Goal: Information Seeking & Learning: Learn about a topic

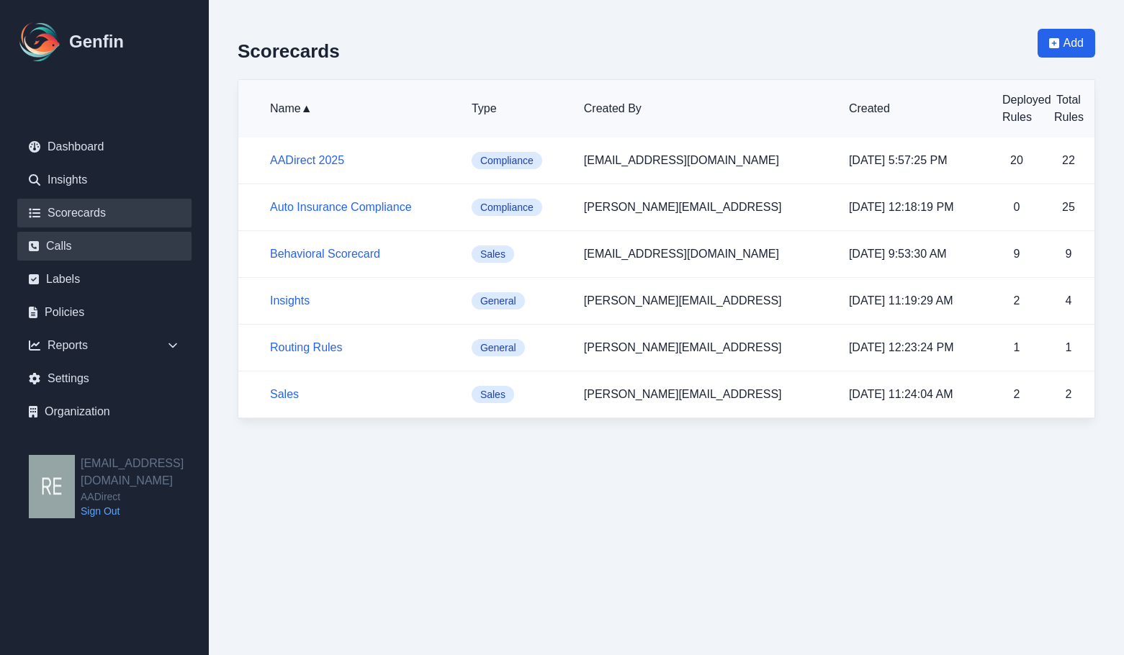
click at [78, 244] on link "Calls" at bounding box center [104, 246] width 174 height 29
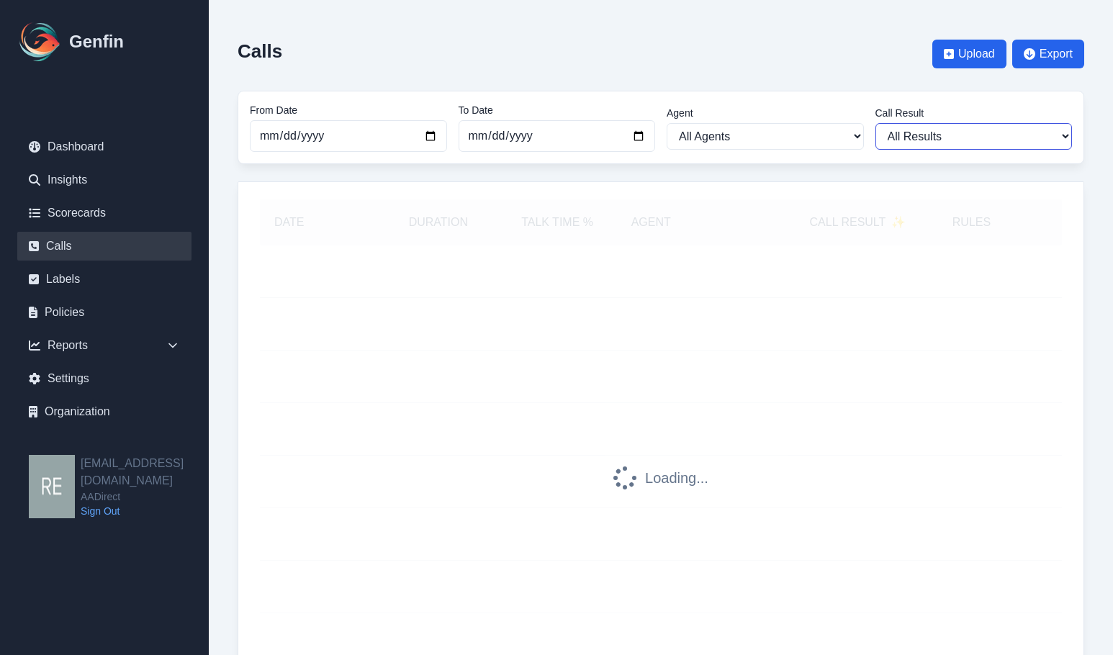
click at [1006, 145] on select "All Results Closed Won Closed Lost Requires Followup" at bounding box center [973, 136] width 197 height 27
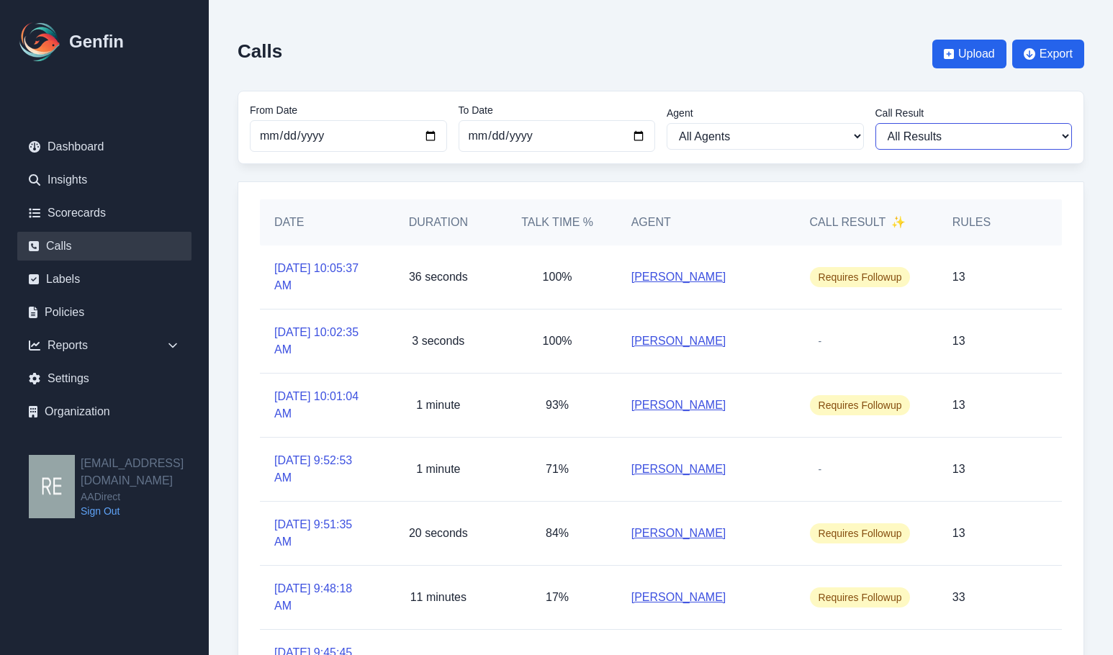
select select "Yes"
click at [875, 123] on select "All Results Closed Won Closed Lost Requires Followup" at bounding box center [973, 136] width 197 height 27
select select "Yes"
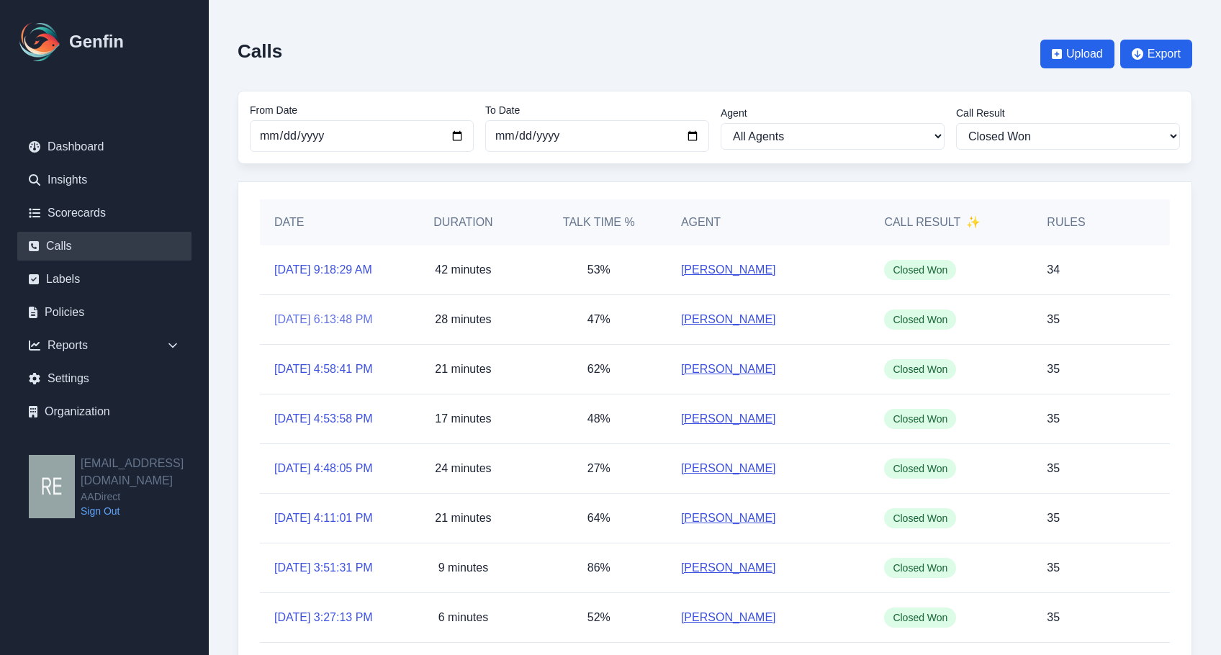
click at [346, 328] on link "[DATE] 6:13:48 PM" at bounding box center [323, 319] width 99 height 17
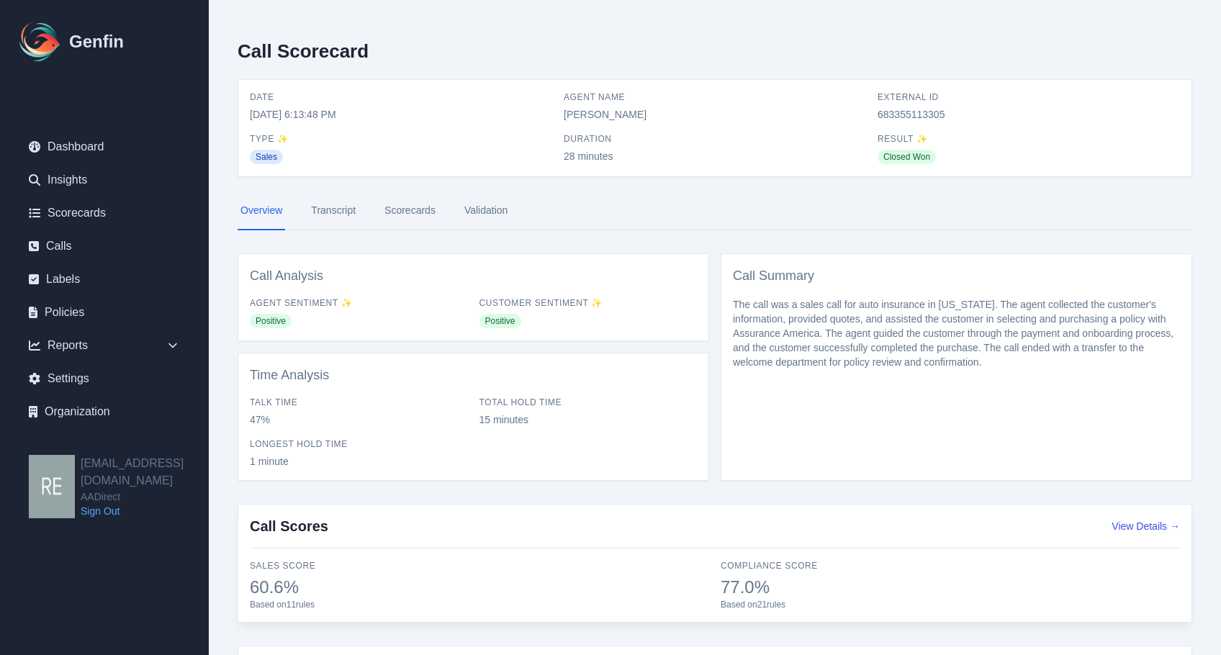
scroll to position [128, 0]
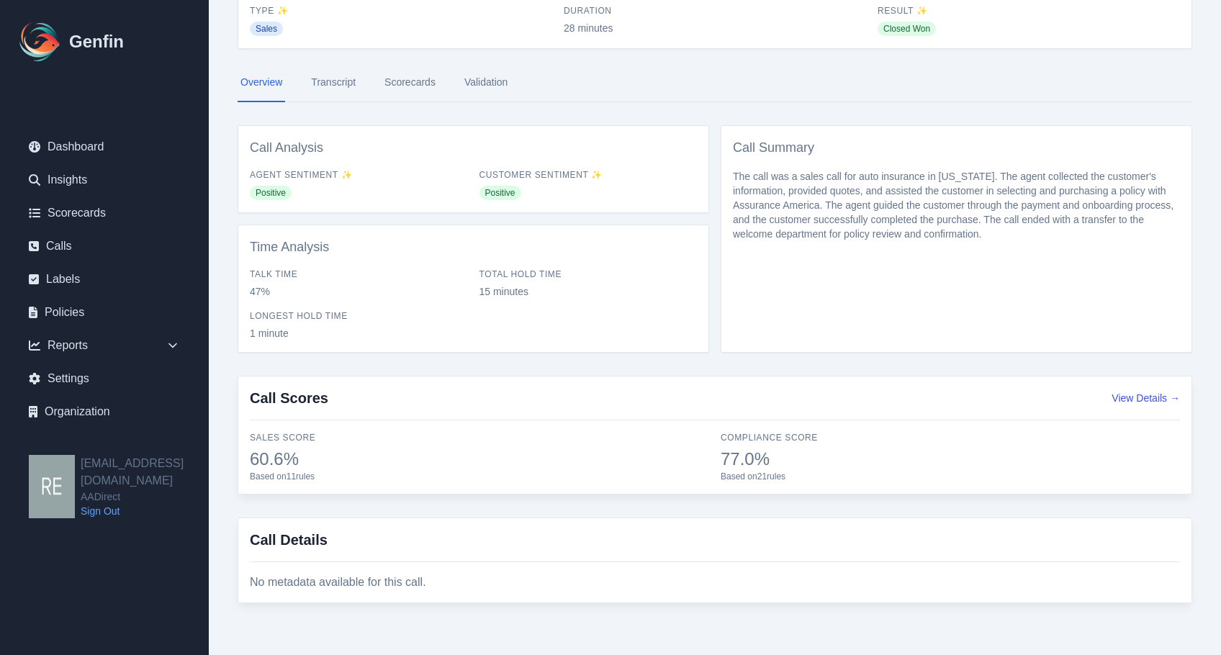
click at [403, 90] on link "Scorecards" at bounding box center [409, 82] width 57 height 39
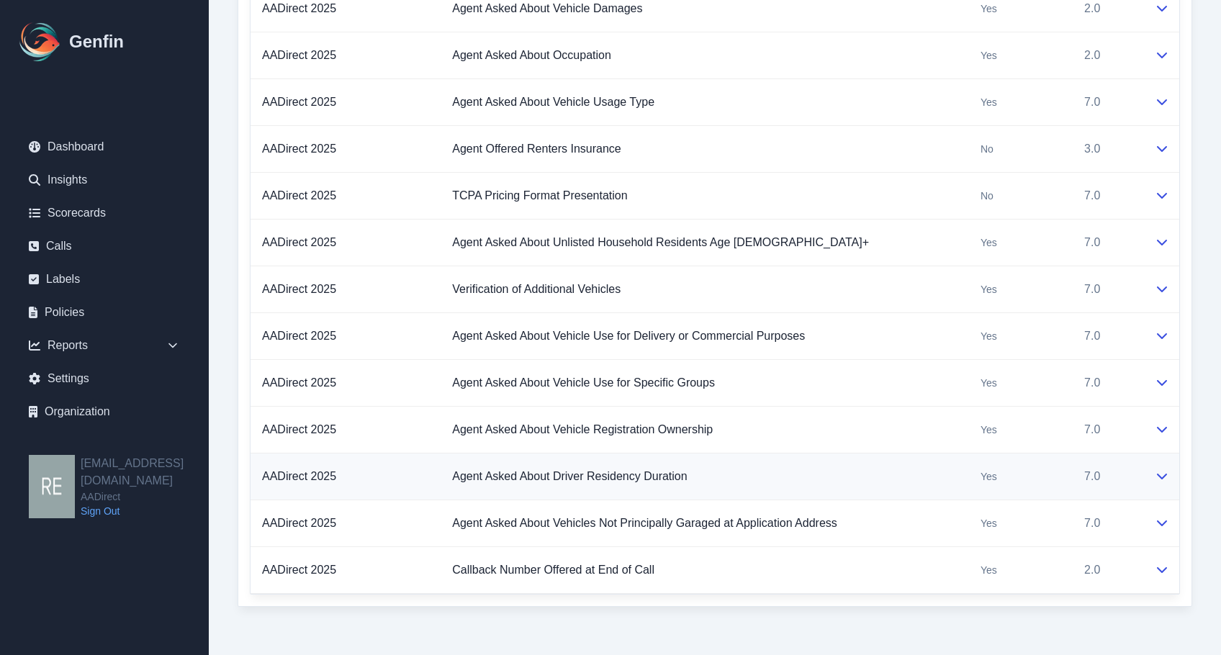
scroll to position [1800, 0]
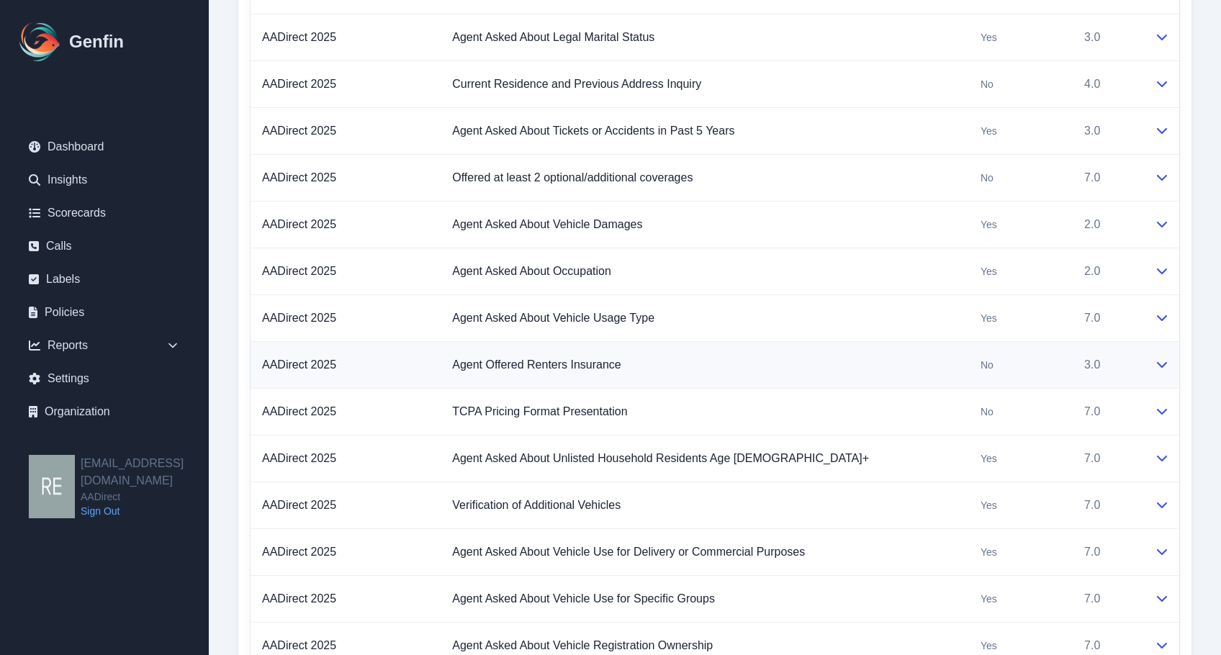
click at [1112, 360] on icon at bounding box center [1162, 364] width 12 height 12
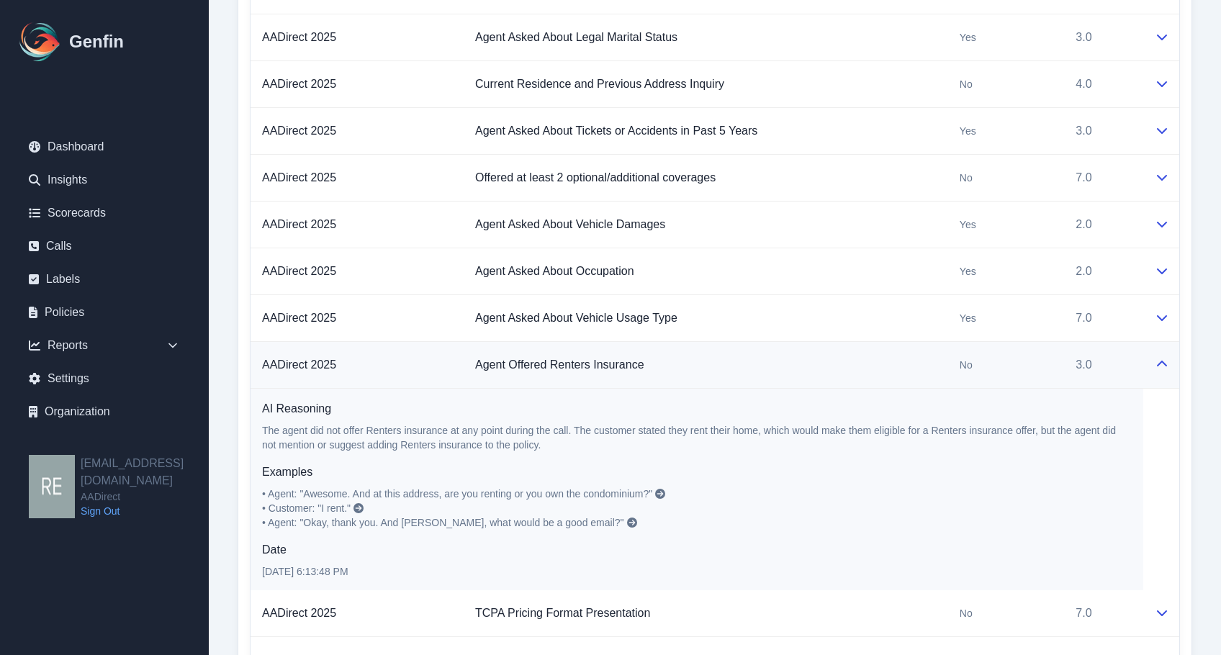
click at [1112, 360] on icon at bounding box center [1162, 364] width 12 height 12
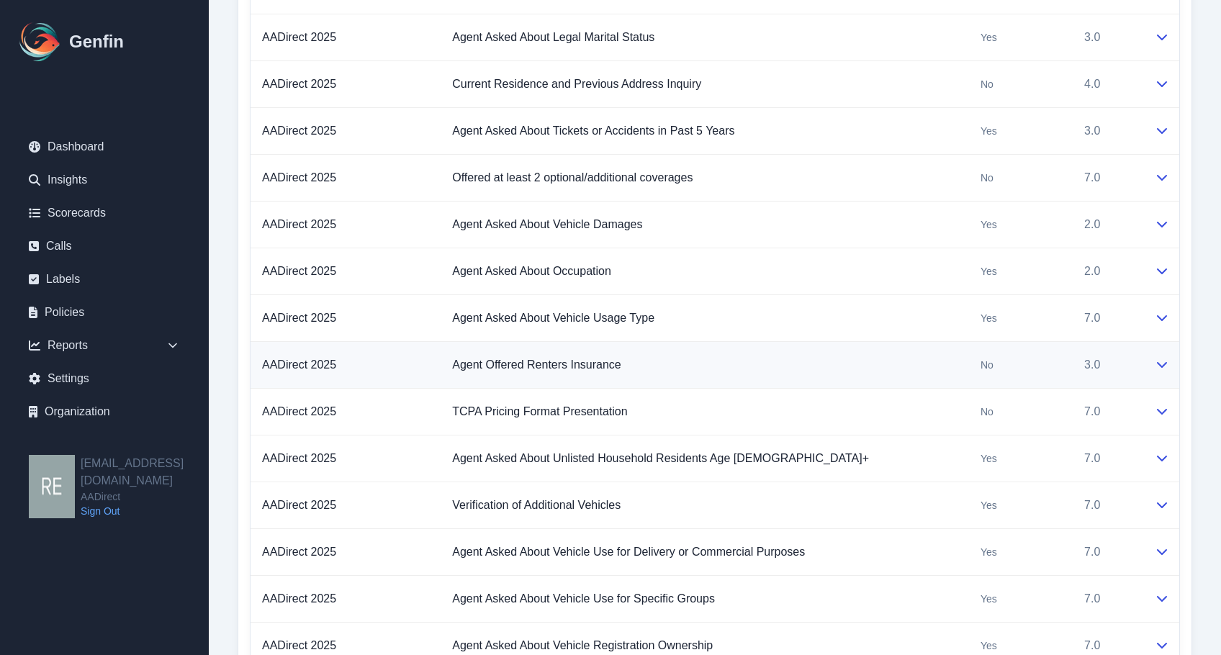
scroll to position [1728, 0]
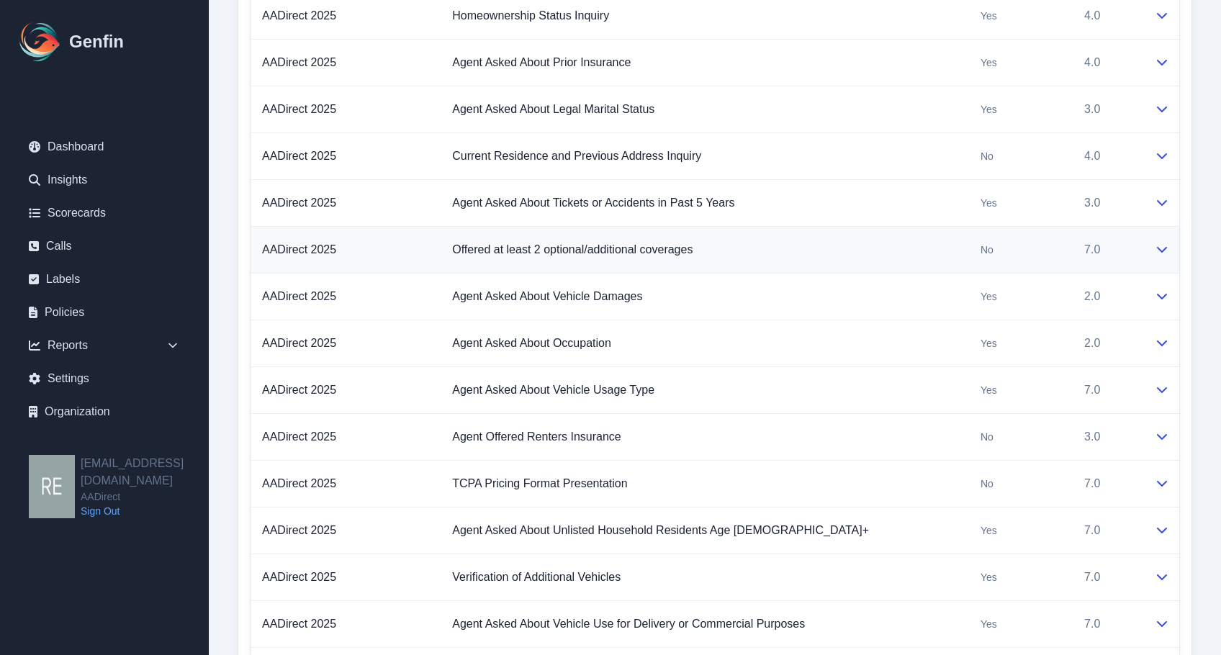
click at [1112, 250] on td at bounding box center [1161, 250] width 36 height 47
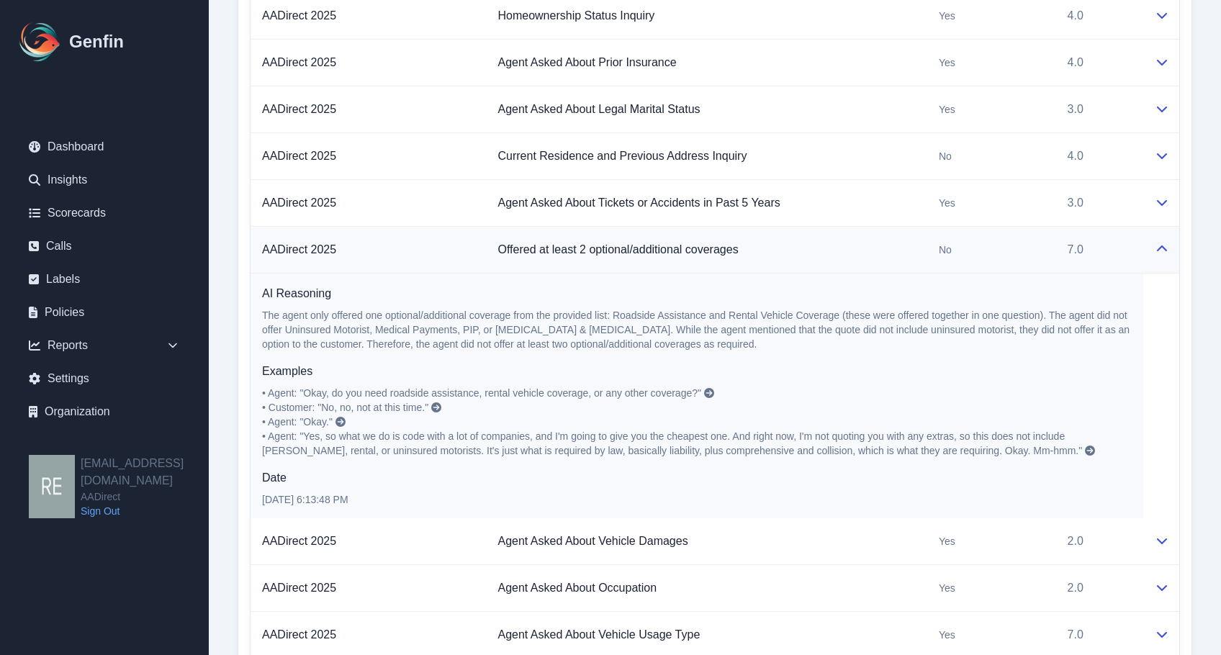
click at [1112, 254] on icon at bounding box center [1162, 249] width 12 height 12
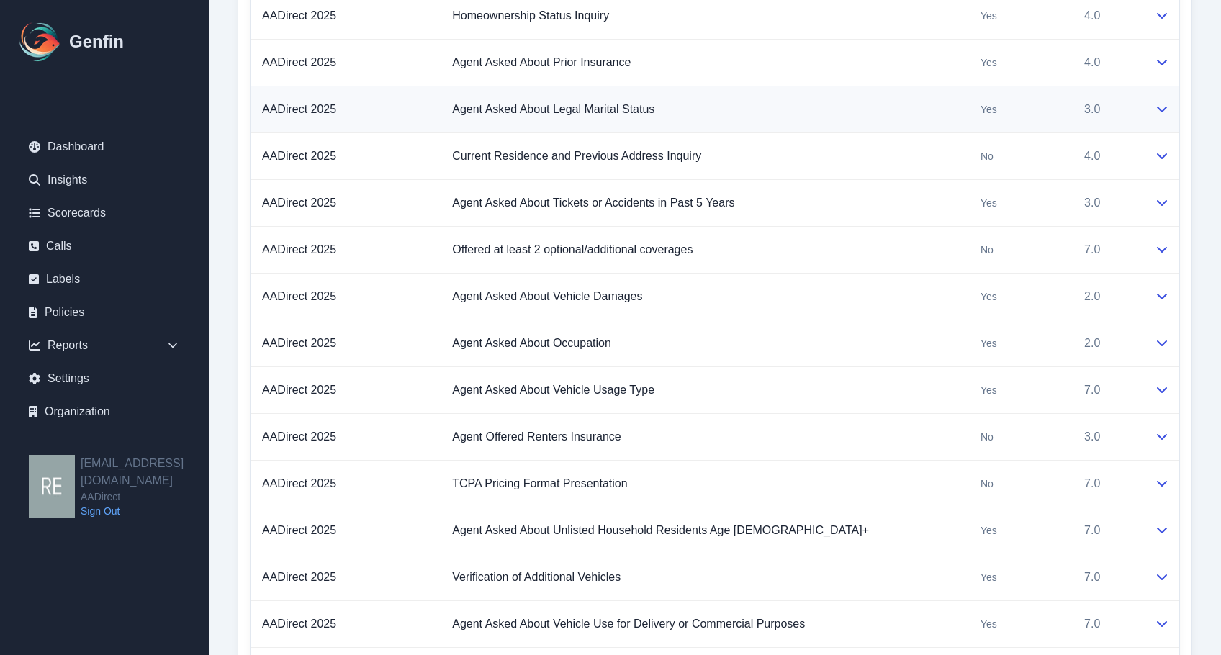
scroll to position [1584, 0]
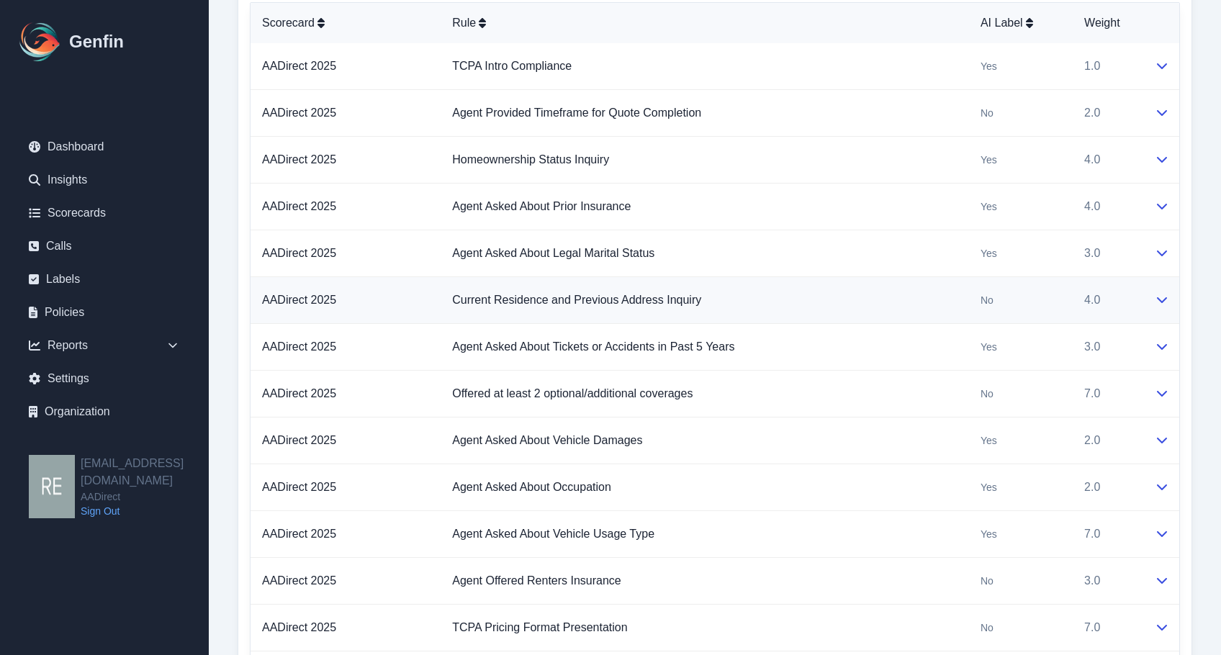
click at [1112, 298] on div at bounding box center [1161, 300] width 13 height 17
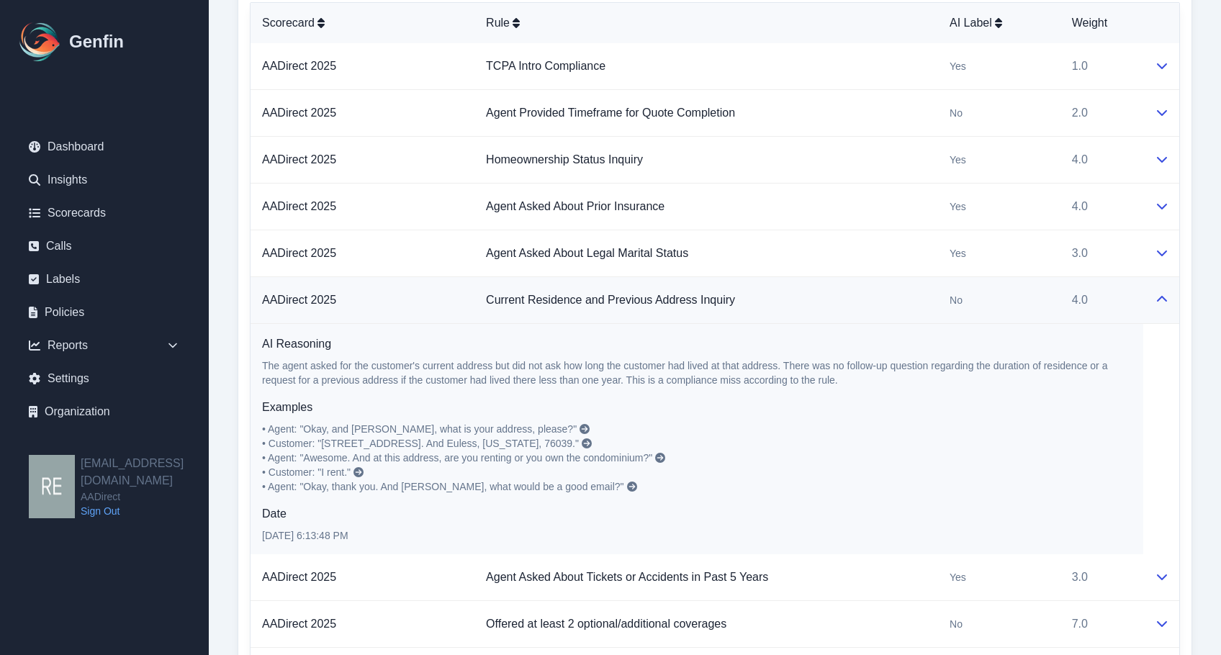
click at [1112, 298] on div at bounding box center [1161, 300] width 13 height 17
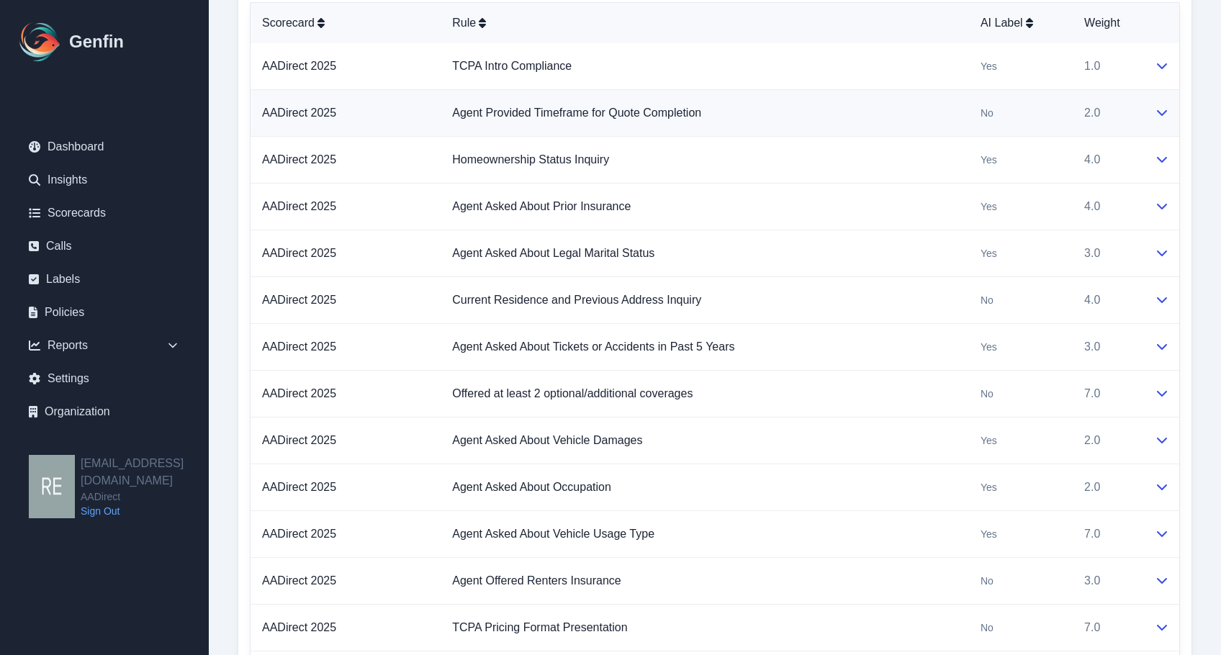
click at [1112, 119] on td at bounding box center [1161, 113] width 36 height 47
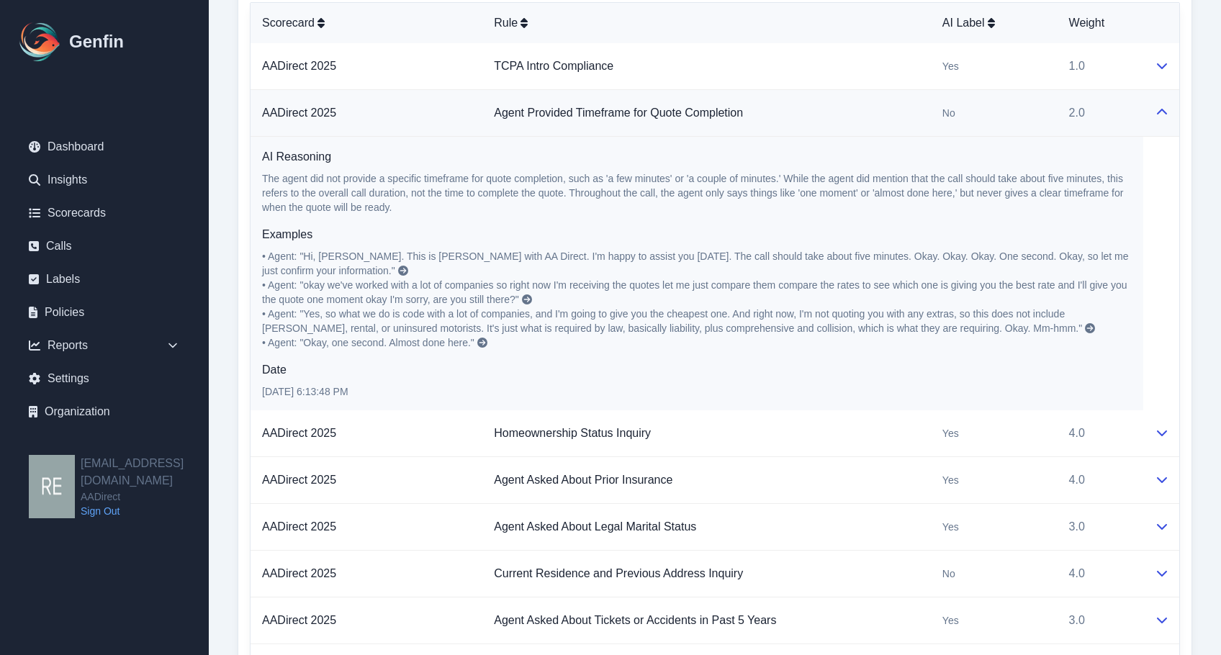
click at [1112, 119] on td at bounding box center [1161, 113] width 36 height 47
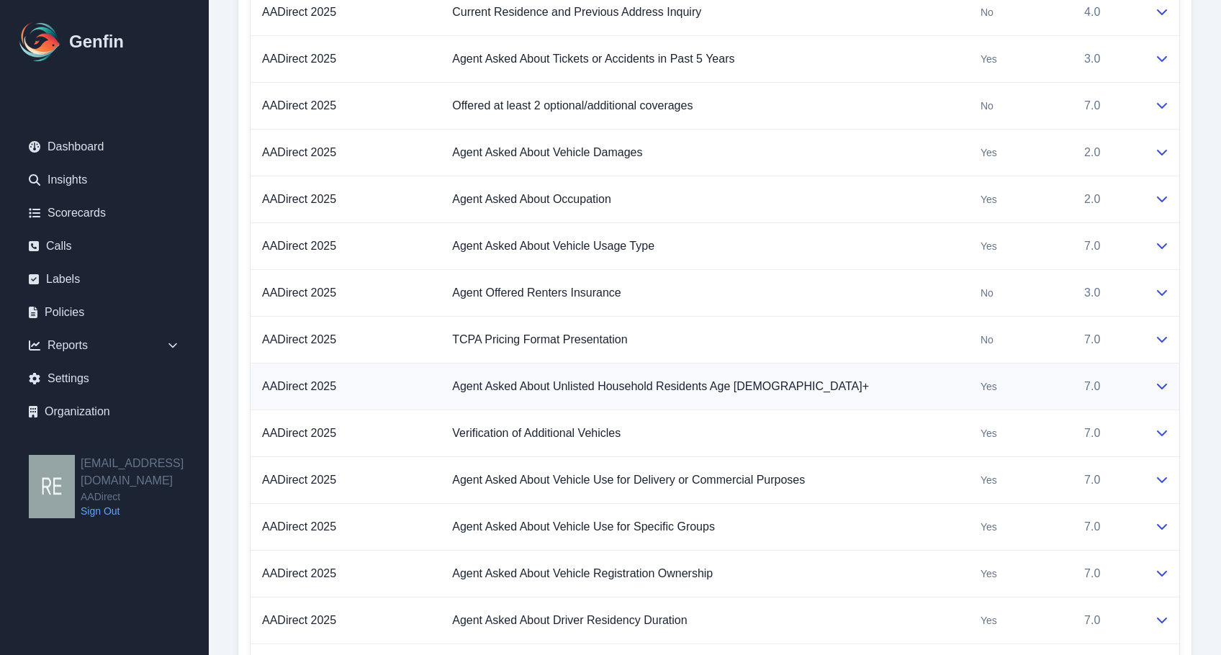
scroll to position [2015, 0]
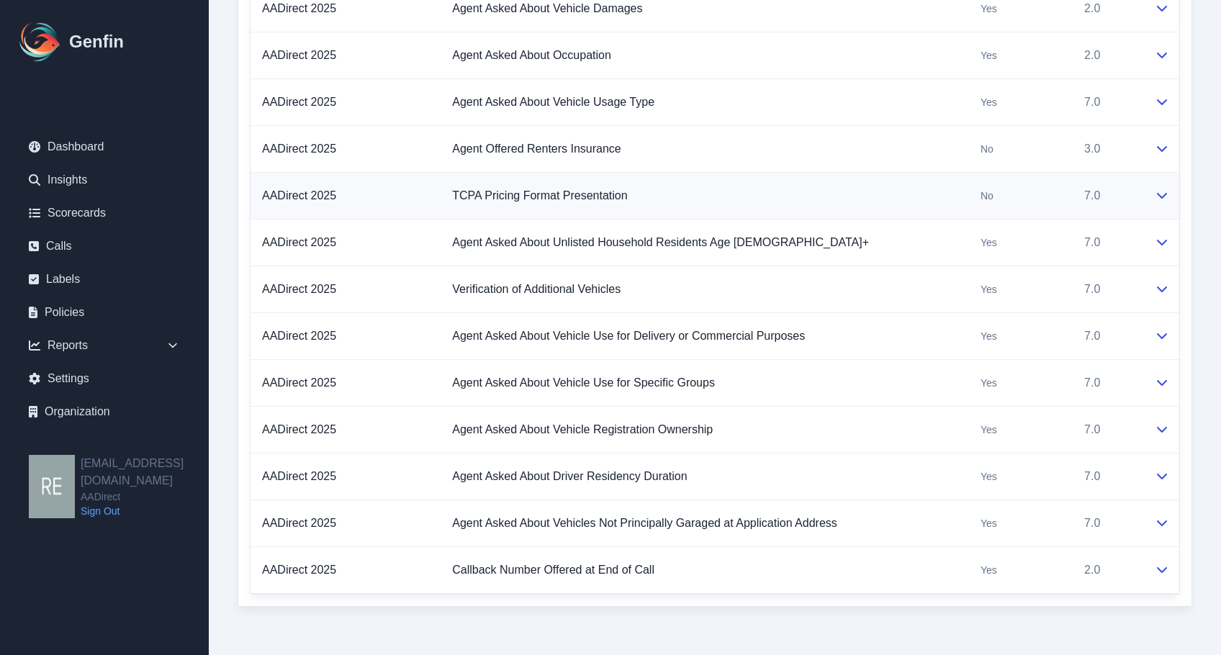
click at [1112, 192] on td at bounding box center [1161, 196] width 36 height 47
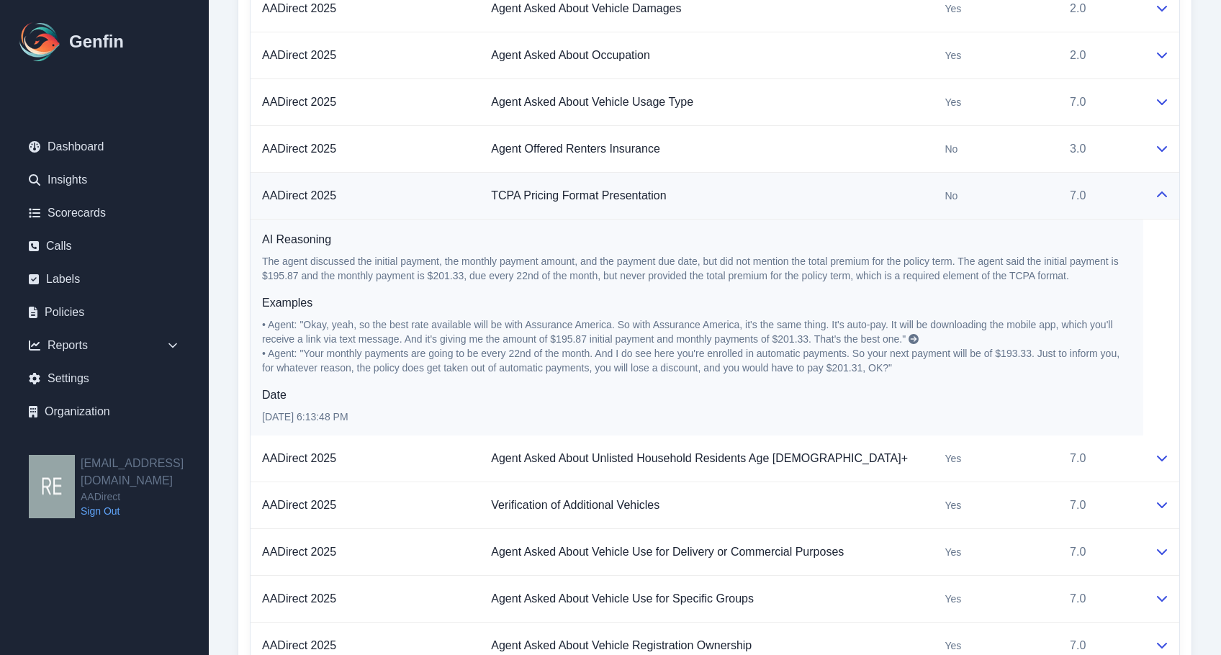
click at [1112, 192] on td at bounding box center [1161, 196] width 36 height 47
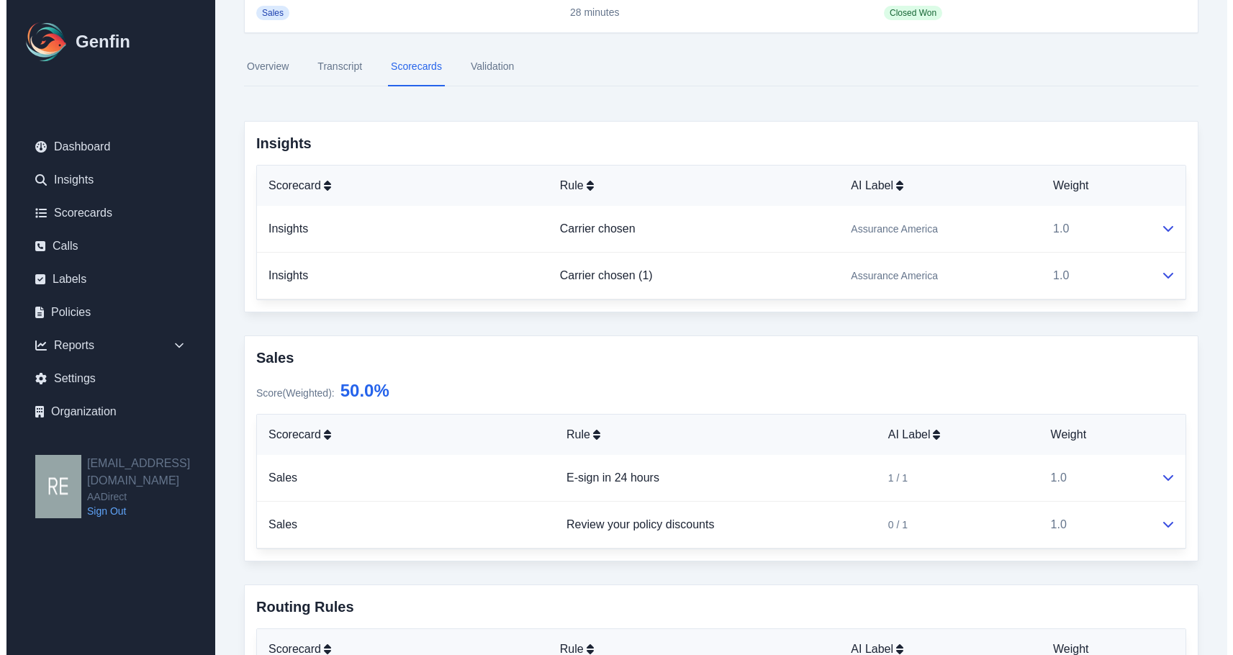
scroll to position [0, 0]
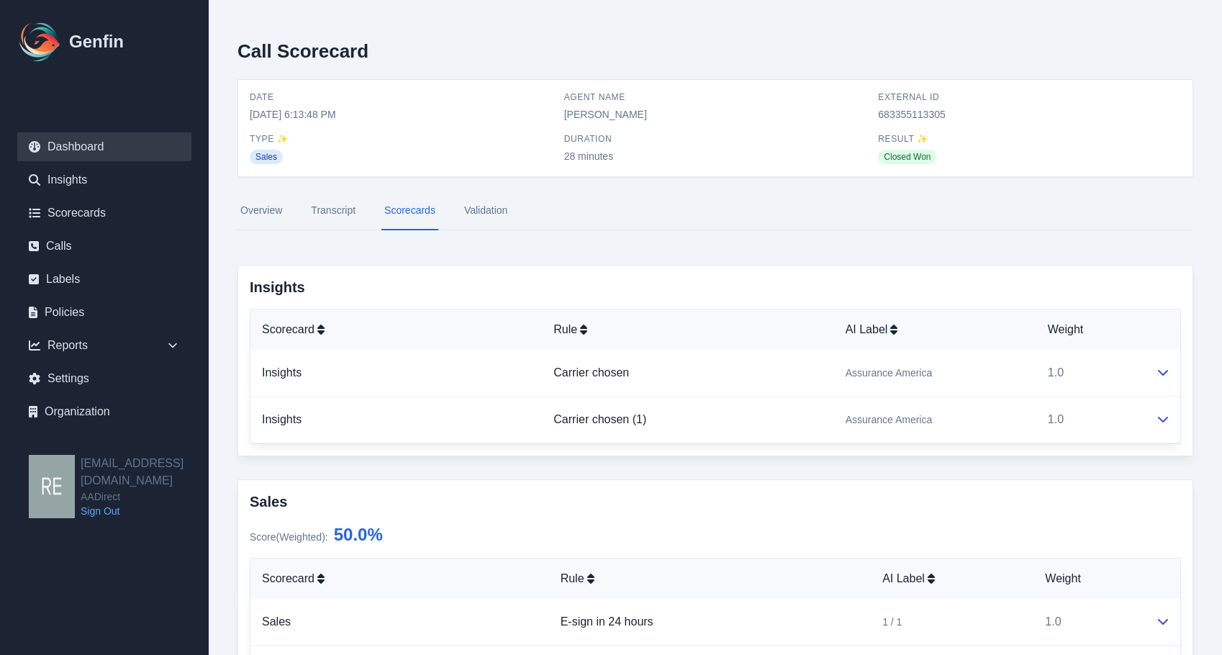
click at [111, 155] on link "Dashboard" at bounding box center [104, 146] width 174 height 29
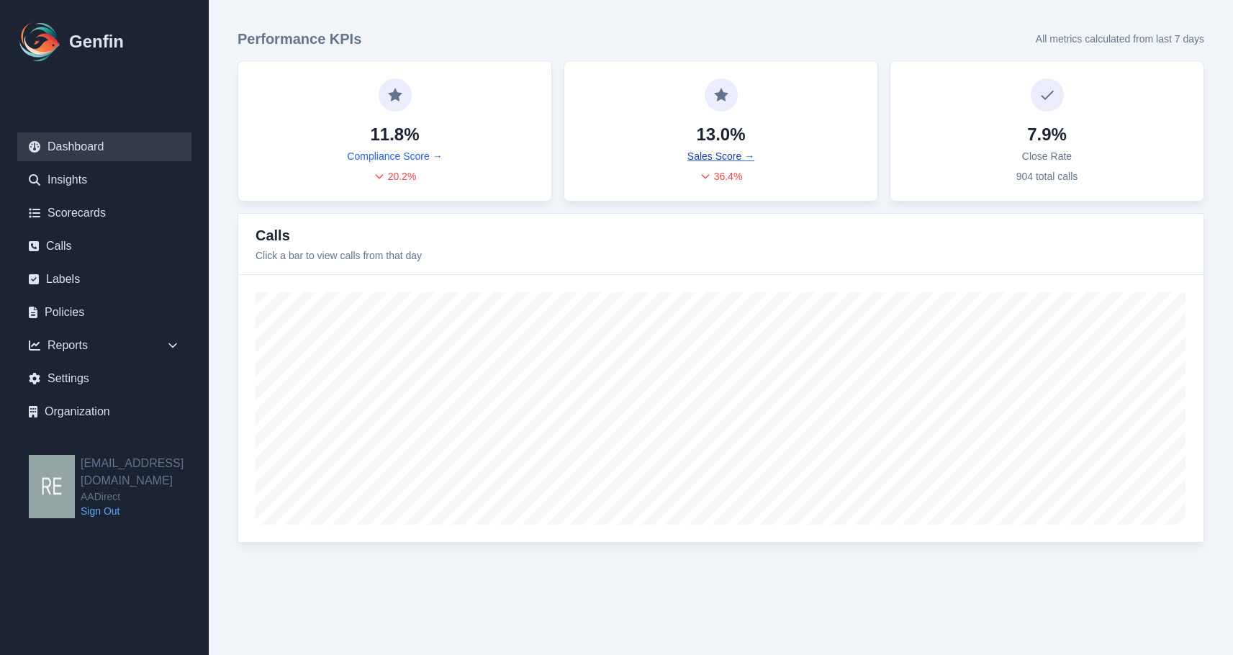
click at [727, 158] on link "Sales Score →" at bounding box center [720, 156] width 67 height 14
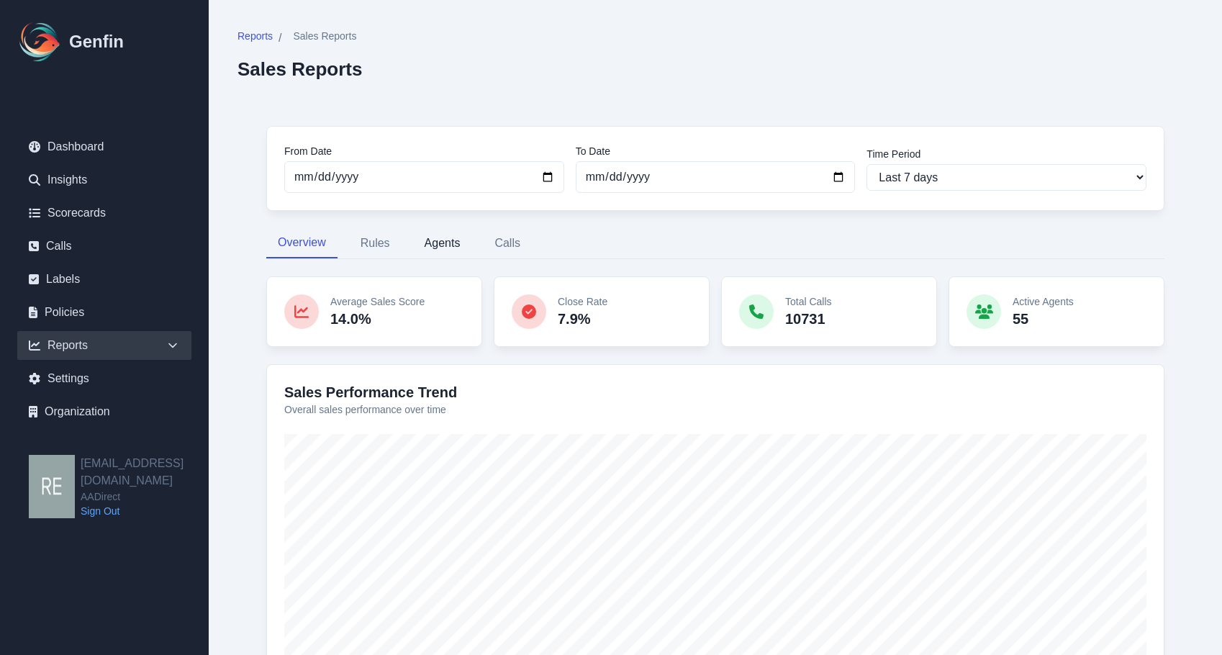
click at [419, 247] on button "Agents" at bounding box center [442, 243] width 59 height 30
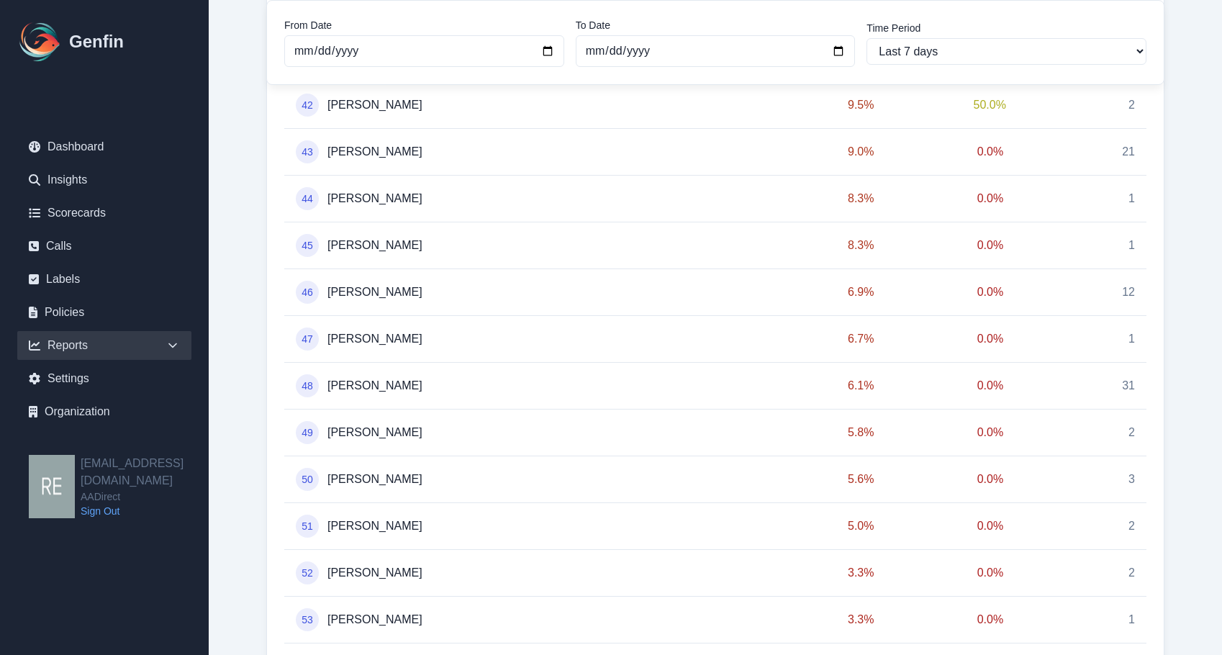
scroll to position [2749, 0]
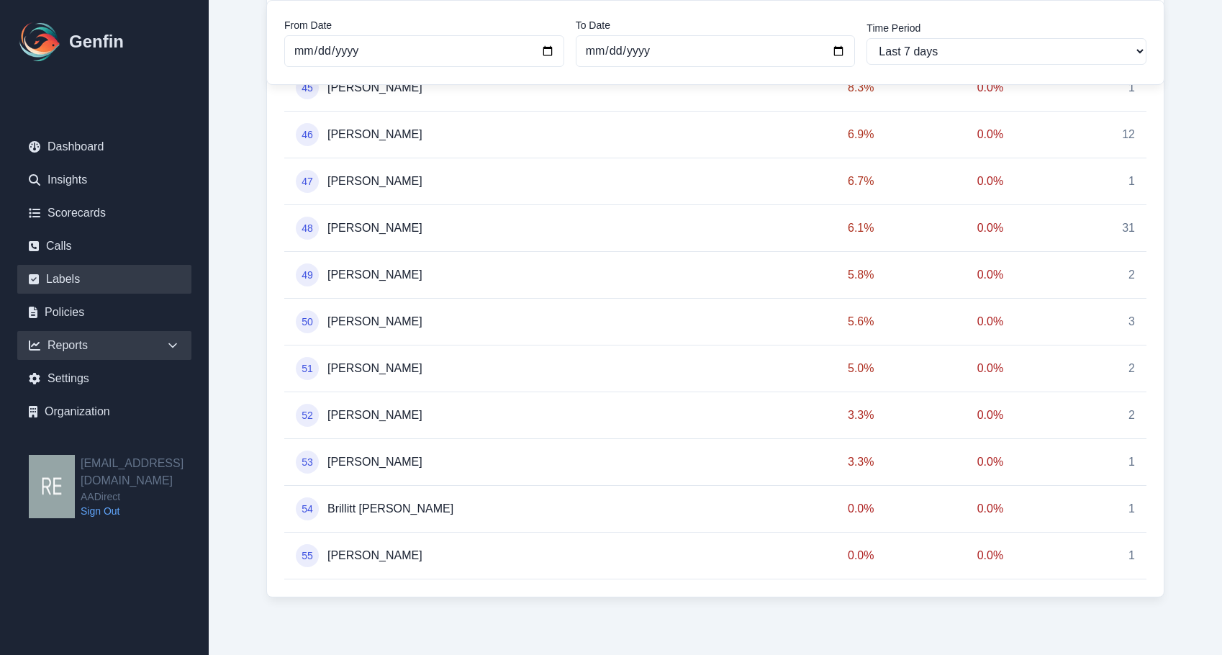
click at [85, 276] on link "Labels" at bounding box center [104, 279] width 174 height 29
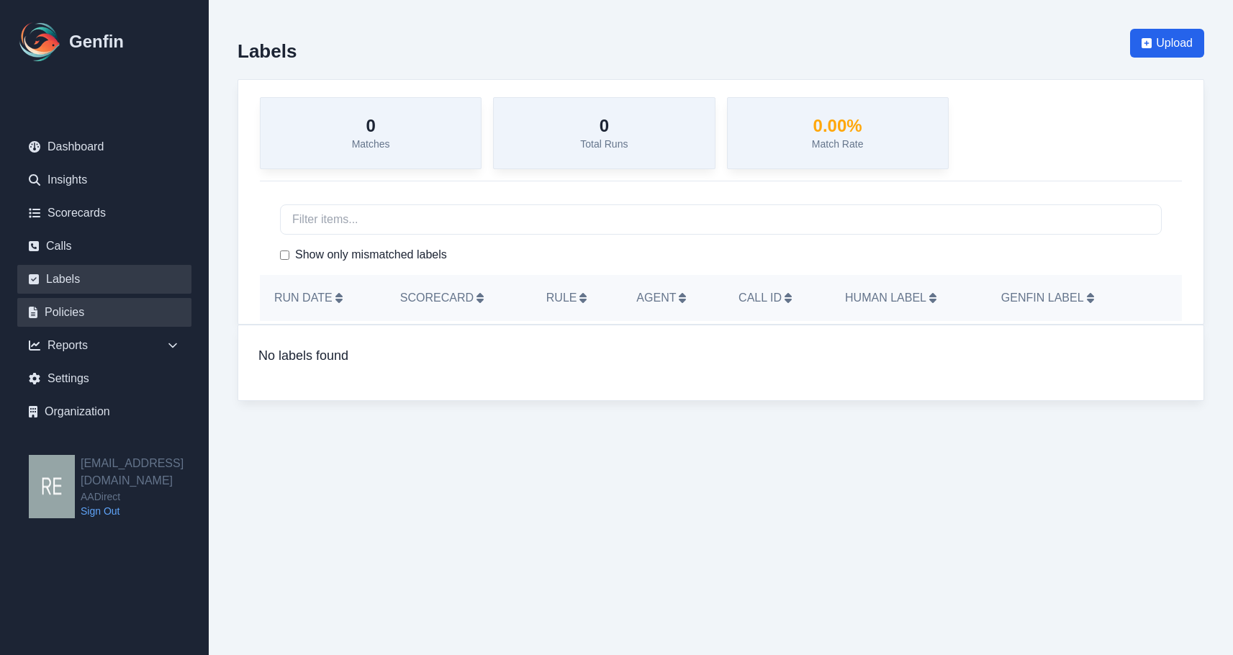
click at [88, 307] on link "Policies" at bounding box center [104, 312] width 174 height 29
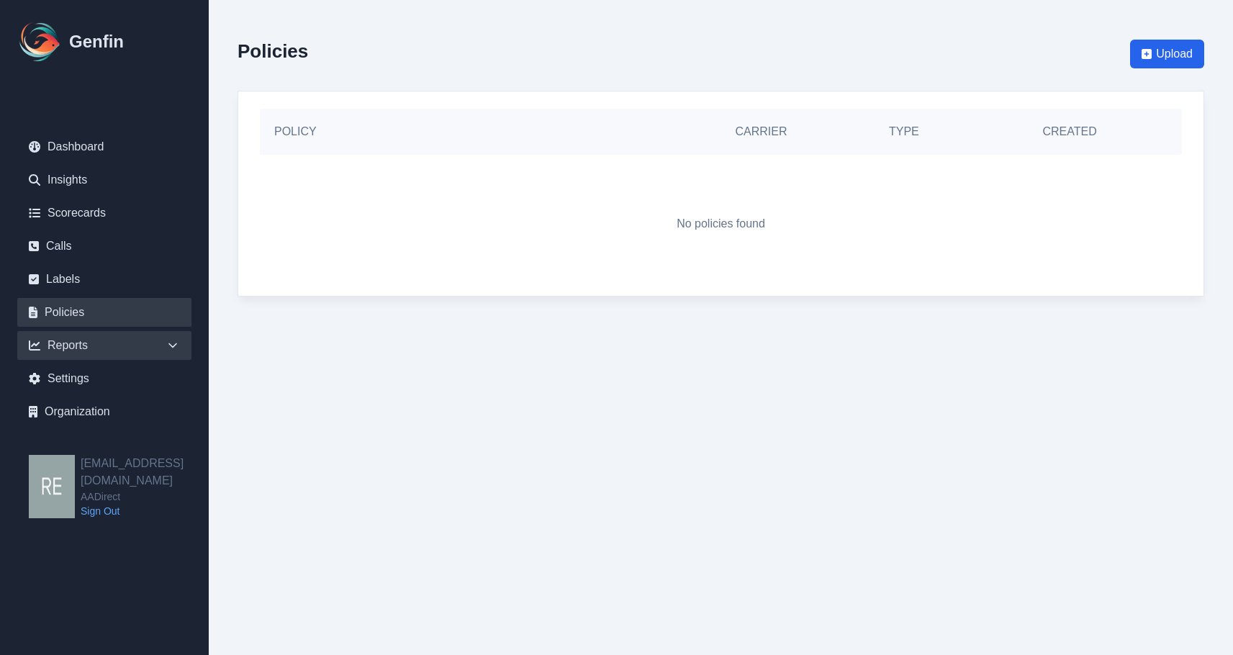
click at [69, 358] on div "Reports" at bounding box center [104, 345] width 174 height 29
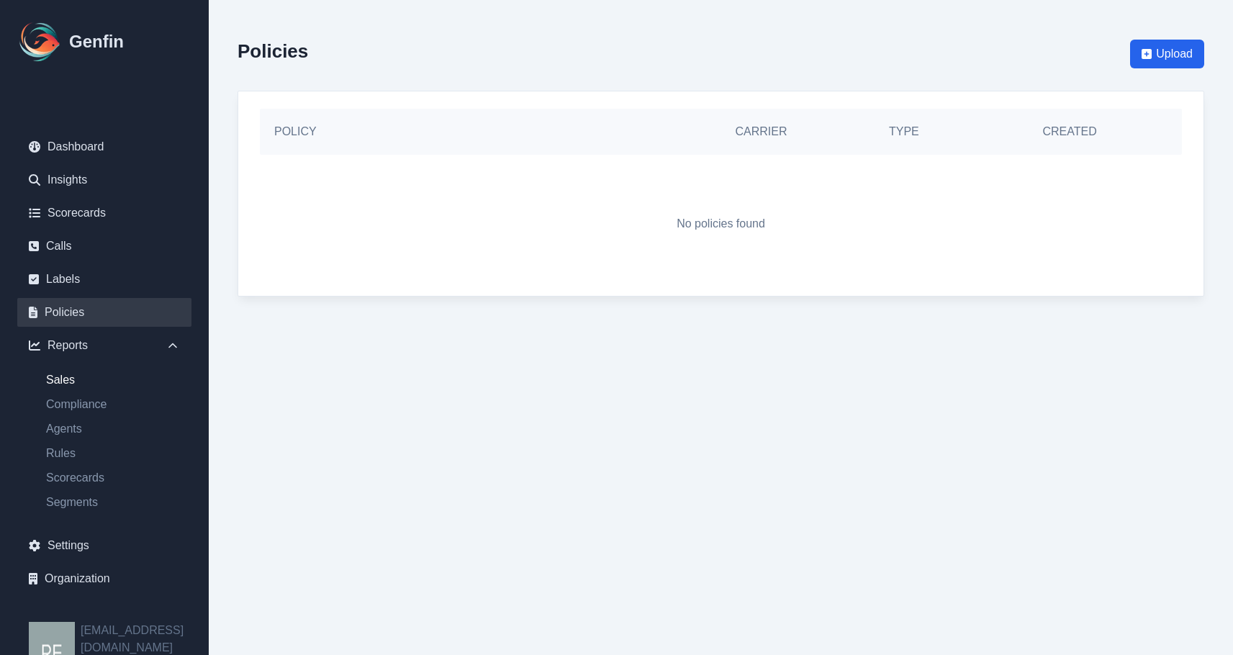
click at [74, 379] on link "Sales" at bounding box center [113, 379] width 157 height 17
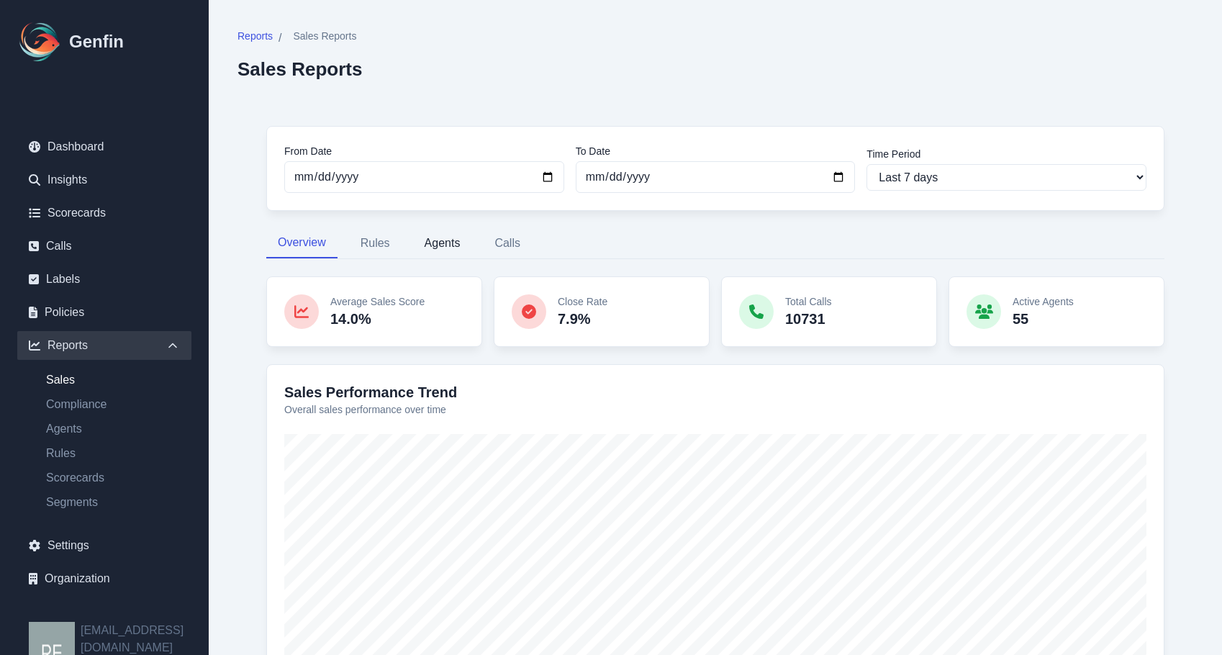
click at [447, 251] on button "Agents" at bounding box center [442, 243] width 59 height 30
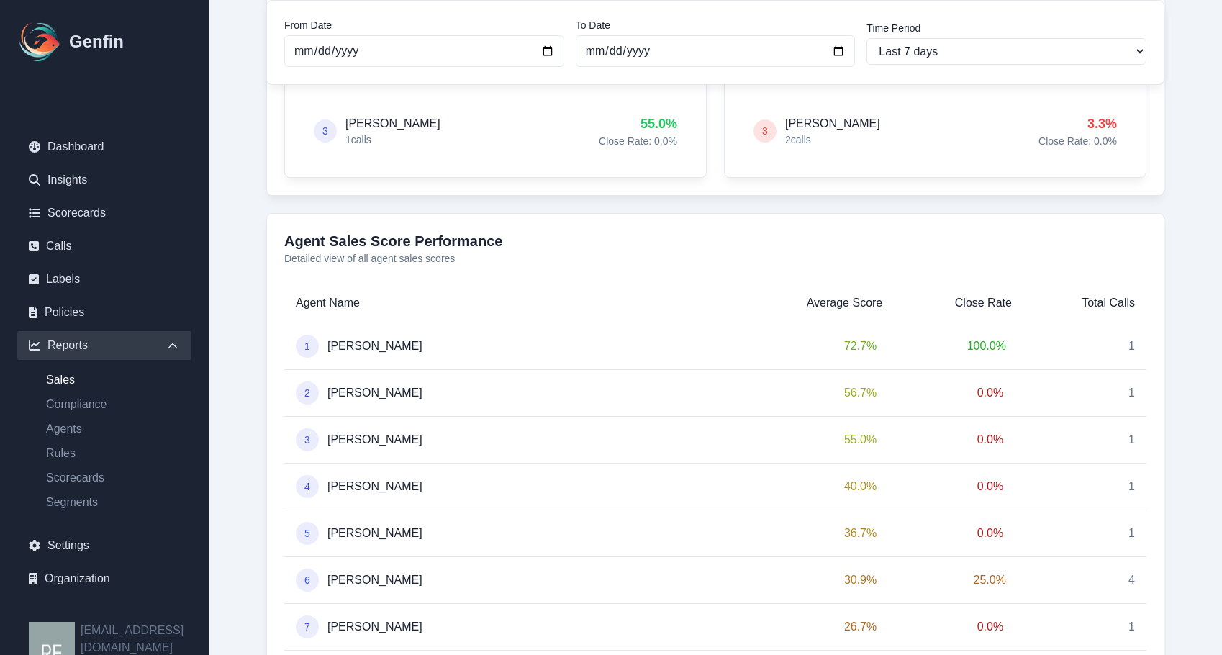
scroll to position [648, 0]
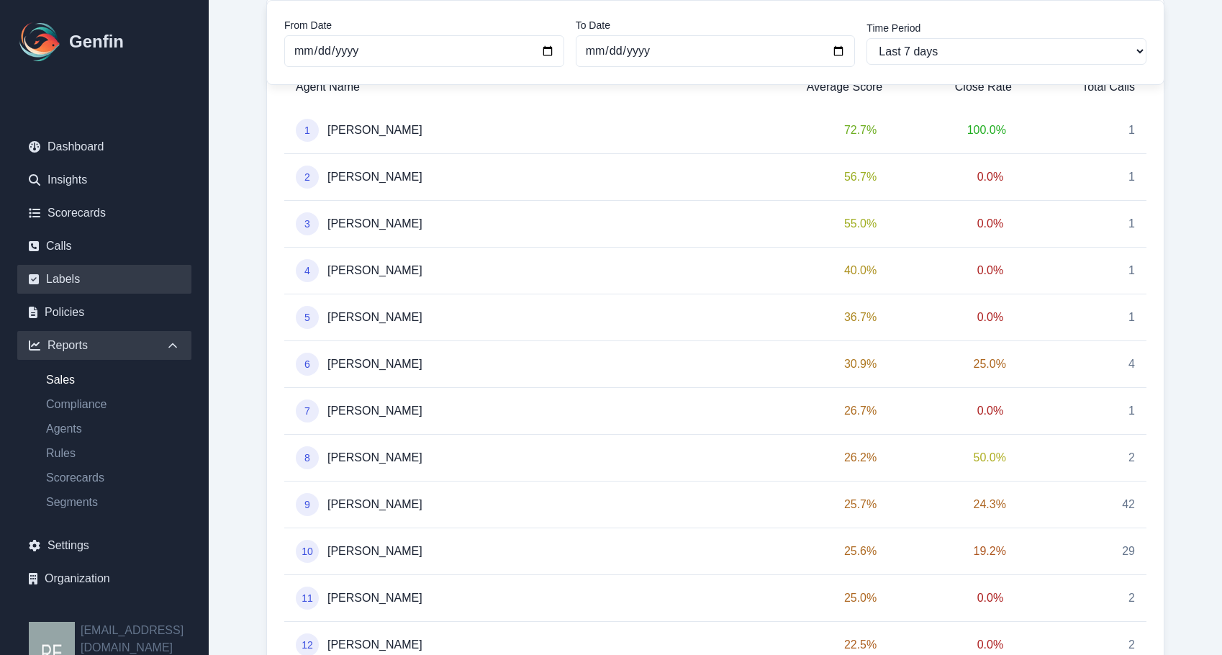
click at [79, 280] on link "Labels" at bounding box center [104, 279] width 174 height 29
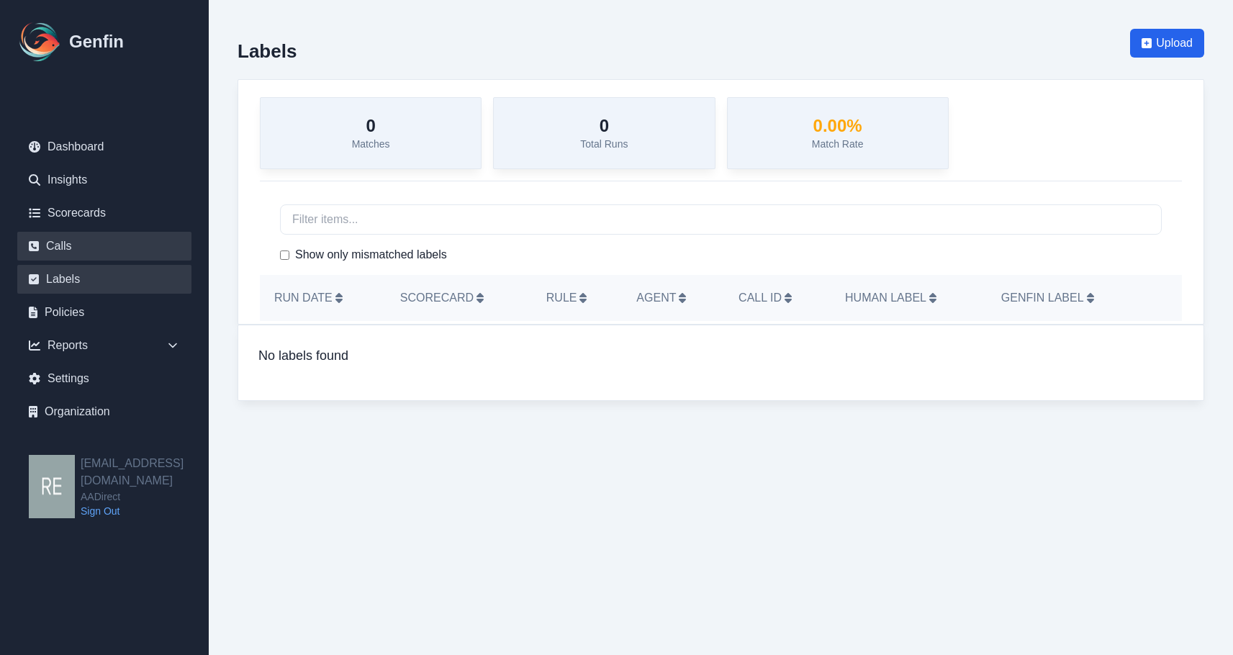
click at [82, 248] on link "Calls" at bounding box center [104, 246] width 174 height 29
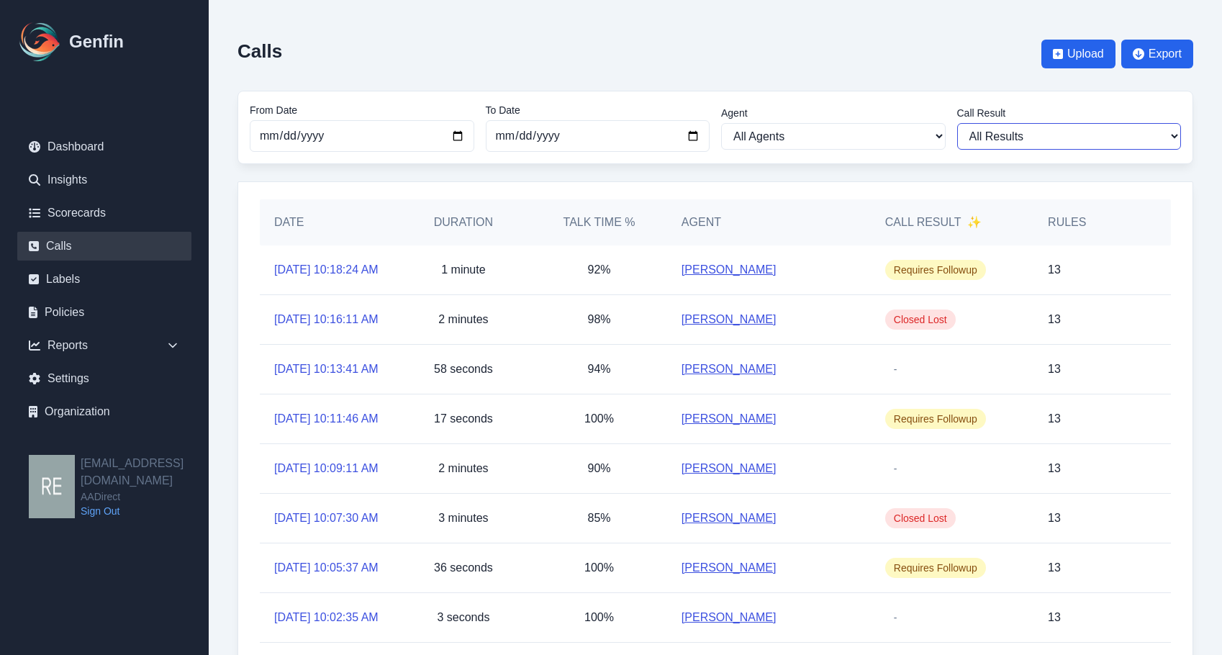
click at [1121, 140] on select "All Results Closed Won Closed Lost Requires Followup" at bounding box center [1069, 136] width 225 height 27
select select "Yes"
click at [957, 123] on select "All Results Closed Won Closed Lost Requires Followup" at bounding box center [1069, 136] width 225 height 27
select select "Yes"
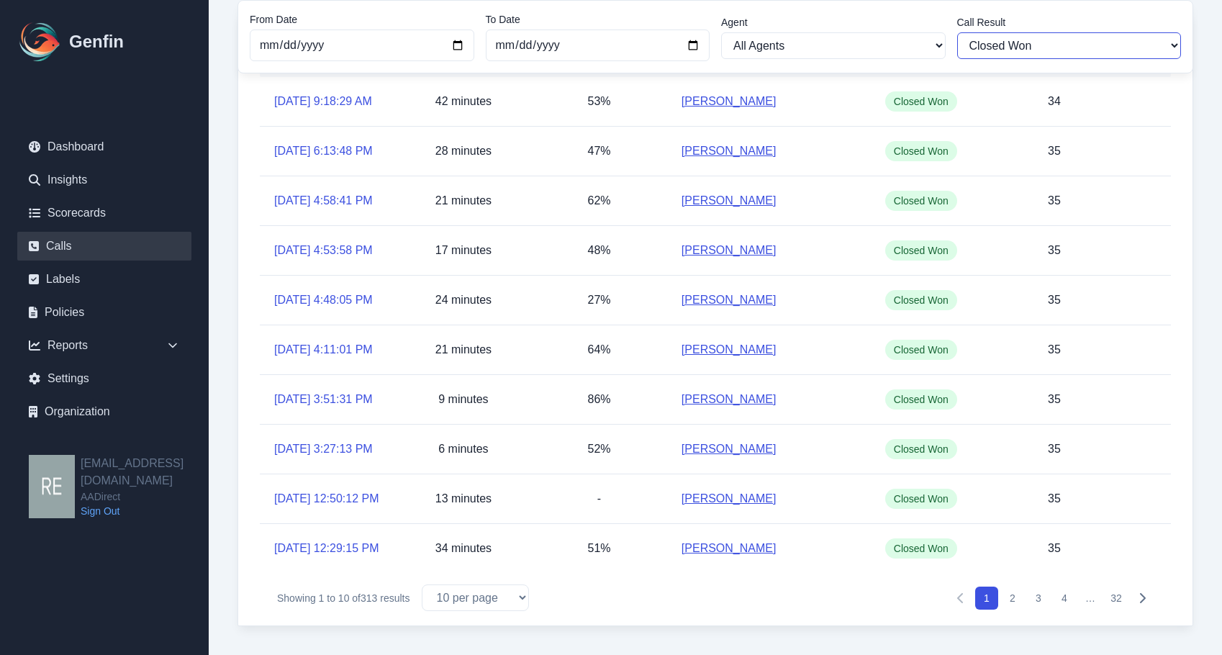
scroll to position [216, 0]
click at [322, 192] on link "9/22/2025, 4:58:41 PM" at bounding box center [323, 200] width 99 height 17
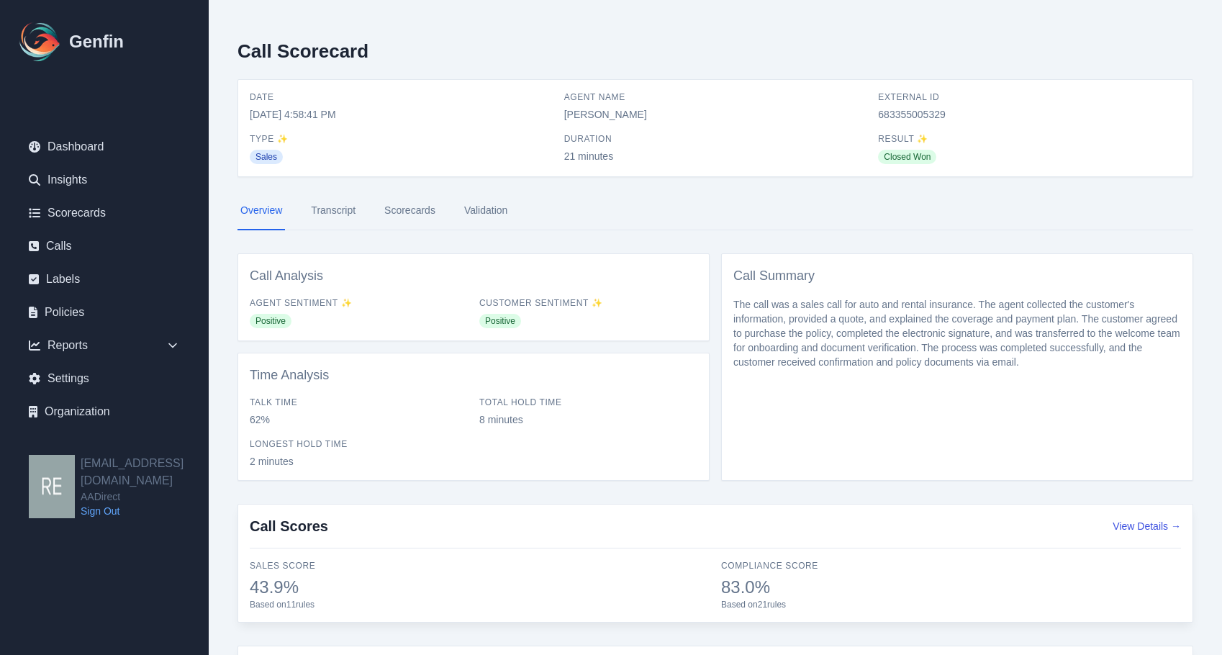
click at [401, 207] on link "Scorecards" at bounding box center [409, 210] width 57 height 39
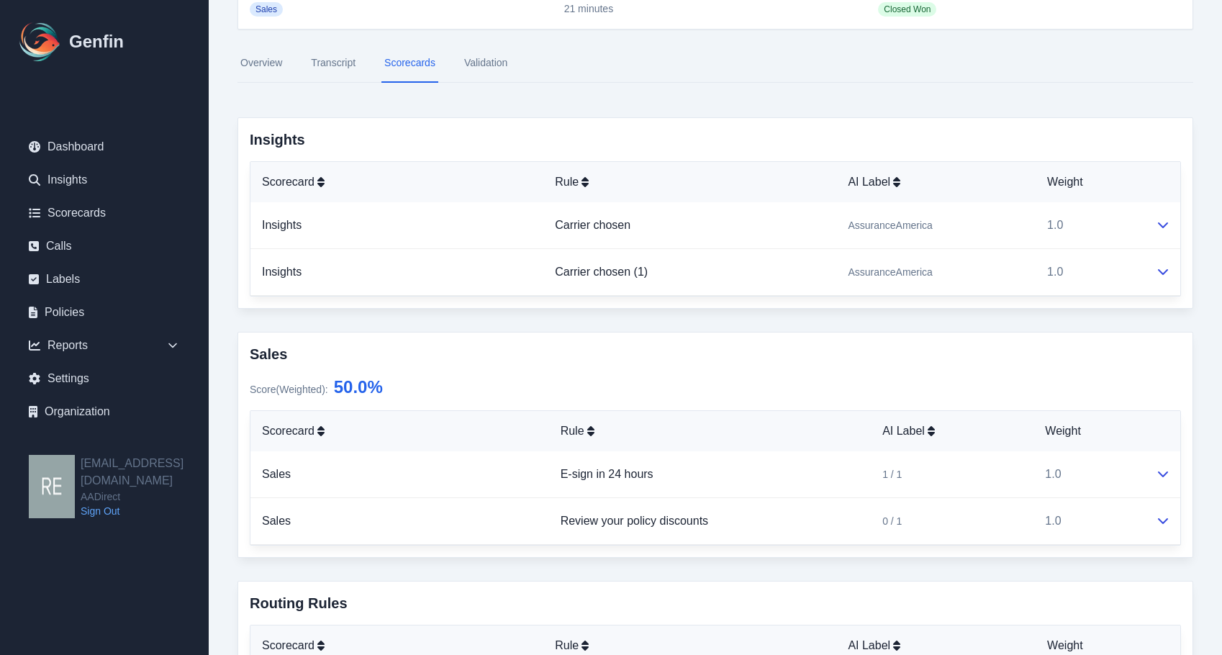
scroll to position [76, 0]
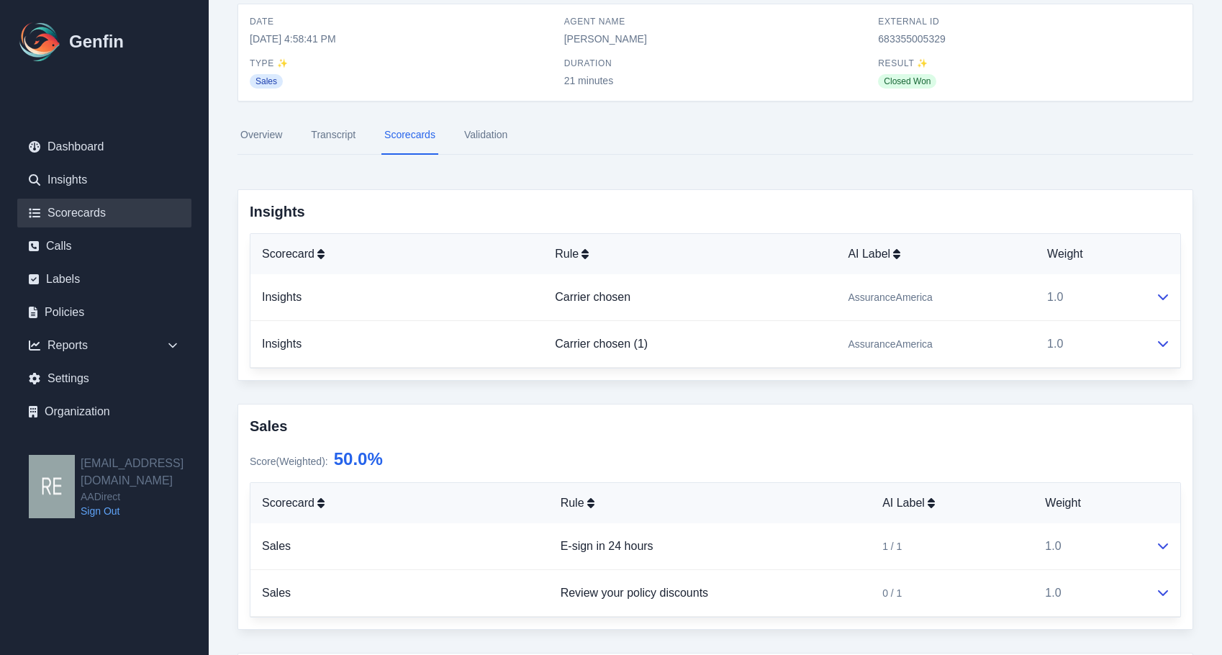
click at [93, 207] on link "Scorecards" at bounding box center [104, 213] width 174 height 29
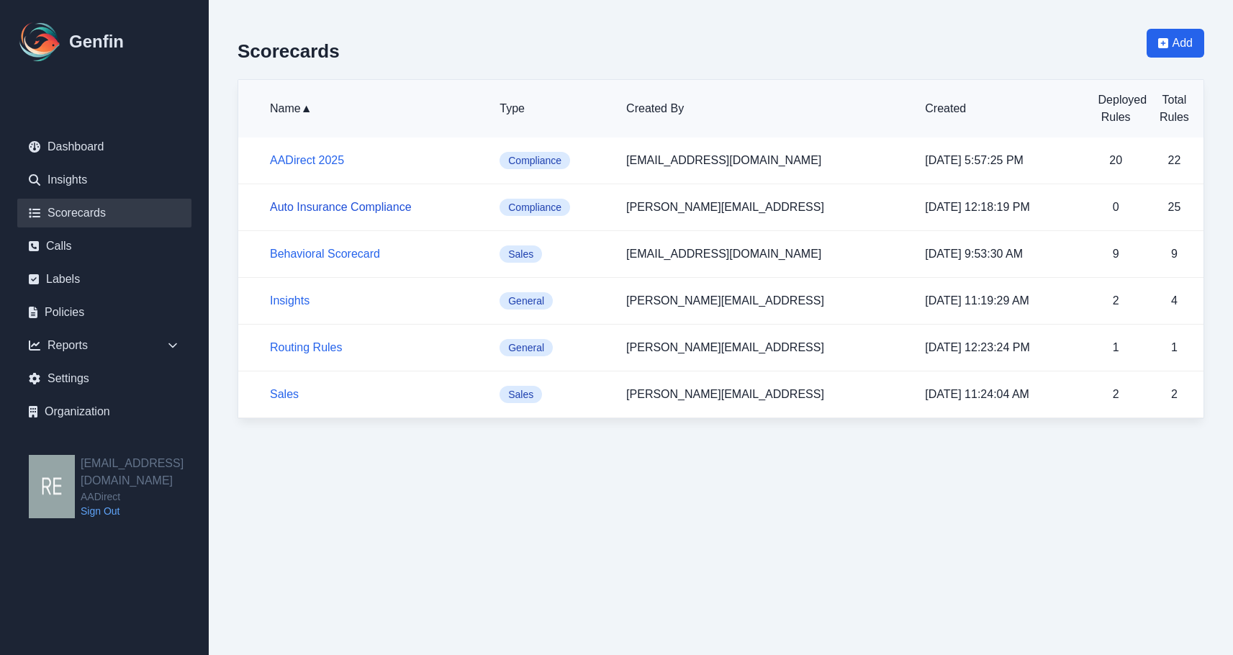
click at [342, 207] on link "Auto Insurance Compliance" at bounding box center [341, 207] width 142 height 12
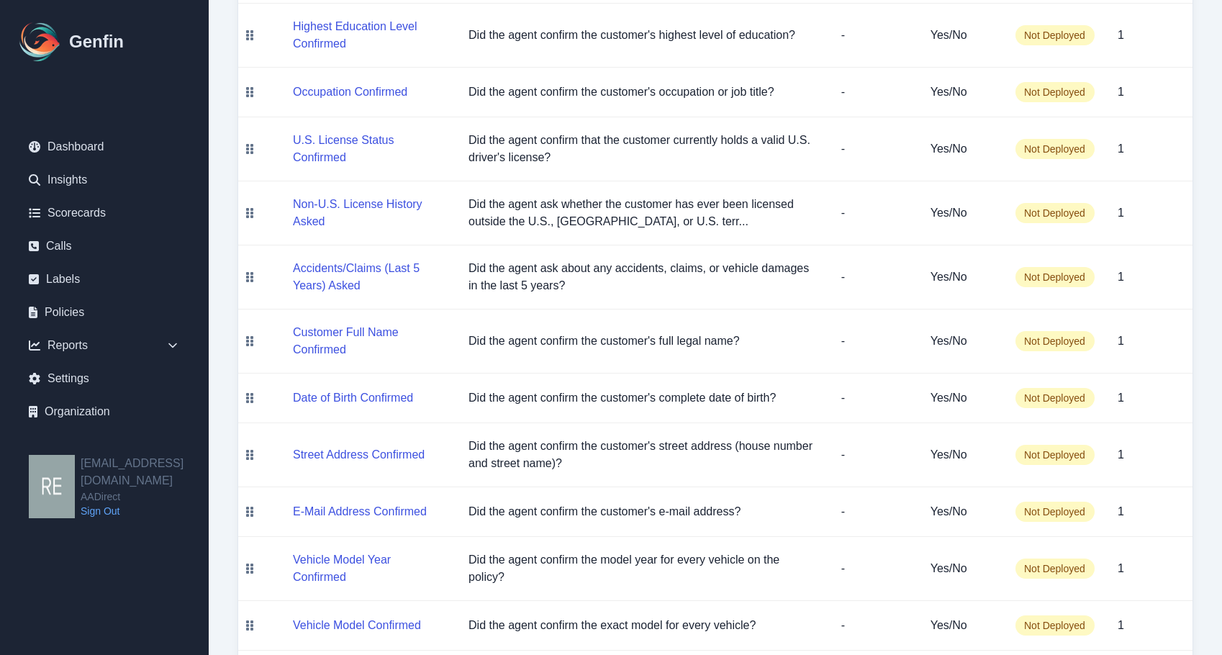
scroll to position [489, 0]
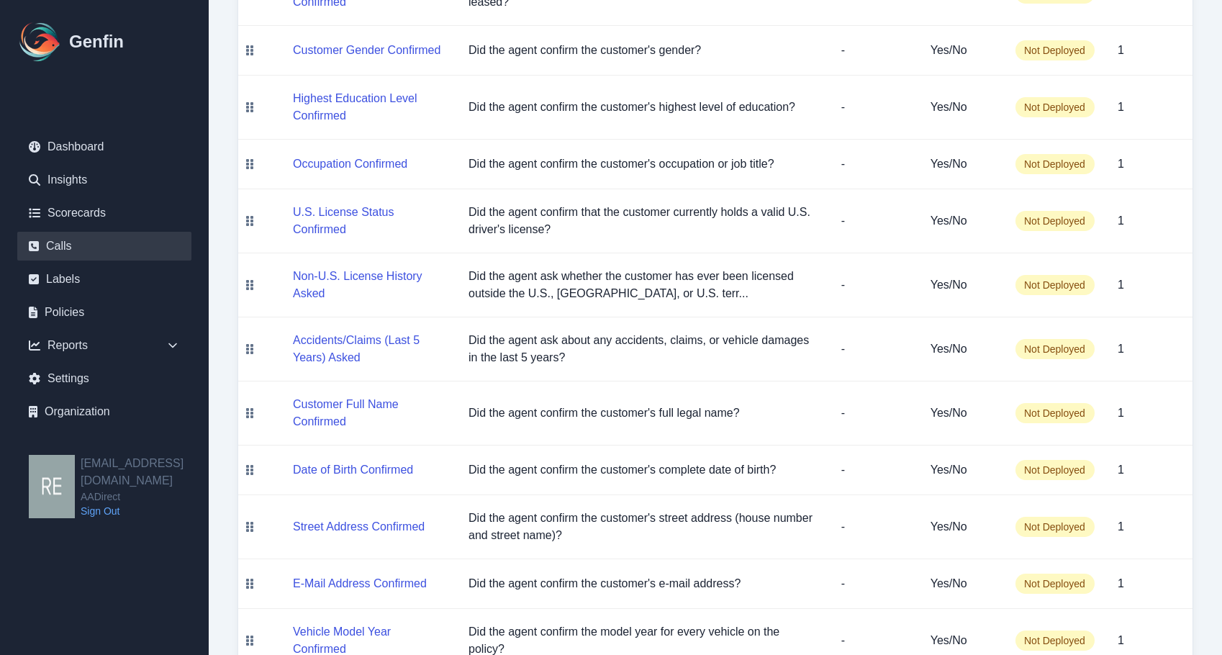
click at [77, 237] on link "Calls" at bounding box center [104, 246] width 174 height 29
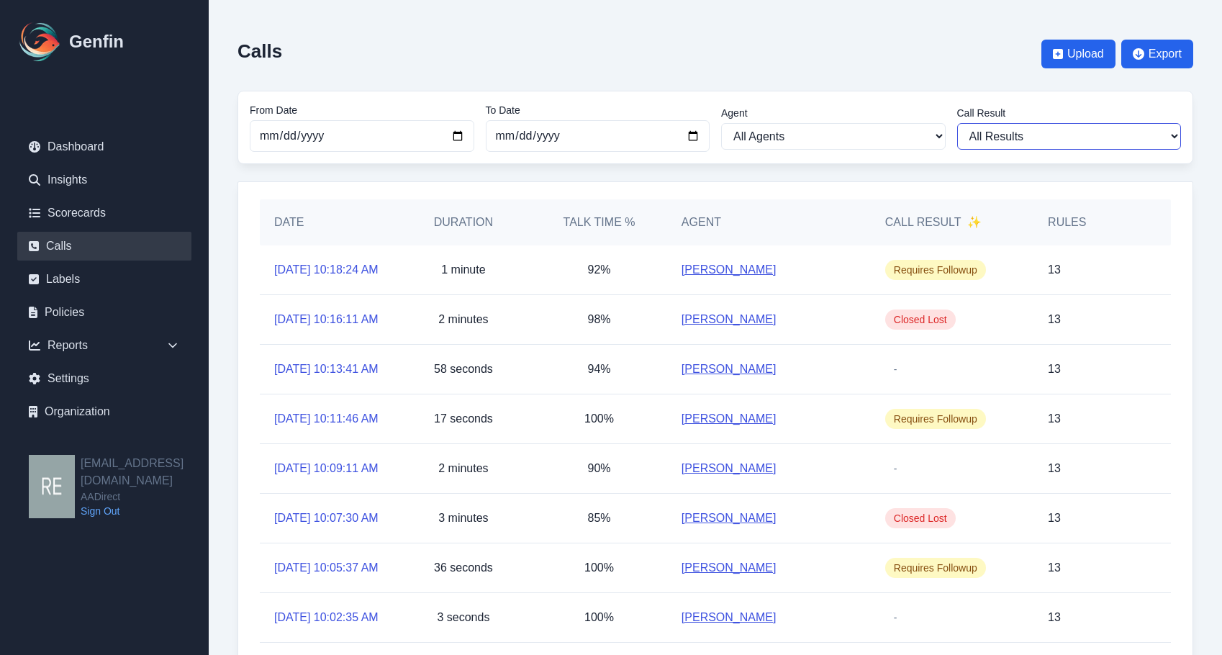
click at [1055, 132] on select "All Results Closed Won Closed Lost Requires Followup" at bounding box center [1069, 136] width 225 height 27
select select "Yes"
click at [957, 123] on select "All Results Closed Won Closed Lost Requires Followup" at bounding box center [1069, 136] width 225 height 27
select select "Yes"
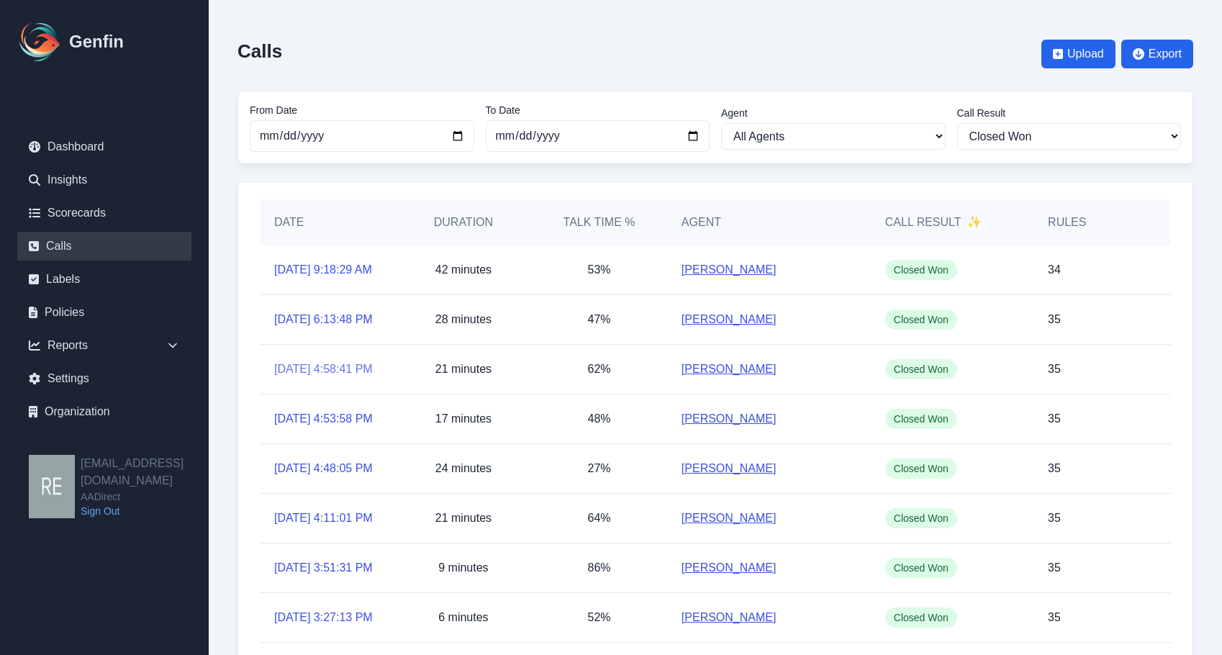
click at [307, 378] on link "9/22/2025, 4:58:41 PM" at bounding box center [323, 369] width 99 height 17
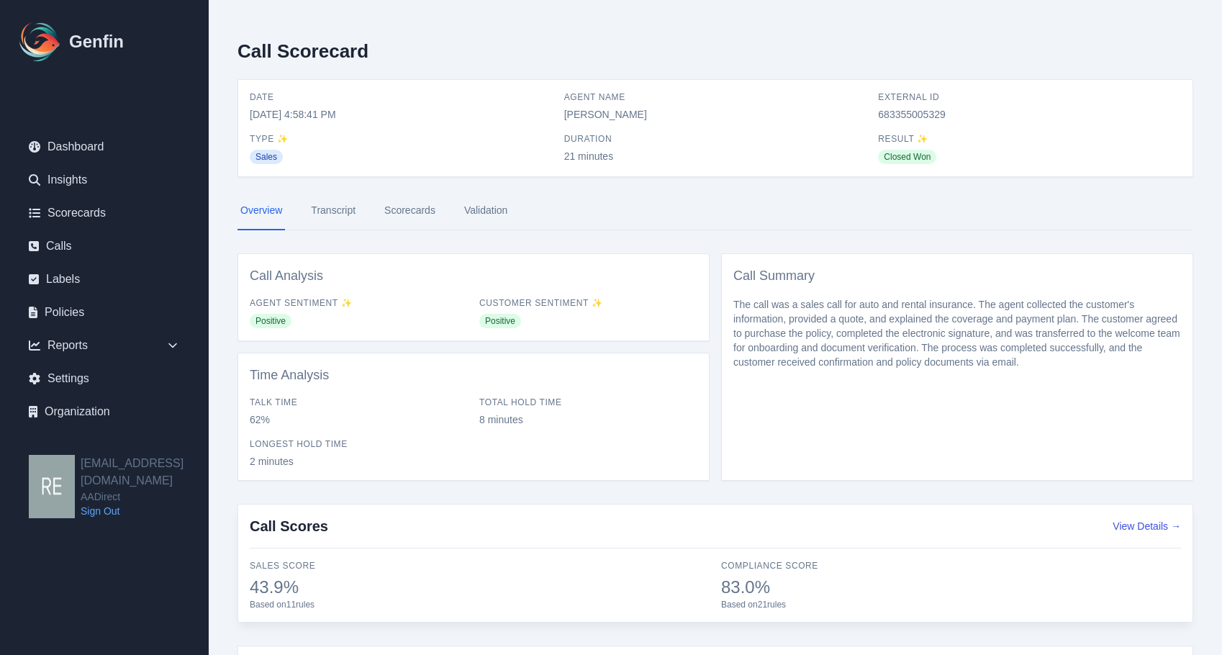
click at [417, 212] on link "Scorecards" at bounding box center [409, 210] width 57 height 39
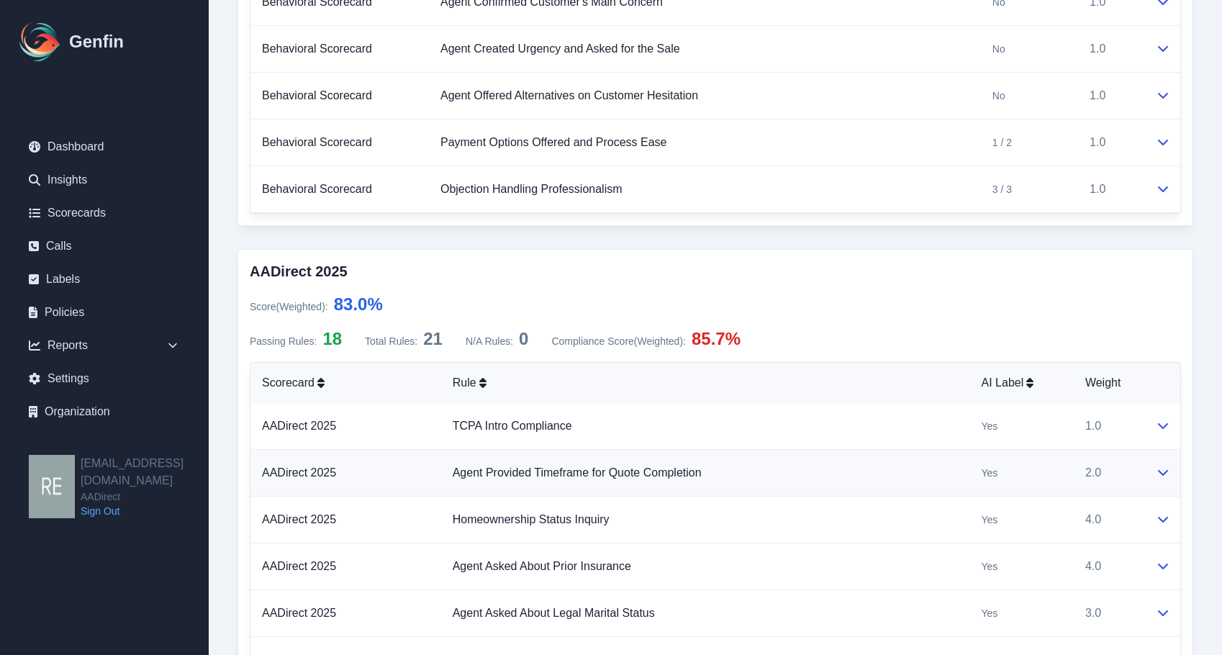
scroll to position [1296, 0]
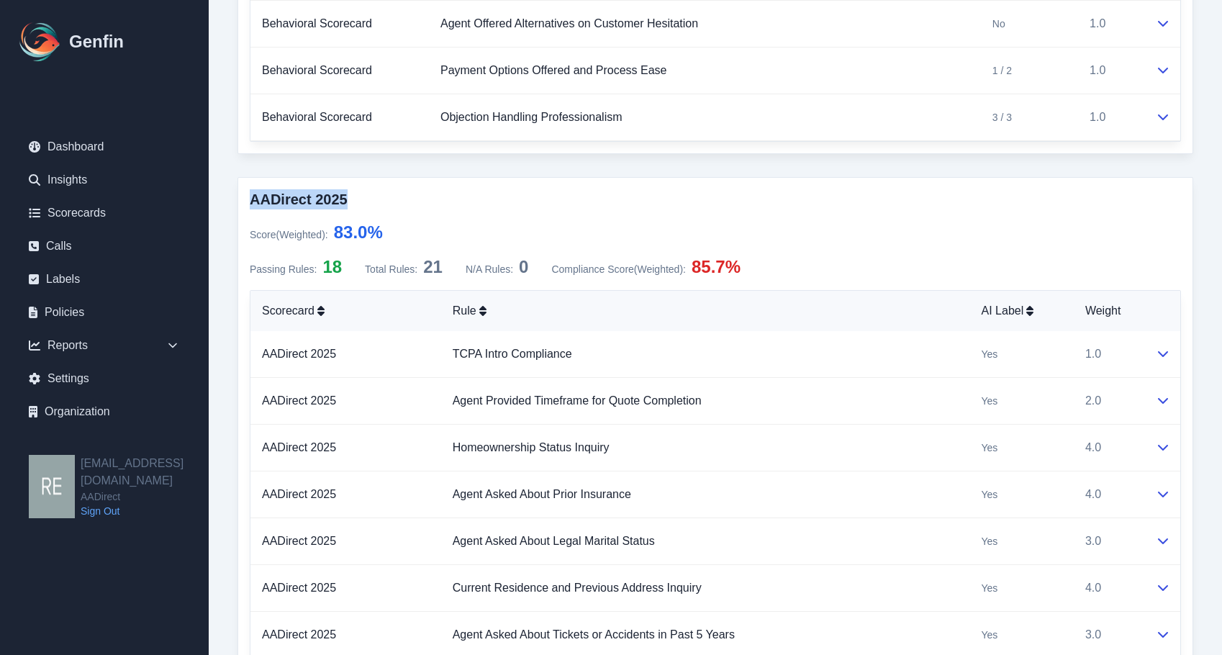
drag, startPoint x: 248, startPoint y: 205, endPoint x: 366, endPoint y: 201, distance: 118.1
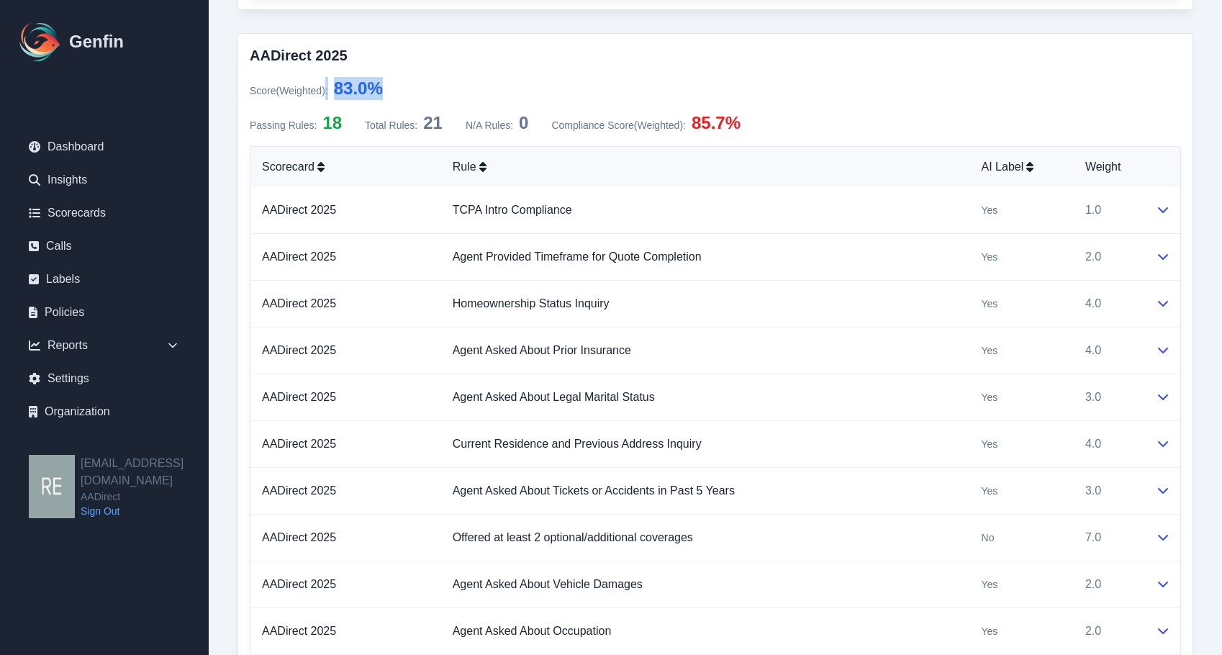
drag, startPoint x: 329, startPoint y: 93, endPoint x: 430, endPoint y: 82, distance: 101.3
click at [430, 82] on div "Score (Weighted) : 83.0 %" at bounding box center [715, 88] width 931 height 23
click at [885, 360] on td "Agent Asked About Prior Insurance" at bounding box center [705, 351] width 529 height 47
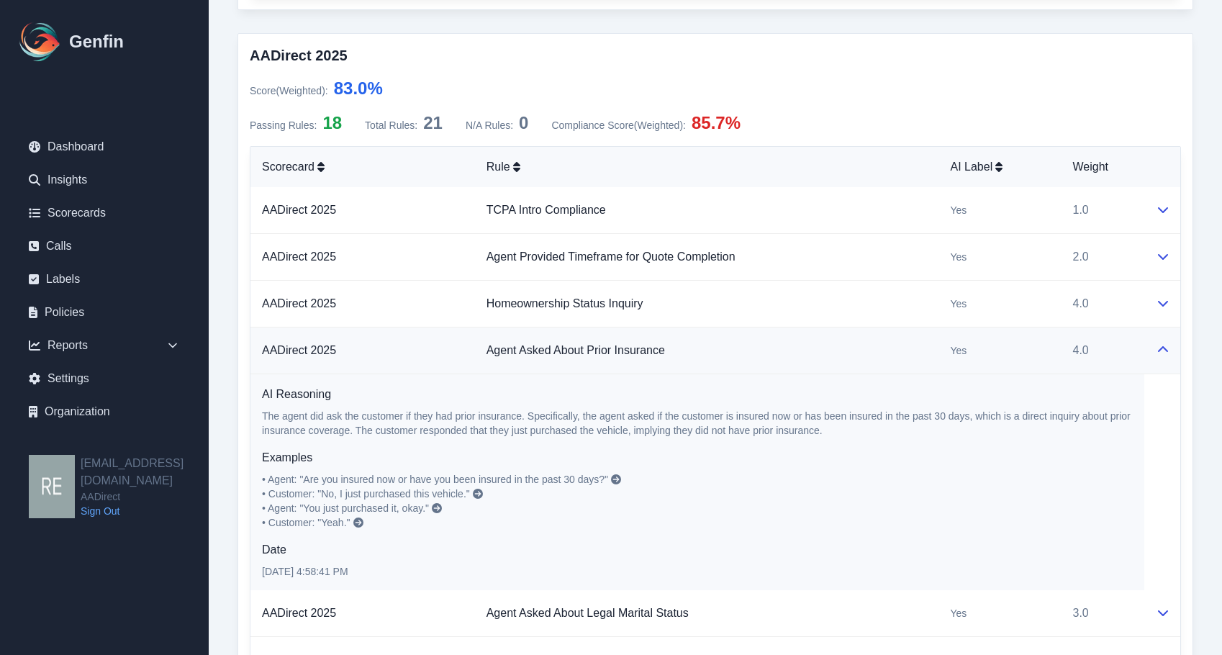
click at [1103, 357] on td "4.0" at bounding box center [1102, 351] width 83 height 47
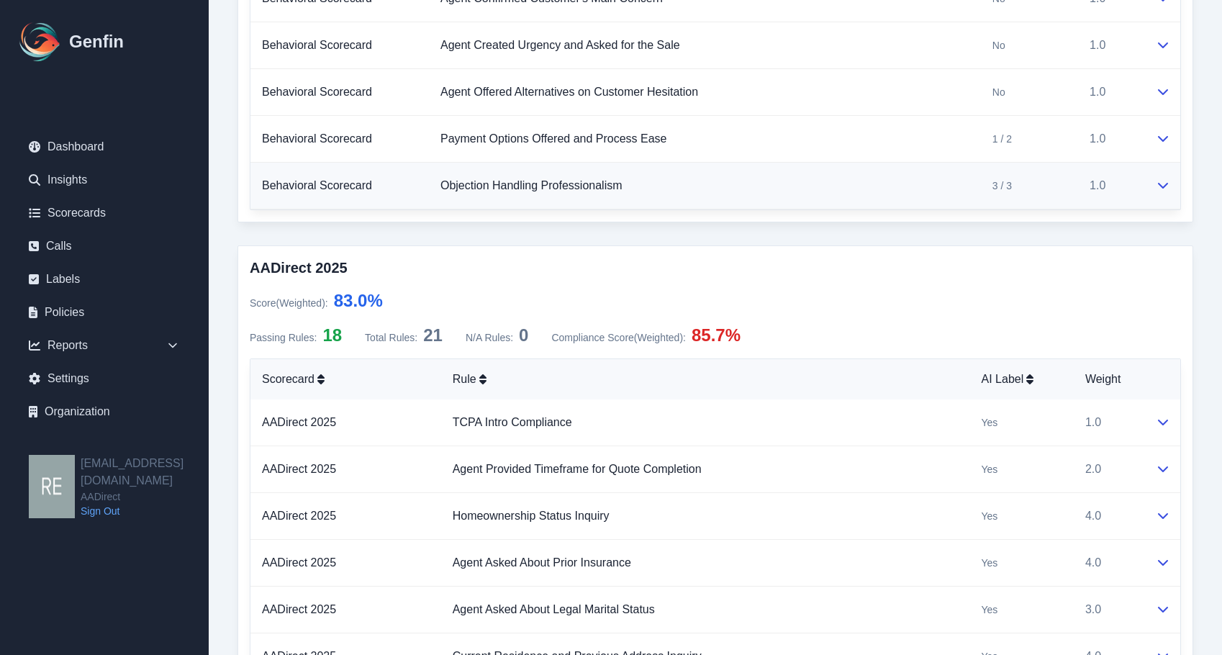
scroll to position [867, 0]
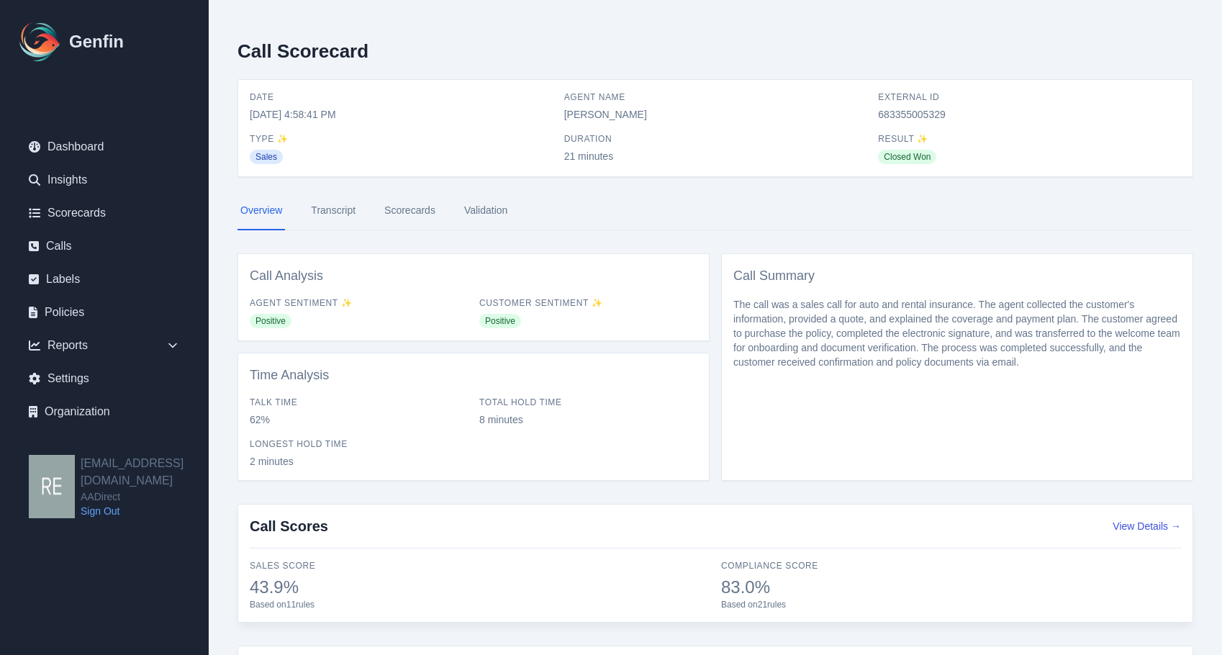
select select "Yes"
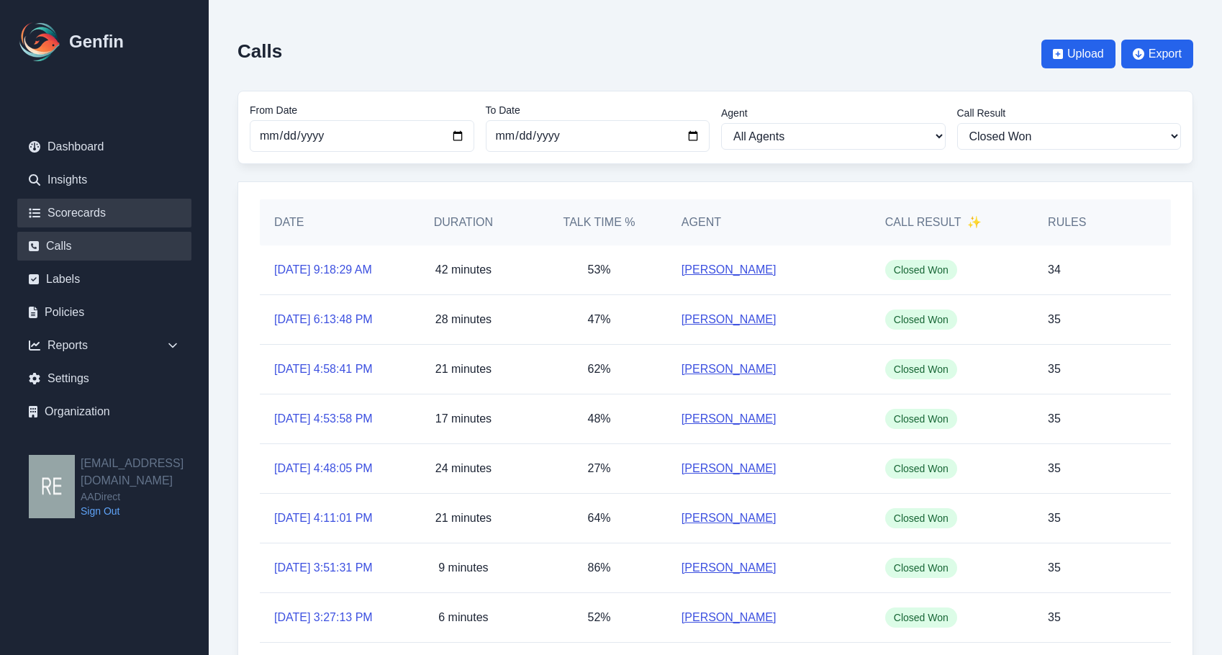
click at [109, 206] on link "Scorecards" at bounding box center [104, 213] width 174 height 29
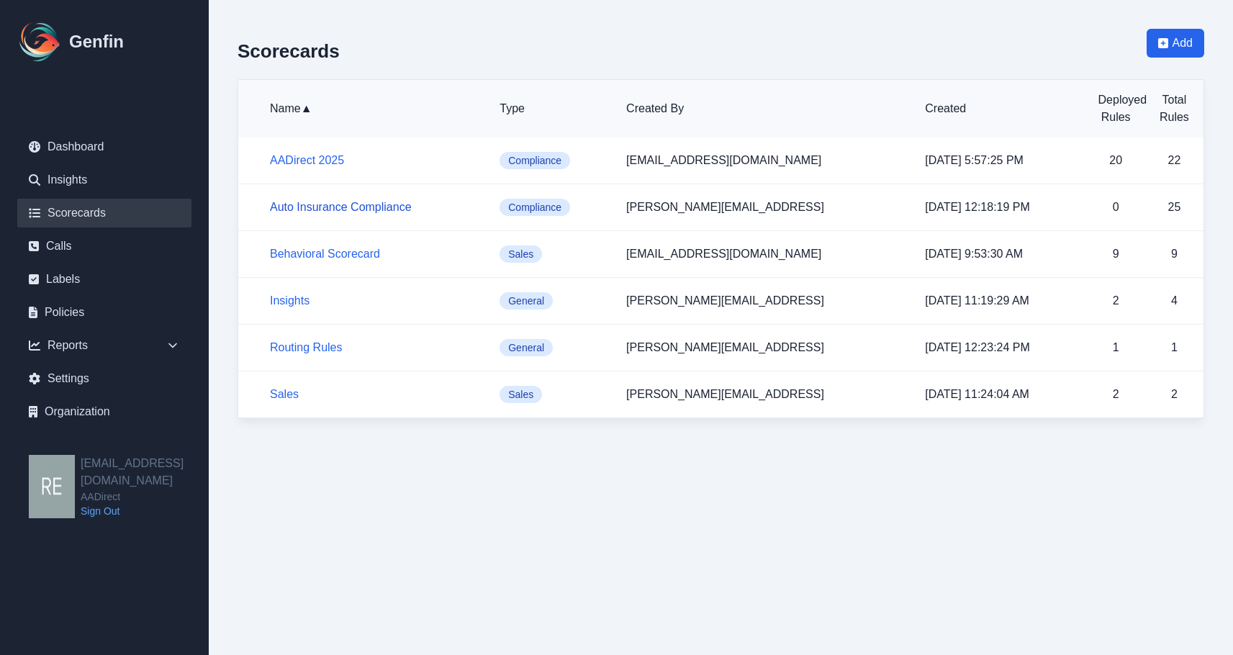
click at [379, 206] on link "Auto Insurance Compliance" at bounding box center [341, 207] width 142 height 12
click at [296, 302] on link "Insights" at bounding box center [290, 300] width 40 height 12
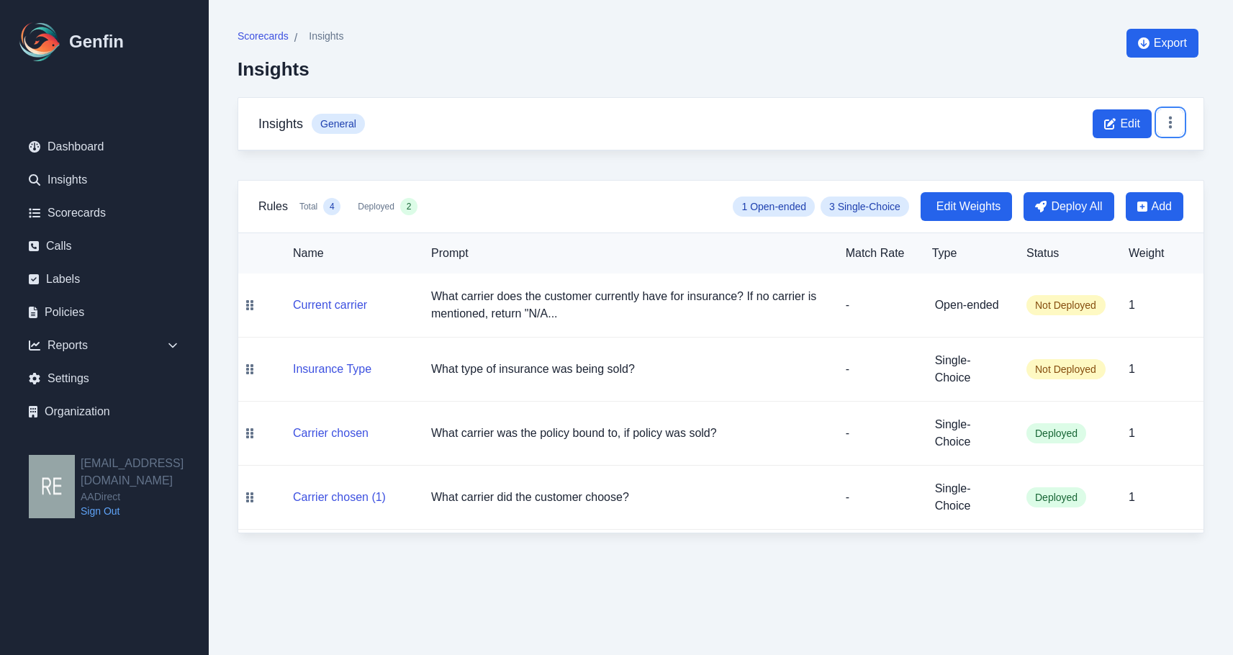
click at [1178, 124] on button at bounding box center [1170, 122] width 26 height 26
click at [1119, 178] on button "Delete" at bounding box center [1125, 183] width 115 height 26
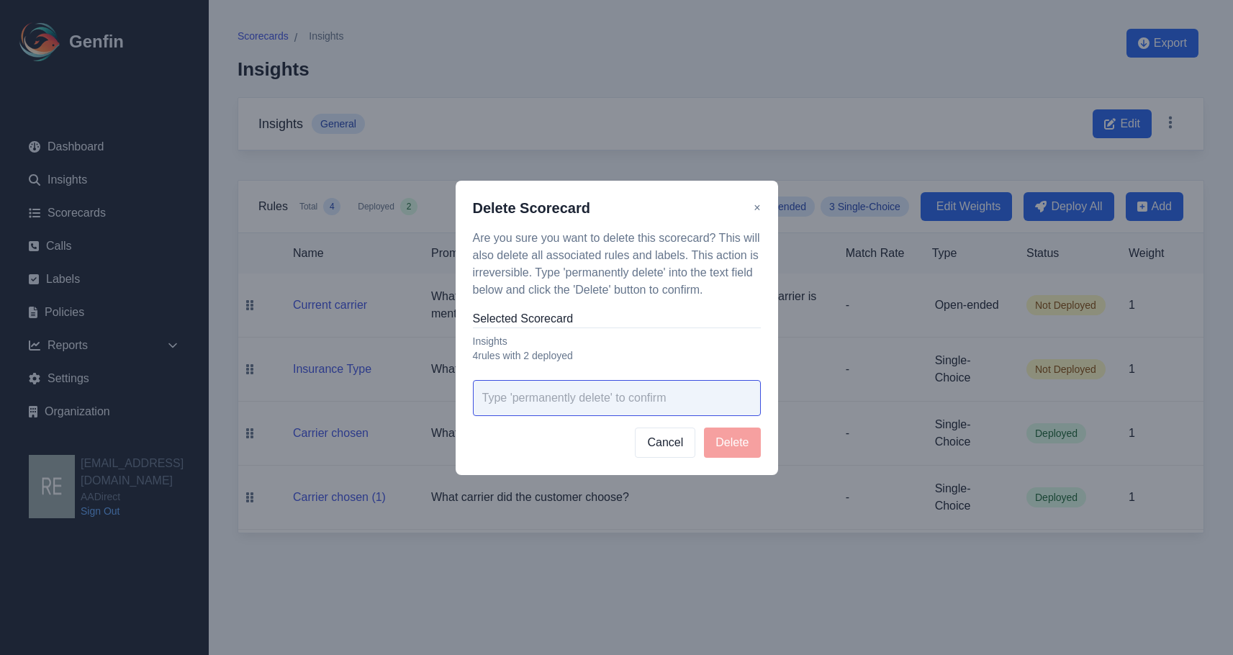
click at [650, 405] on input "text" at bounding box center [617, 398] width 288 height 36
drag, startPoint x: 656, startPoint y: 409, endPoint x: 469, endPoint y: 394, distance: 187.7
click at [469, 394] on div "Delete Scorecard × Are you sure you want to delete this scorecard? This will al…" at bounding box center [617, 328] width 322 height 294
type input "permanently delete"
click at [758, 435] on button "Delete" at bounding box center [732, 443] width 56 height 30
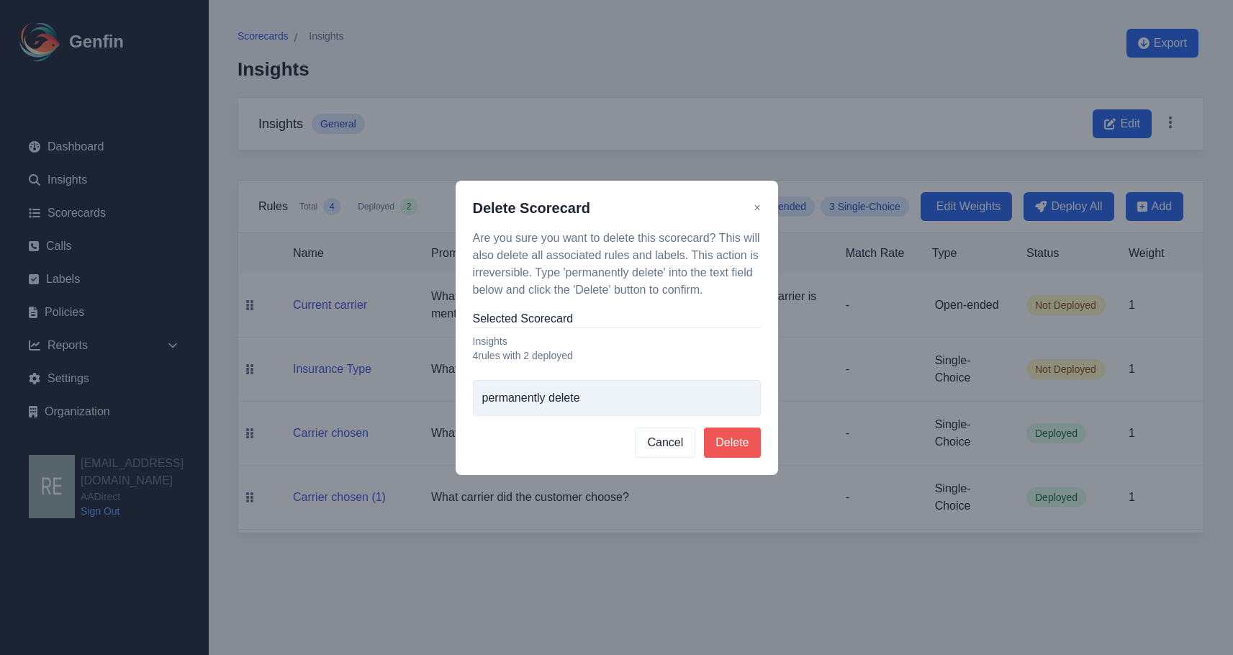
click at [746, 445] on button "Delete" at bounding box center [732, 443] width 56 height 30
click at [741, 438] on button "Delete" at bounding box center [732, 443] width 56 height 30
click at [634, 392] on input "permanently delete" at bounding box center [617, 398] width 288 height 36
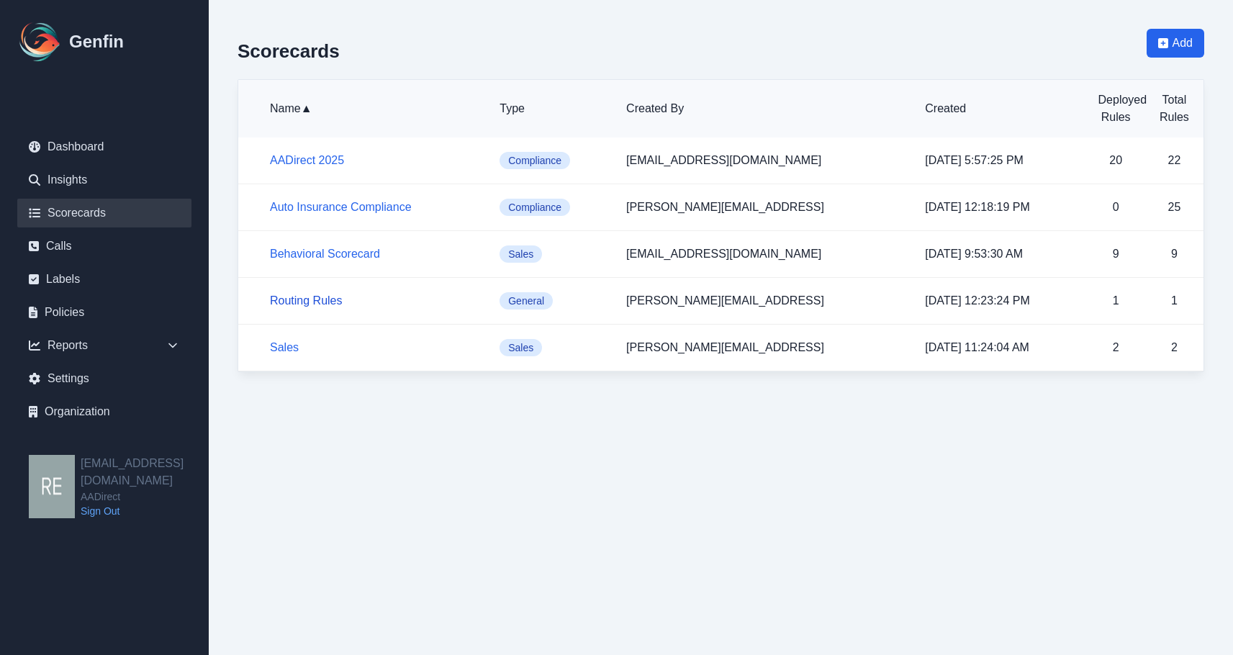
click at [328, 300] on link "Routing Rules" at bounding box center [306, 300] width 73 height 12
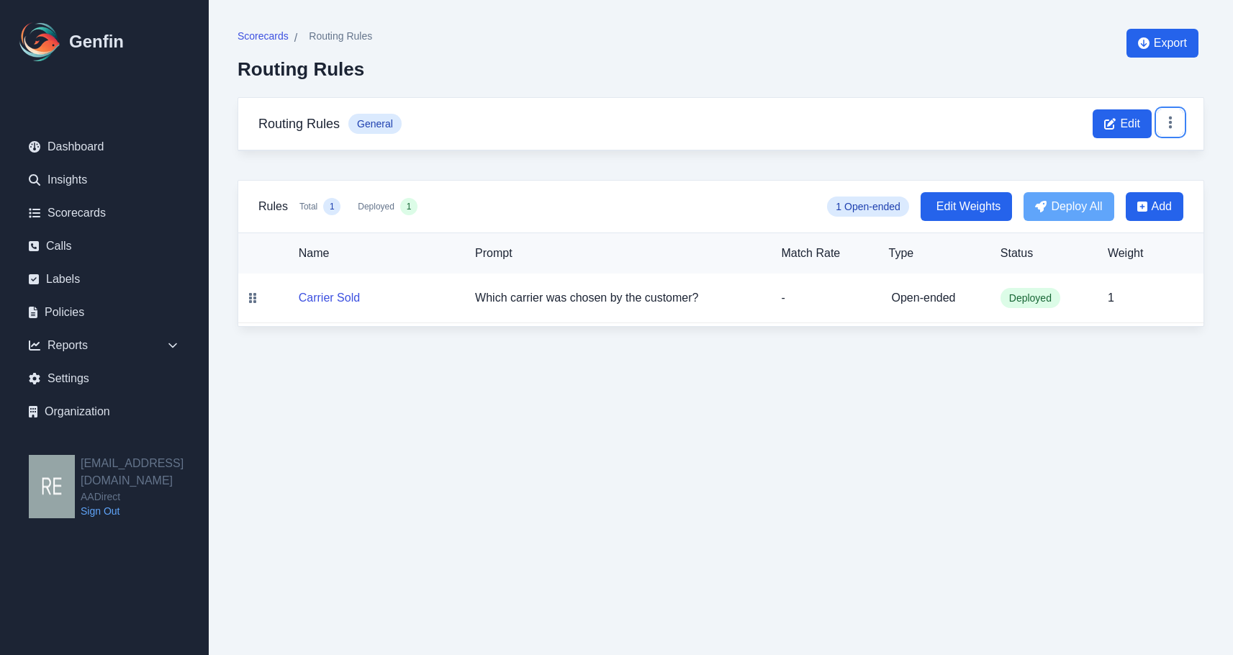
click at [1168, 119] on icon at bounding box center [1170, 122] width 14 height 14
click at [1111, 186] on button "Delete" at bounding box center [1125, 183] width 115 height 26
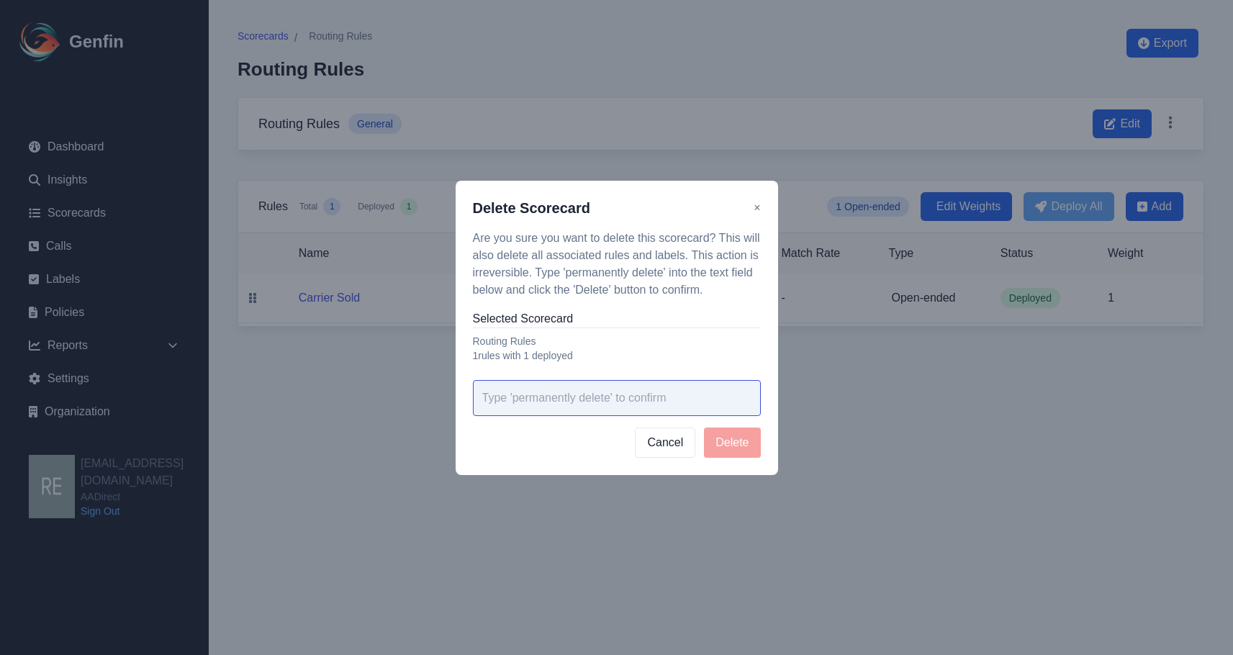
click at [597, 394] on input "text" at bounding box center [617, 398] width 288 height 36
paste input "permanently delete"
type input "permanently delete"
click at [731, 435] on button "Delete" at bounding box center [732, 443] width 56 height 30
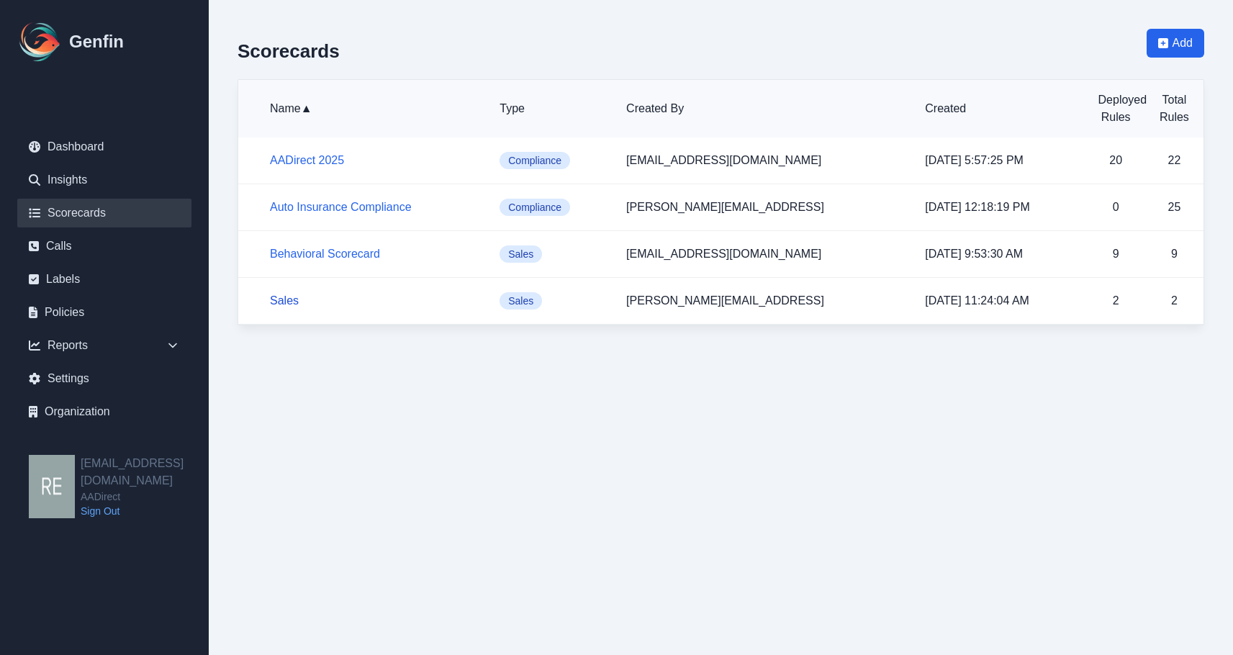
click at [292, 300] on link "Sales" at bounding box center [284, 300] width 29 height 12
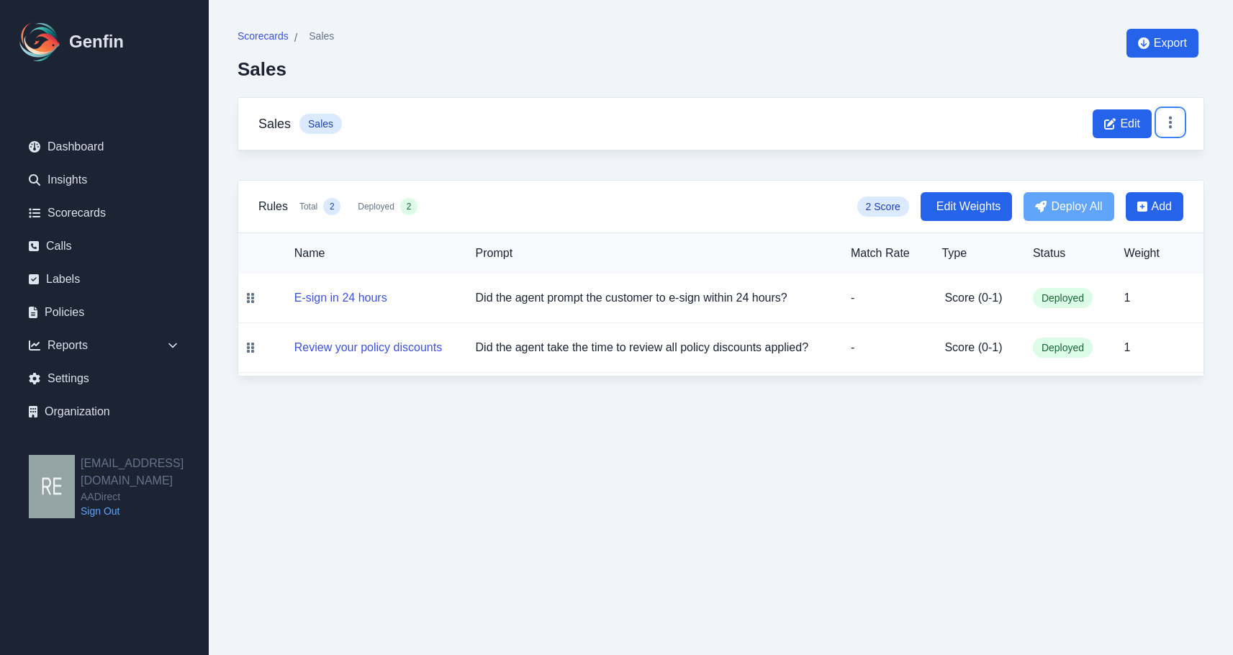
click at [1170, 118] on icon at bounding box center [1170, 123] width 3 height 12
click at [1109, 183] on button "Delete" at bounding box center [1125, 183] width 115 height 26
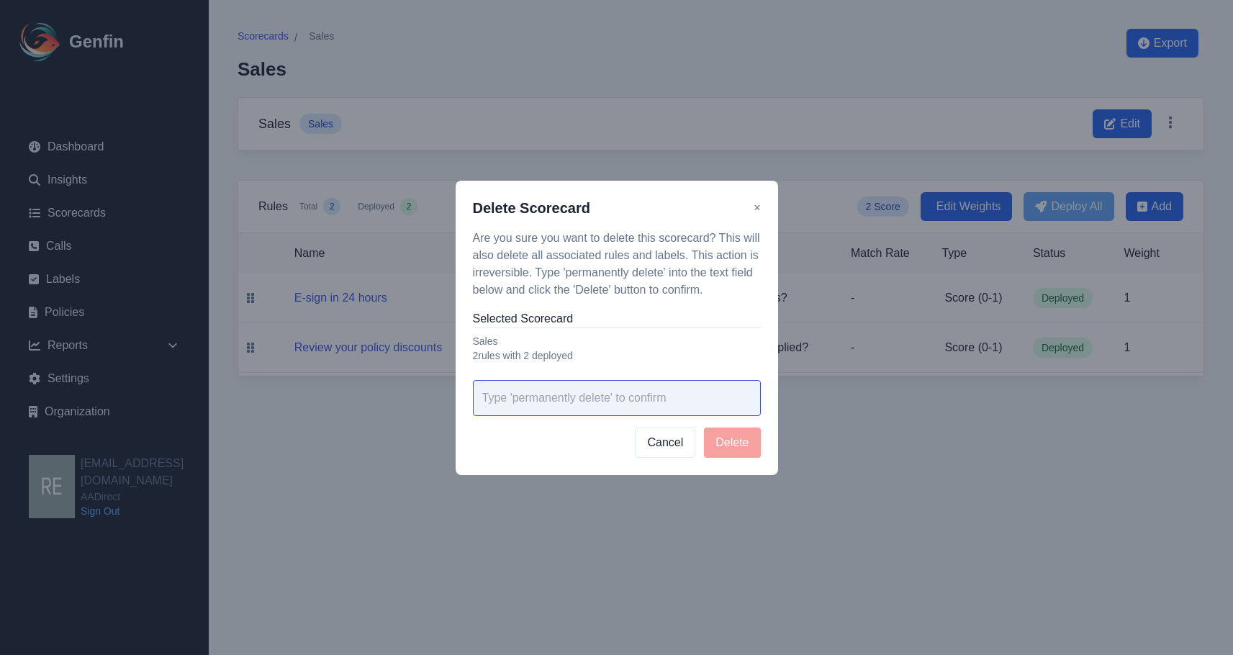
click at [607, 412] on input "text" at bounding box center [617, 398] width 288 height 36
paste input "permanently delete"
type input "permanently delete"
click at [738, 441] on button "Delete" at bounding box center [732, 443] width 56 height 30
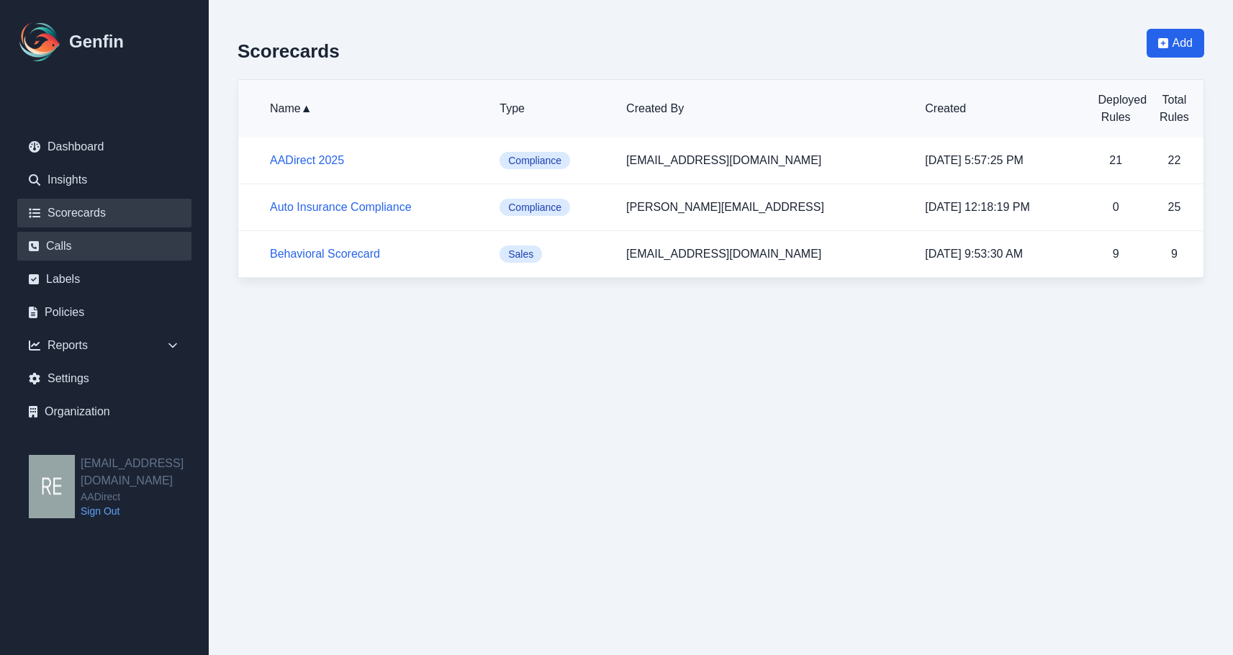
click at [59, 240] on link "Calls" at bounding box center [104, 246] width 174 height 29
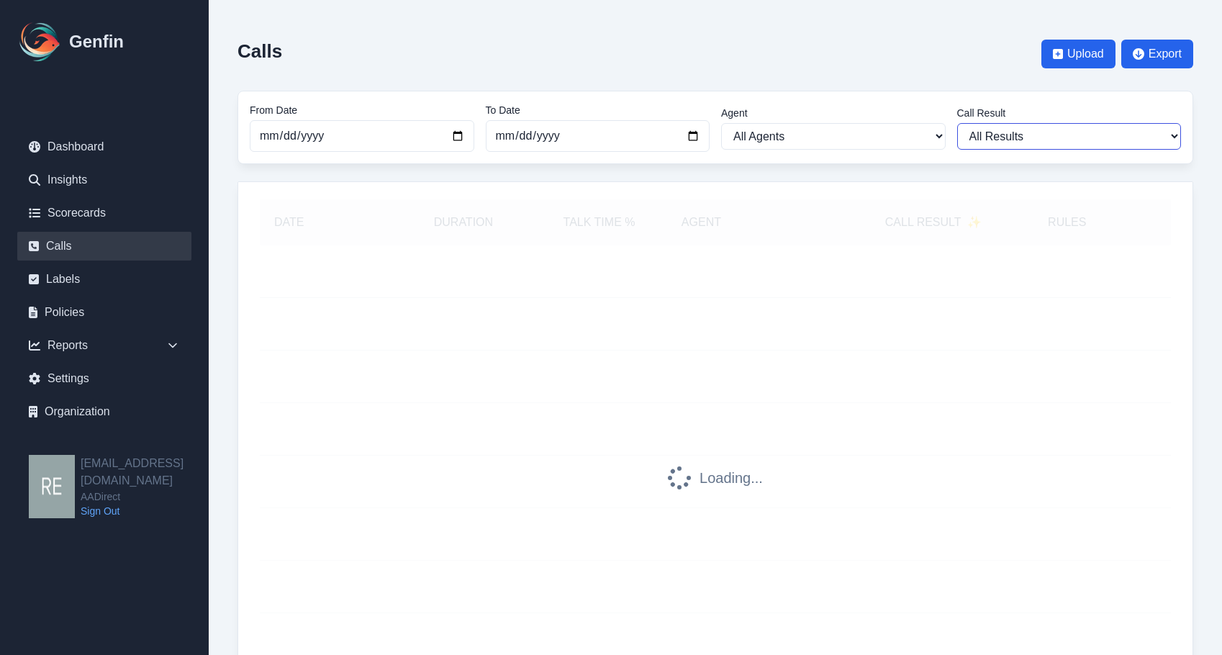
click at [1142, 136] on select "All Results Closed Won Closed Lost Requires Followup" at bounding box center [1069, 136] width 225 height 27
select select "Yes"
click at [957, 123] on select "All Results Closed Won Closed Lost Requires Followup" at bounding box center [1069, 136] width 225 height 27
select select "Yes"
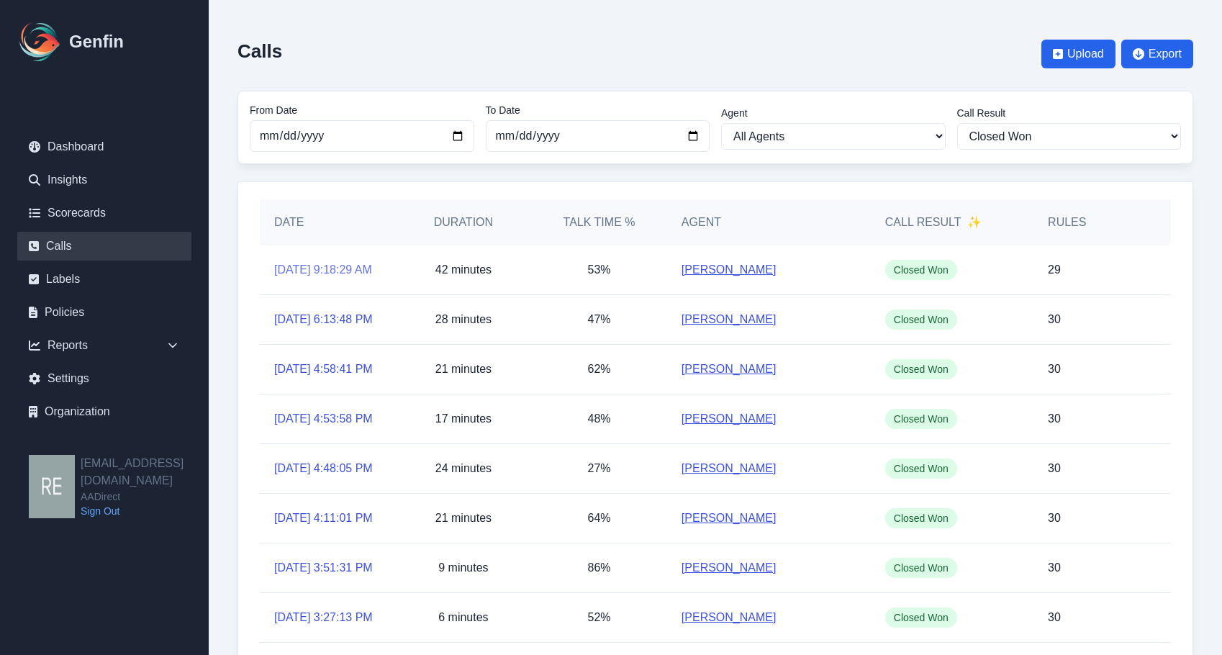
click at [352, 261] on link "9/23/2025, 9:18:29 AM" at bounding box center [323, 269] width 98 height 17
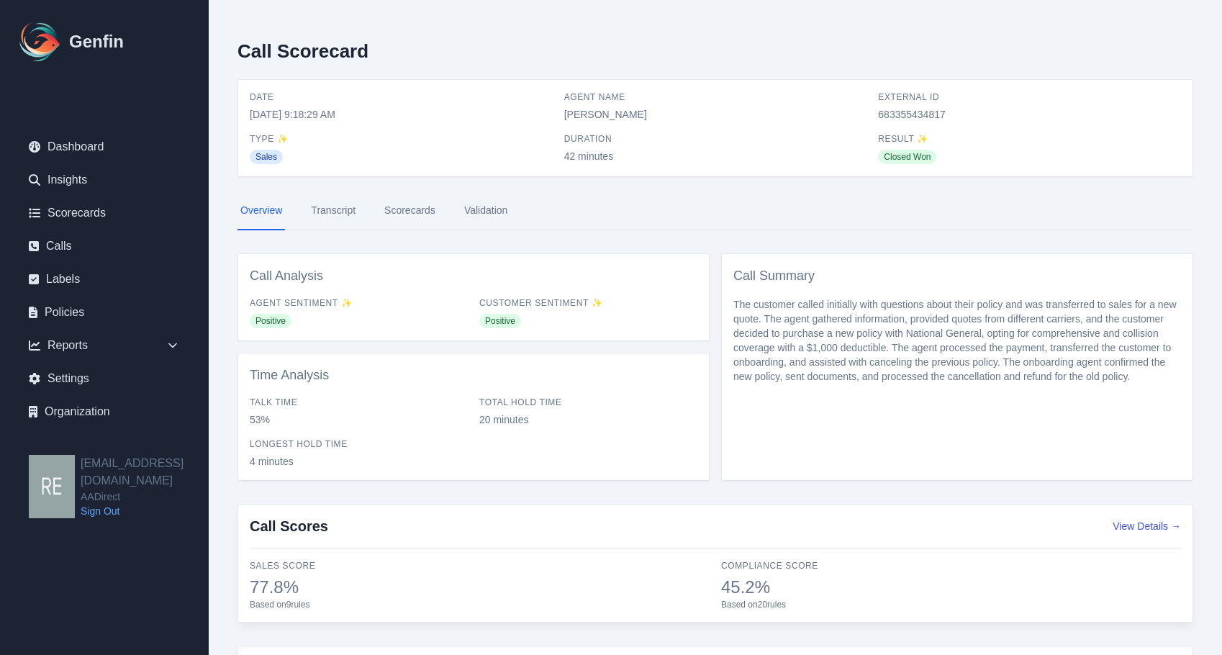
click at [423, 210] on link "Scorecards" at bounding box center [409, 210] width 57 height 39
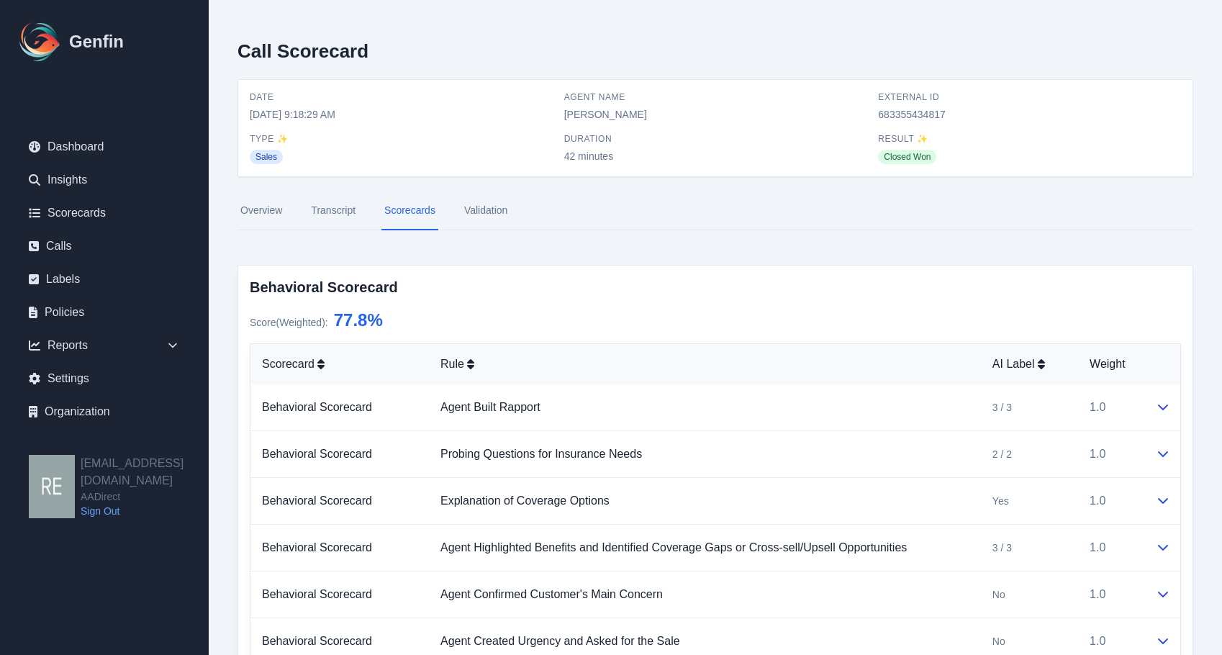
click at [325, 213] on link "Transcript" at bounding box center [333, 210] width 50 height 39
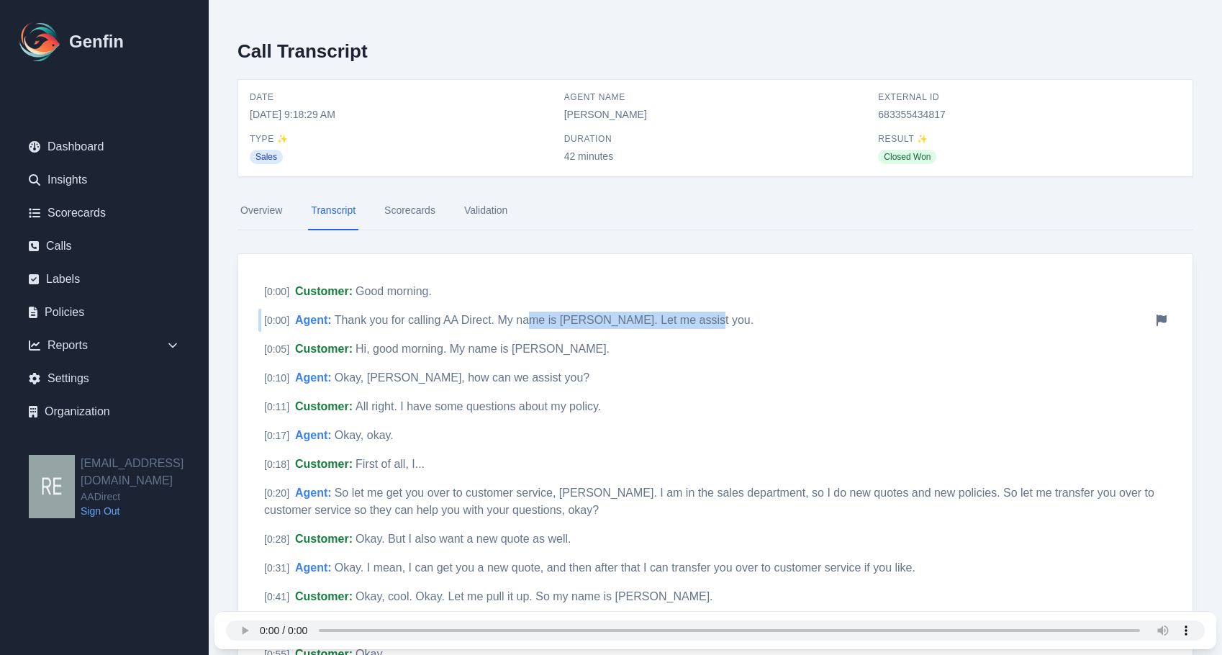
drag, startPoint x: 530, startPoint y: 313, endPoint x: 705, endPoint y: 319, distance: 175.7
click at [705, 319] on div "[ 0:00 ] Agent : Thank you for calling AA Direct. My name is Vanessa Salinas. L…" at bounding box center [715, 320] width 914 height 23
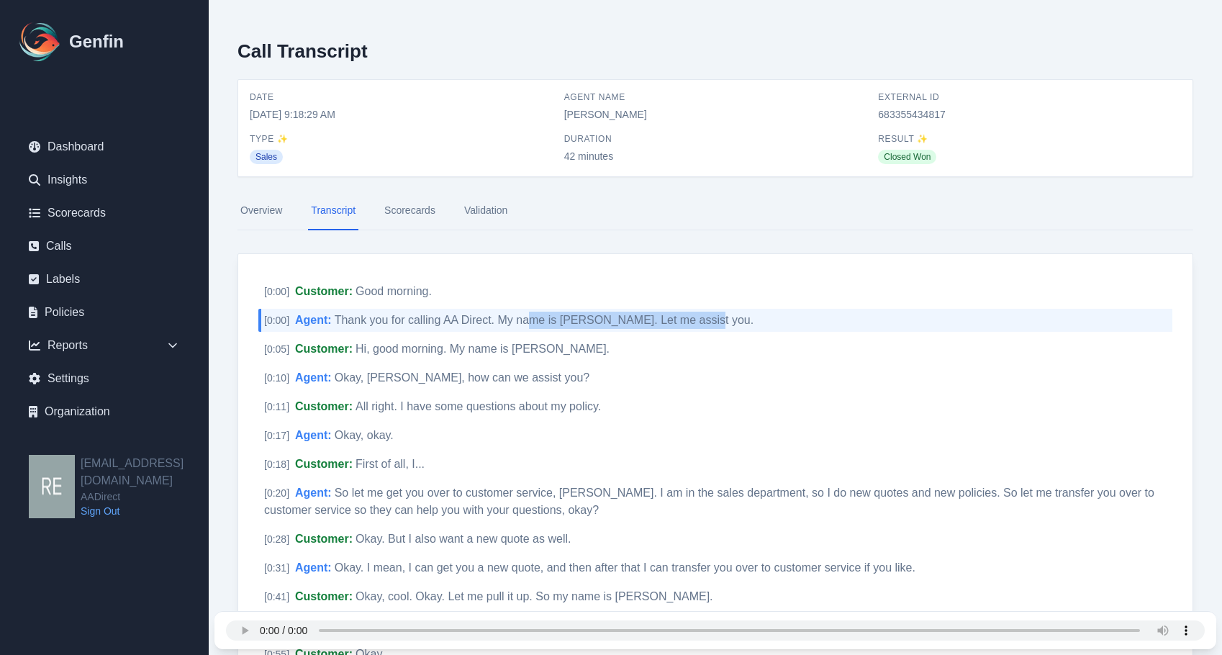
click at [401, 210] on link "Scorecards" at bounding box center [409, 210] width 57 height 39
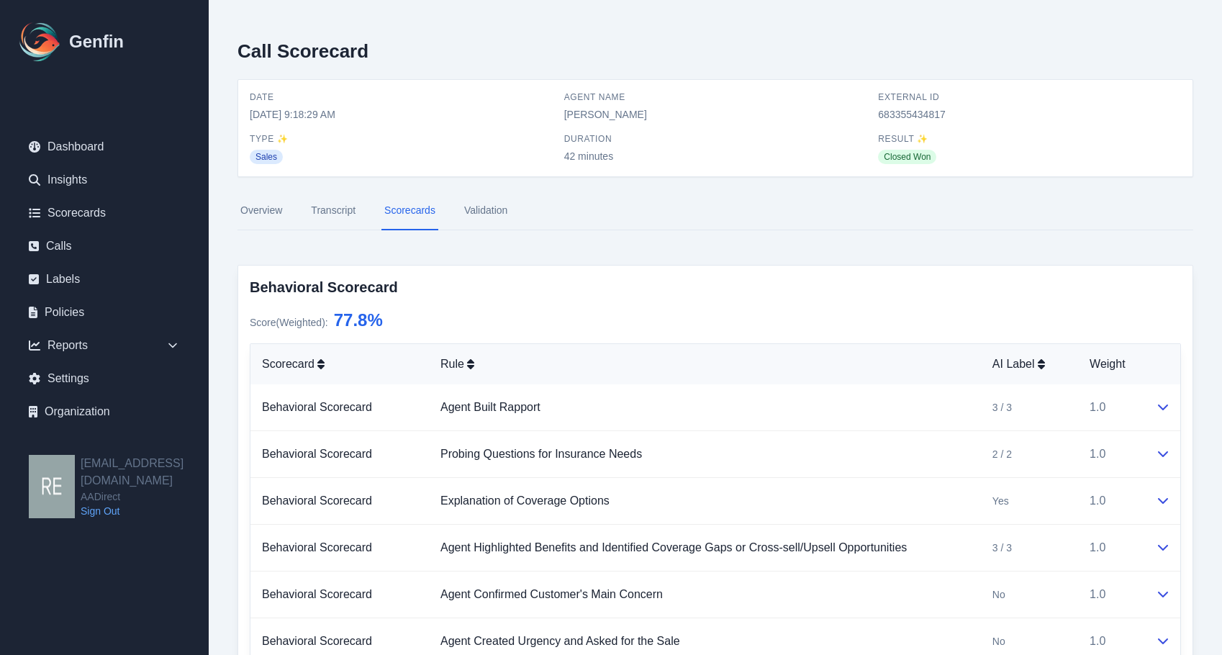
click at [263, 210] on link "Overview" at bounding box center [262, 210] width 48 height 39
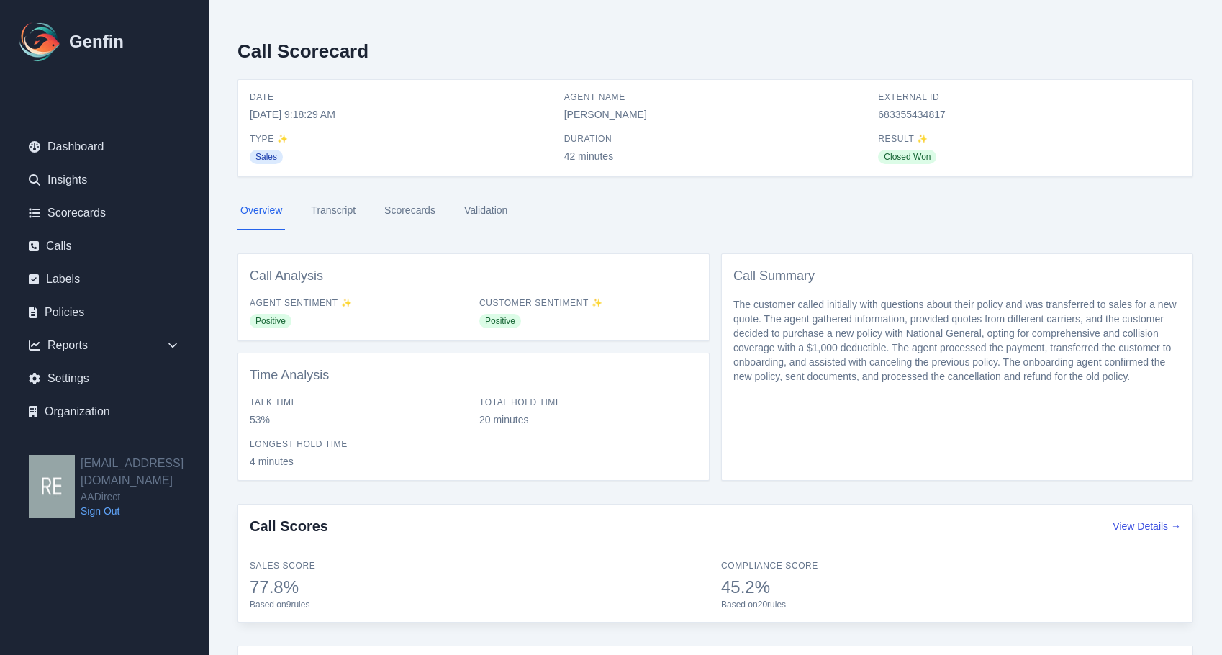
scroll to position [128, 0]
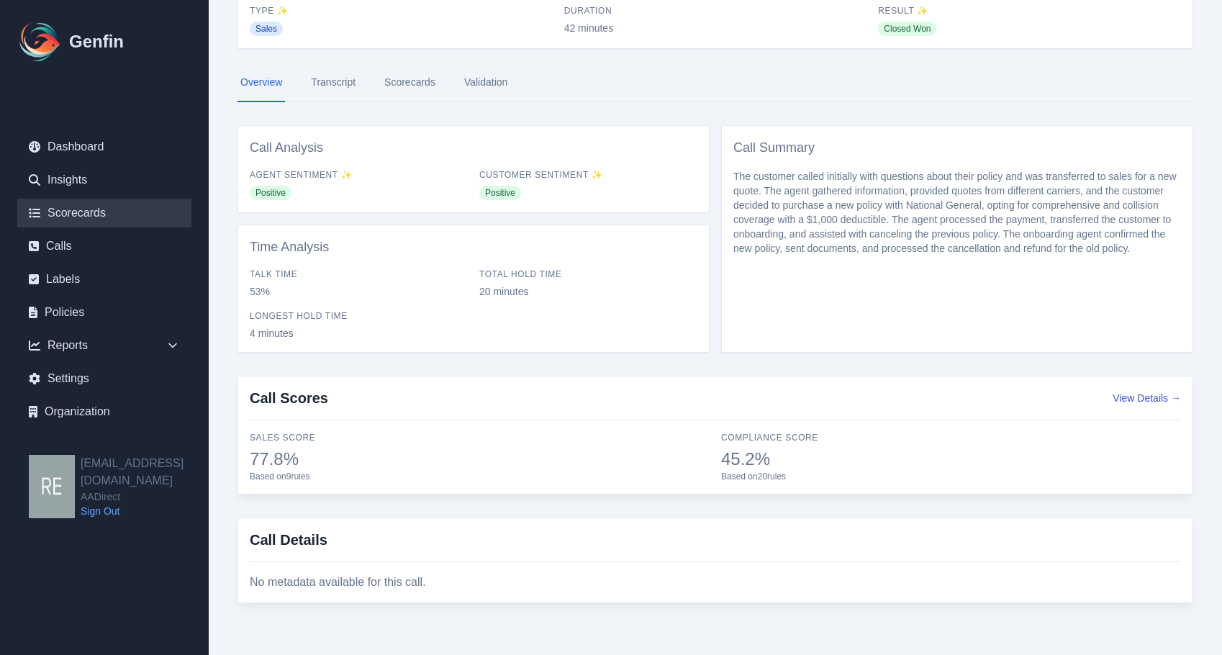
click at [79, 209] on link "Scorecards" at bounding box center [104, 213] width 174 height 29
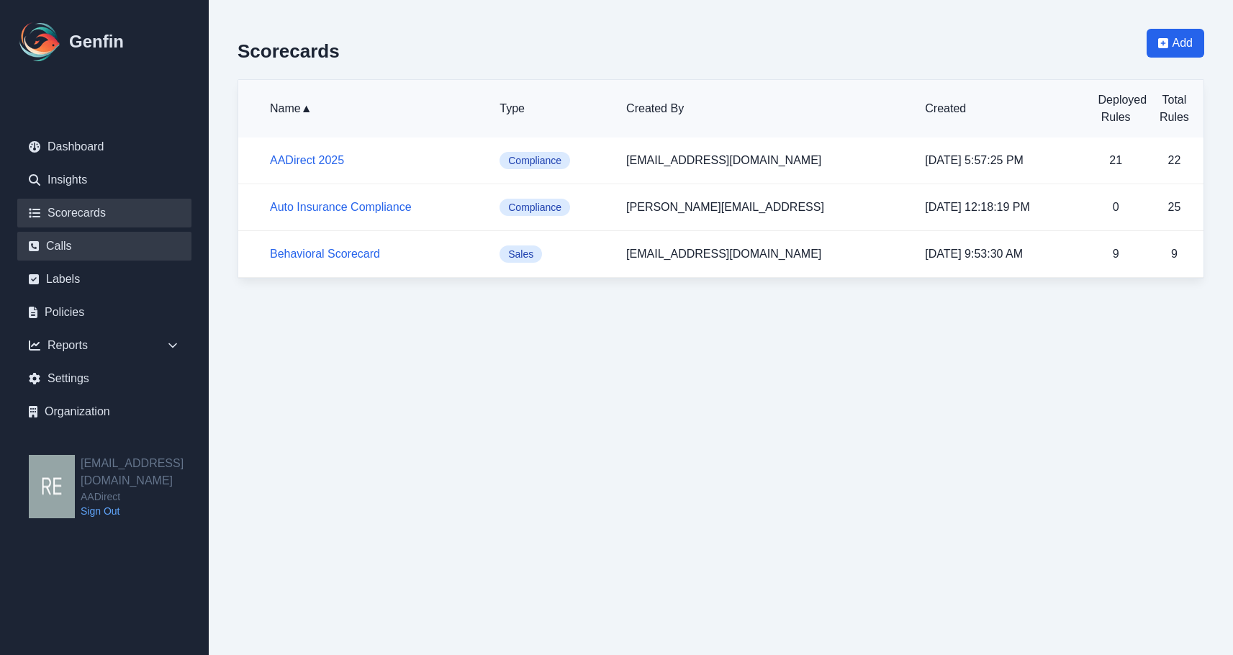
click at [60, 251] on link "Calls" at bounding box center [104, 246] width 174 height 29
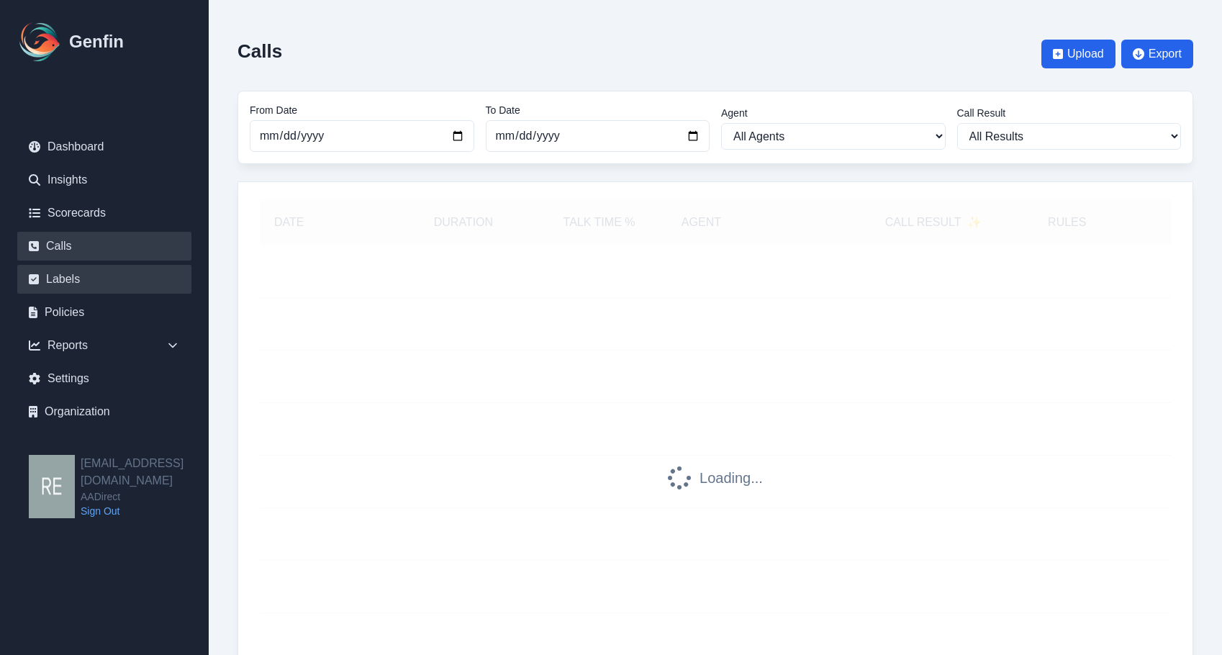
click at [73, 288] on link "Labels" at bounding box center [104, 279] width 174 height 29
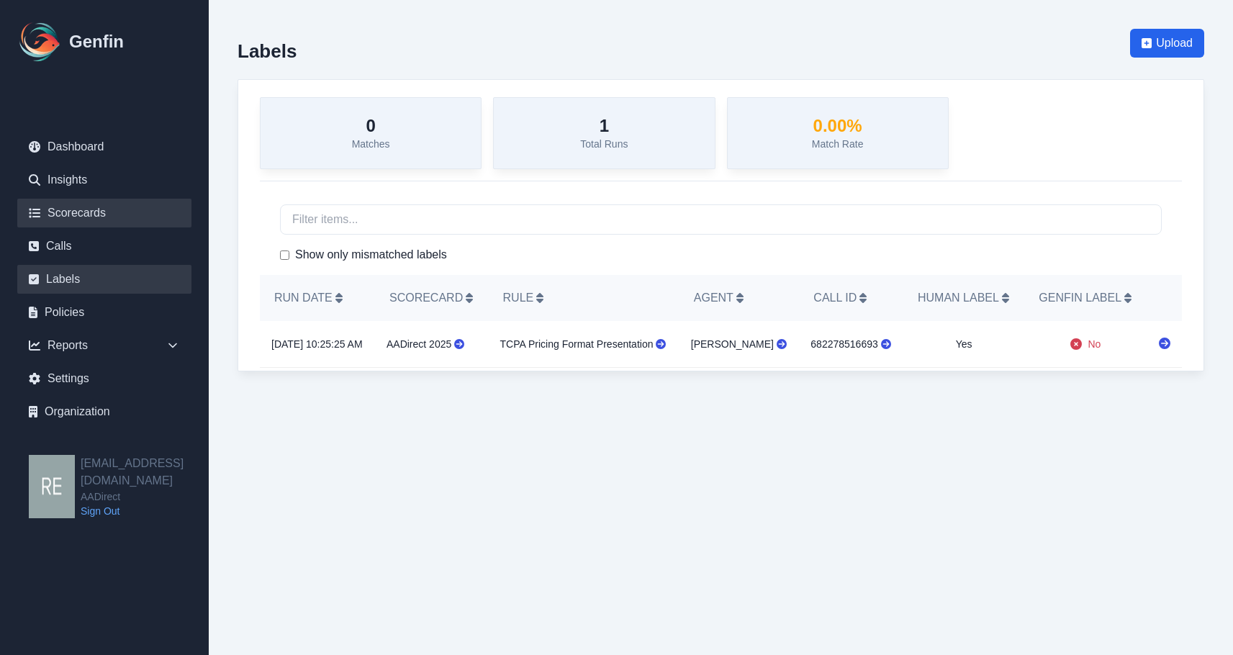
click at [68, 205] on link "Scorecards" at bounding box center [104, 213] width 174 height 29
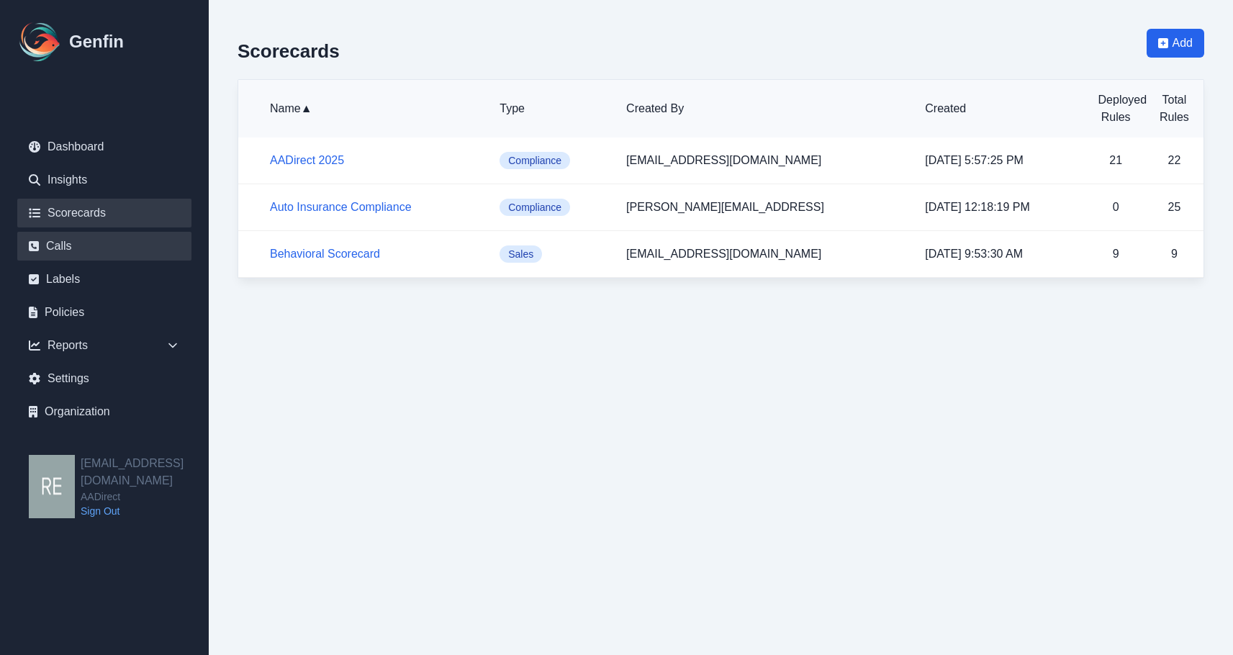
click at [92, 245] on link "Calls" at bounding box center [104, 246] width 174 height 29
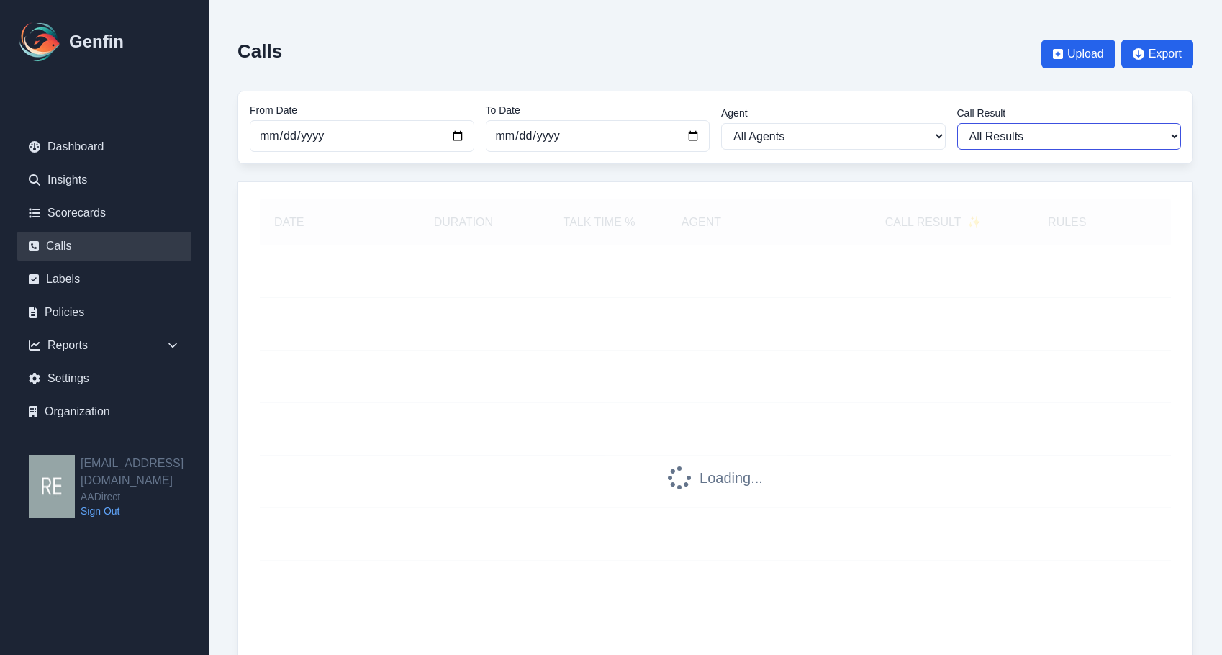
click at [1016, 137] on select "All Results Closed Won Closed Lost Requires Followup" at bounding box center [1069, 136] width 225 height 27
select select "Yes"
click at [957, 123] on select "All Results Closed Won Closed Lost Requires Followup" at bounding box center [1069, 136] width 225 height 27
select select "Yes"
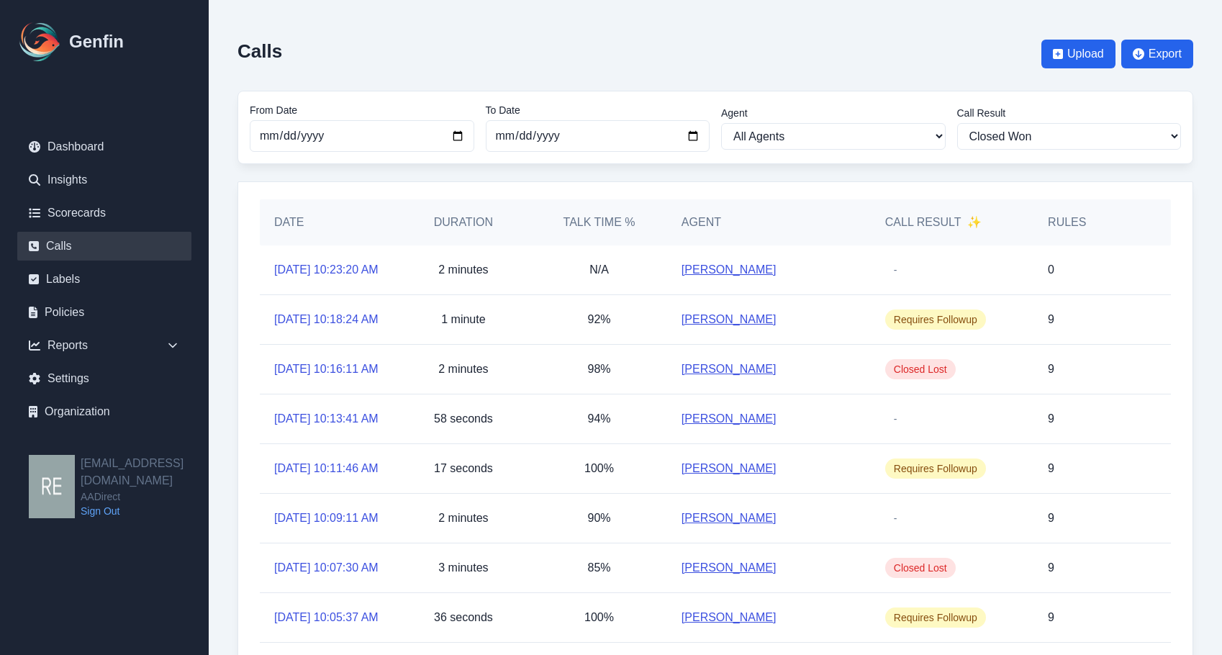
click at [895, 121] on div "Agent All Agents Abdulla Ali Adrian Banuelos Aida Garcia Diaz Ana Martinez Ange…" at bounding box center [833, 128] width 225 height 44
click at [900, 127] on select "All Agents Abdulla Ali Adrian Banuelos Aida Garcia Diaz Ana Martinez Angela Bar…" at bounding box center [833, 136] width 225 height 27
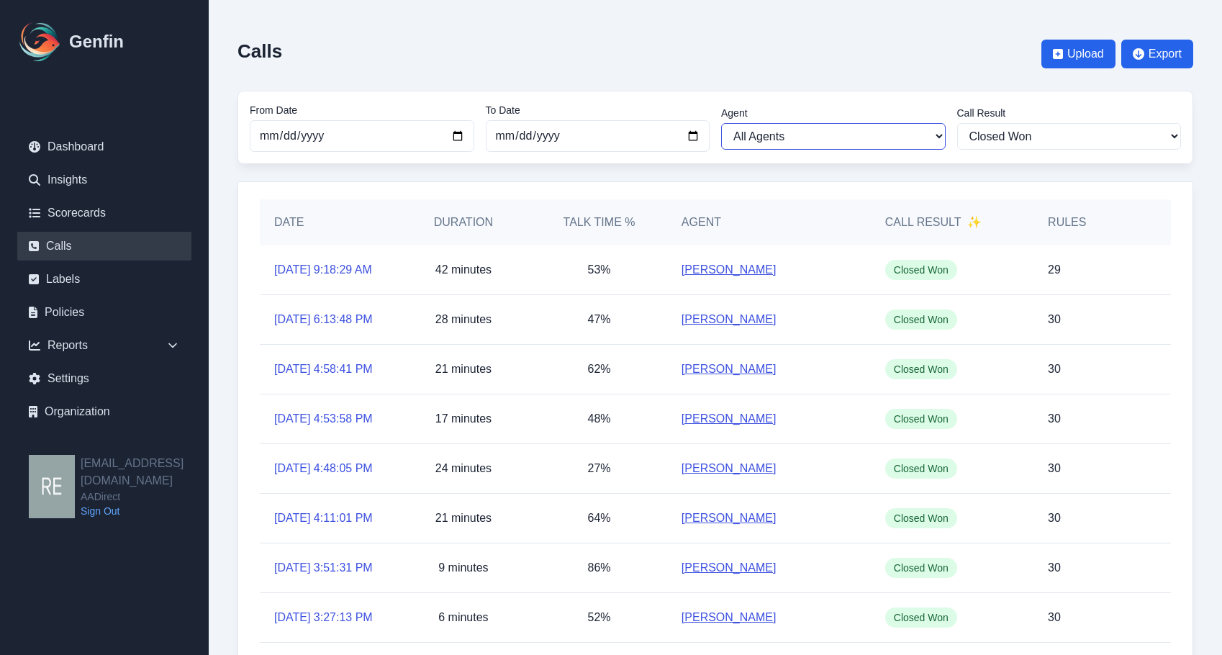
select select "Ana Martinez"
click at [721, 123] on select "All Agents Abdulla Ali Adrian Banuelos Aida Garcia Diaz Ana Martinez Angela Bar…" at bounding box center [833, 136] width 225 height 27
select select "Ana Martinez"
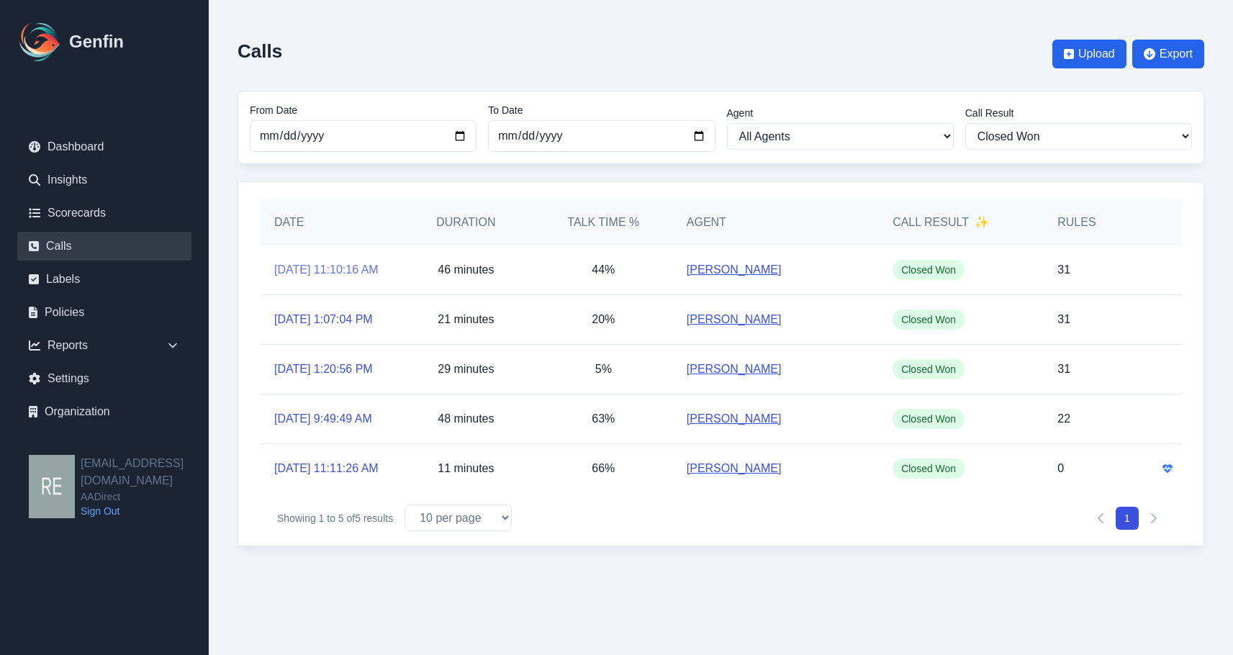
click at [325, 270] on link "9/13/2025, 11:10:16 AM" at bounding box center [326, 269] width 104 height 17
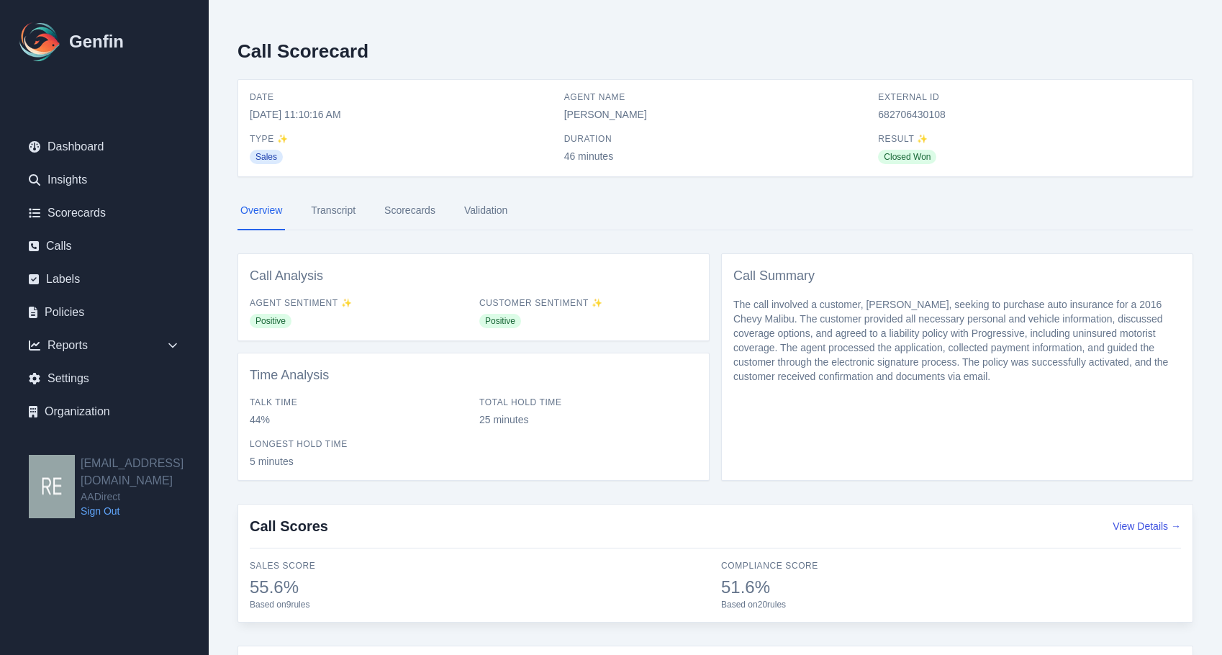
click at [415, 212] on link "Scorecards" at bounding box center [409, 210] width 57 height 39
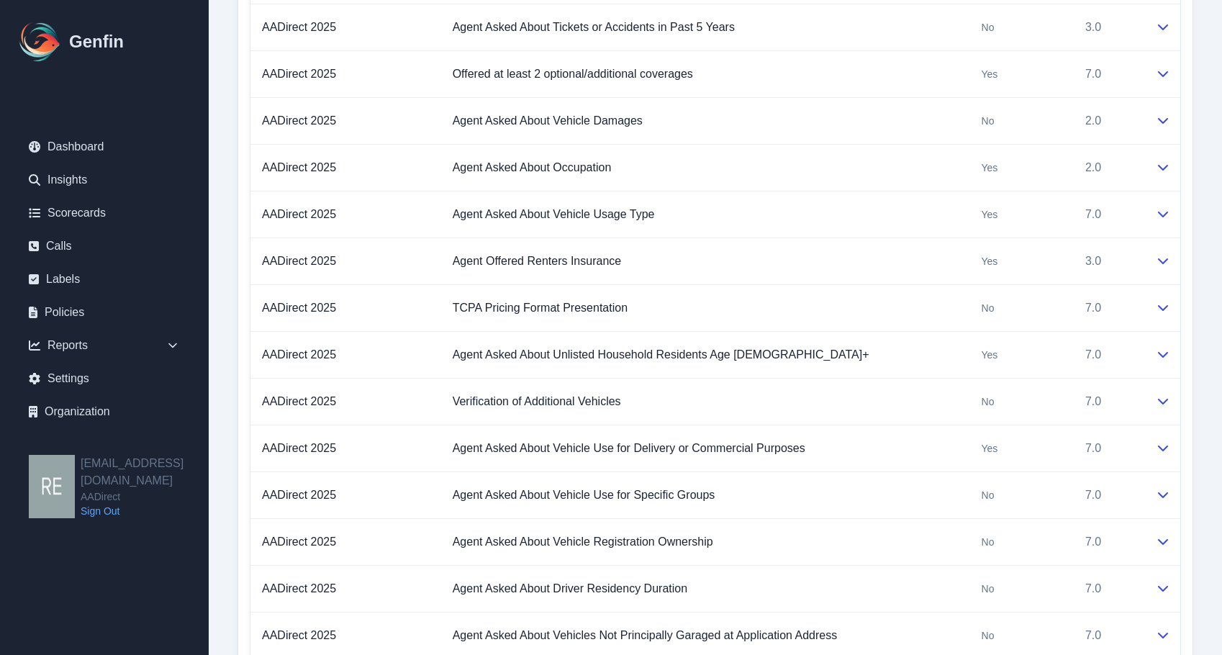
scroll to position [1556, 0]
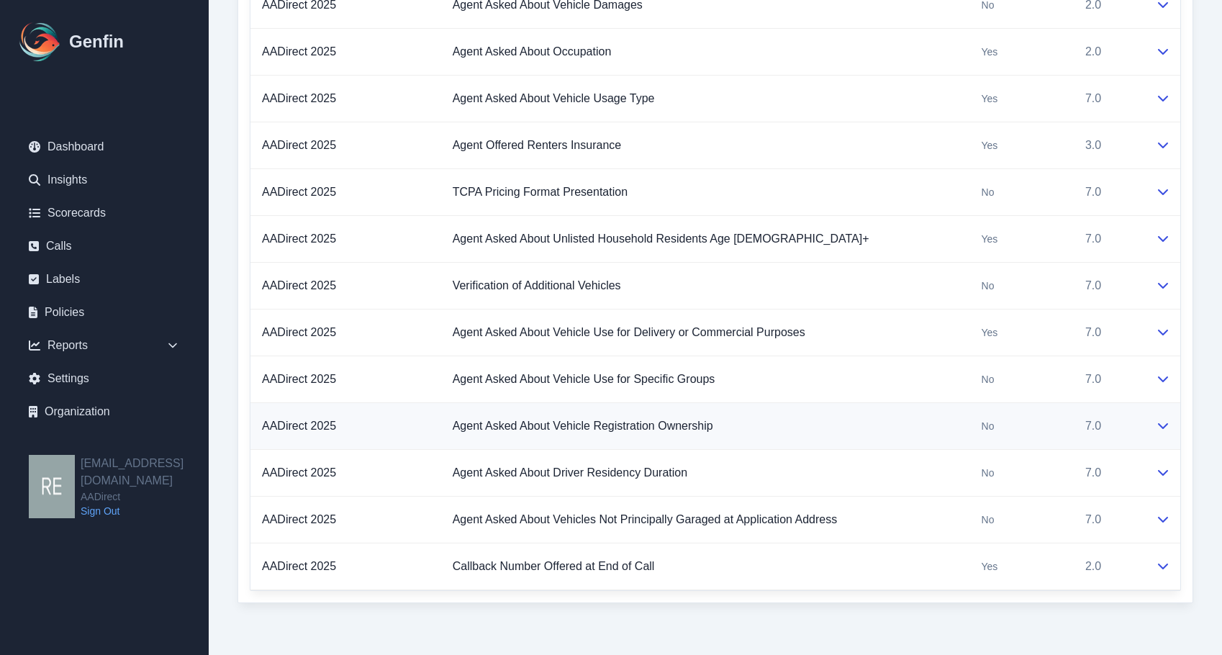
click at [1161, 428] on icon at bounding box center [1163, 426] width 12 height 12
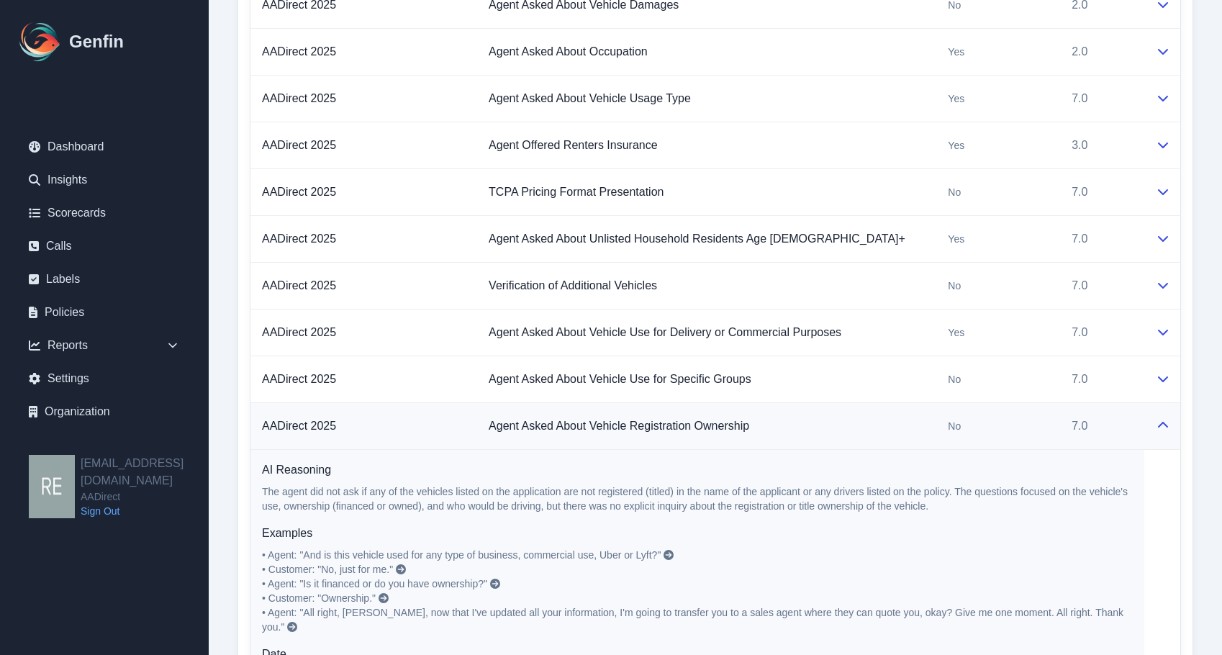
click at [1161, 428] on icon at bounding box center [1163, 426] width 12 height 12
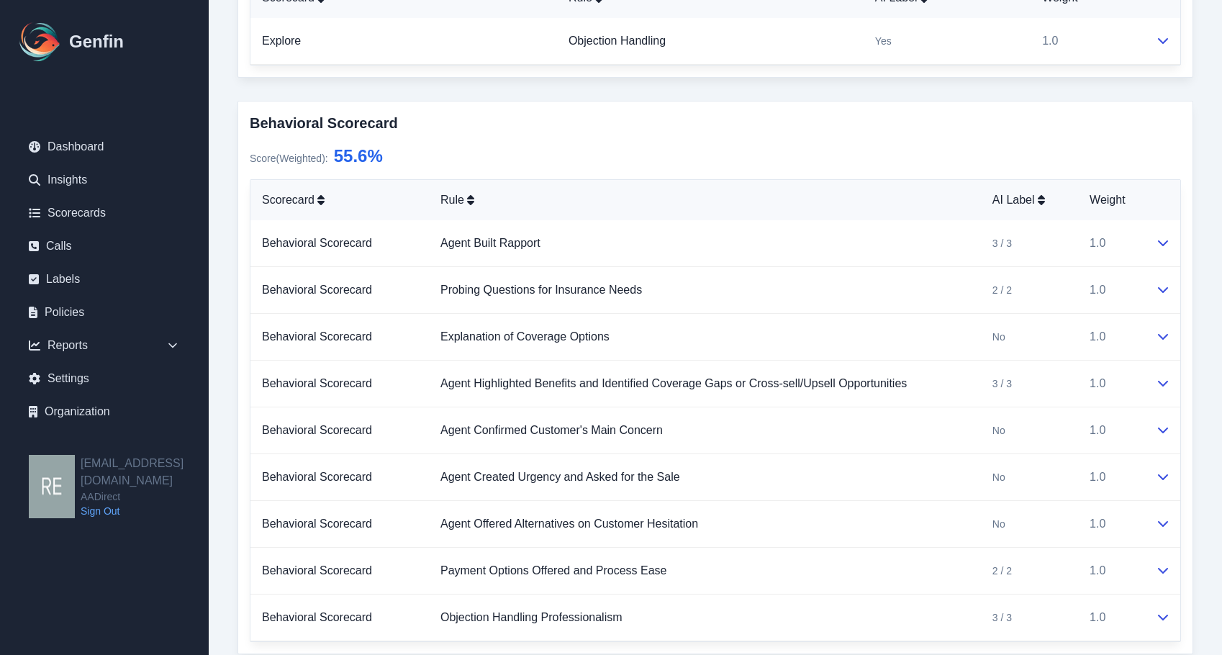
scroll to position [44, 0]
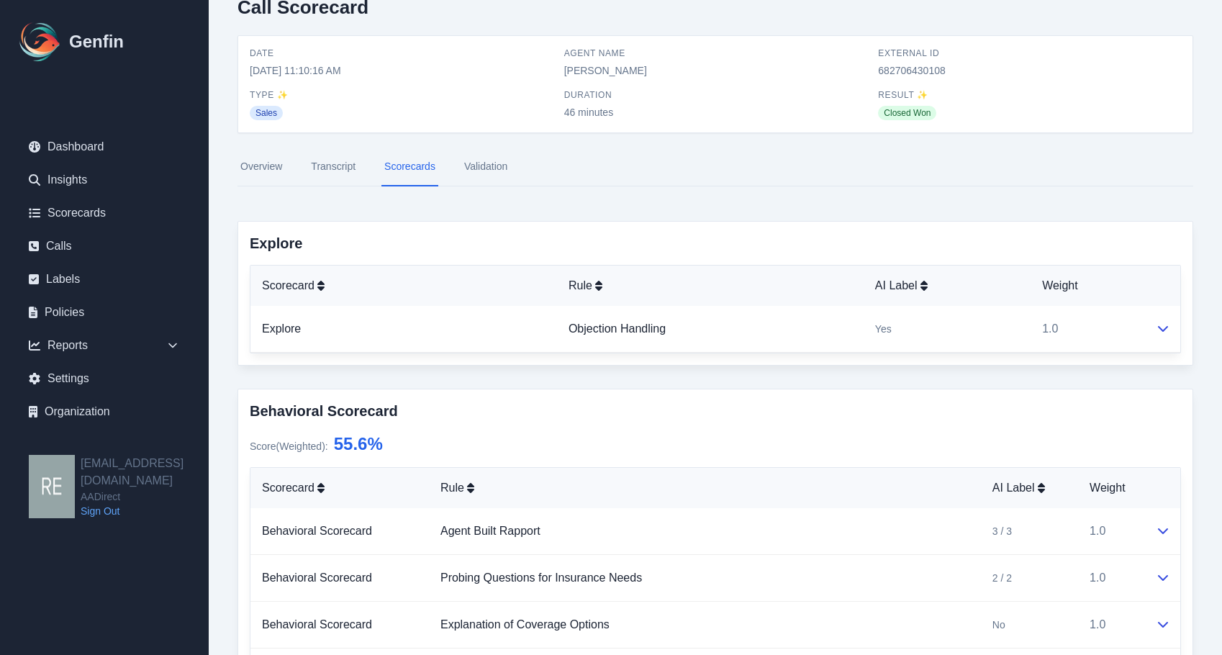
click at [343, 163] on link "Transcript" at bounding box center [333, 167] width 50 height 39
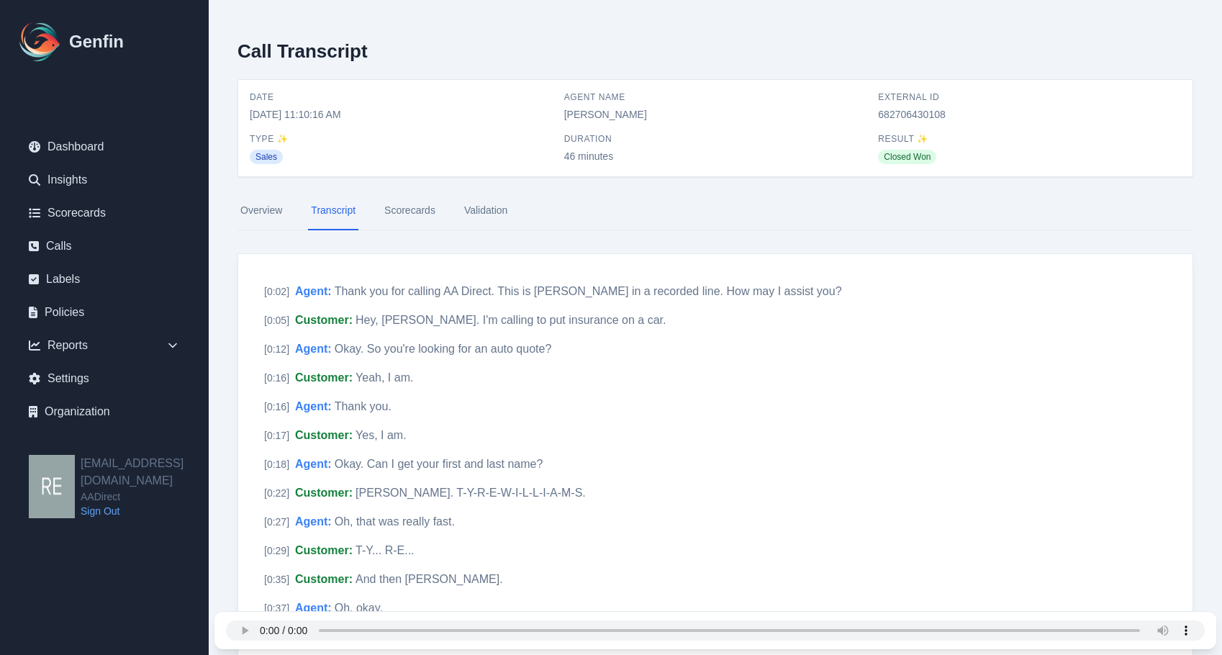
click at [269, 217] on link "Overview" at bounding box center [262, 210] width 48 height 39
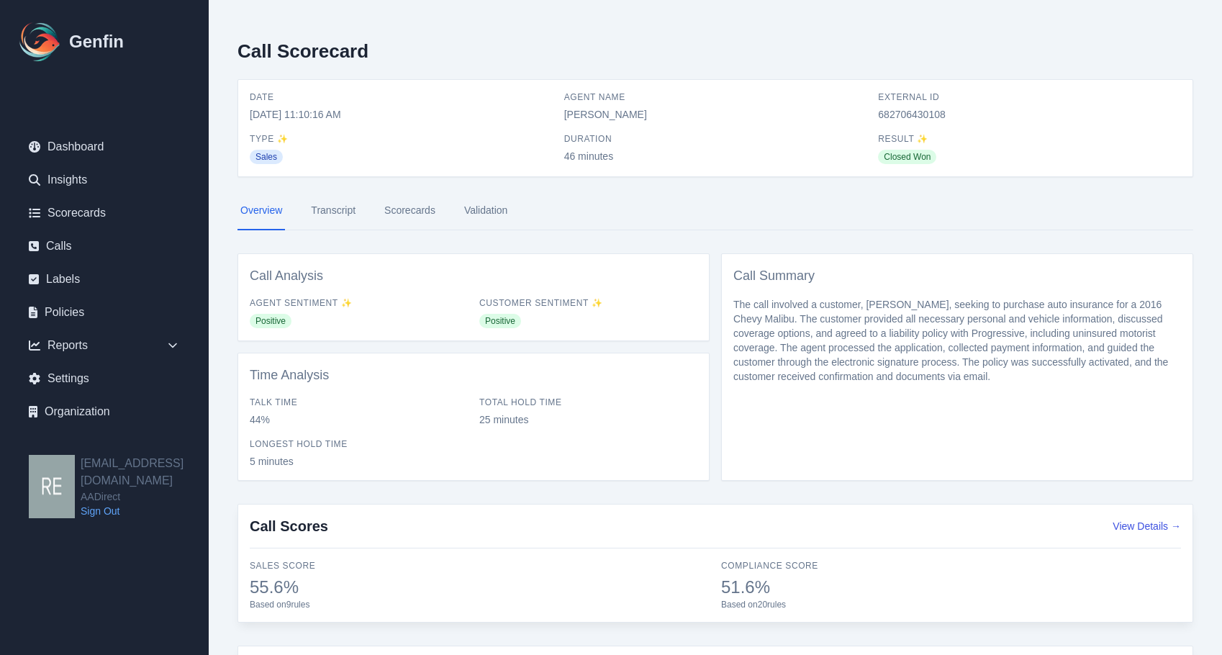
scroll to position [128, 0]
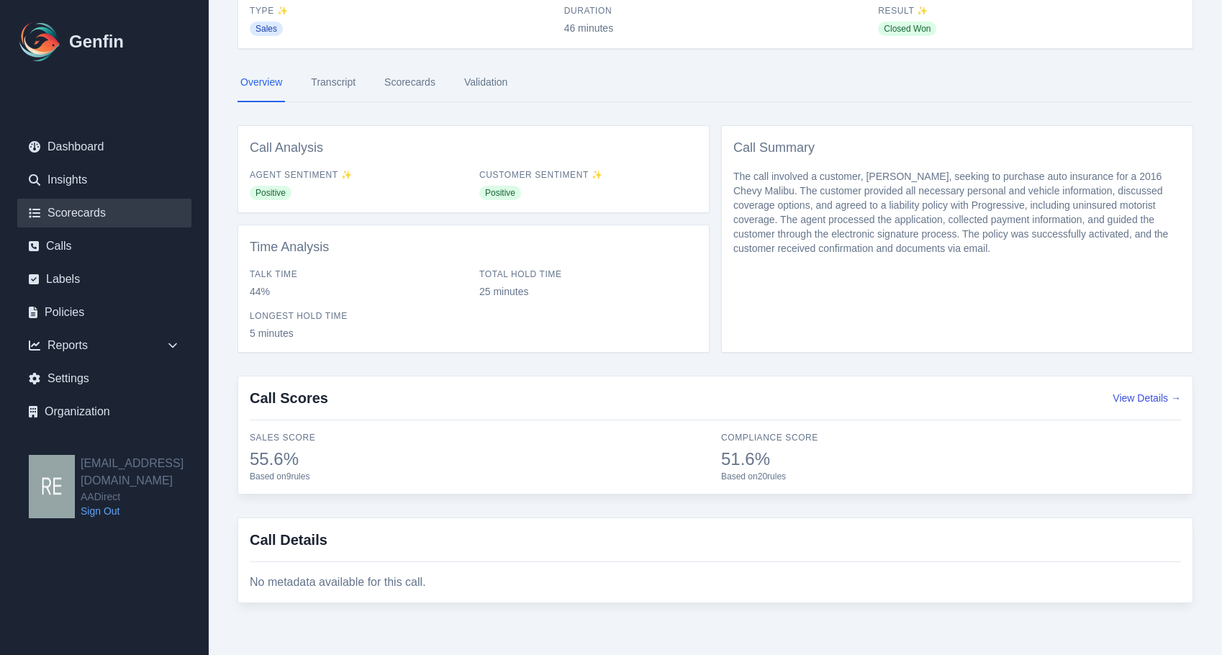
click at [79, 208] on link "Scorecards" at bounding box center [104, 213] width 174 height 29
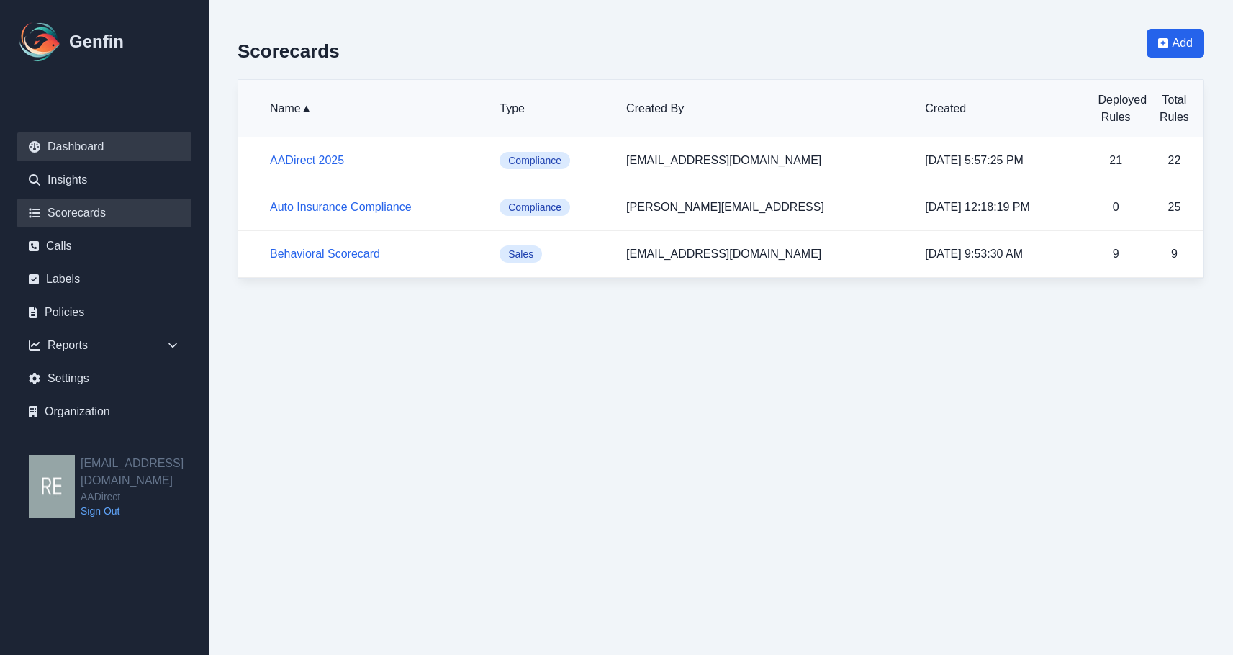
click at [98, 148] on link "Dashboard" at bounding box center [104, 146] width 174 height 29
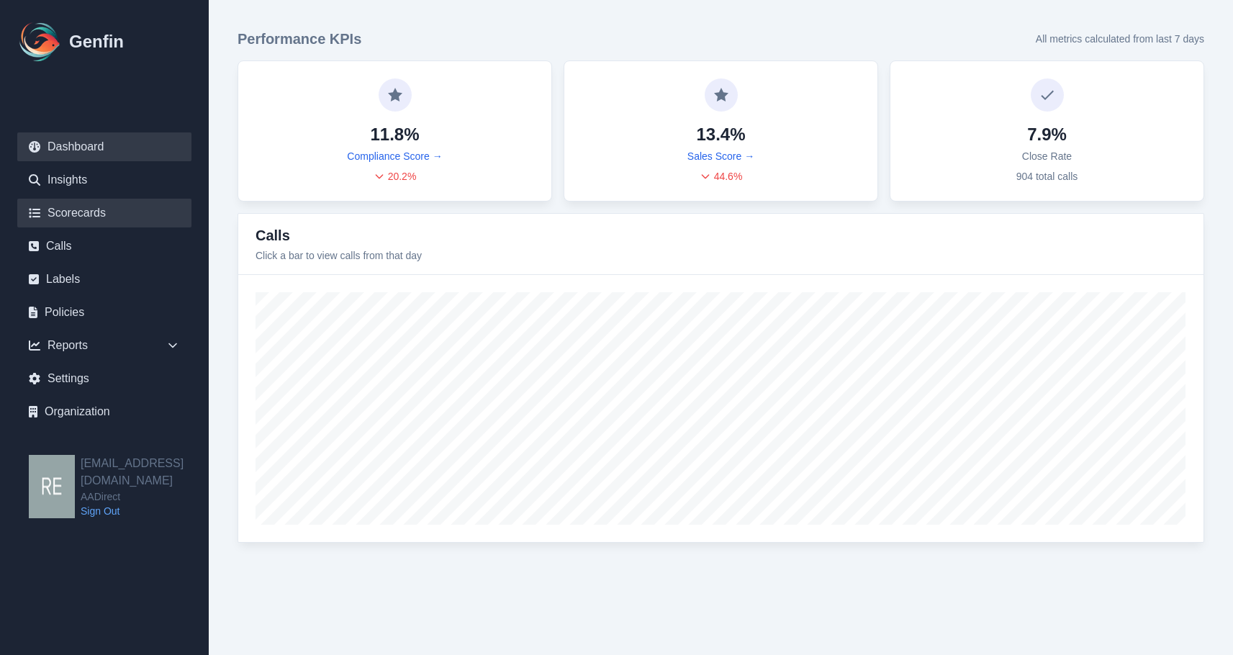
click at [68, 213] on link "Scorecards" at bounding box center [104, 213] width 174 height 29
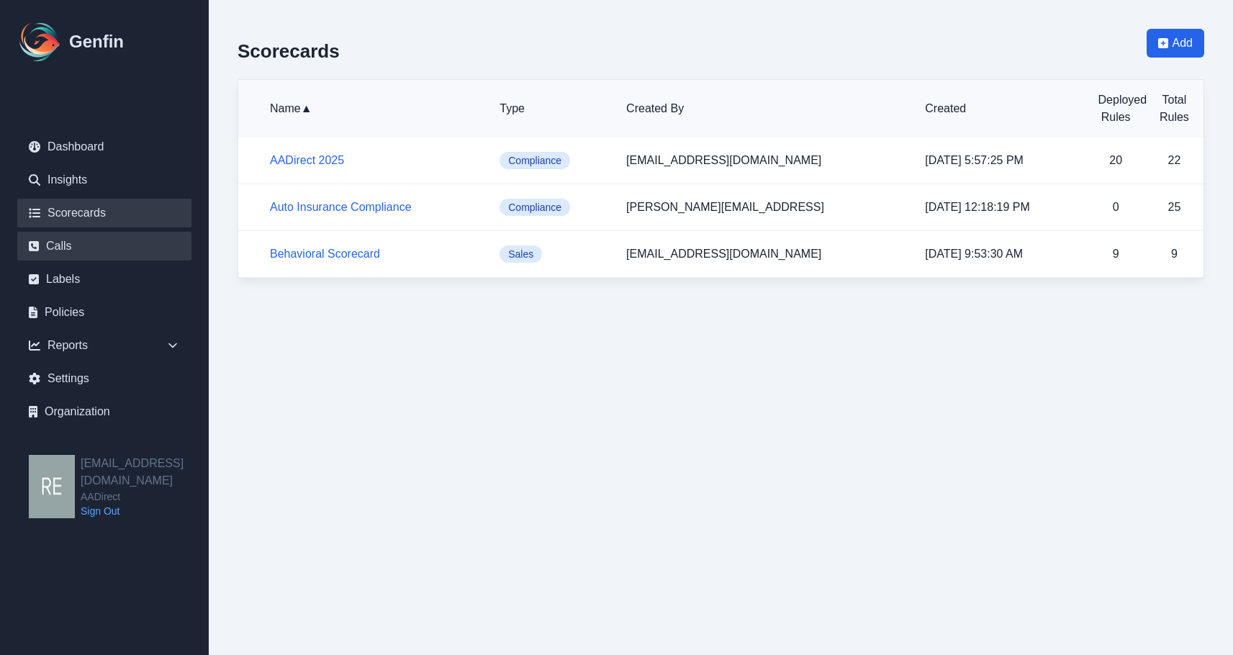
click at [58, 246] on link "Calls" at bounding box center [104, 246] width 174 height 29
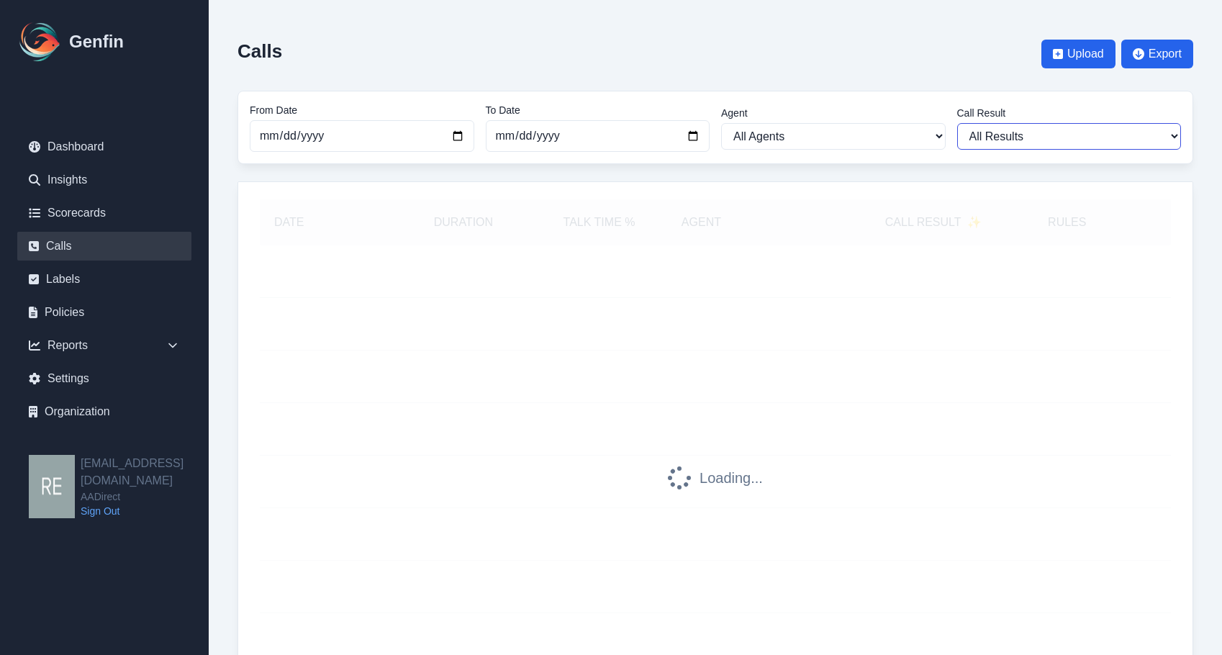
click at [1052, 131] on select "All Results Closed Won Closed Lost Requires Followup" at bounding box center [1069, 136] width 225 height 27
select select "No"
click at [957, 123] on select "All Results Closed Won Closed Lost Requires Followup" at bounding box center [1069, 136] width 225 height 27
click at [1083, 125] on select "All Results Closed Won Closed Lost Requires Followup" at bounding box center [1069, 136] width 225 height 27
click at [957, 123] on select "All Results Closed Won Closed Lost Requires Followup" at bounding box center [1069, 136] width 225 height 27
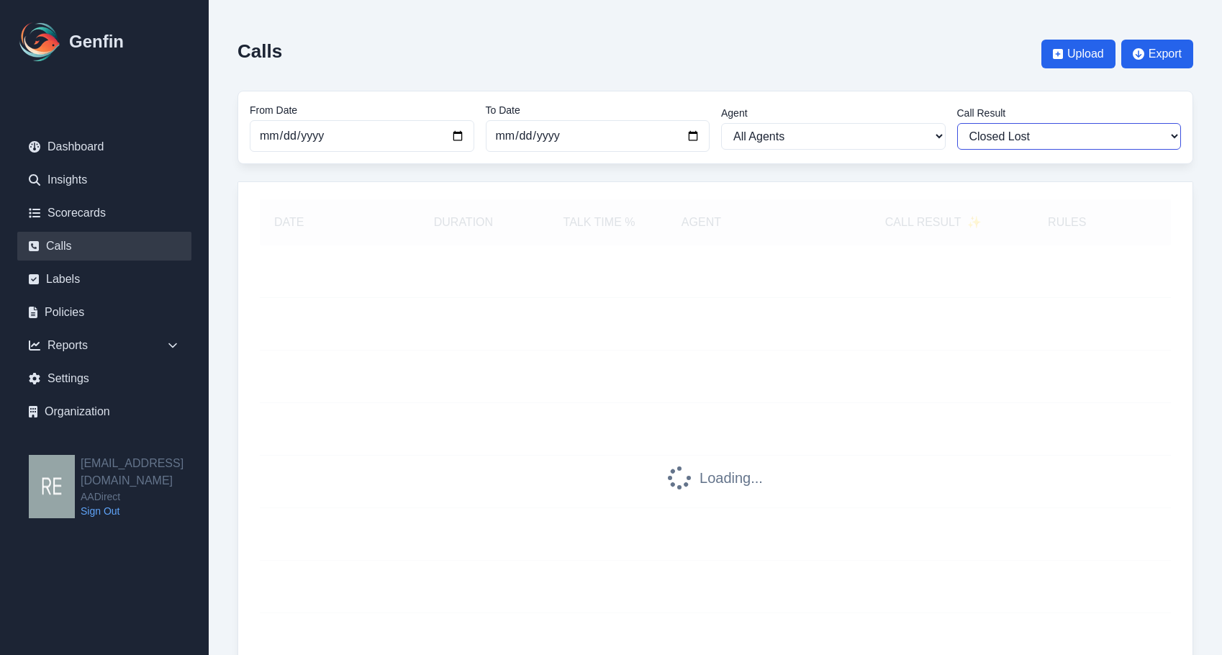
select select "Yes"
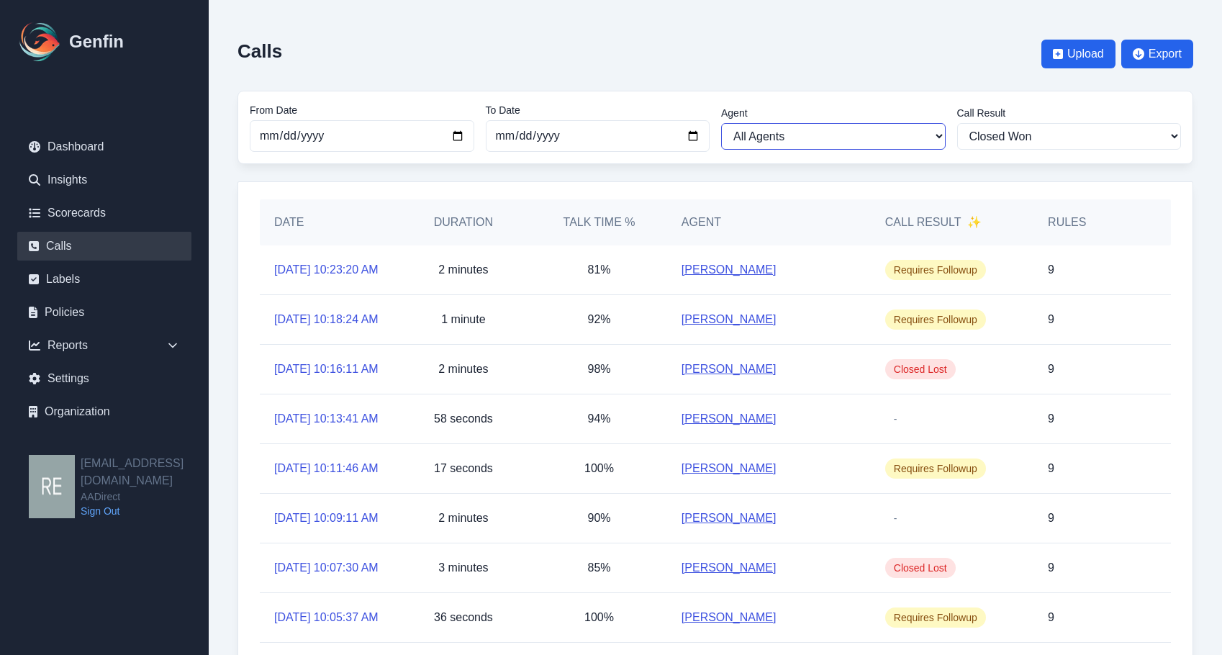
click at [830, 140] on select "All Agents Abdulla Ali Adrian Banuelos Aida Garcia Diaz Ana Martinez Angela Bar…" at bounding box center [833, 136] width 225 height 27
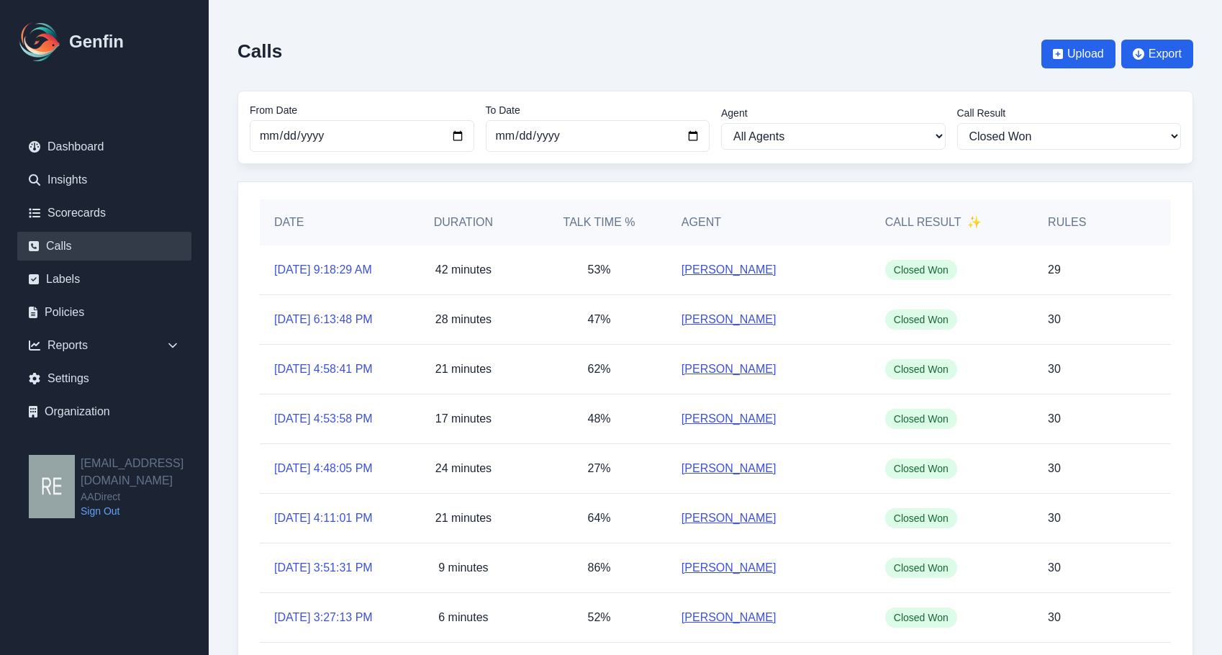
click at [587, 193] on div "Date Duration Talk Time % Agent Call Result ✨ Rules 9/23/2025, 9:18:29 AM 42 mi…" at bounding box center [716, 487] width 956 height 613
click at [1054, 138] on select "All Results Closed Won Closed Lost Requires Followup" at bounding box center [1069, 136] width 225 height 27
drag, startPoint x: 890, startPoint y: 126, endPoint x: 899, endPoint y: 132, distance: 10.4
click at [894, 128] on select "All Agents Abdulla Ali Adrian Banuelos Aida Garcia Diaz Ana Martinez Angela Bar…" at bounding box center [833, 136] width 225 height 27
select select "Ana Martinez"
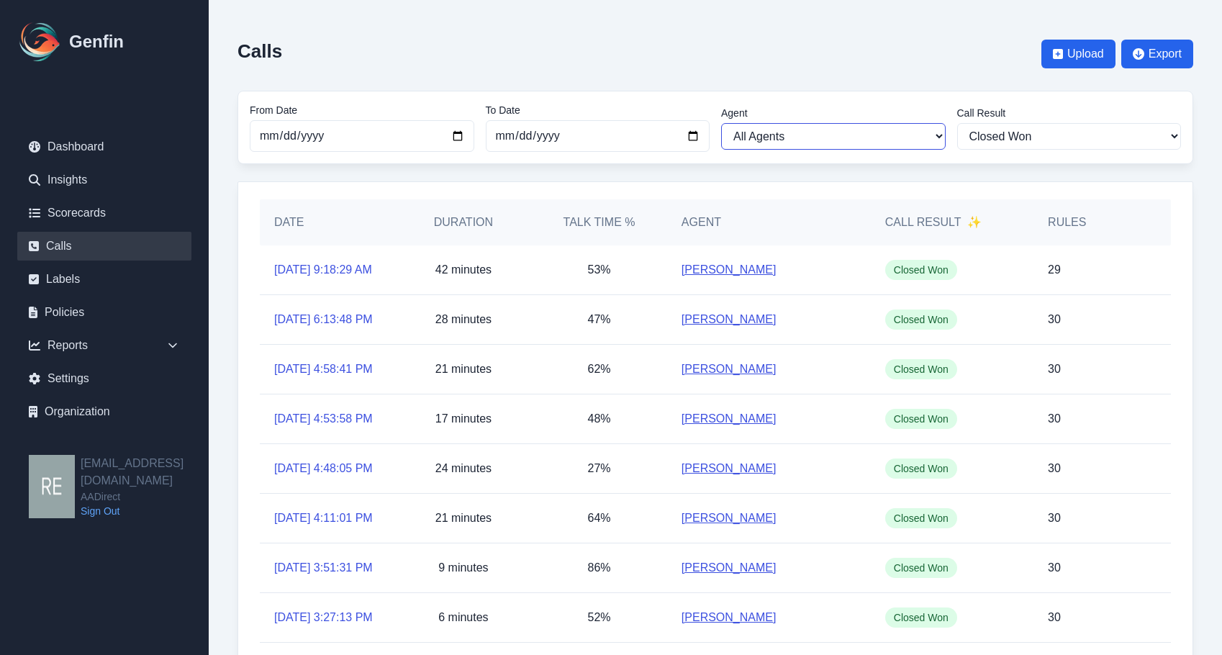
click at [721, 123] on select "All Agents Abdulla Ali Adrian Banuelos Aida Garcia Diaz Ana Martinez Angela Bar…" at bounding box center [833, 136] width 225 height 27
select select "Ana Martinez"
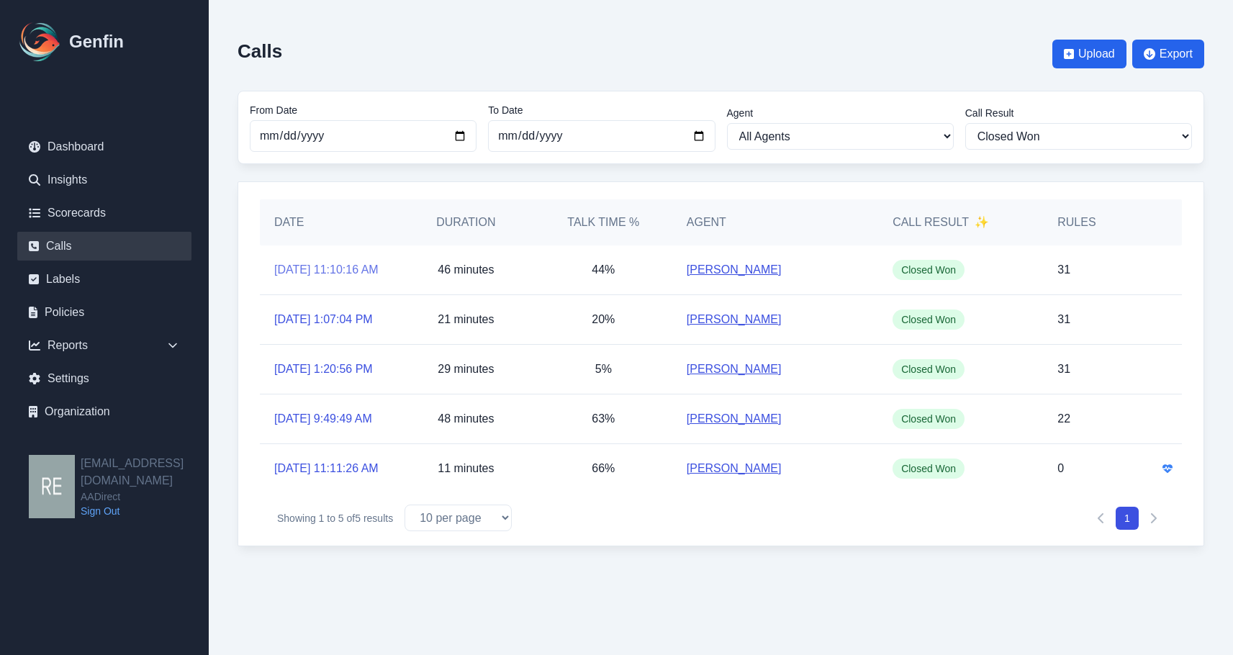
click at [332, 271] on link "9/13/2025, 11:10:16 AM" at bounding box center [326, 269] width 104 height 17
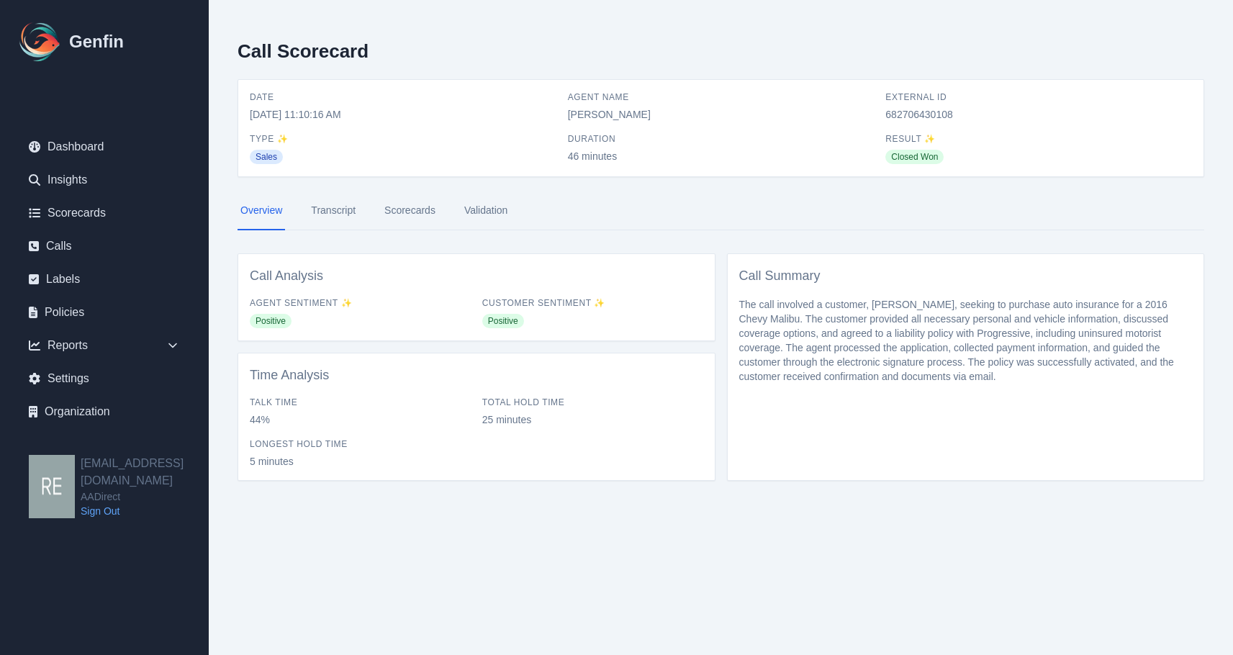
click at [414, 211] on link "Scorecards" at bounding box center [409, 210] width 57 height 39
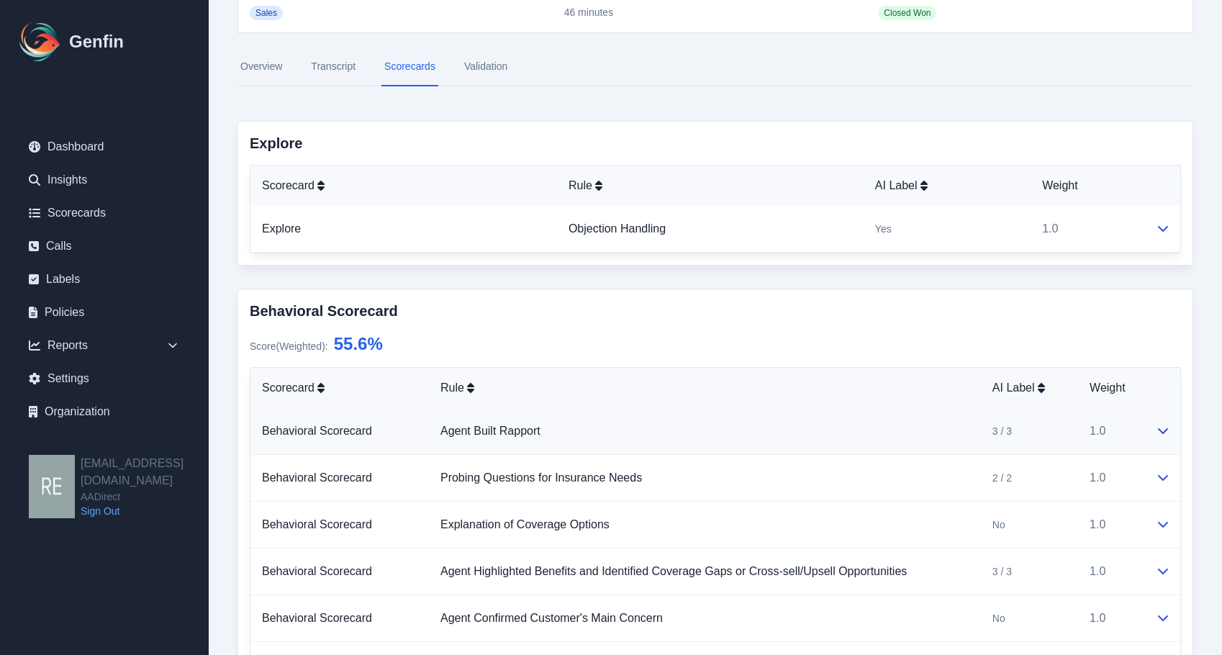
scroll to position [288, 0]
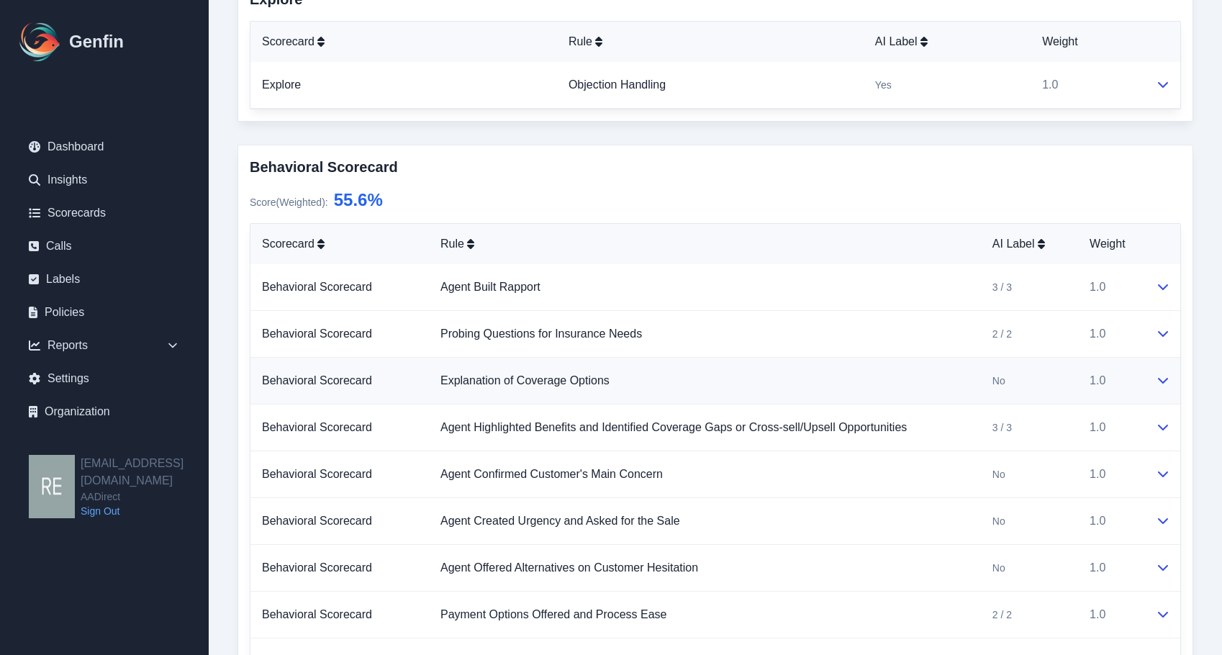
click at [1158, 373] on button at bounding box center [1163, 380] width 12 height 17
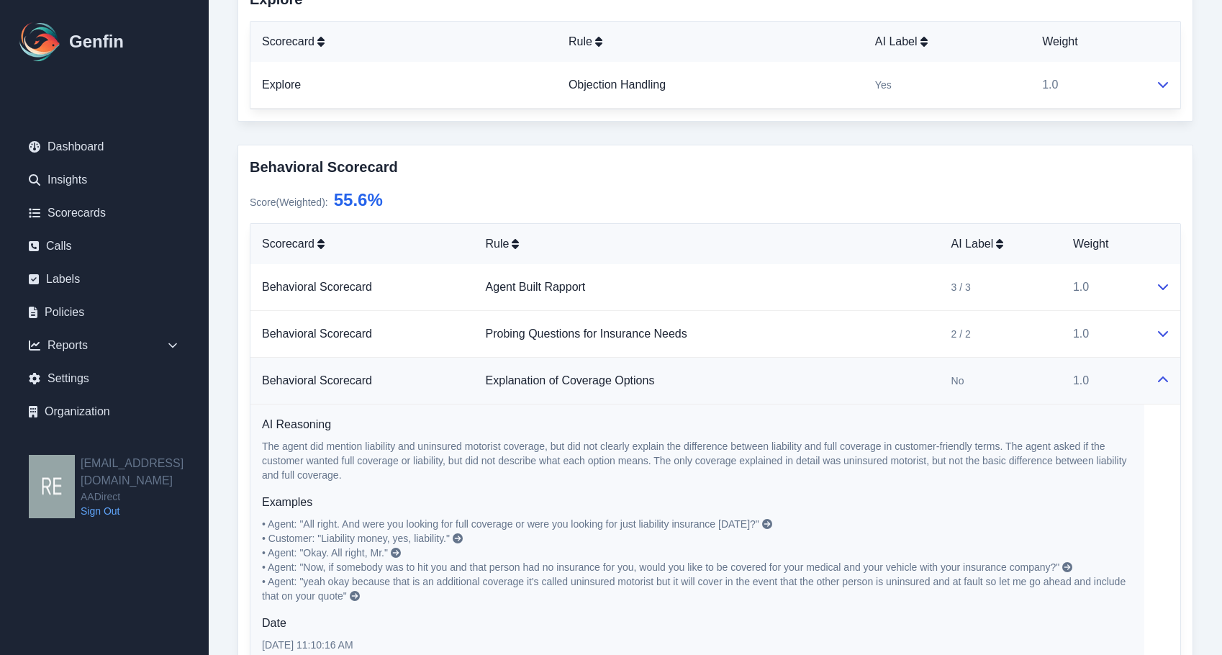
click at [1158, 373] on button at bounding box center [1163, 380] width 12 height 17
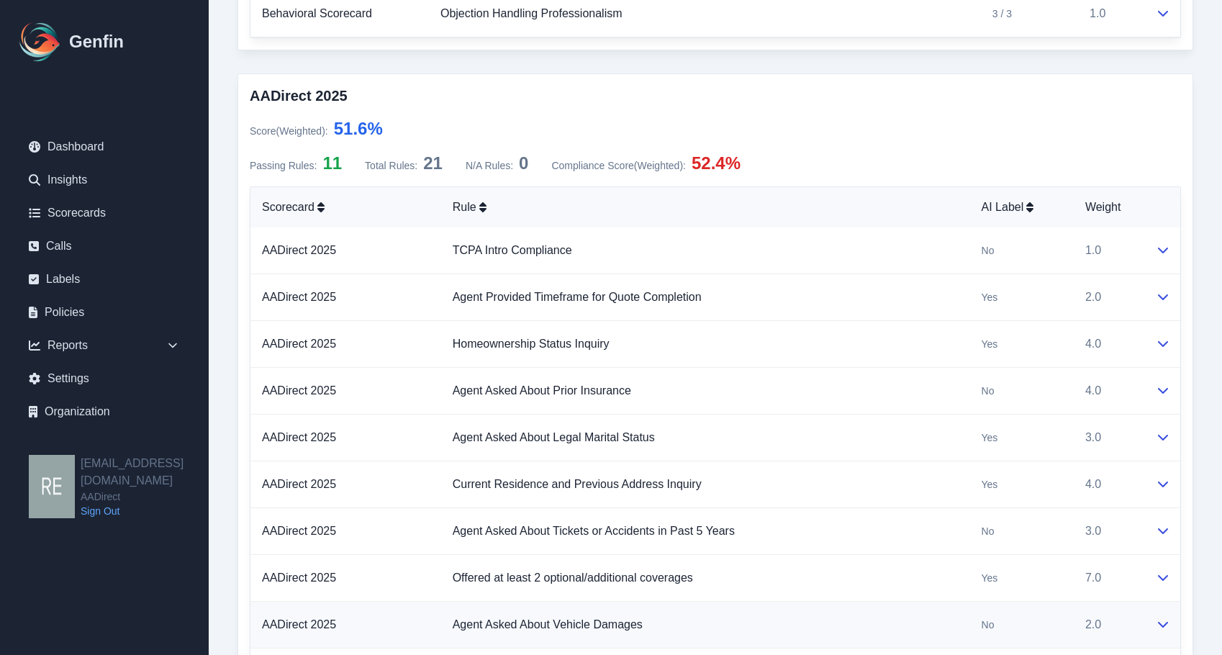
scroll to position [1080, 0]
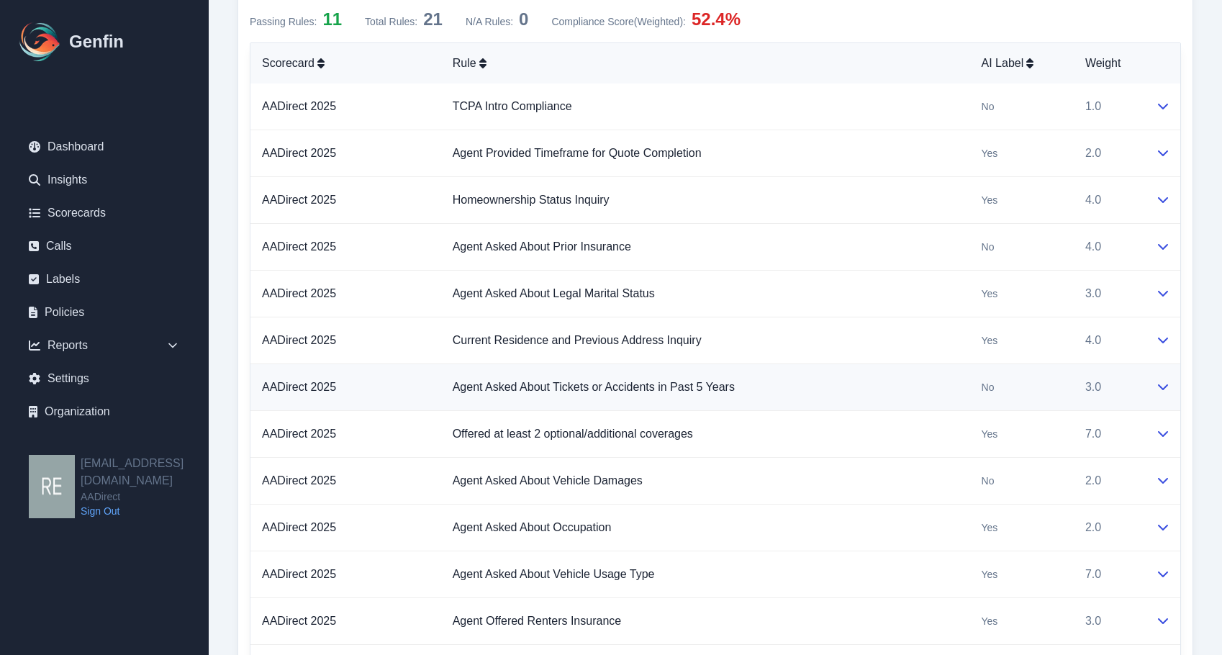
click at [1162, 386] on icon at bounding box center [1163, 387] width 12 height 12
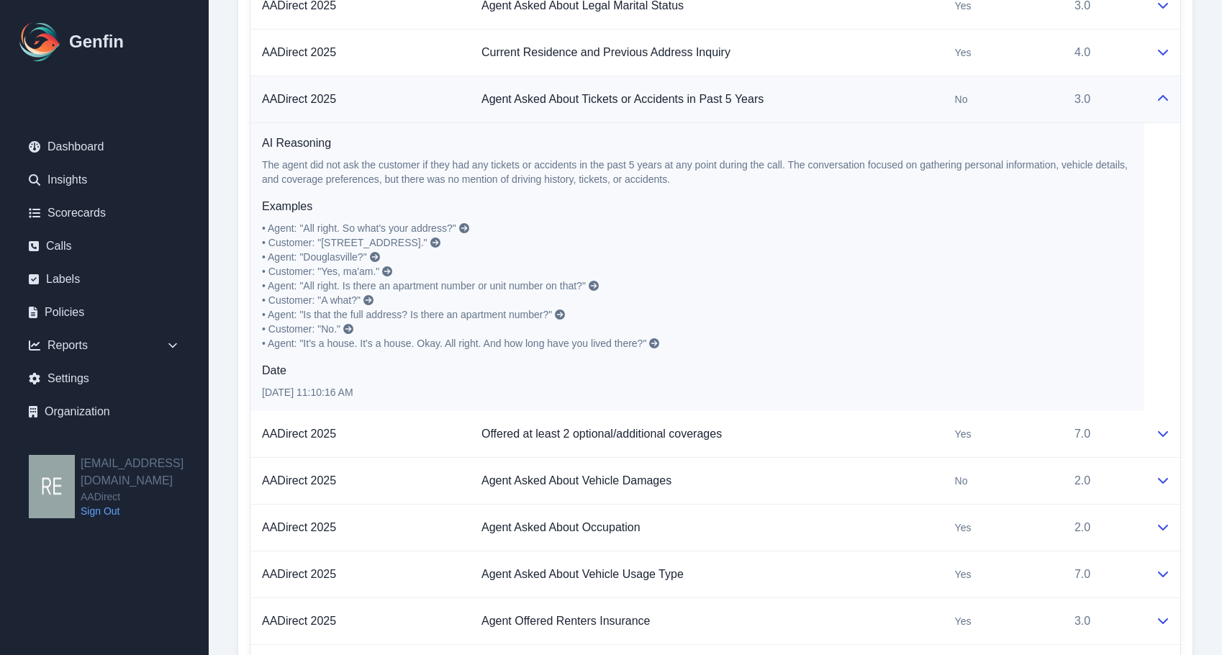
scroll to position [1440, 0]
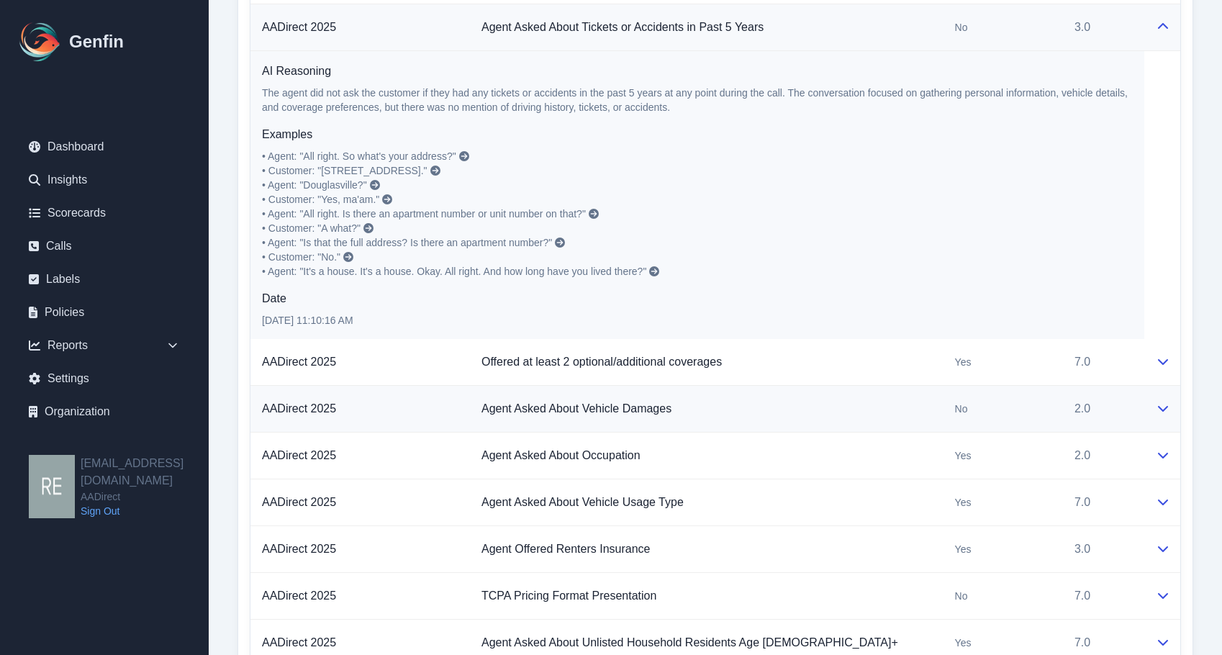
click at [1165, 415] on button at bounding box center [1163, 408] width 12 height 17
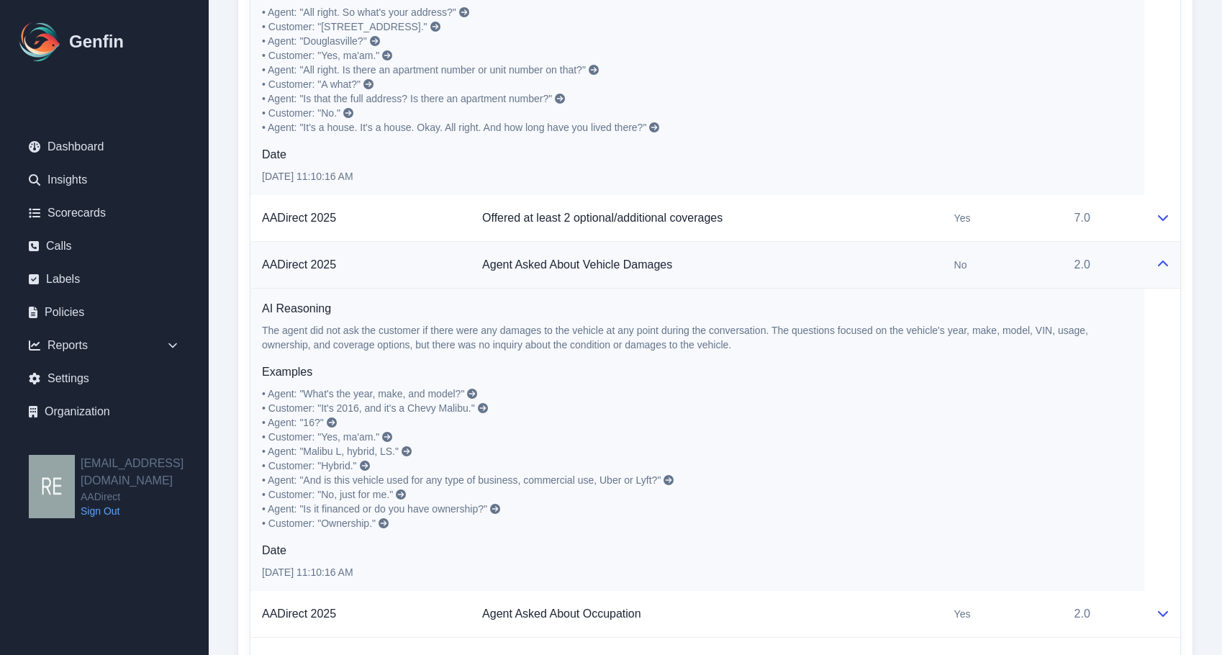
scroll to position [1368, 0]
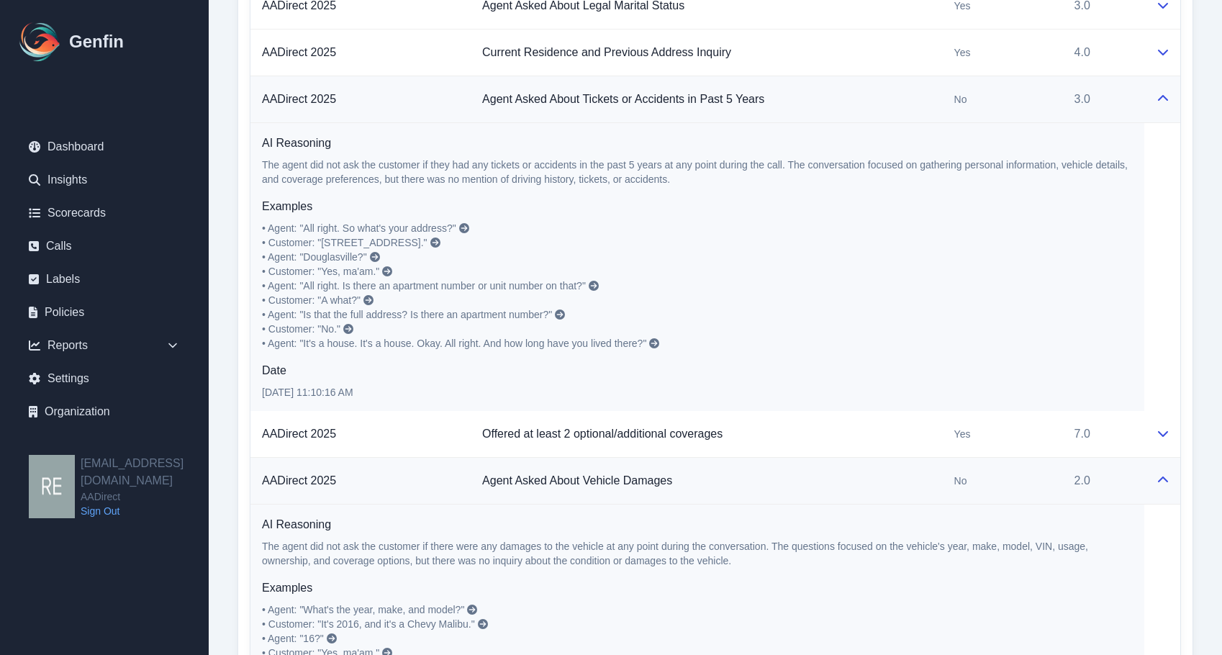
click at [1148, 107] on td at bounding box center [1162, 99] width 36 height 47
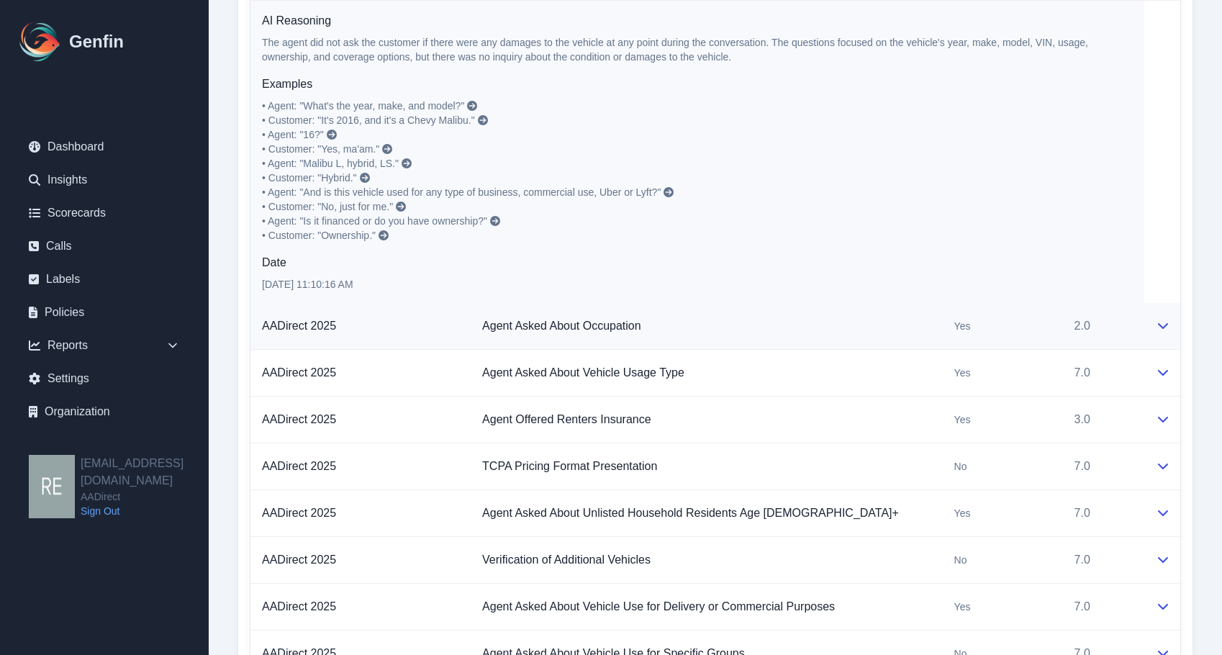
scroll to position [1656, 0]
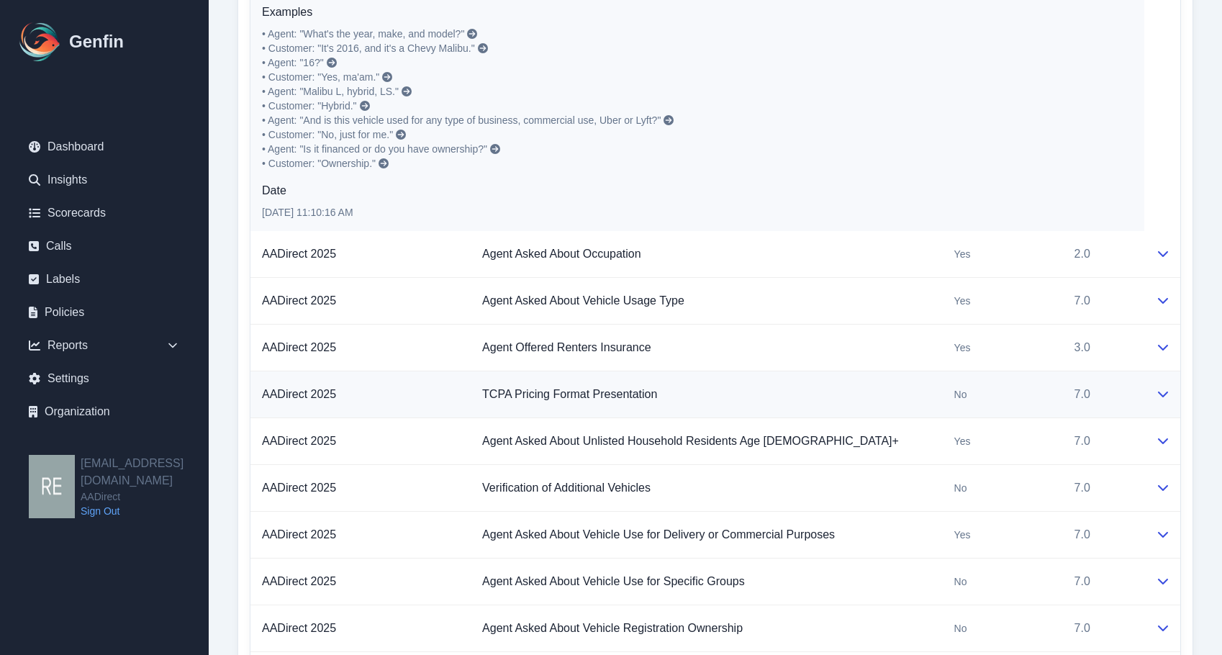
click at [757, 392] on td "TCPA Pricing Format Presentation" at bounding box center [707, 394] width 472 height 47
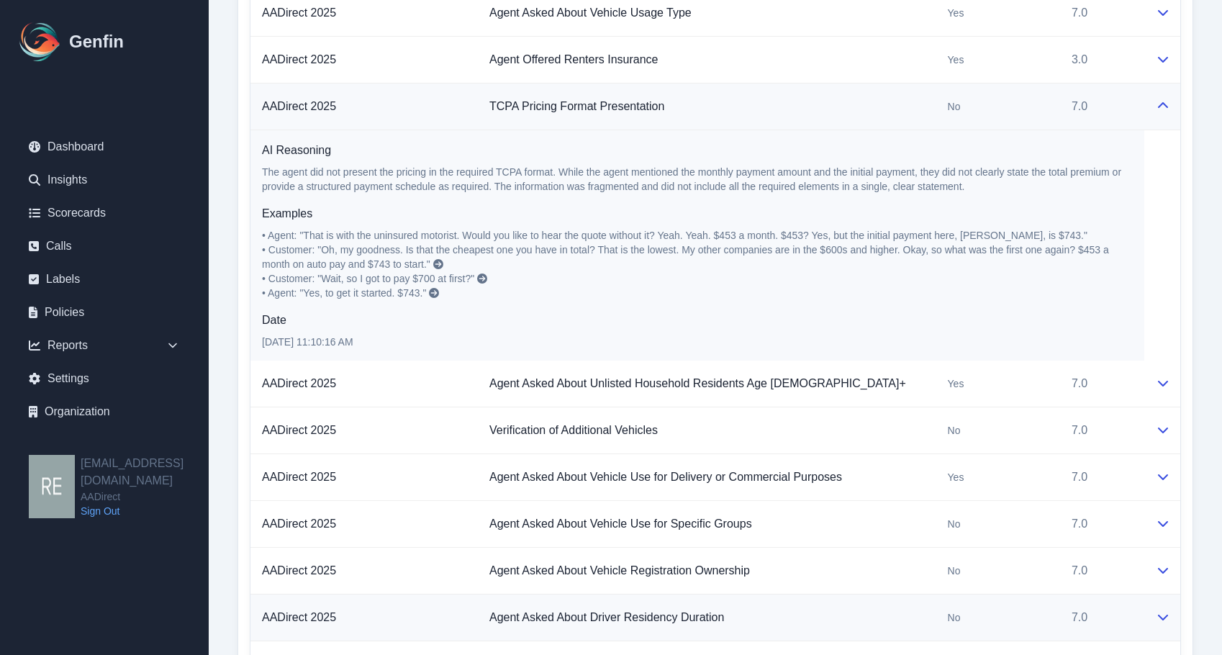
scroll to position [2087, 0]
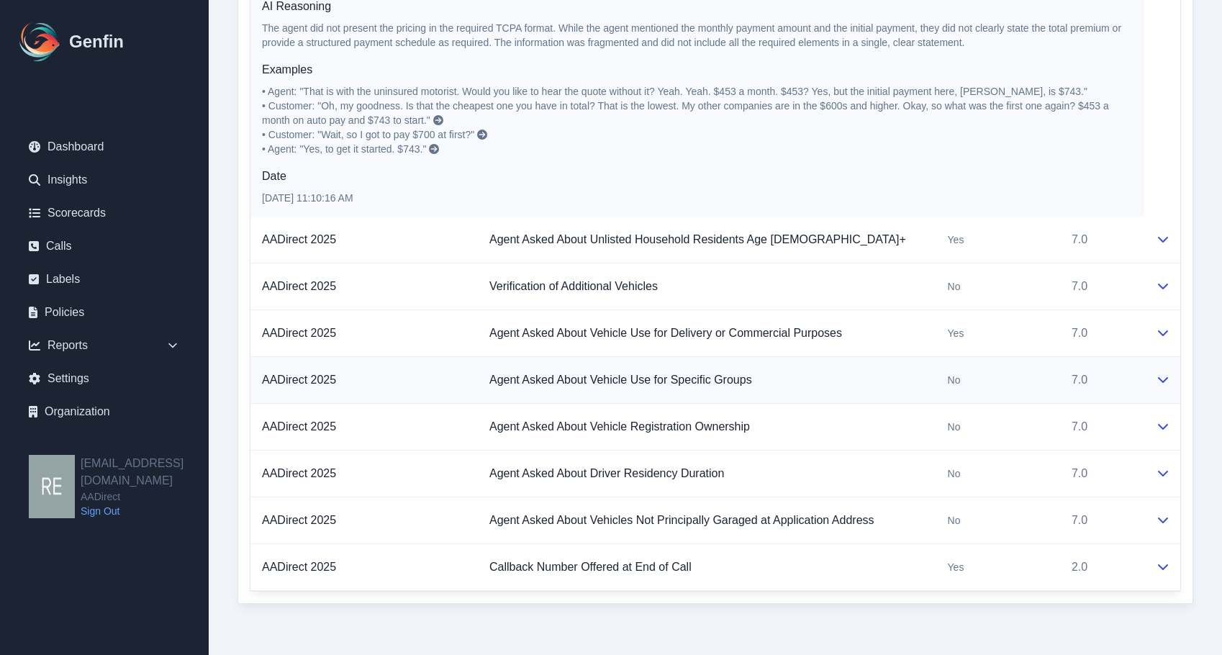
click at [963, 388] on td "No" at bounding box center [998, 380] width 124 height 47
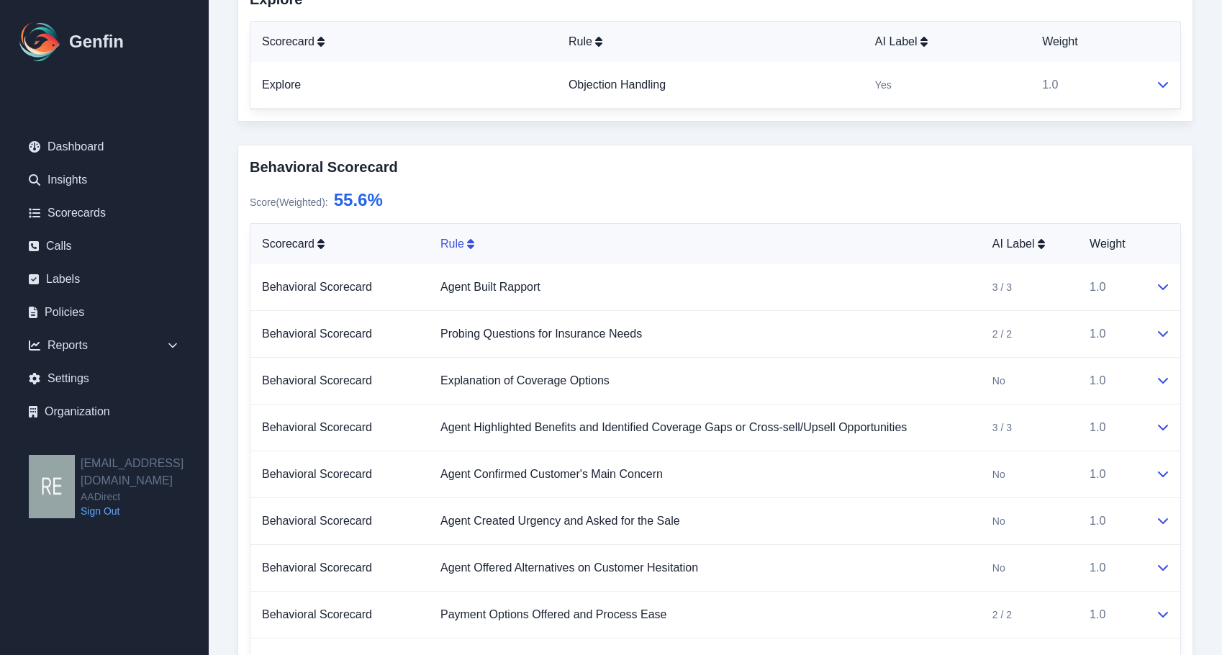
scroll to position [0, 0]
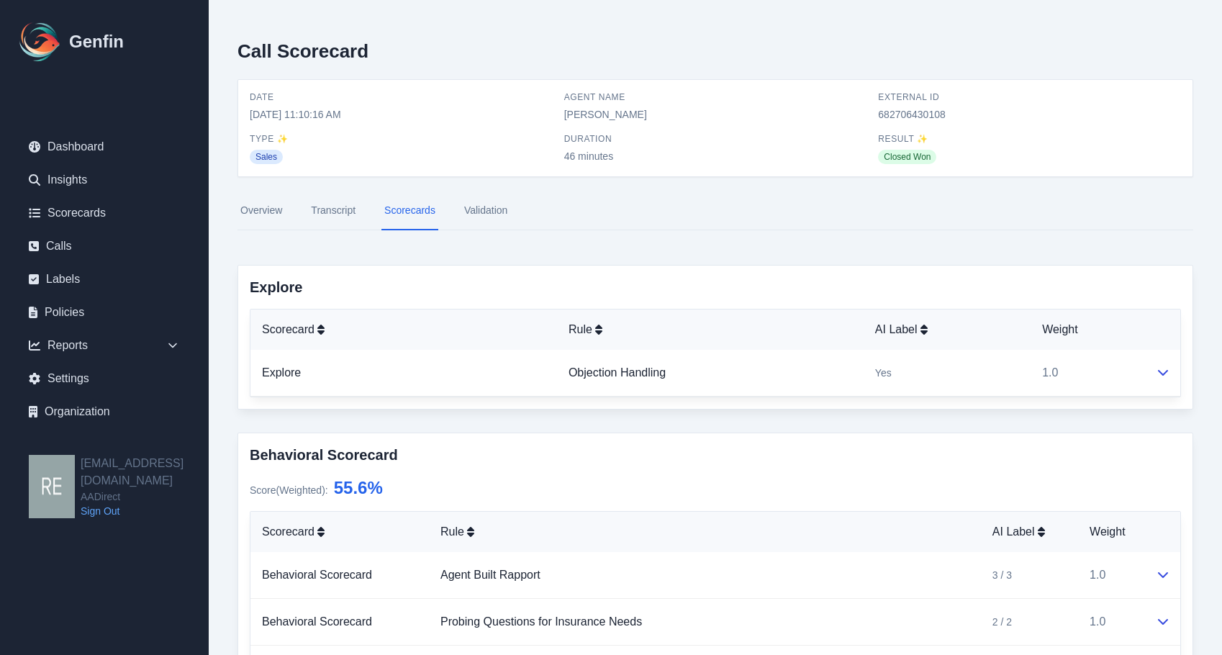
click at [334, 206] on link "Transcript" at bounding box center [333, 210] width 50 height 39
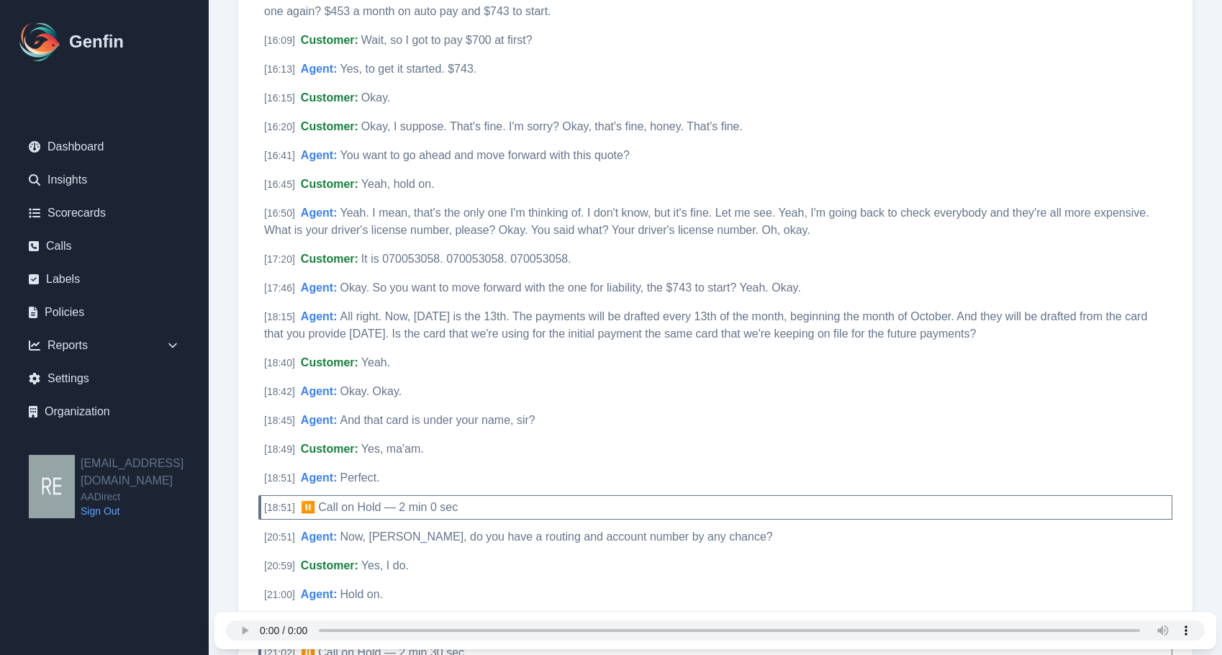
scroll to position [4265, 0]
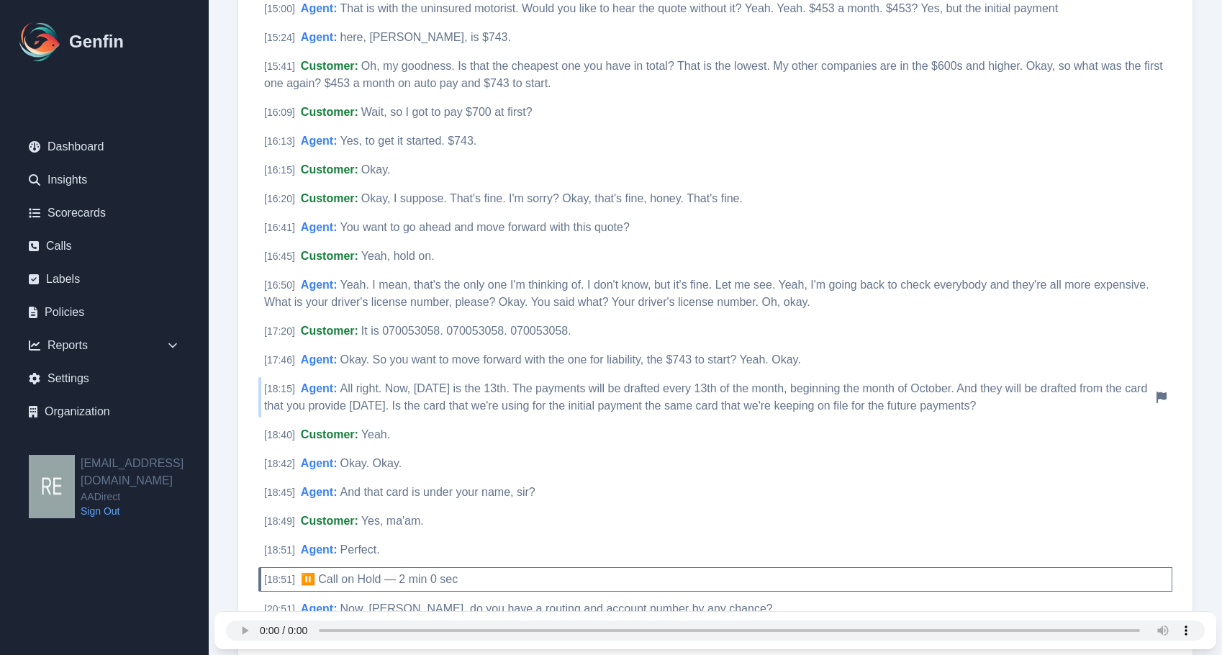
click at [676, 394] on div "[ 18:15 ] Agent : All right. Now, today is the 13th. The payments will be draft…" at bounding box center [715, 397] width 914 height 40
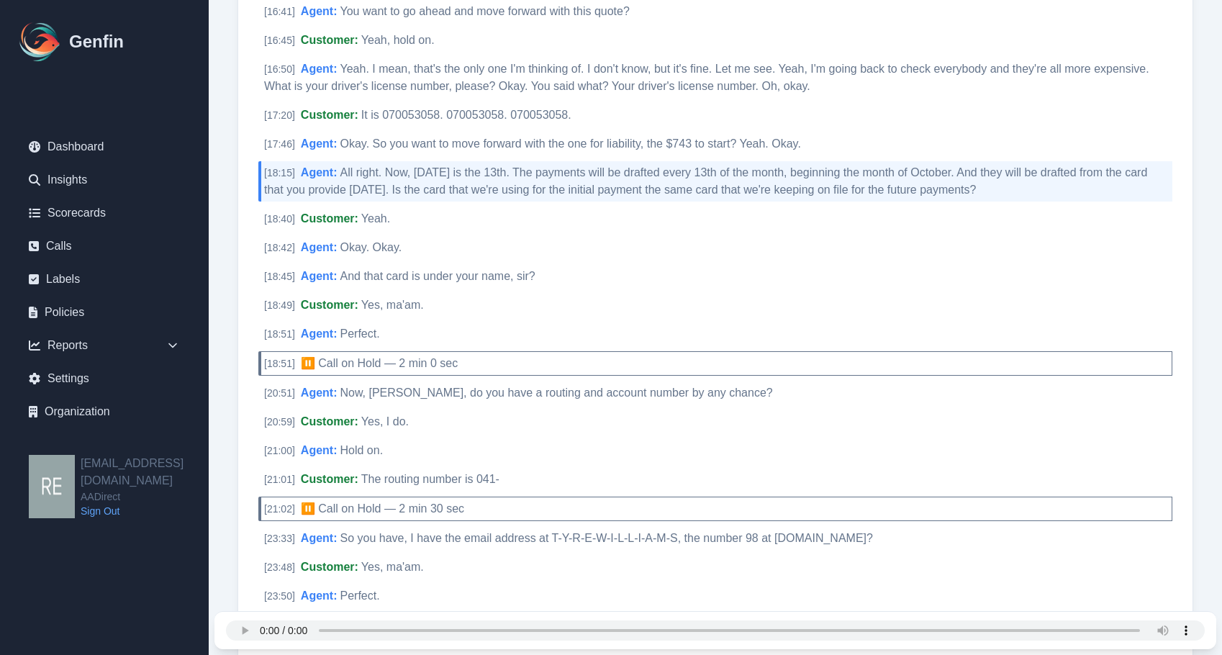
scroll to position [4625, 0]
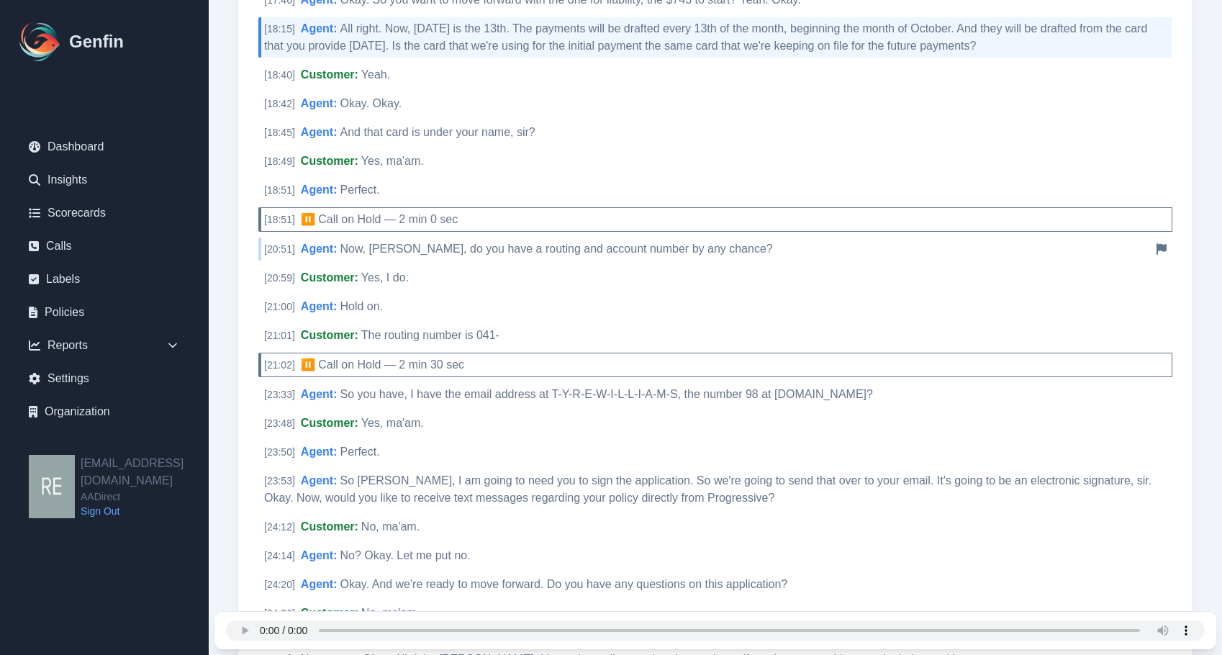
click at [531, 246] on span "Now, Mr. Williams, do you have a routing and account number by any chance?" at bounding box center [556, 249] width 433 height 12
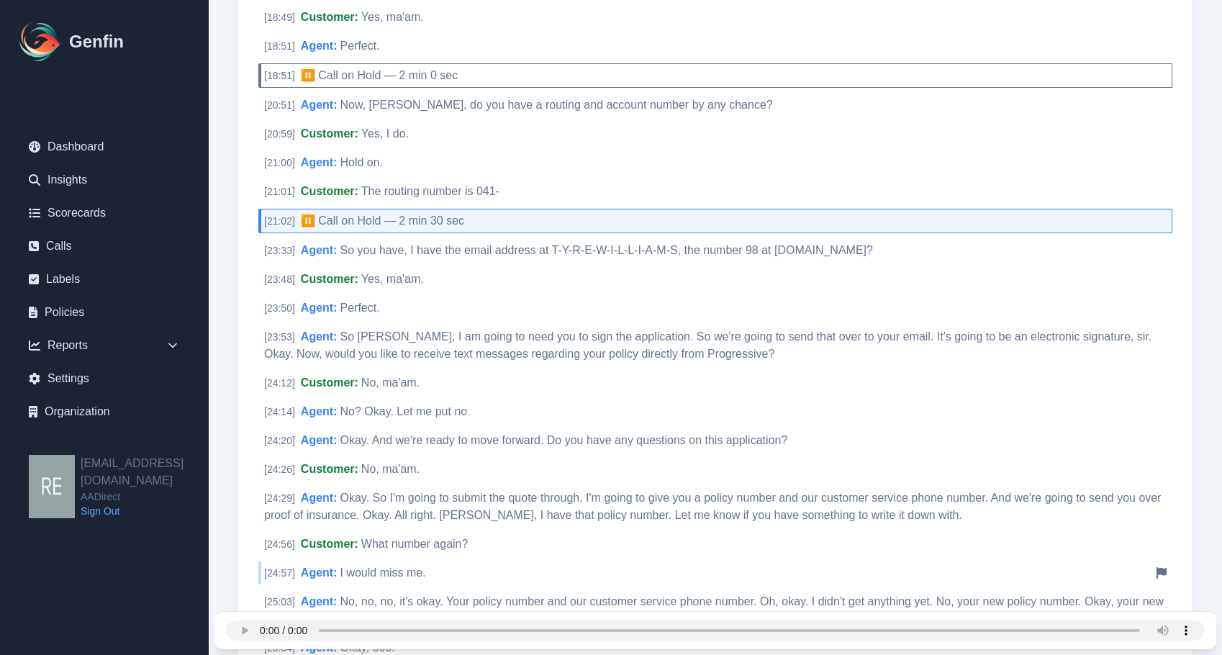
scroll to position [4913, 0]
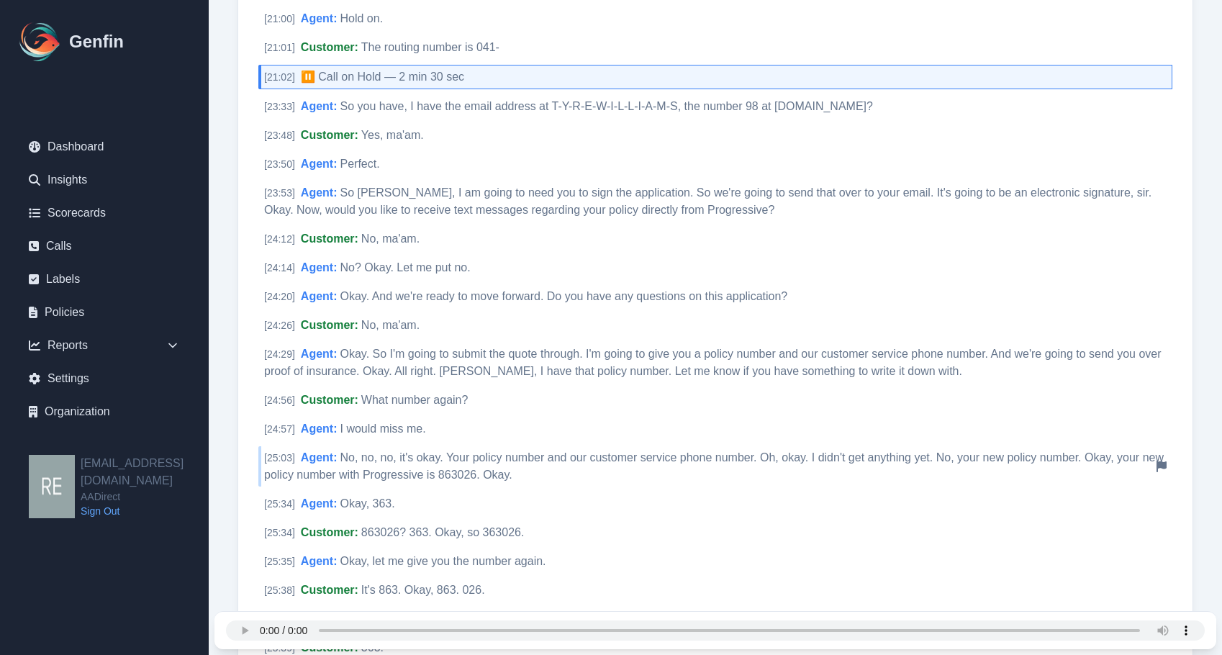
click at [643, 454] on span "No, no, no, it's okay. Your policy number and our customer service phone number…" at bounding box center [714, 466] width 900 height 30
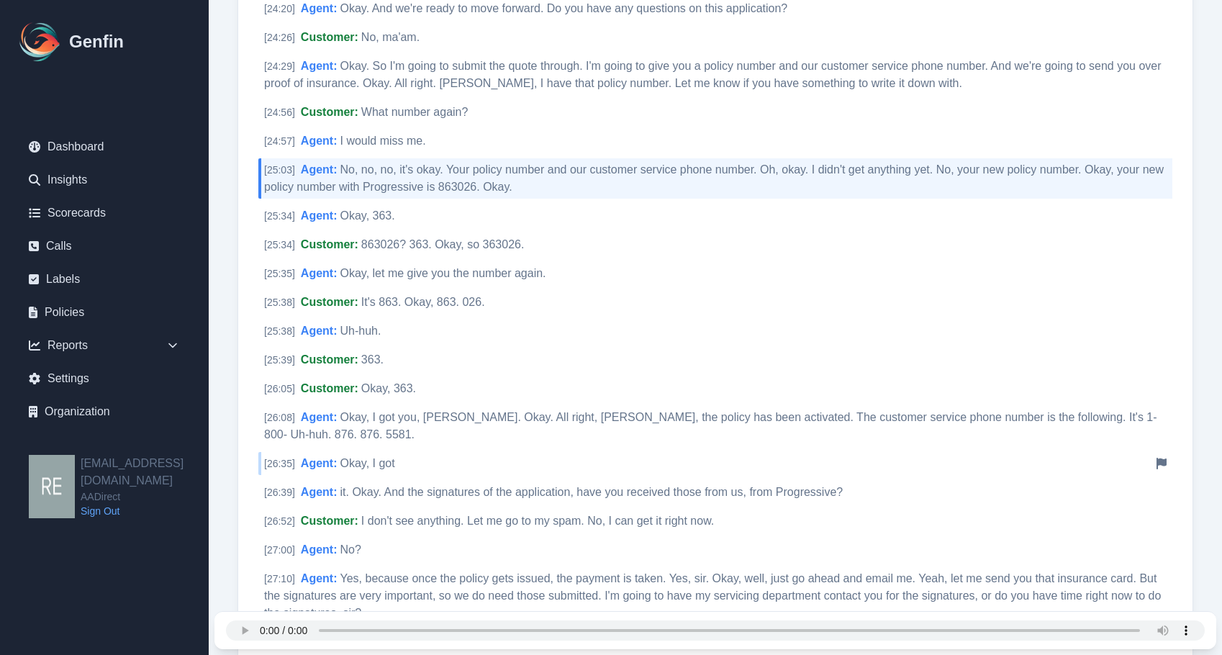
scroll to position [5345, 0]
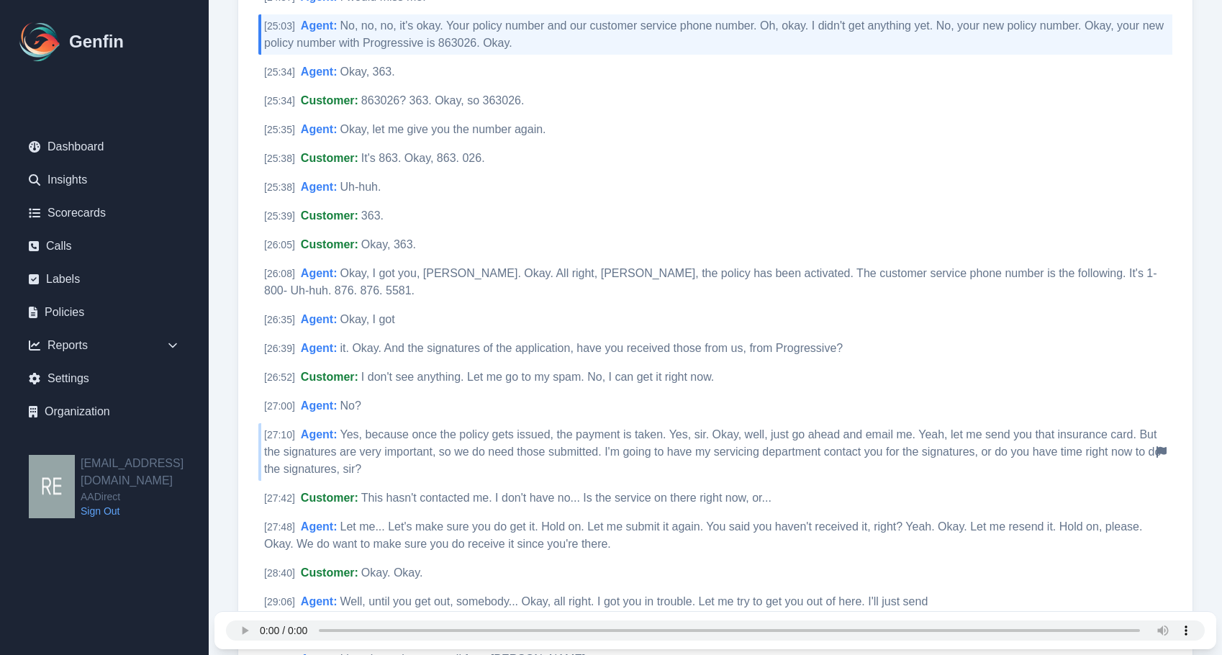
click at [744, 450] on span "Yes, because once the policy gets issued, the payment is taken. Yes, sir. Okay,…" at bounding box center [712, 451] width 897 height 47
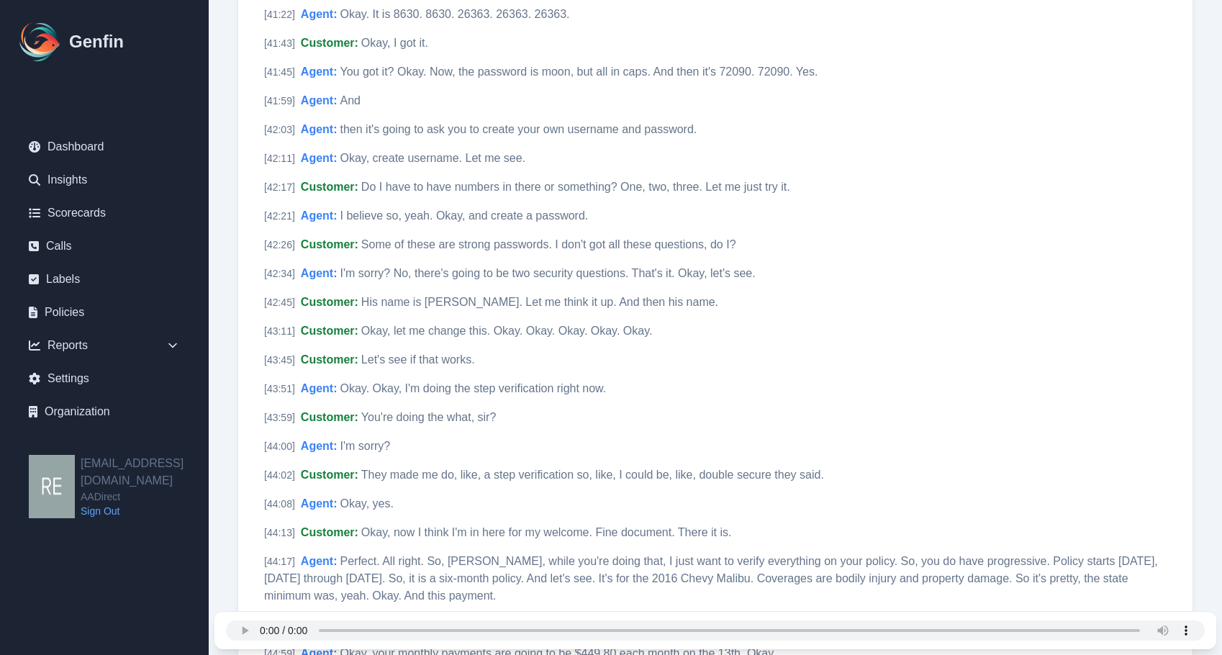
scroll to position [7216, 0]
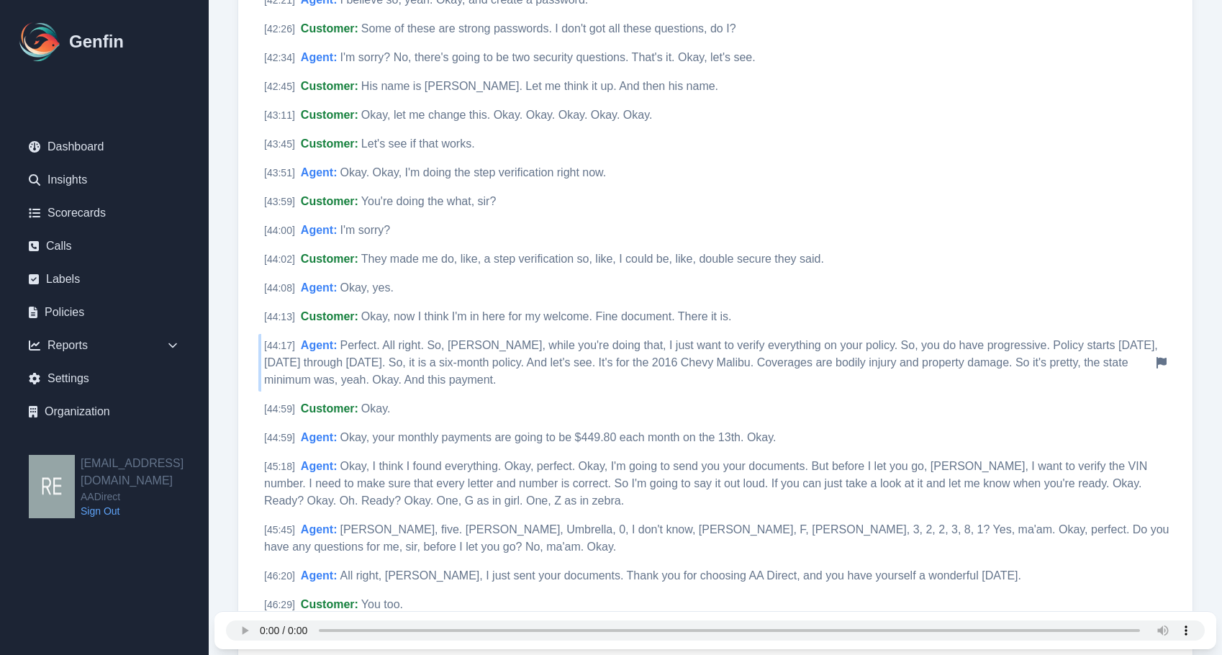
click at [562, 366] on span "Perfect. All right. So, Mr. Williams, while you're doing that, I just want to v…" at bounding box center [711, 362] width 894 height 47
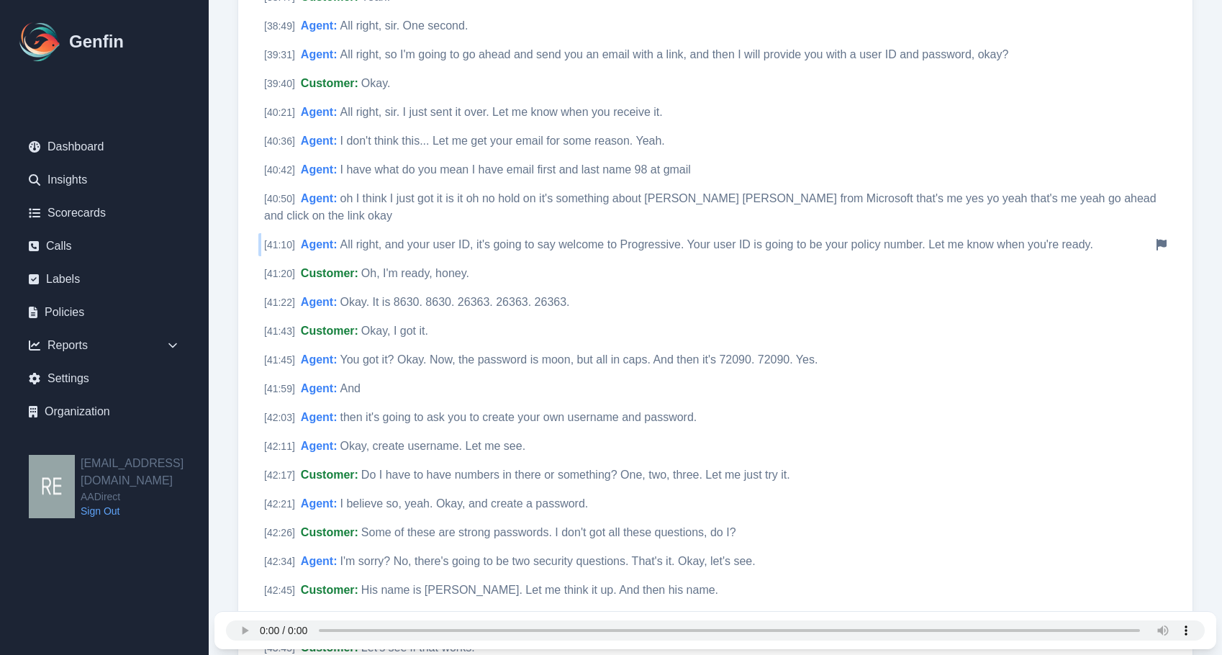
scroll to position [6496, 0]
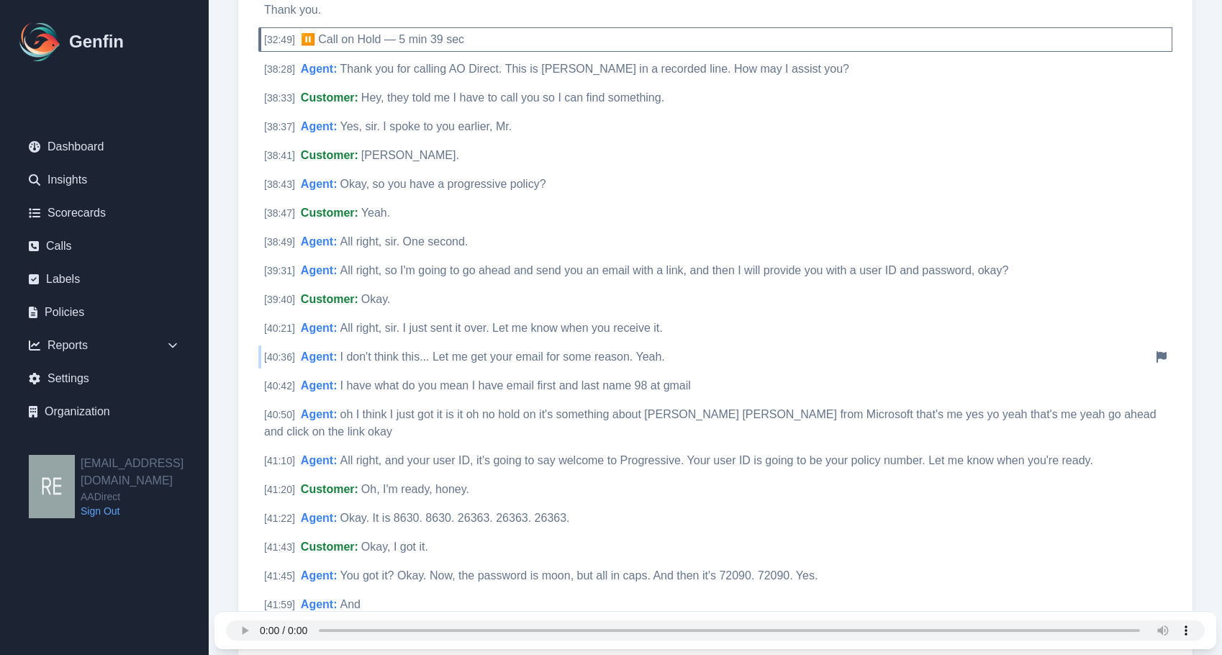
click at [597, 351] on span "I don't think this... Let me get your email for some reason. Yeah." at bounding box center [502, 357] width 325 height 12
click at [742, 267] on span "All right, so I'm going to go ahead and send you an email with a link, and then…" at bounding box center [674, 270] width 669 height 12
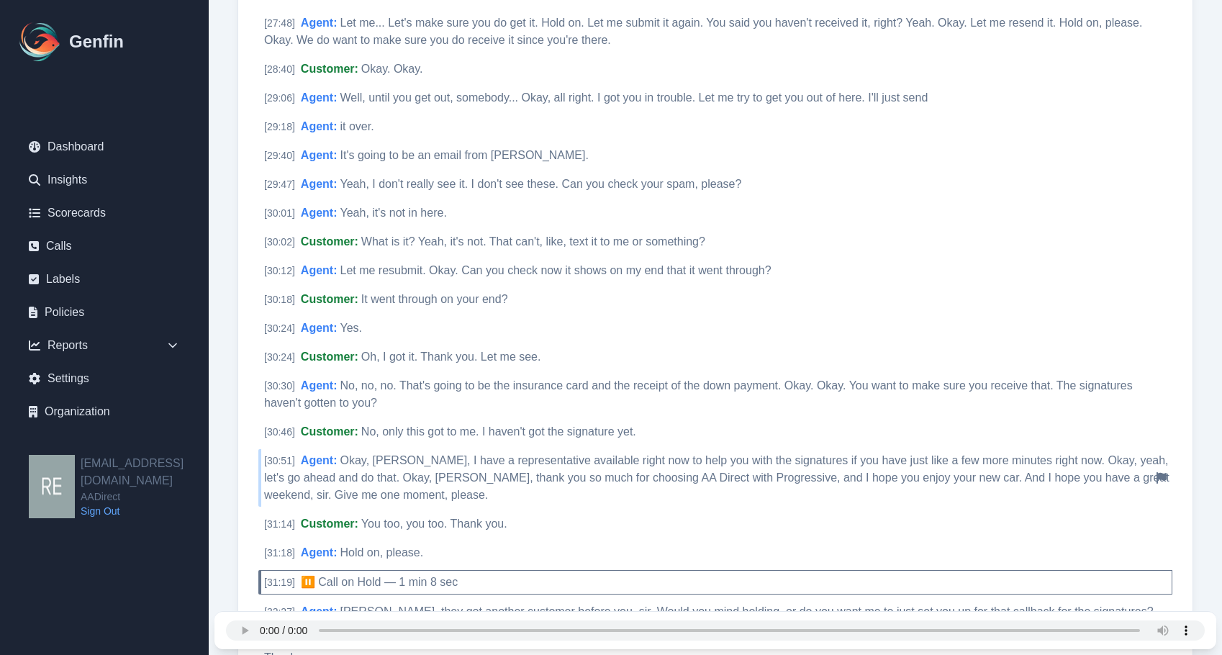
scroll to position [5704, 0]
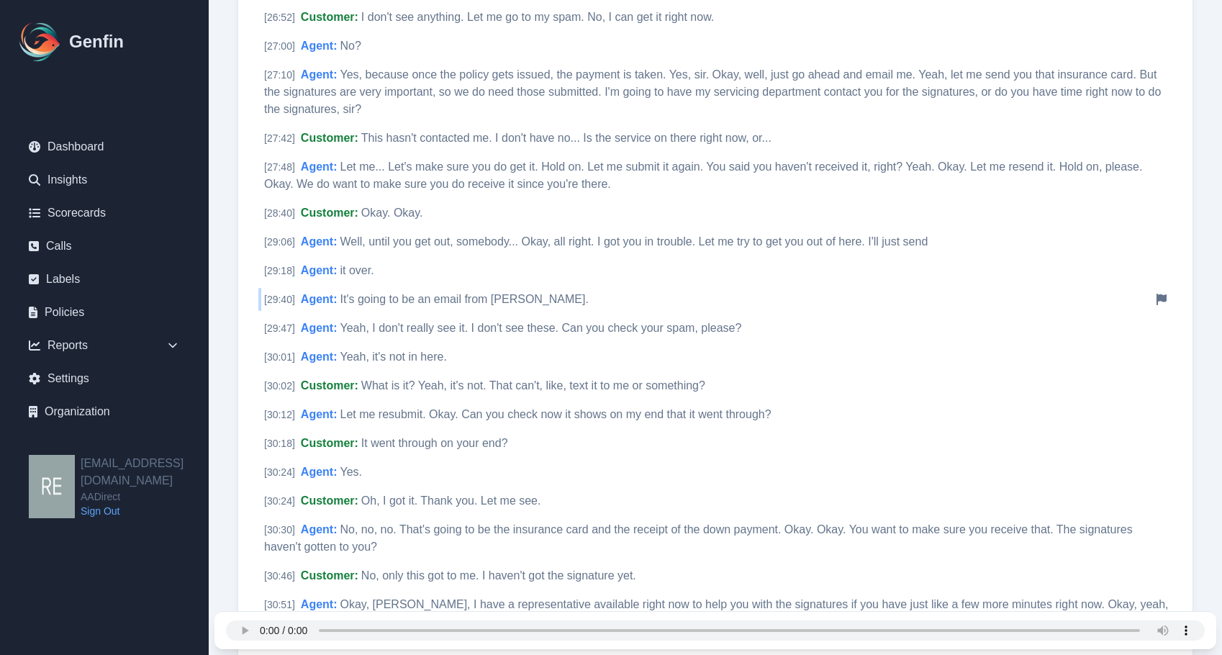
click at [516, 299] on span "It's going to be an email from Anna Martinez." at bounding box center [464, 299] width 248 height 12
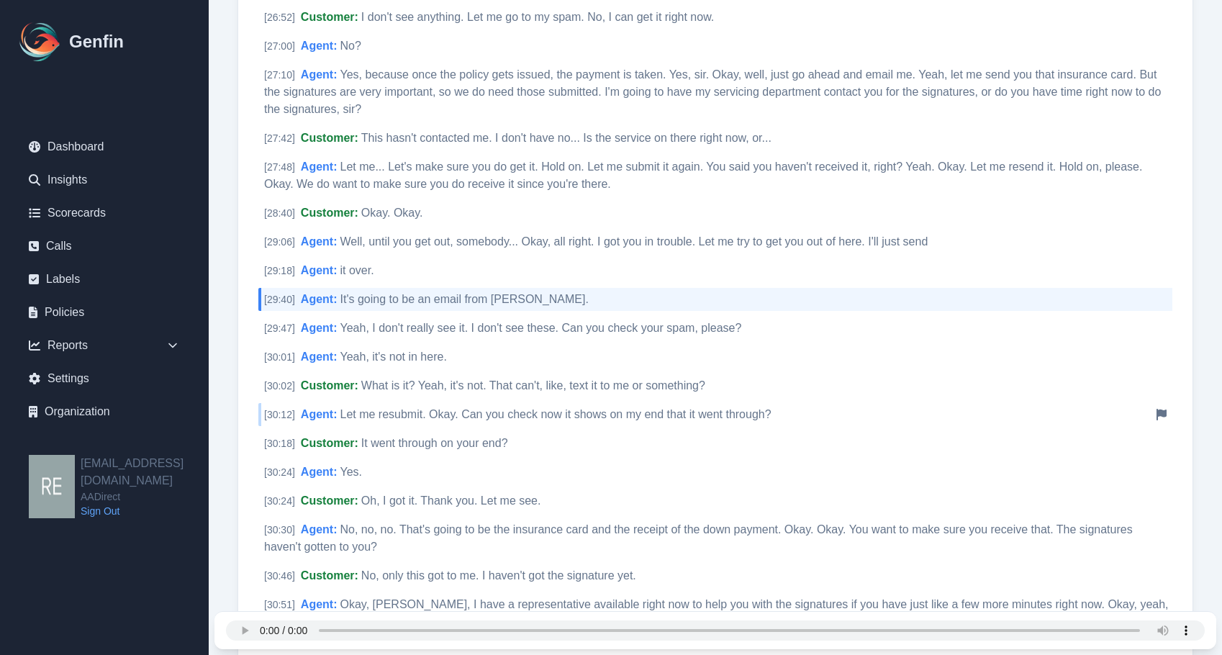
click at [701, 417] on span "Let me resubmit. Okay. Can you check now it shows on my end that it went throug…" at bounding box center [555, 414] width 431 height 12
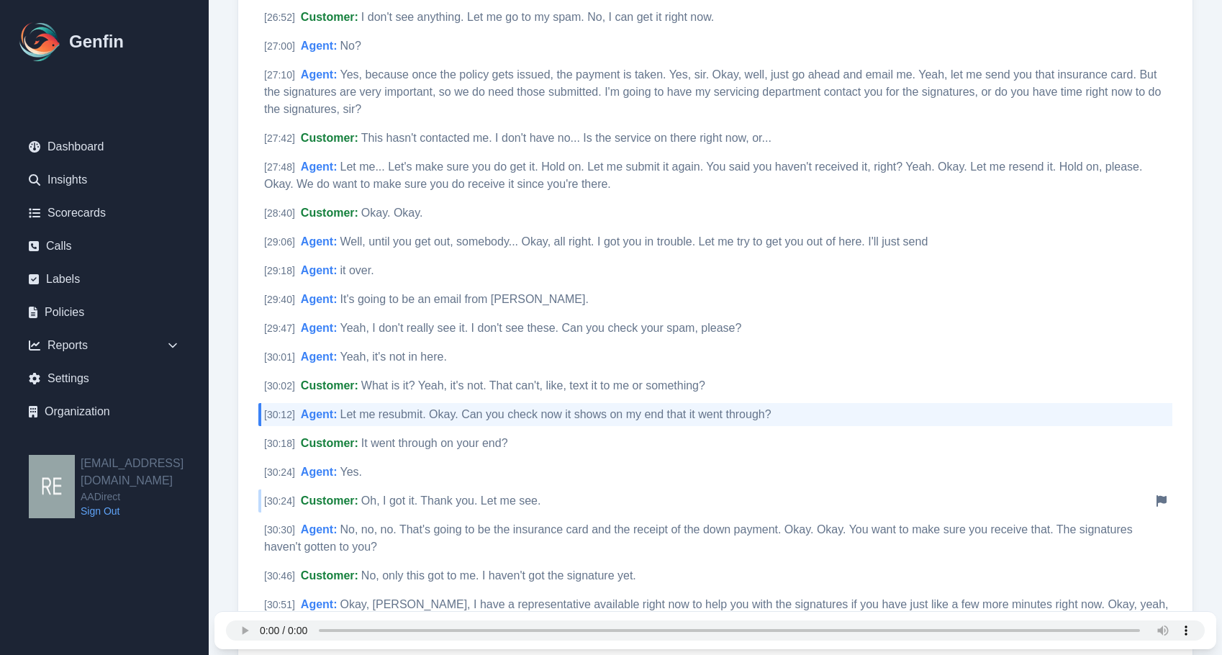
scroll to position [5992, 0]
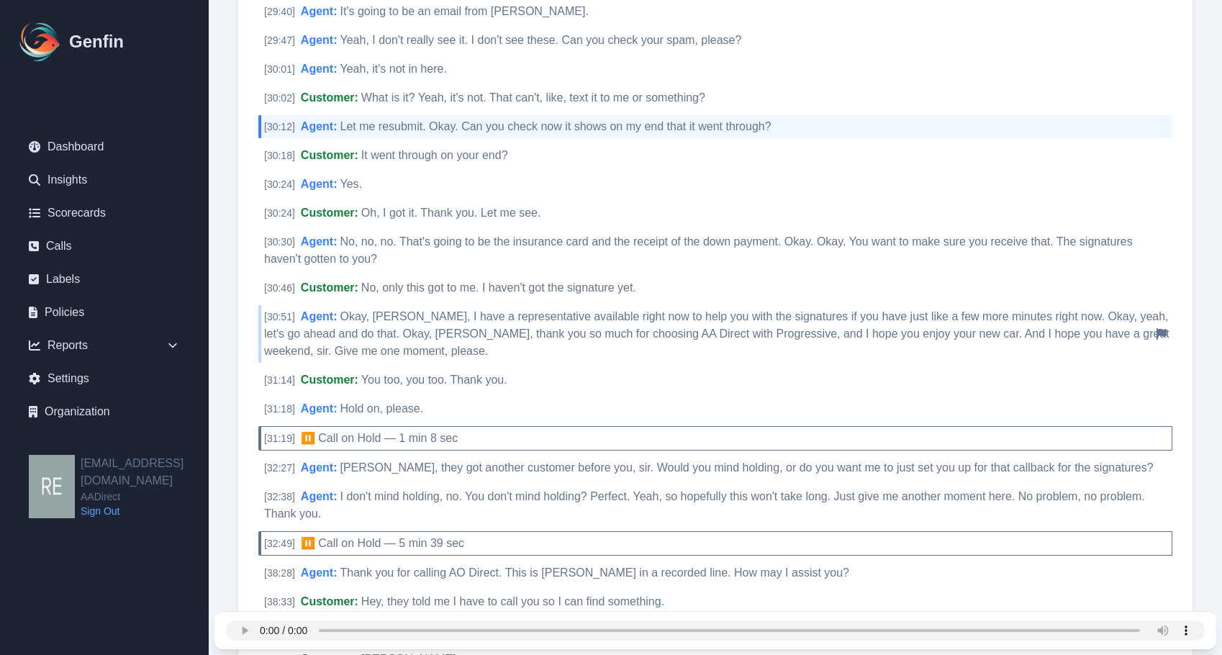
drag, startPoint x: 615, startPoint y: 324, endPoint x: 622, endPoint y: 328, distance: 8.0
click at [615, 323] on div "[ 30:51 ] Agent : Okay, Mr. Williams, I have a representative available right n…" at bounding box center [715, 334] width 914 height 58
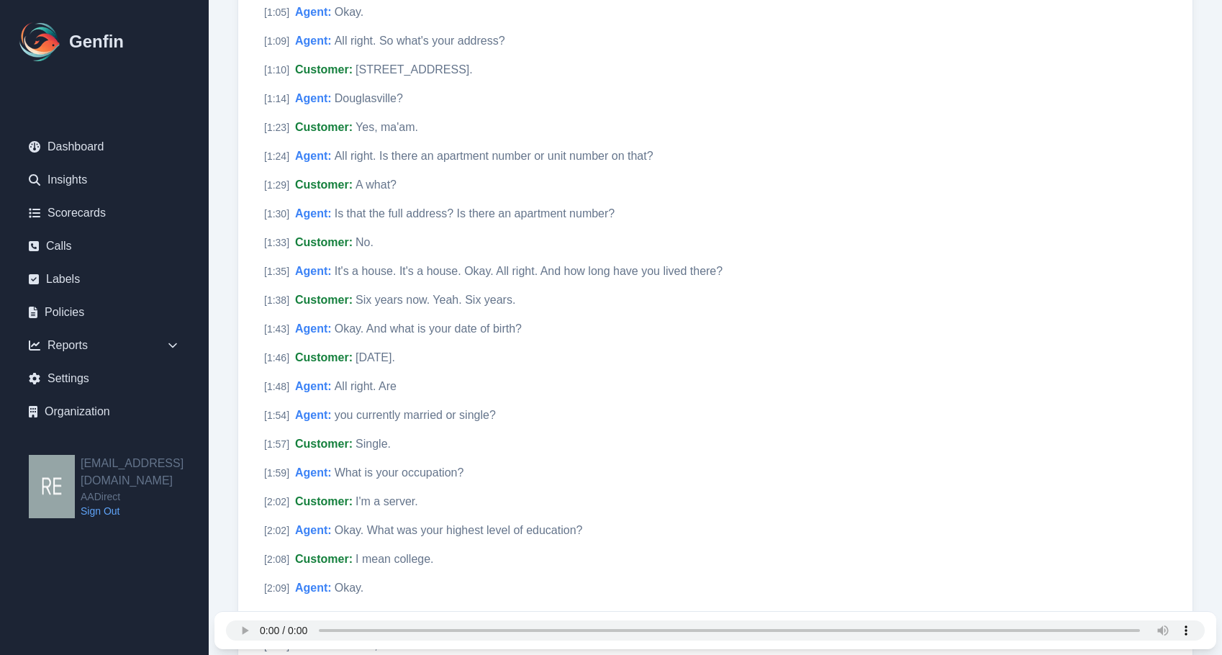
scroll to position [0, 0]
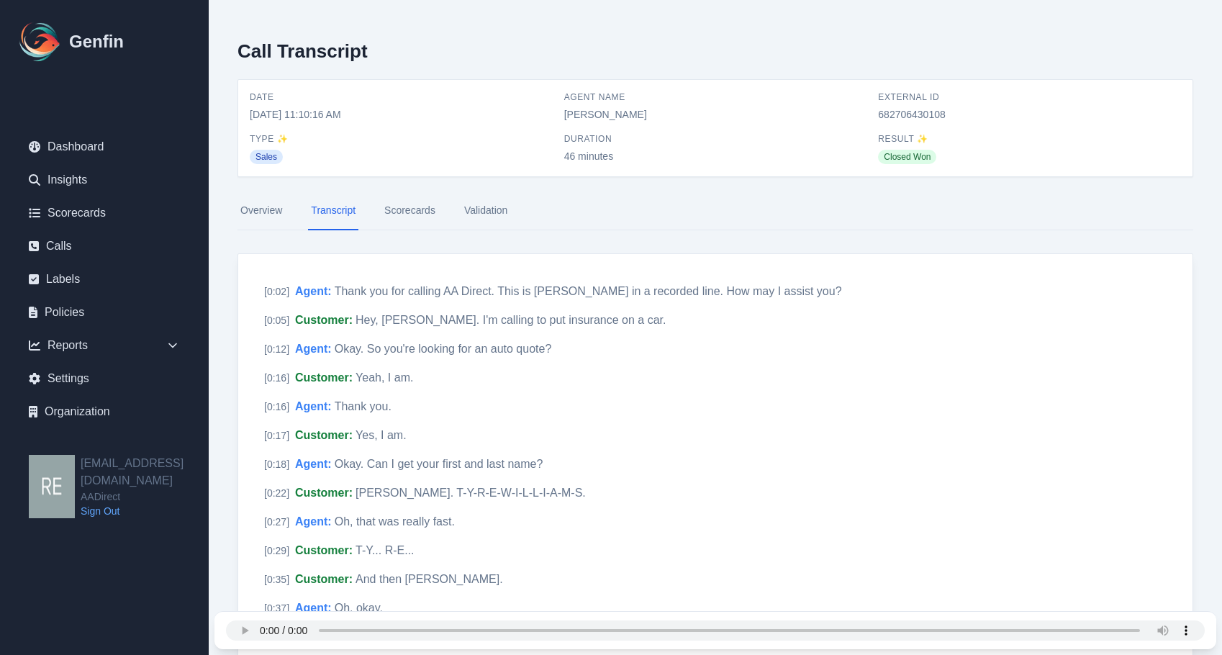
click at [272, 217] on link "Overview" at bounding box center [262, 210] width 48 height 39
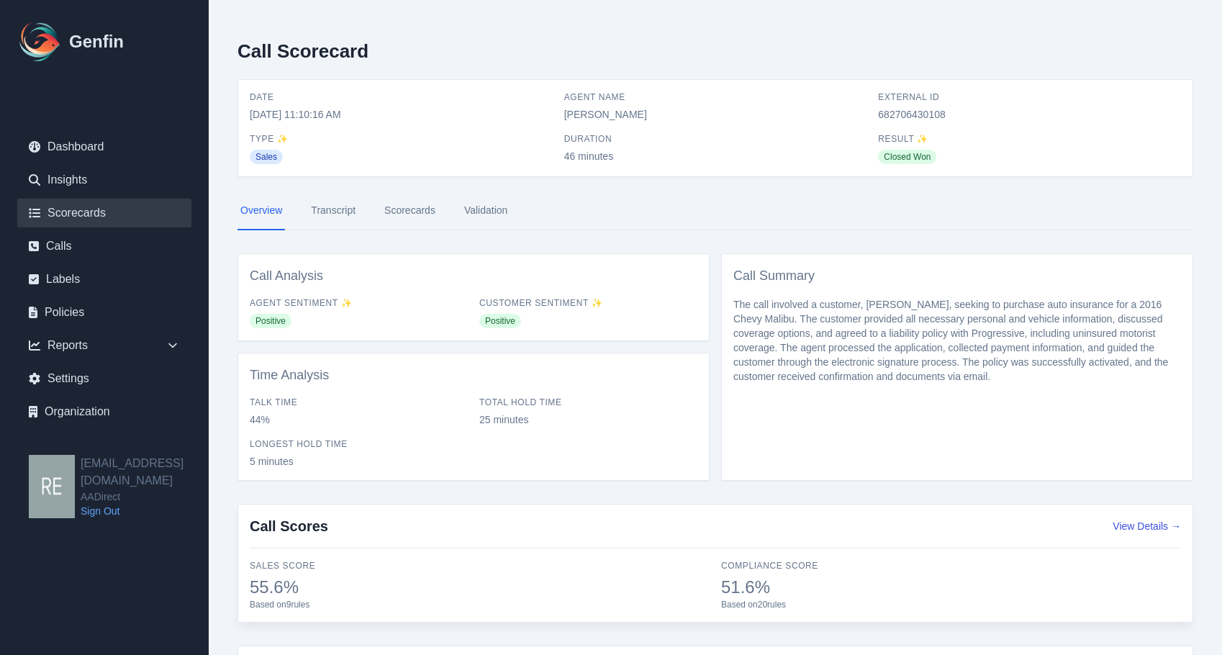
click at [102, 207] on link "Scorecards" at bounding box center [104, 213] width 174 height 29
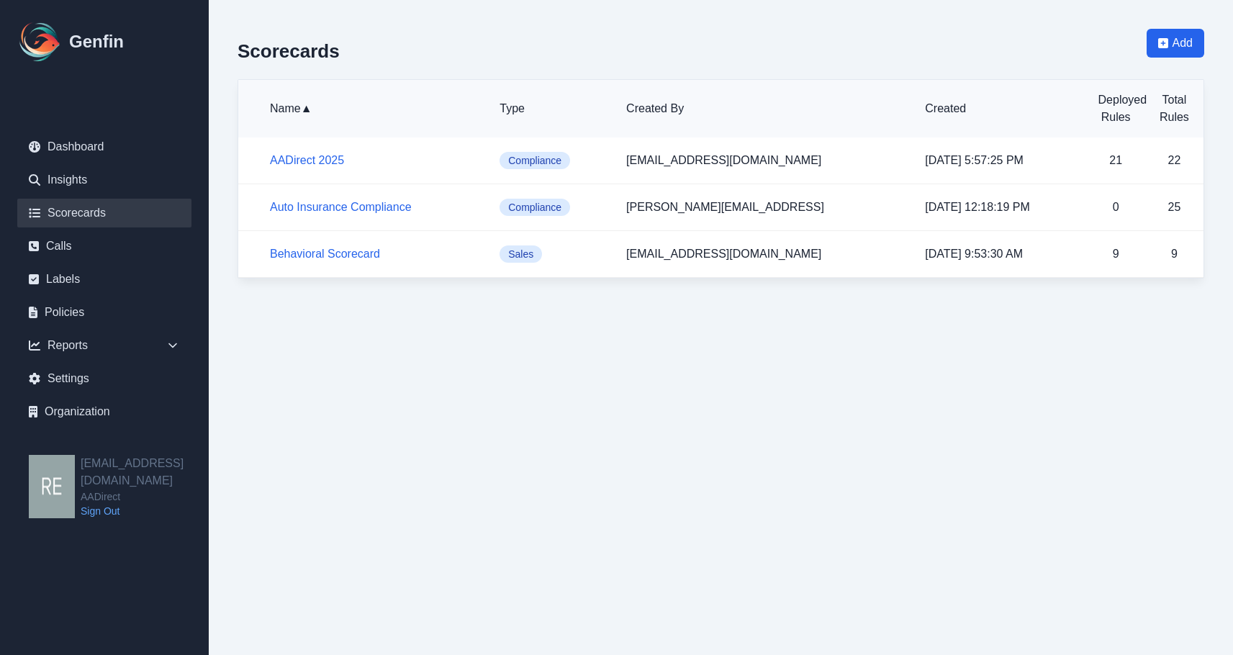
click at [749, 160] on p "[EMAIL_ADDRESS][DOMAIN_NAME]" at bounding box center [764, 160] width 276 height 17
click at [83, 213] on link "Scorecards" at bounding box center [104, 213] width 174 height 29
click at [69, 246] on link "Calls" at bounding box center [104, 246] width 174 height 29
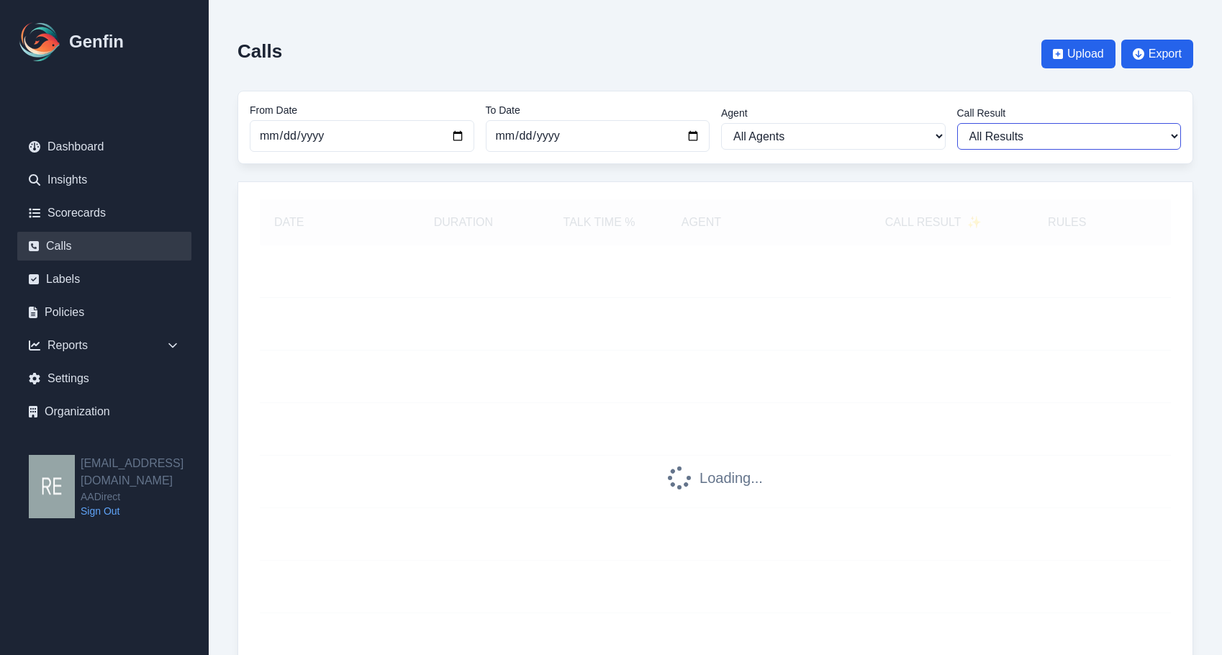
click at [1082, 136] on select "All Results Closed Won Closed Lost Requires Followup" at bounding box center [1069, 136] width 225 height 27
select select "Yes"
click at [957, 123] on select "All Results Closed Won Closed Lost Requires Followup" at bounding box center [1069, 136] width 225 height 27
select select "Yes"
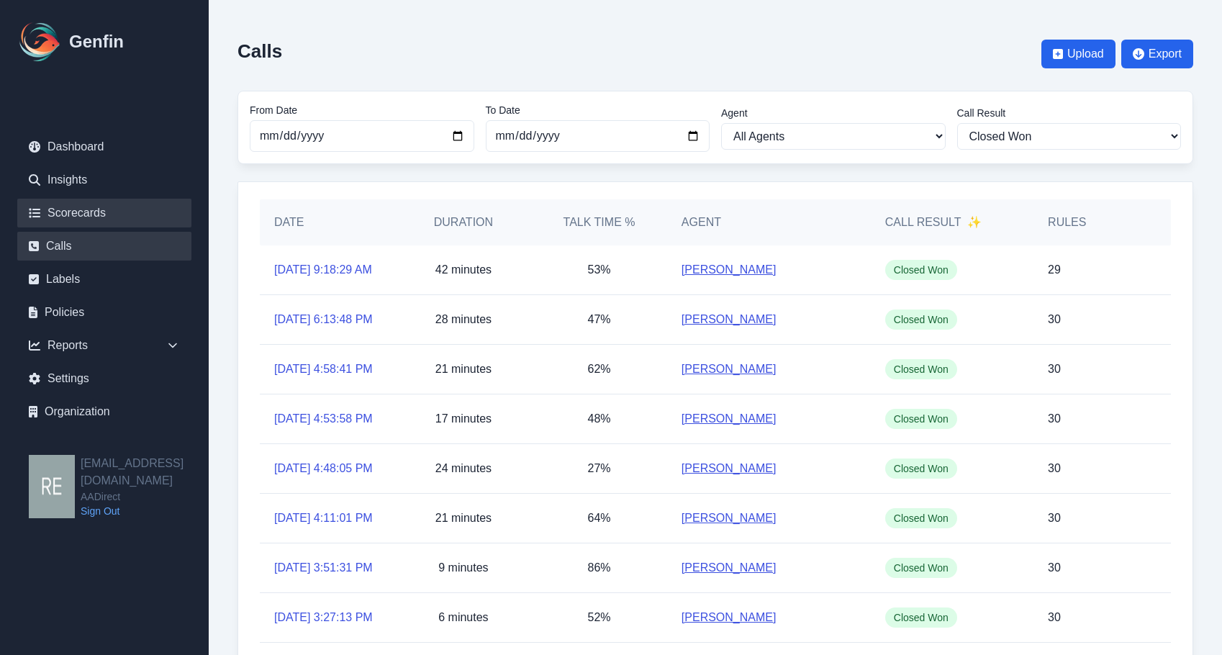
click at [69, 210] on link "Scorecards" at bounding box center [104, 213] width 174 height 29
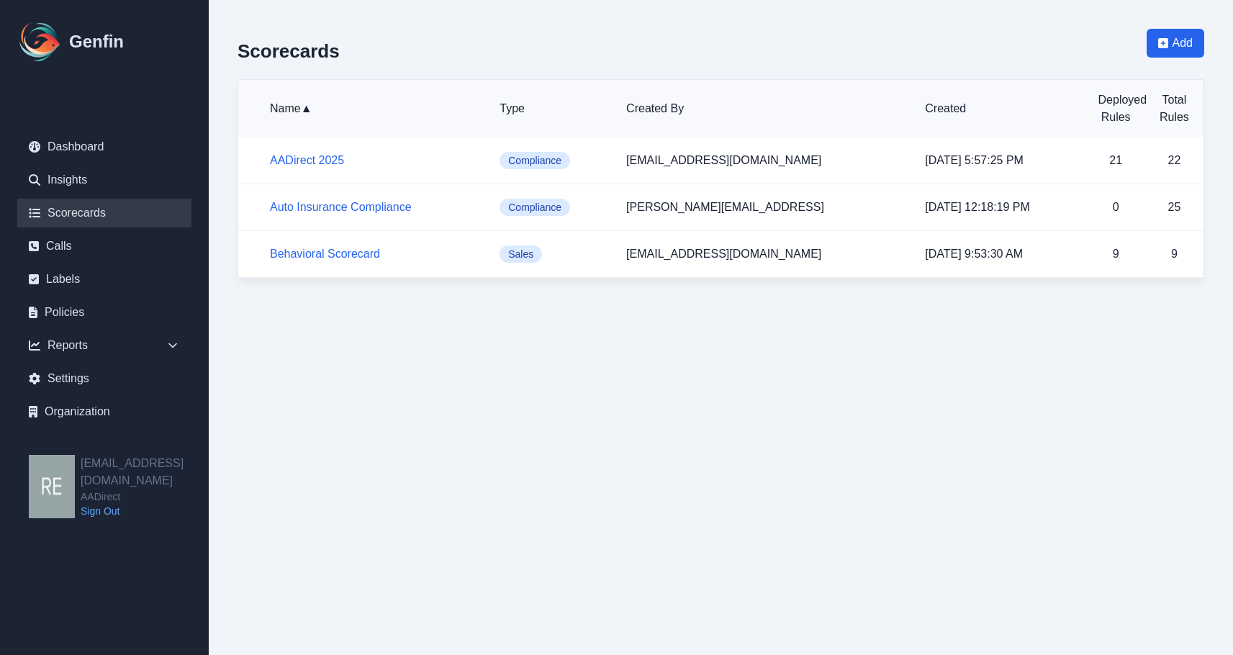
click at [316, 166] on h5 "AADirect 2025" at bounding box center [373, 160] width 207 height 17
click at [316, 162] on link "AADirect 2025" at bounding box center [307, 160] width 74 height 12
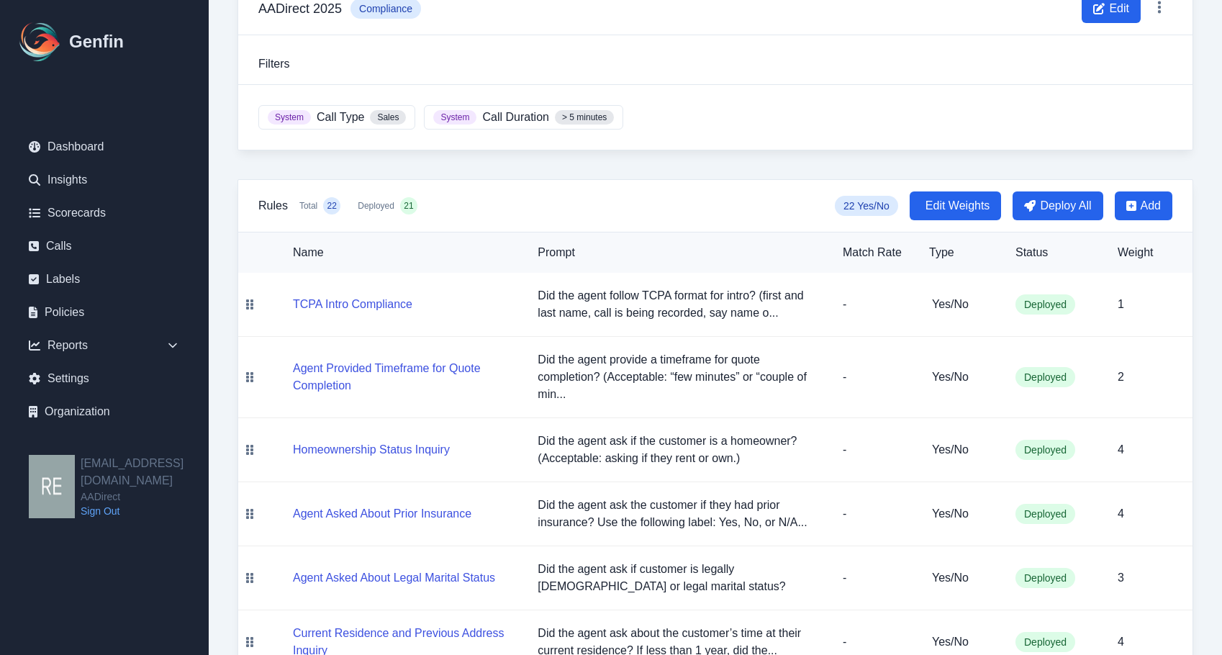
scroll to position [43, 0]
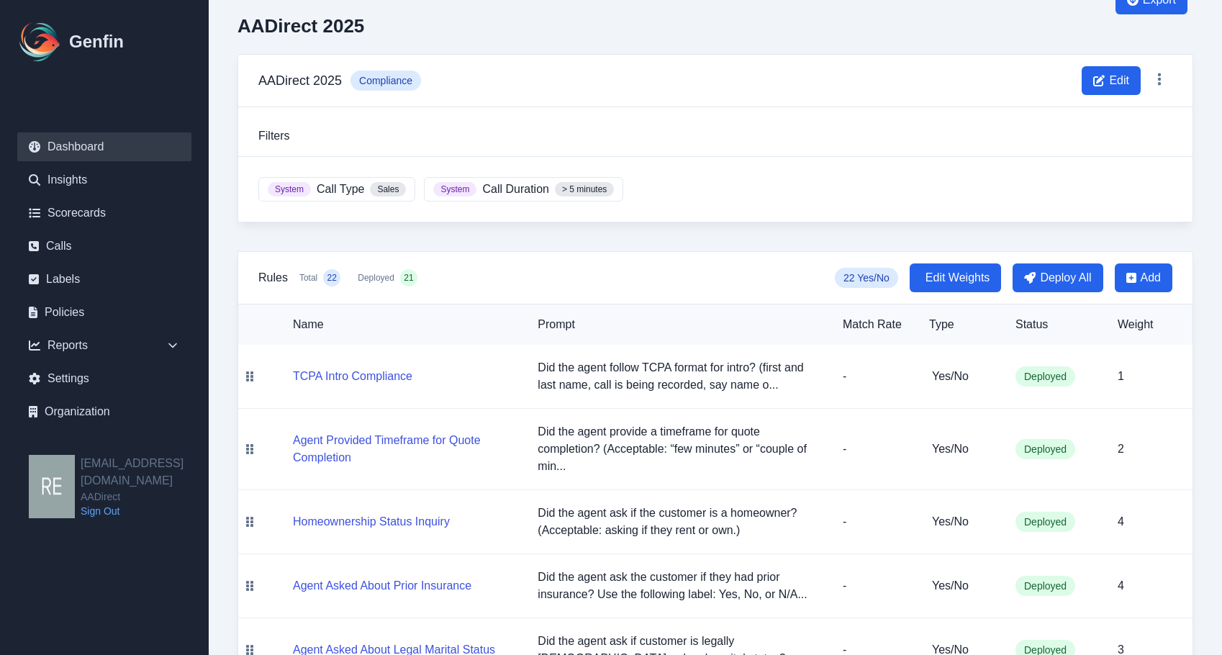
click at [79, 143] on link "Dashboard" at bounding box center [104, 146] width 174 height 29
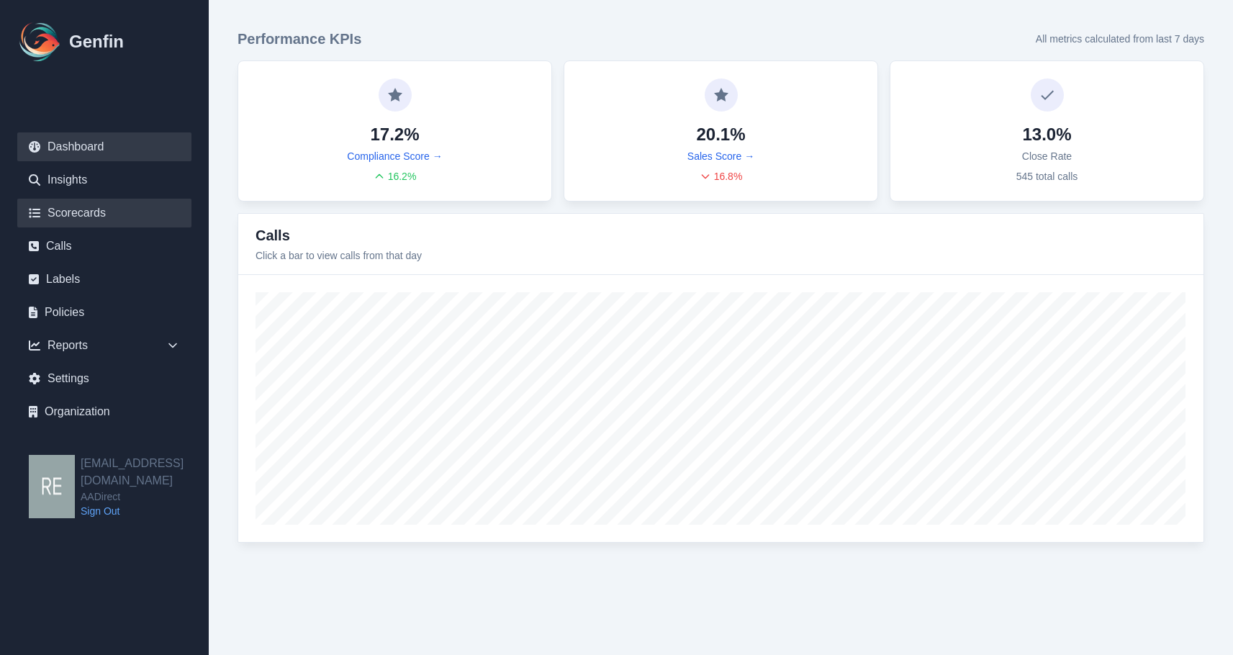
click at [93, 215] on link "Scorecards" at bounding box center [104, 213] width 174 height 29
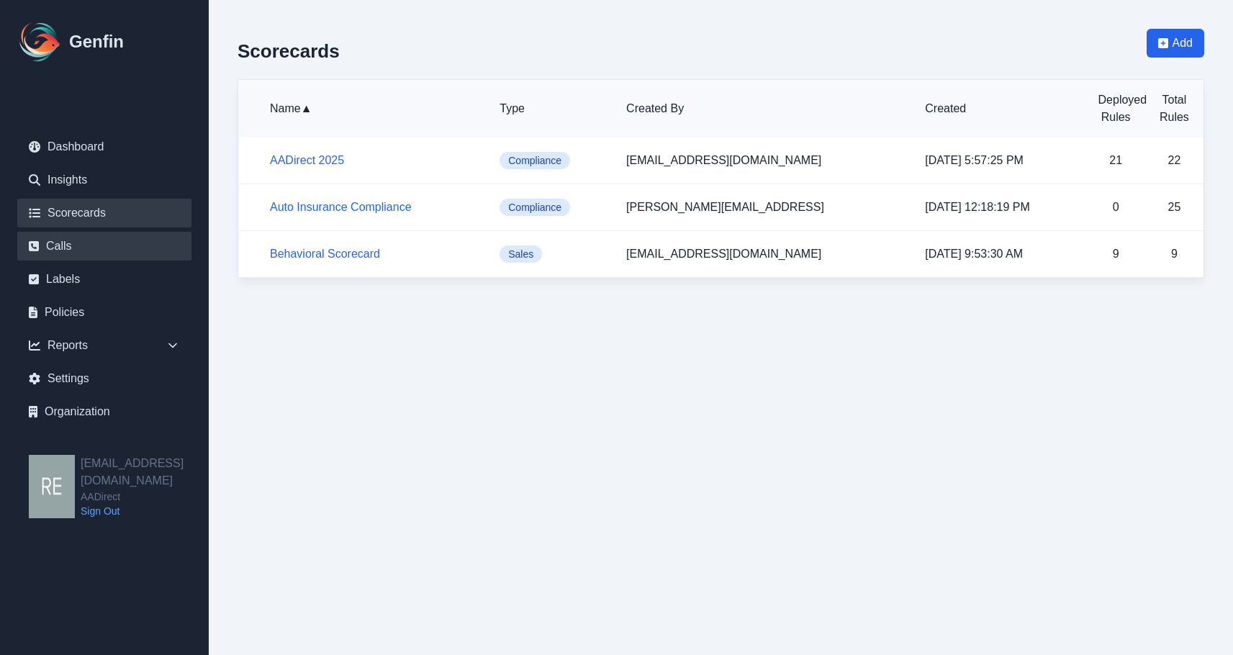
click at [81, 248] on link "Calls" at bounding box center [104, 246] width 174 height 29
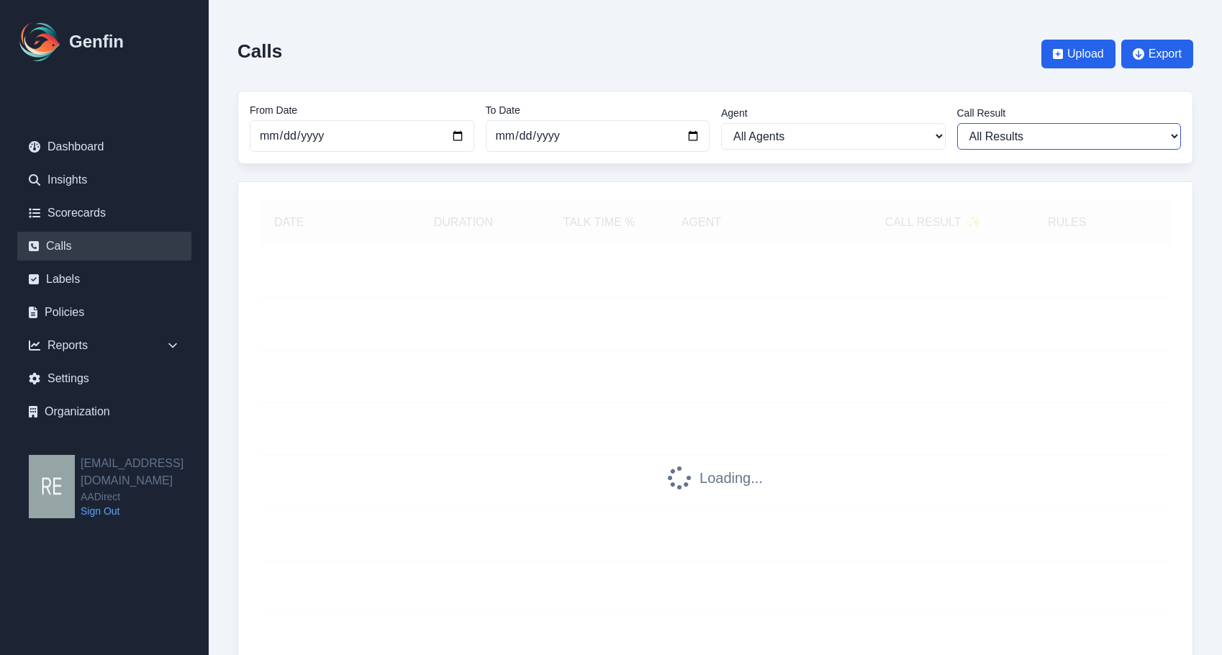
click at [1049, 131] on select "All Results Closed Won Closed Lost Requires Followup" at bounding box center [1069, 136] width 225 height 27
select select "Yes"
click at [957, 123] on select "All Results Closed Won Closed Lost Requires Followup" at bounding box center [1069, 136] width 225 height 27
select select "Yes"
click at [906, 158] on div "From Date 2025-08-01 To Date 2025-09-23 Agent All Agents Abdulla Ali Adrian Ban…" at bounding box center [716, 127] width 956 height 73
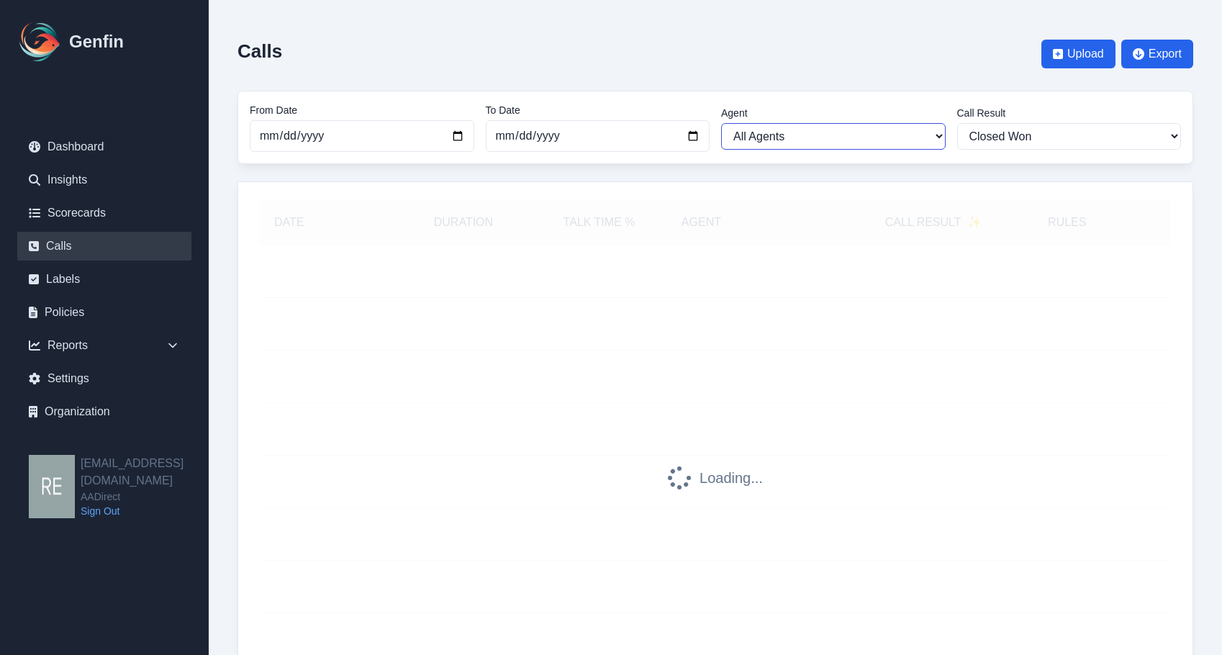
click at [901, 143] on select "All Agents Abdulla Ali Adrian Banuelos Aida Garcia Diaz Ana Martinez Angela Bar…" at bounding box center [833, 136] width 225 height 27
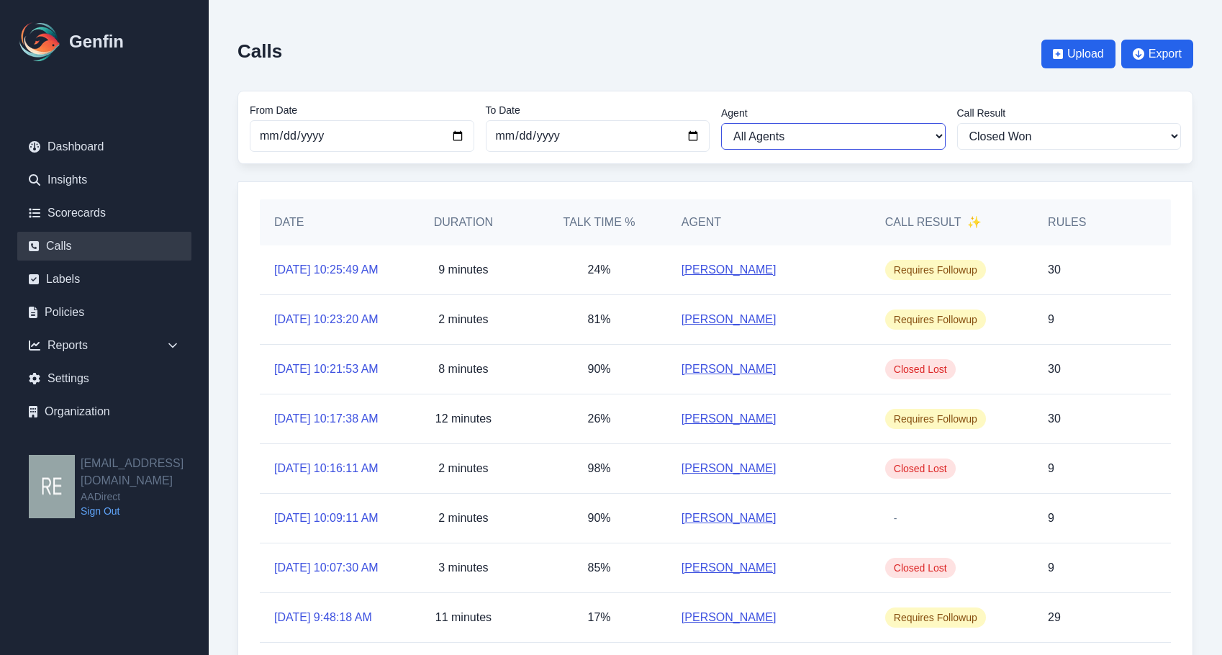
select select "Ana Martinez"
click at [721, 123] on select "All Agents Abdulla Ali Adrian Banuelos Aida Garcia Diaz Ana Martinez Angela Bar…" at bounding box center [833, 136] width 225 height 27
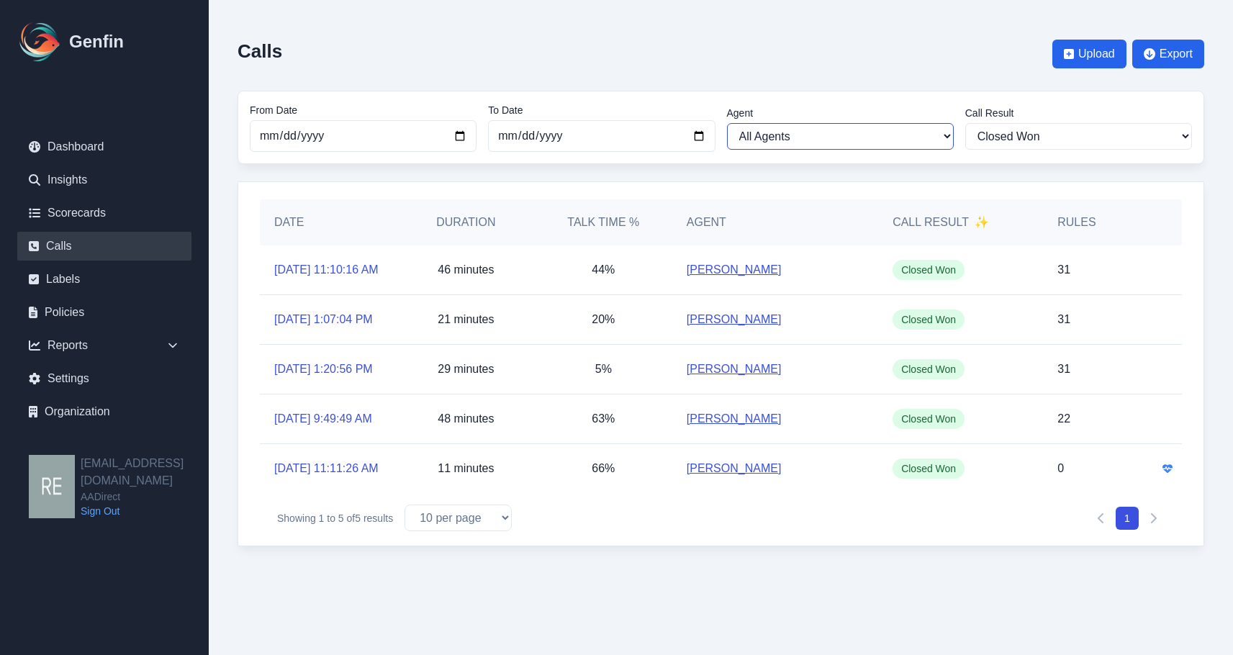
click at [914, 140] on select "All Agents Abdulla Ali Adrian Banuelos Aida Garcia Diaz Ana Martinez Angela Bar…" at bounding box center [840, 136] width 227 height 27
click at [727, 123] on select "All Agents Abdulla Ali Adrian Banuelos Aida Garcia Diaz Ana Martinez Angela Bar…" at bounding box center [840, 136] width 227 height 27
select select "Katherine Arzamendi"
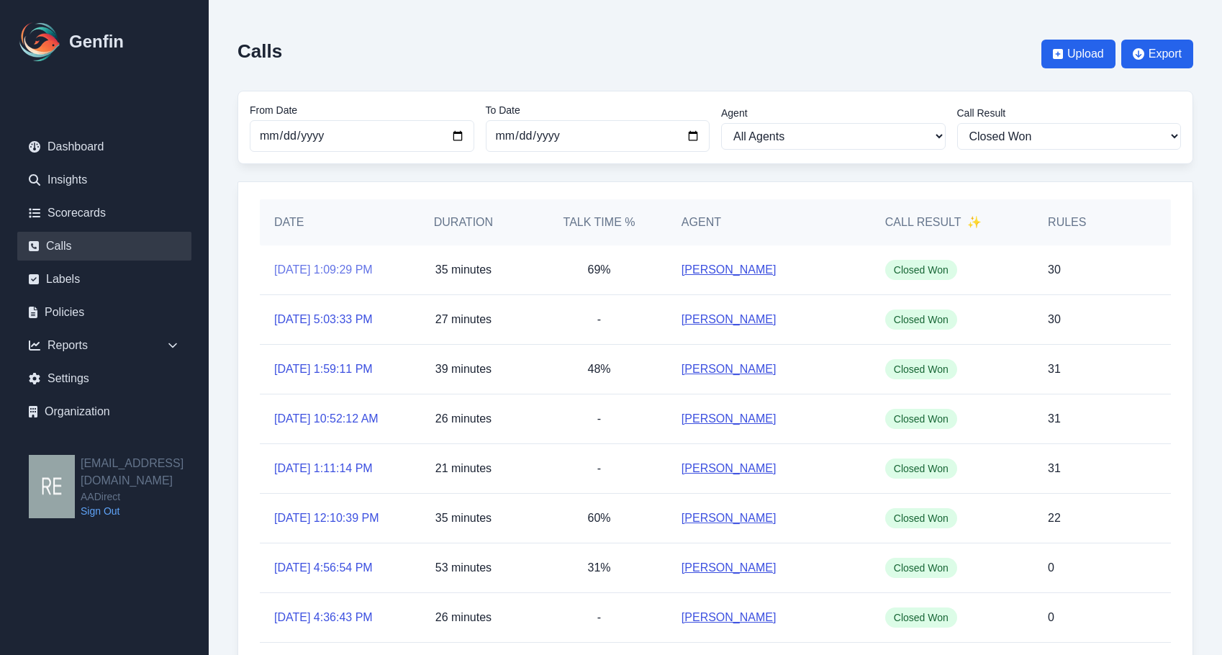
click at [297, 272] on link "9/18/2025, 1:09:29 PM" at bounding box center [323, 269] width 99 height 17
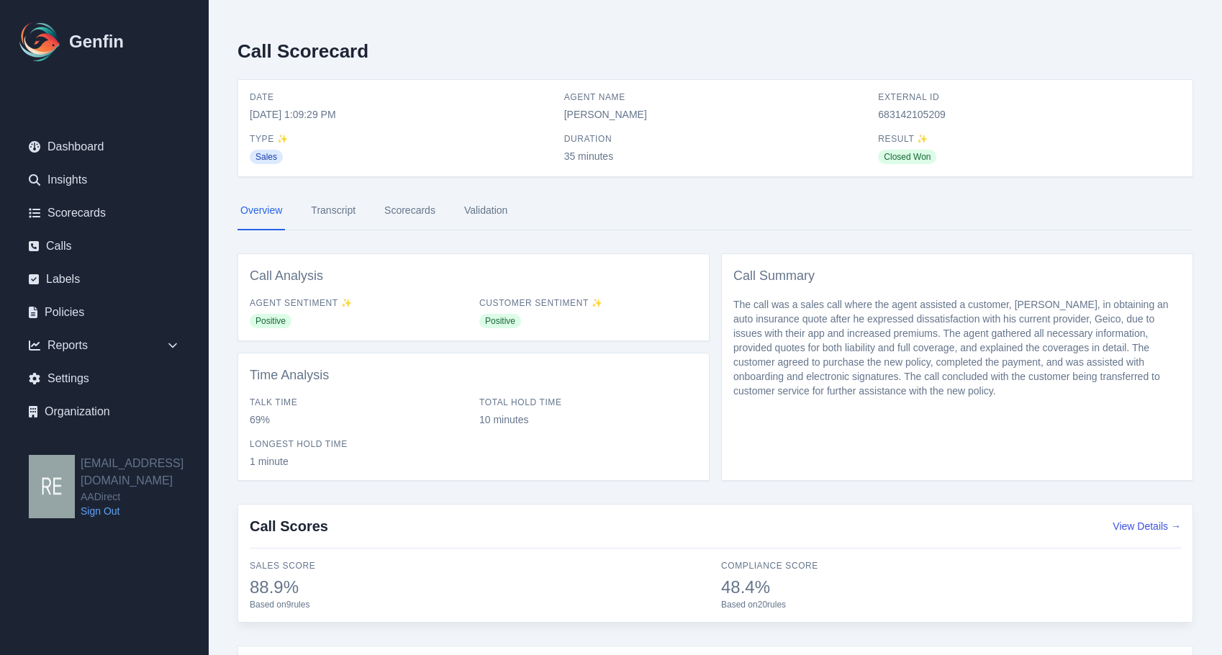
click at [416, 209] on link "Scorecards" at bounding box center [409, 210] width 57 height 39
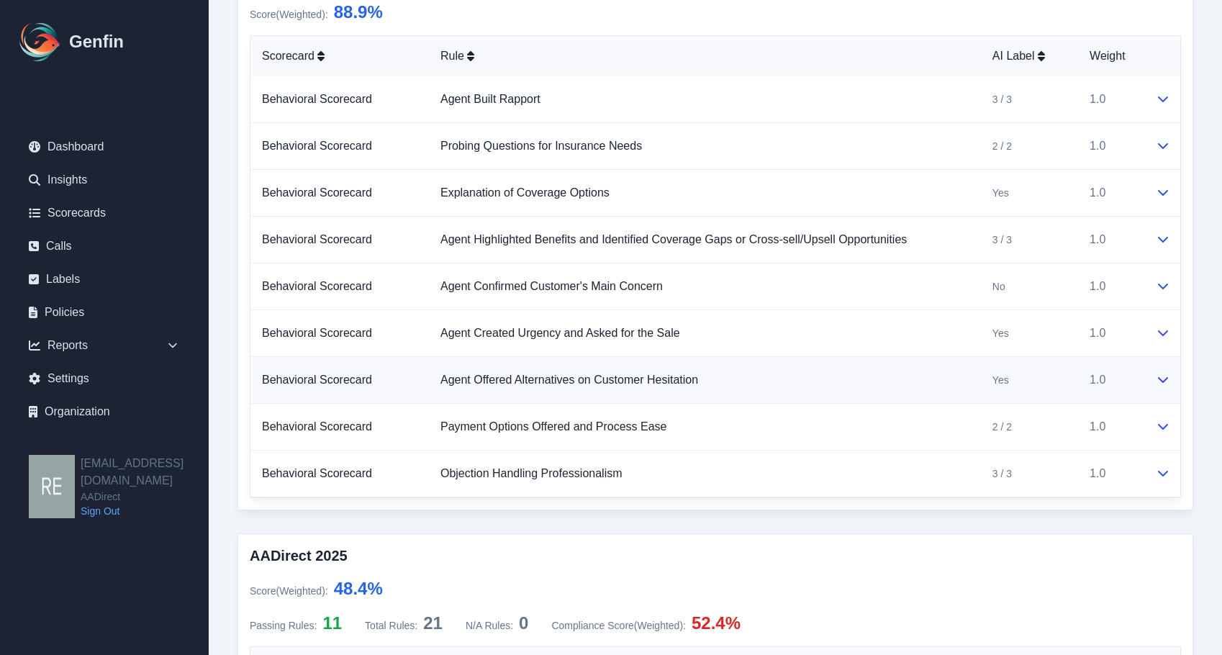
scroll to position [20, 0]
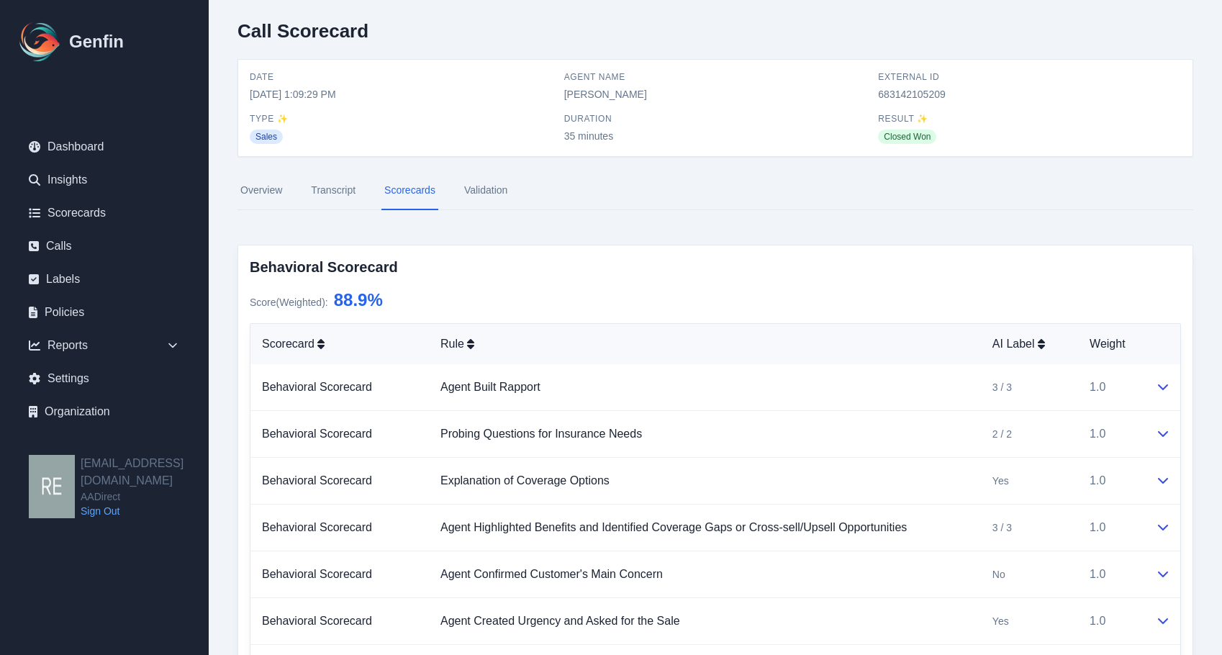
click at [342, 191] on link "Transcript" at bounding box center [333, 190] width 50 height 39
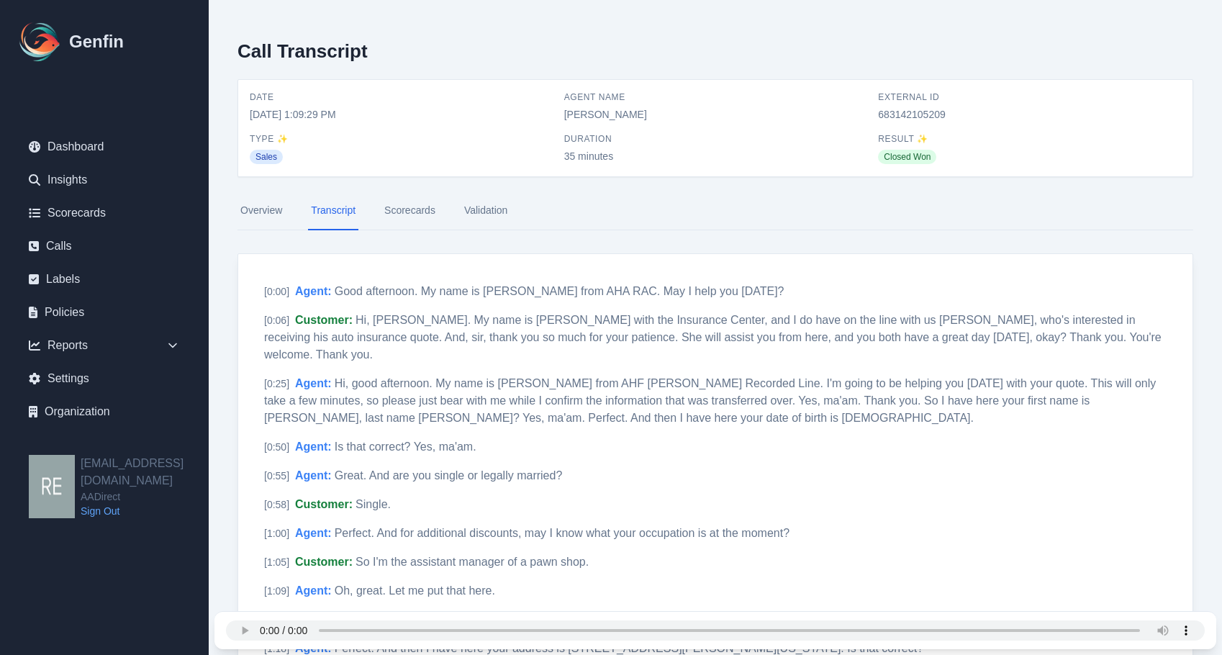
click at [283, 204] on link "Overview" at bounding box center [262, 210] width 48 height 39
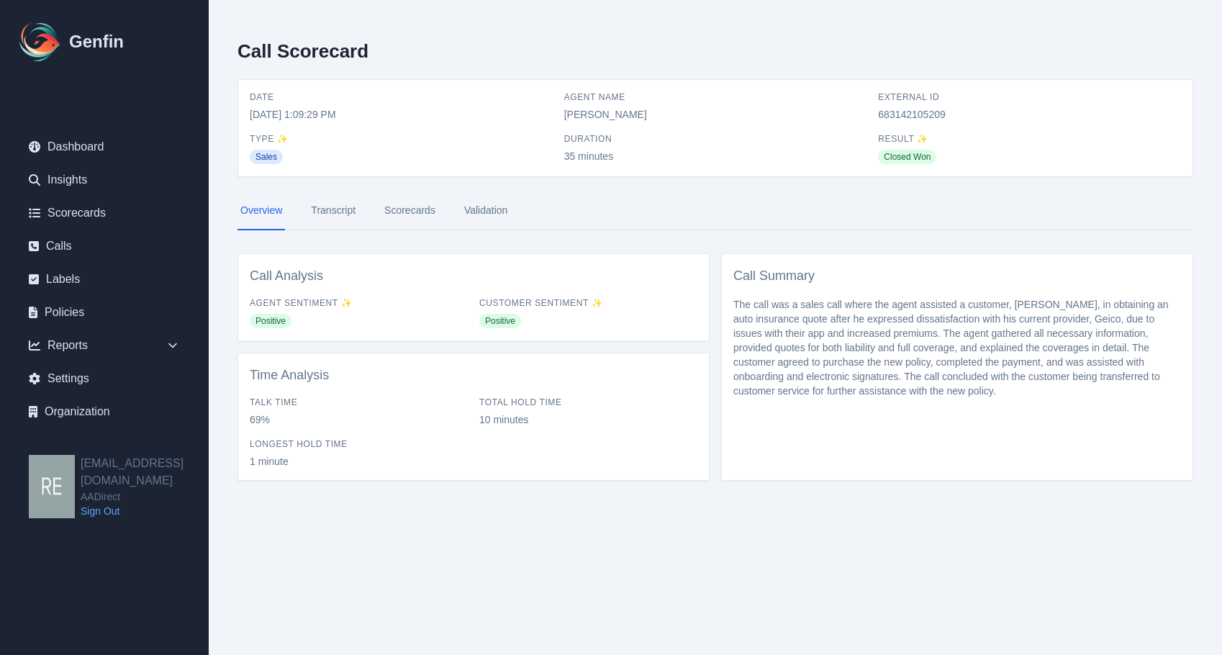
click at [925, 111] on span "683142105209" at bounding box center [1029, 114] width 303 height 14
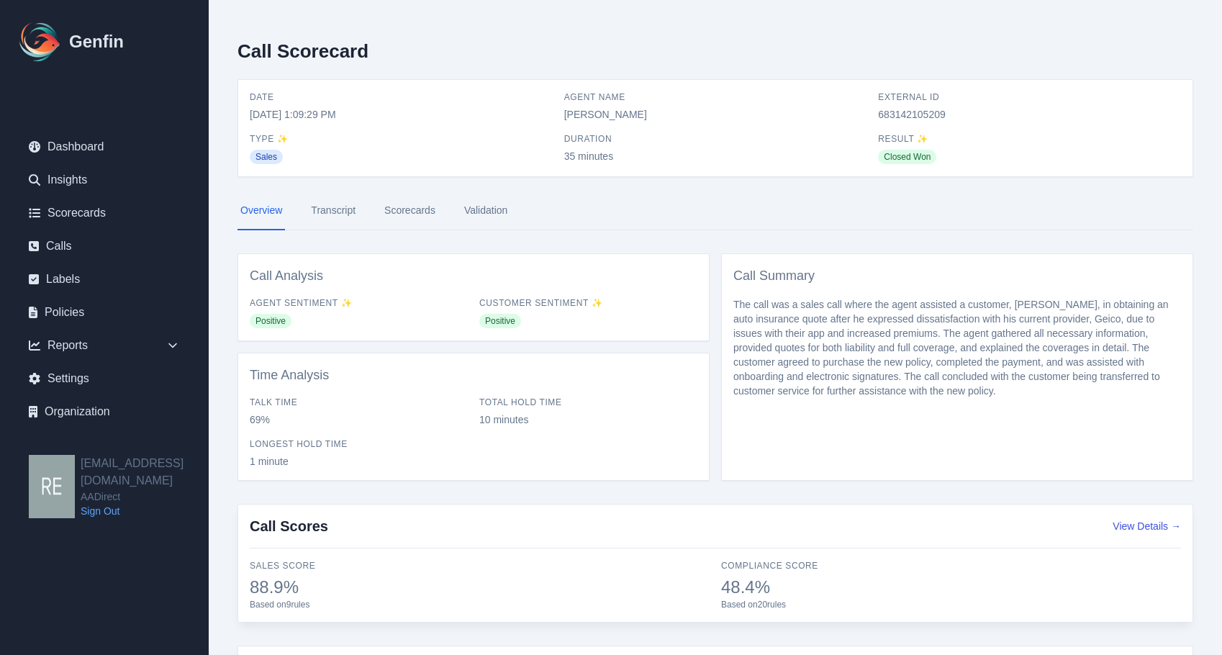
click at [917, 110] on span "683142105209" at bounding box center [1029, 114] width 303 height 14
click at [421, 211] on link "Scorecards" at bounding box center [409, 210] width 57 height 39
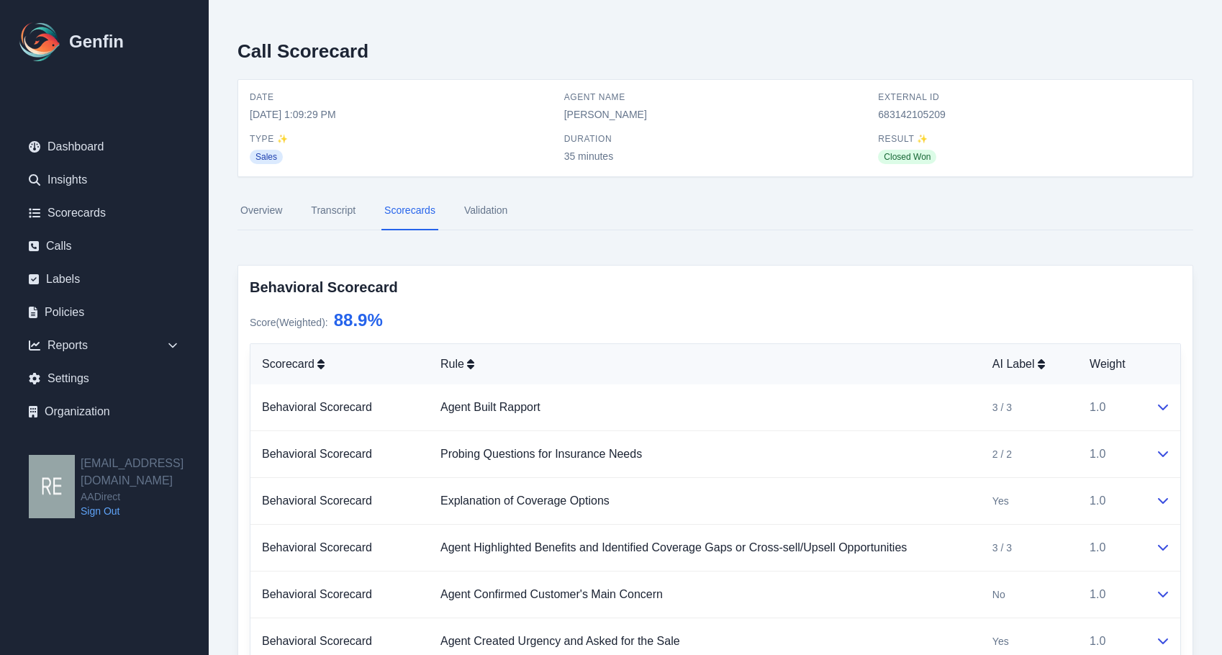
click at [924, 107] on div "External ID 683142105209" at bounding box center [1029, 106] width 303 height 30
click at [918, 113] on span "683142105209" at bounding box center [1029, 114] width 303 height 14
drag, startPoint x: 918, startPoint y: 113, endPoint x: 882, endPoint y: 116, distance: 35.4
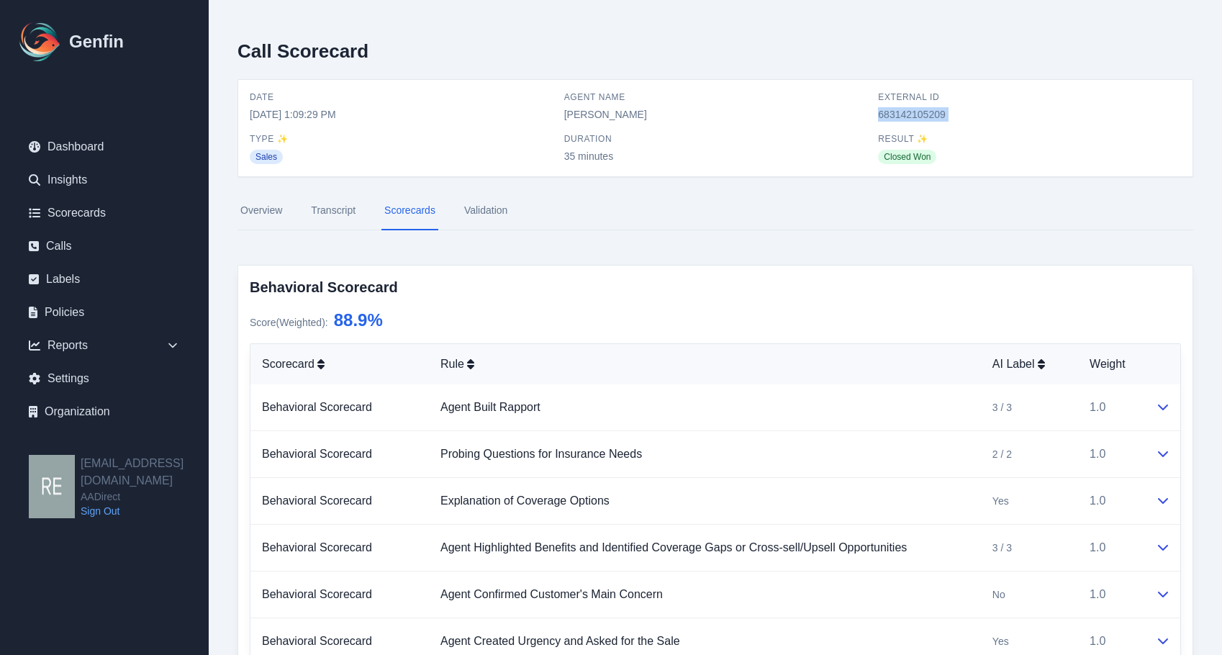
click at [882, 116] on span "683142105209" at bounding box center [1029, 114] width 303 height 14
click at [883, 96] on span "External ID" at bounding box center [1029, 97] width 303 height 12
drag, startPoint x: 872, startPoint y: 92, endPoint x: 980, endPoint y: 119, distance: 111.4
click at [978, 119] on div "Date 9/18/2025, 1:09:29 PM Agent Name Katherine Arzamendi External ID 683142105…" at bounding box center [715, 127] width 931 height 73
copy div "External ID 683142105209"
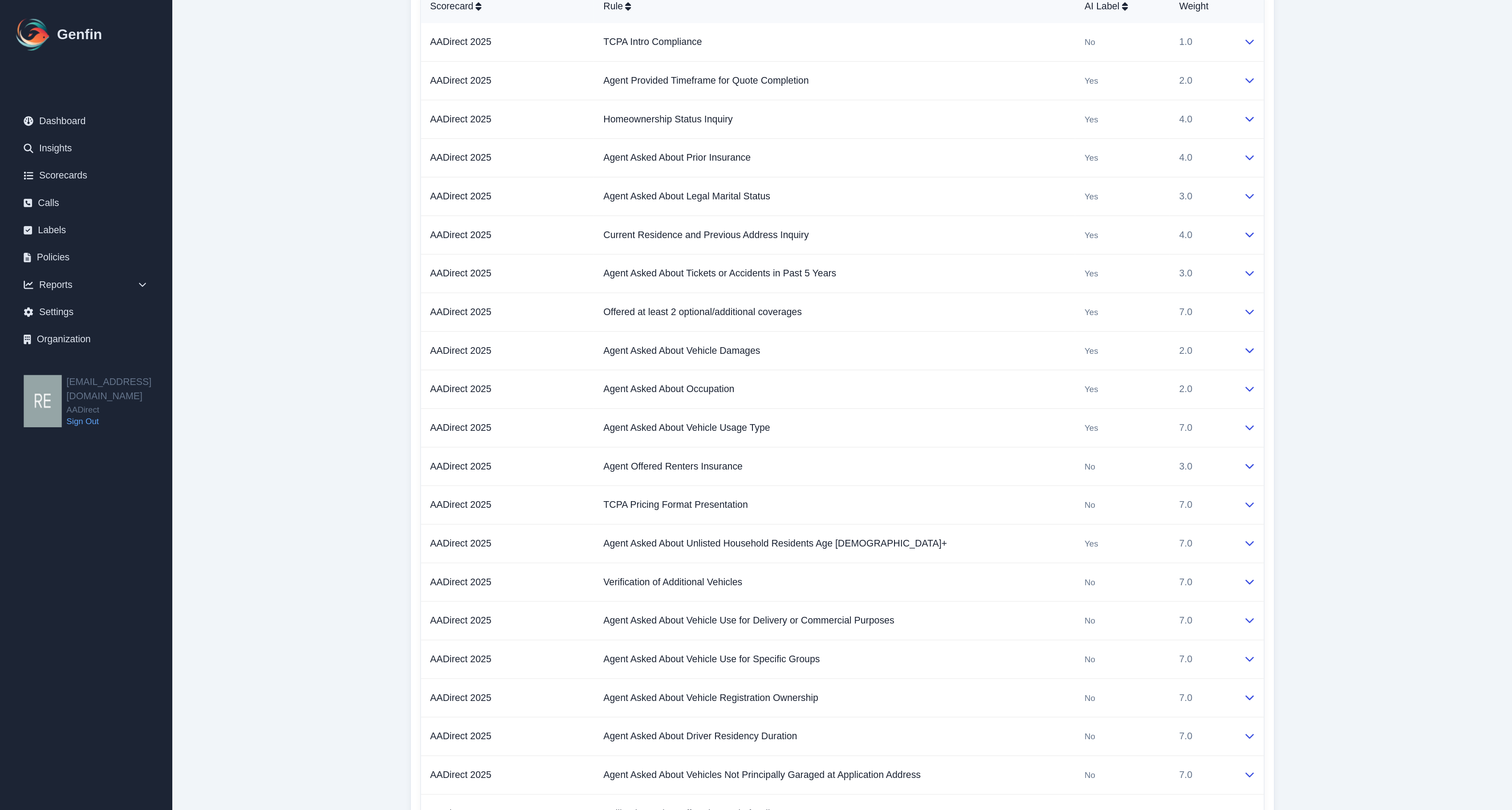
scroll to position [472, 0]
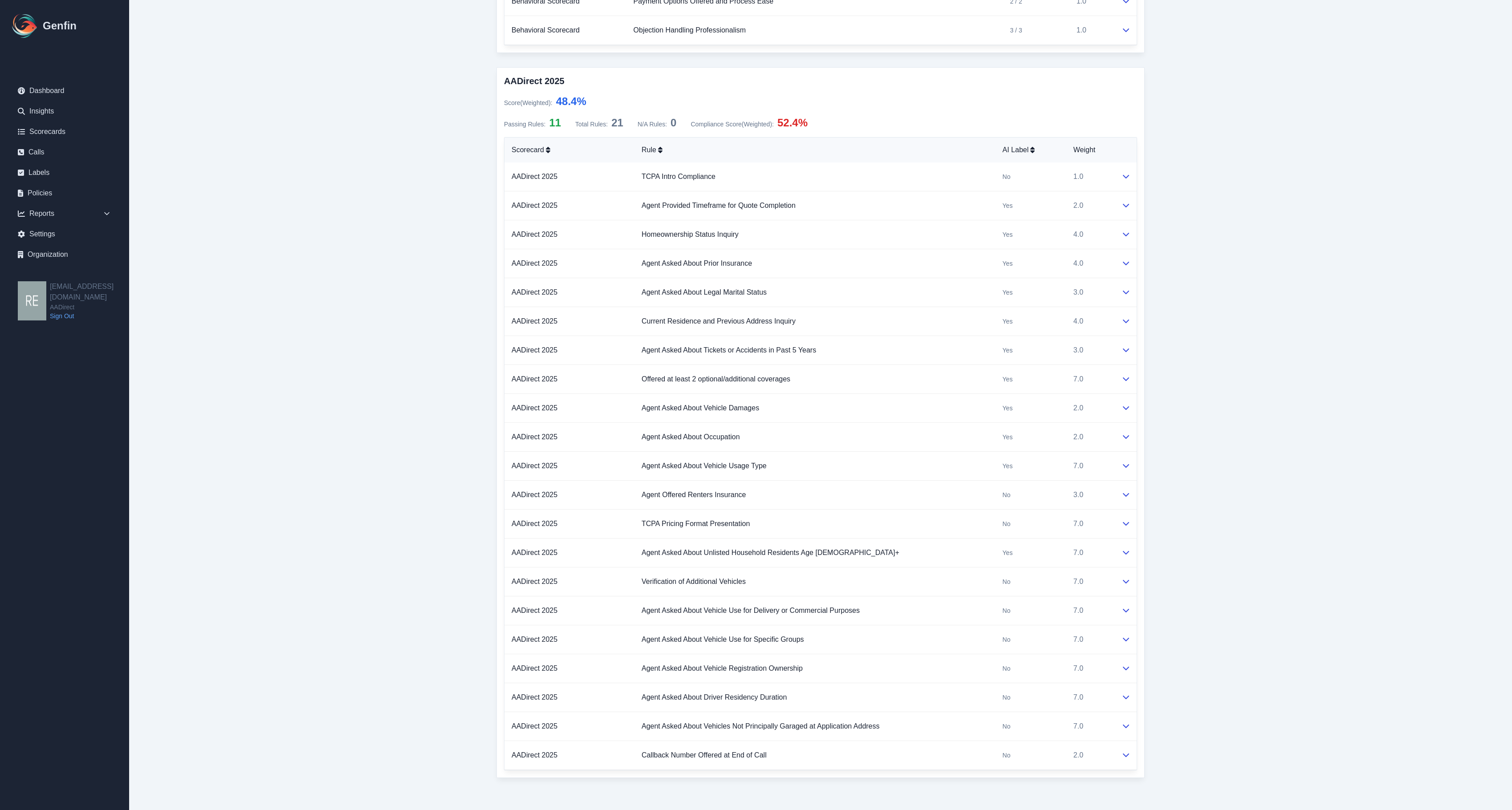
drag, startPoint x: 1117, startPoint y: 0, endPoint x: 1206, endPoint y: 505, distance: 512.8
click at [756, 404] on main "Call Scorecard Date 9/18/2025, 1:09:29 PM Agent Name Katherine Arzamendi Extern…" at bounding box center [821, 178] width 1383 height 1263
drag, startPoint x: 479, startPoint y: 51, endPoint x: 499, endPoint y: 48, distance: 20.2
click at [499, 48] on div "Call Scorecard Date 9/18/2025, 1:09:29 PM Agent Name Katherine Arzamendi Extern…" at bounding box center [821, 178] width 684 height 1263
click at [756, 371] on main "Call Scorecard Date 9/18/2025, 1:09:29 PM Agent Name Katherine Arzamendi Extern…" at bounding box center [821, 178] width 1383 height 1263
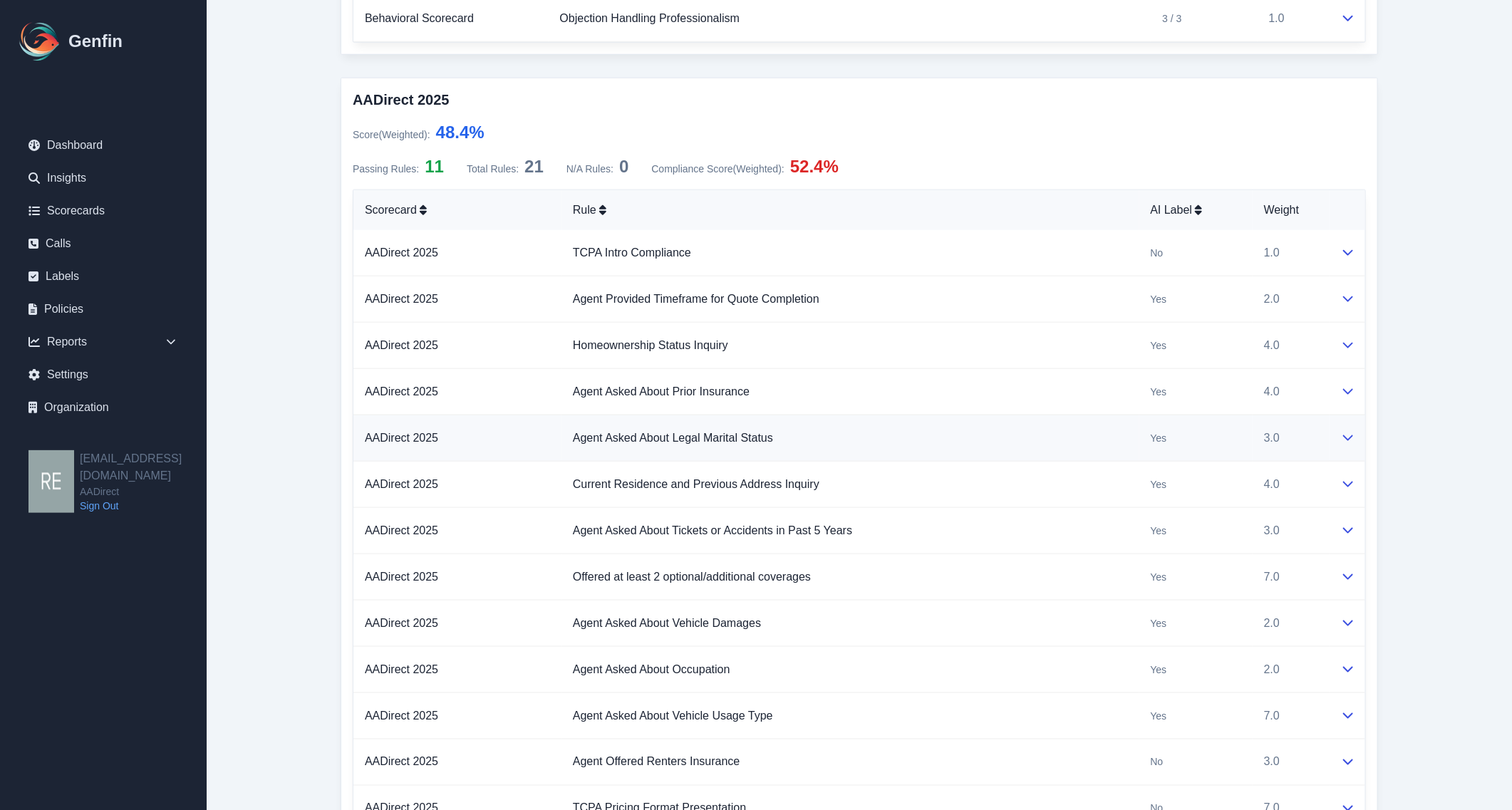
drag, startPoint x: 2347, startPoint y: 0, endPoint x: 1072, endPoint y: 432, distance: 1346.2
click at [1070, 428] on td "Agent Asked About Legal Marital Status" at bounding box center [851, 439] width 578 height 47
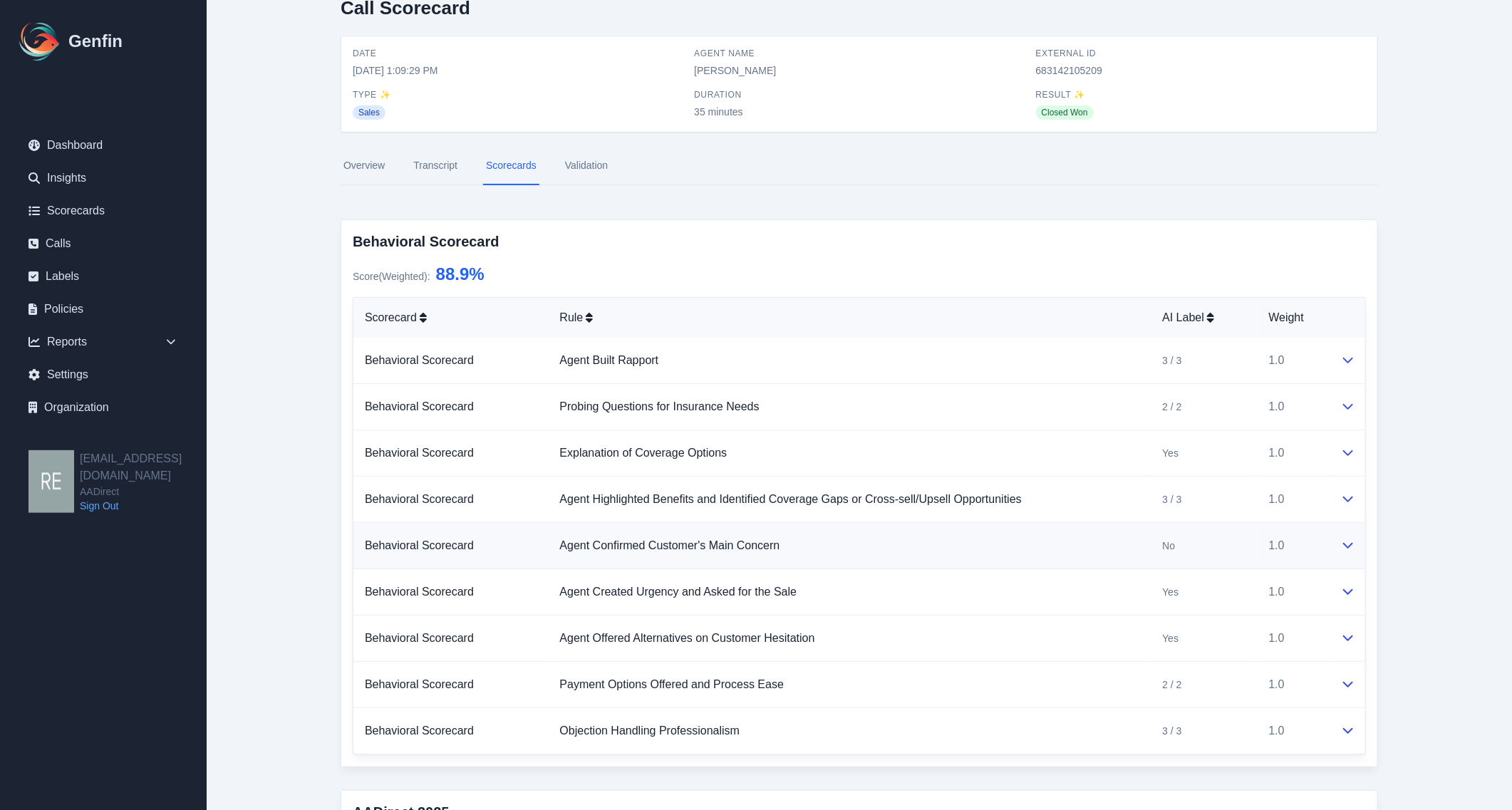
scroll to position [0, 0]
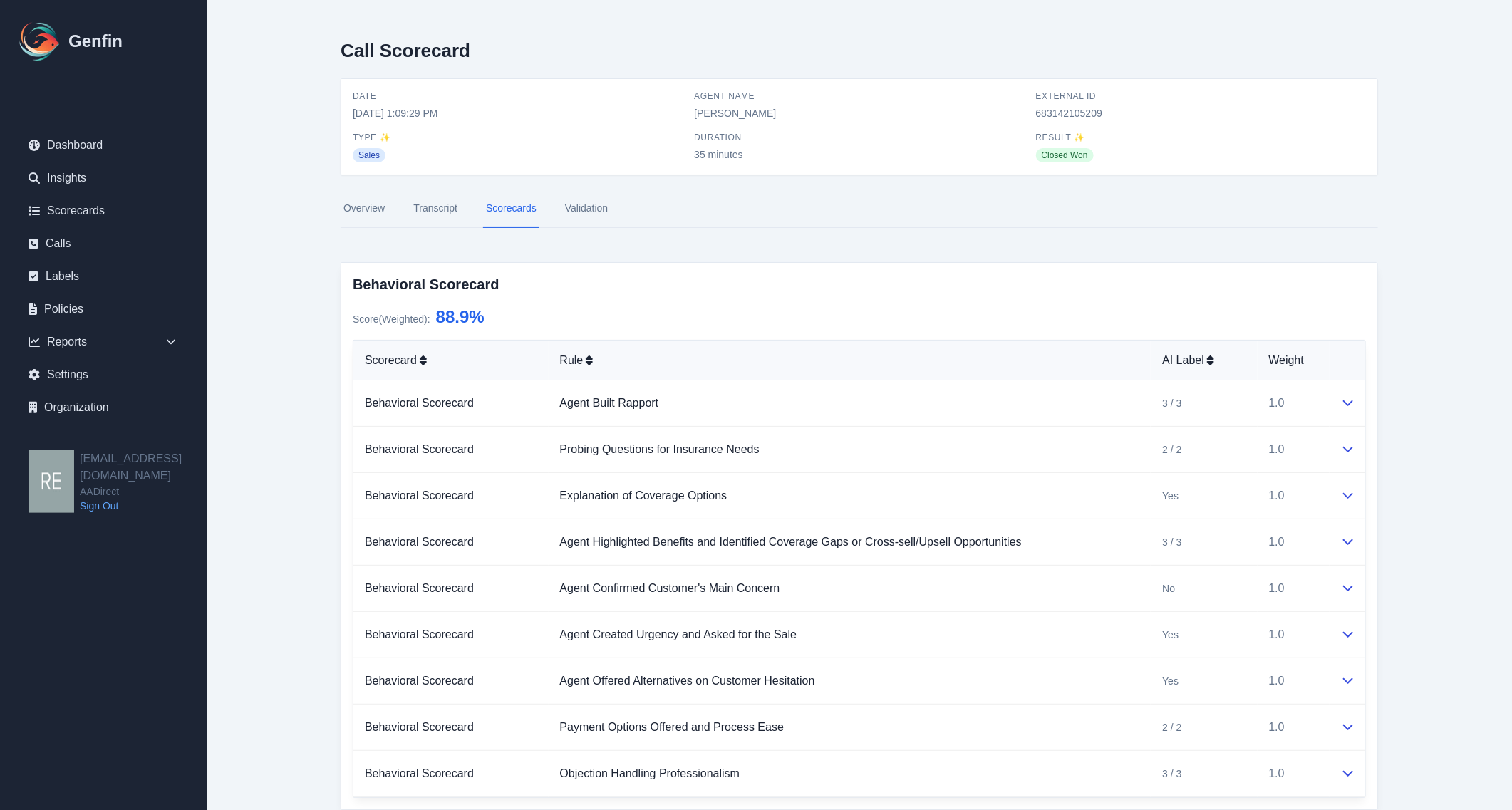
click at [599, 201] on link "Validation" at bounding box center [586, 208] width 49 height 39
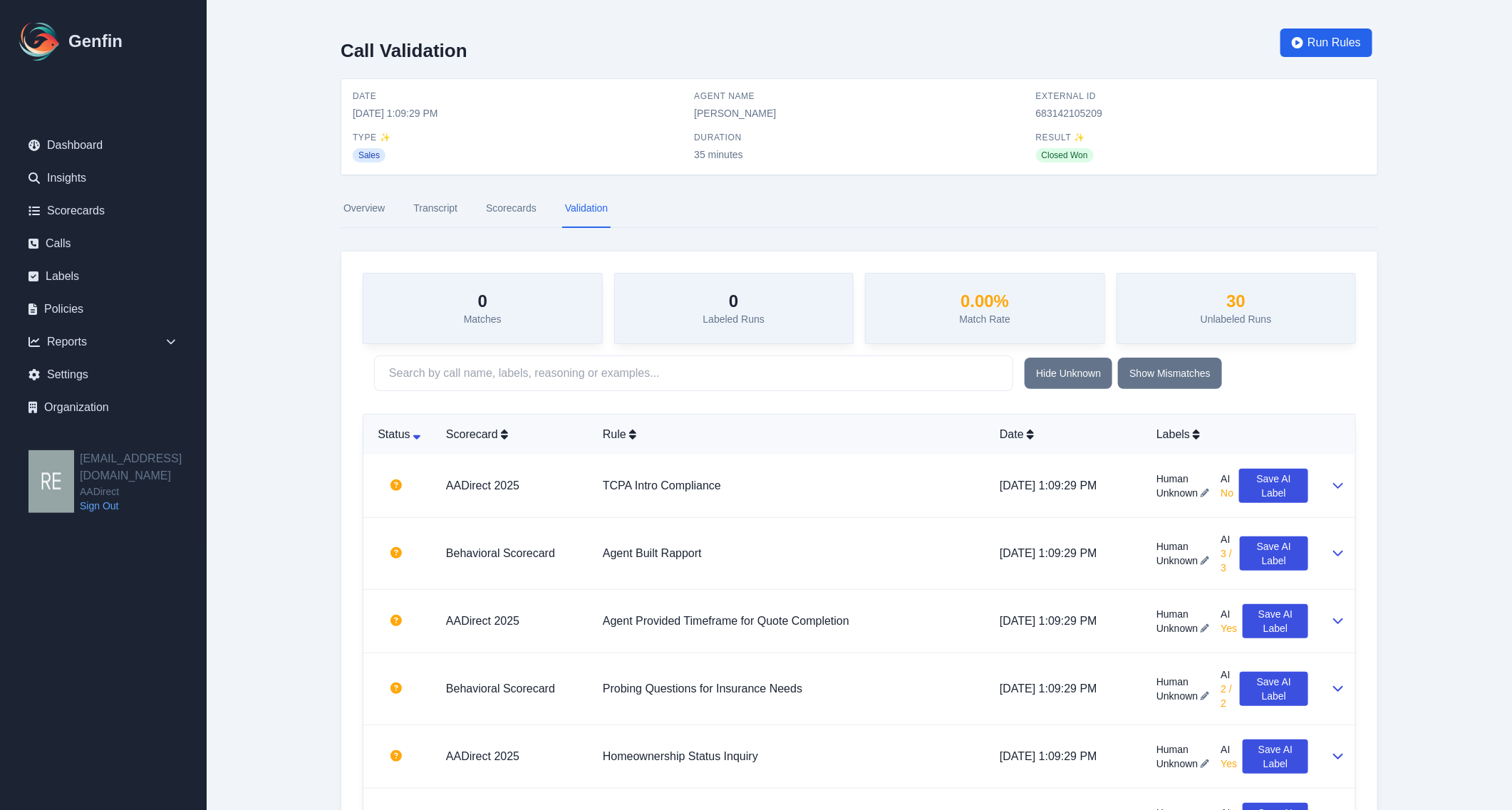
click at [426, 215] on link "Transcript" at bounding box center [436, 208] width 50 height 39
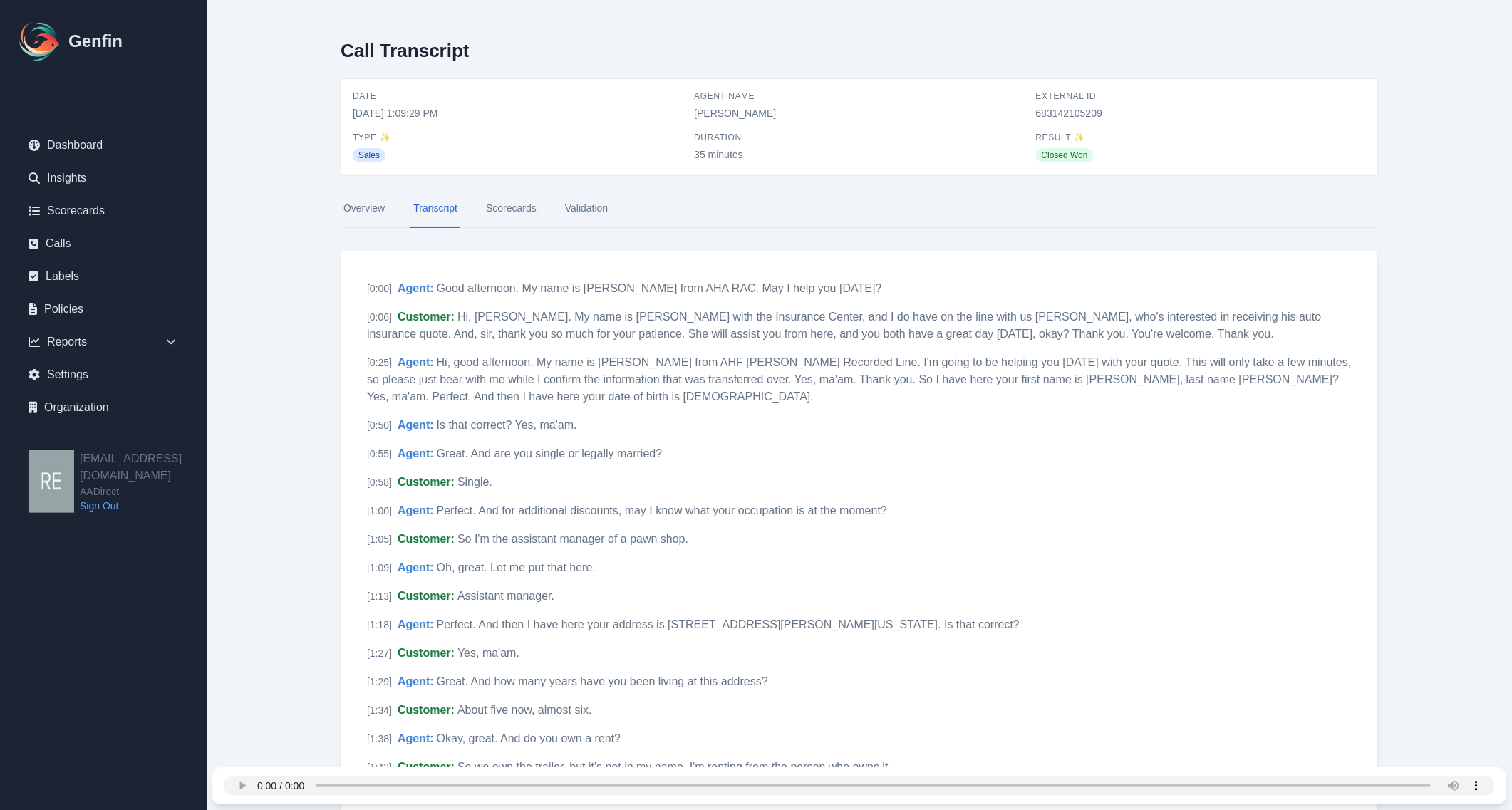
click at [523, 205] on link "Scorecards" at bounding box center [511, 208] width 56 height 39
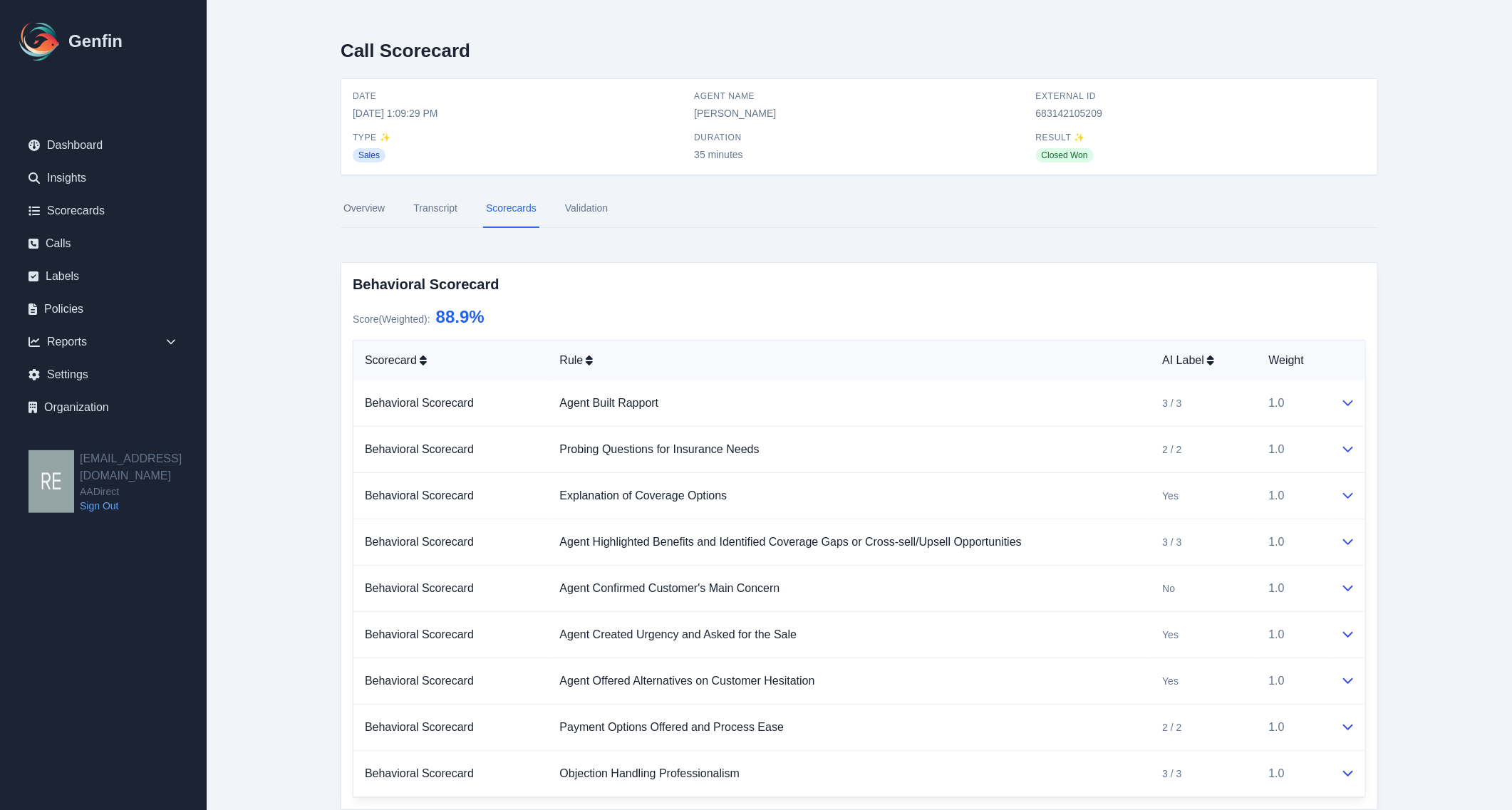
click at [365, 214] on link "Overview" at bounding box center [364, 208] width 48 height 39
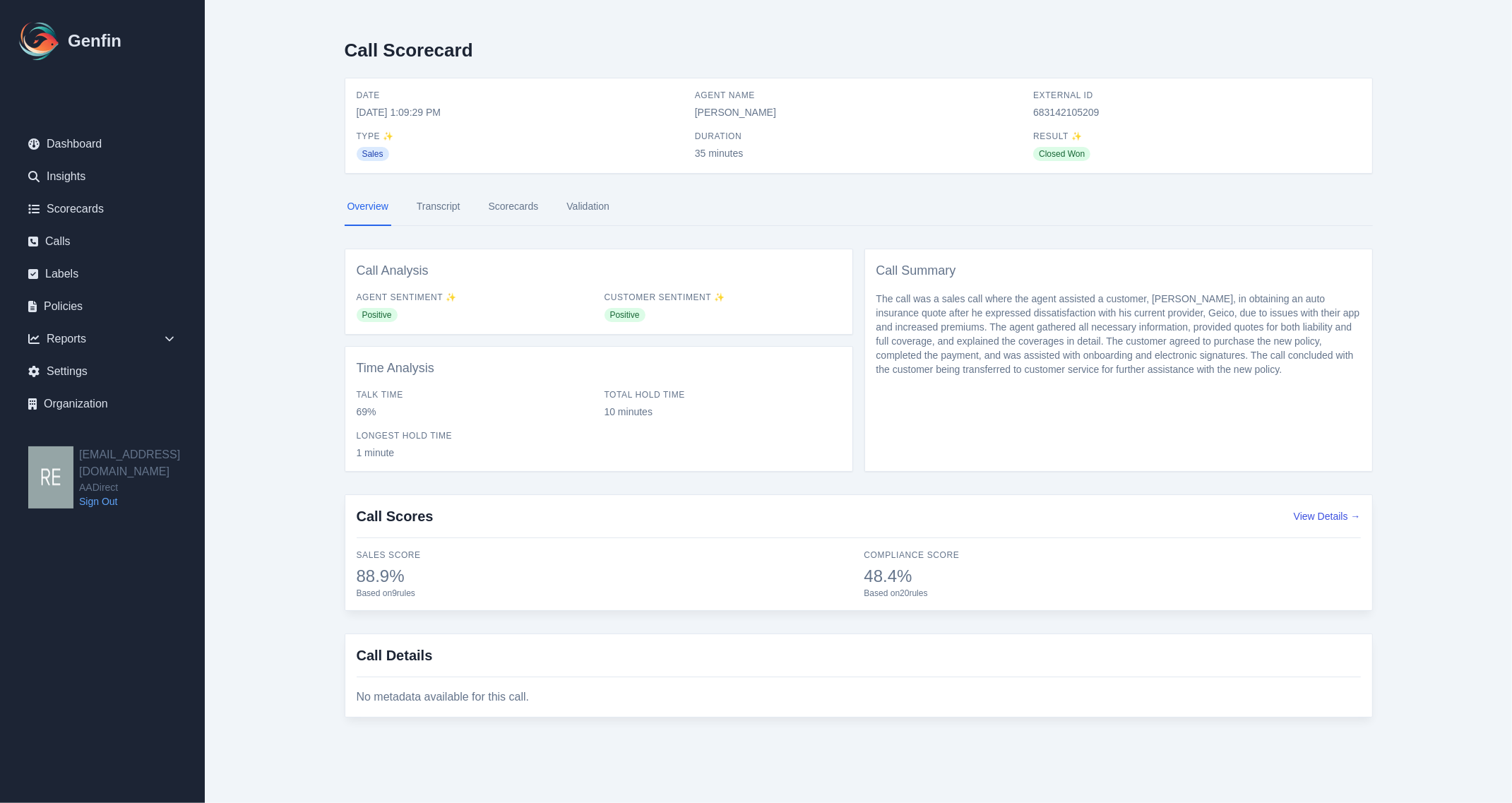
click at [454, 202] on link "Transcript" at bounding box center [439, 206] width 49 height 38
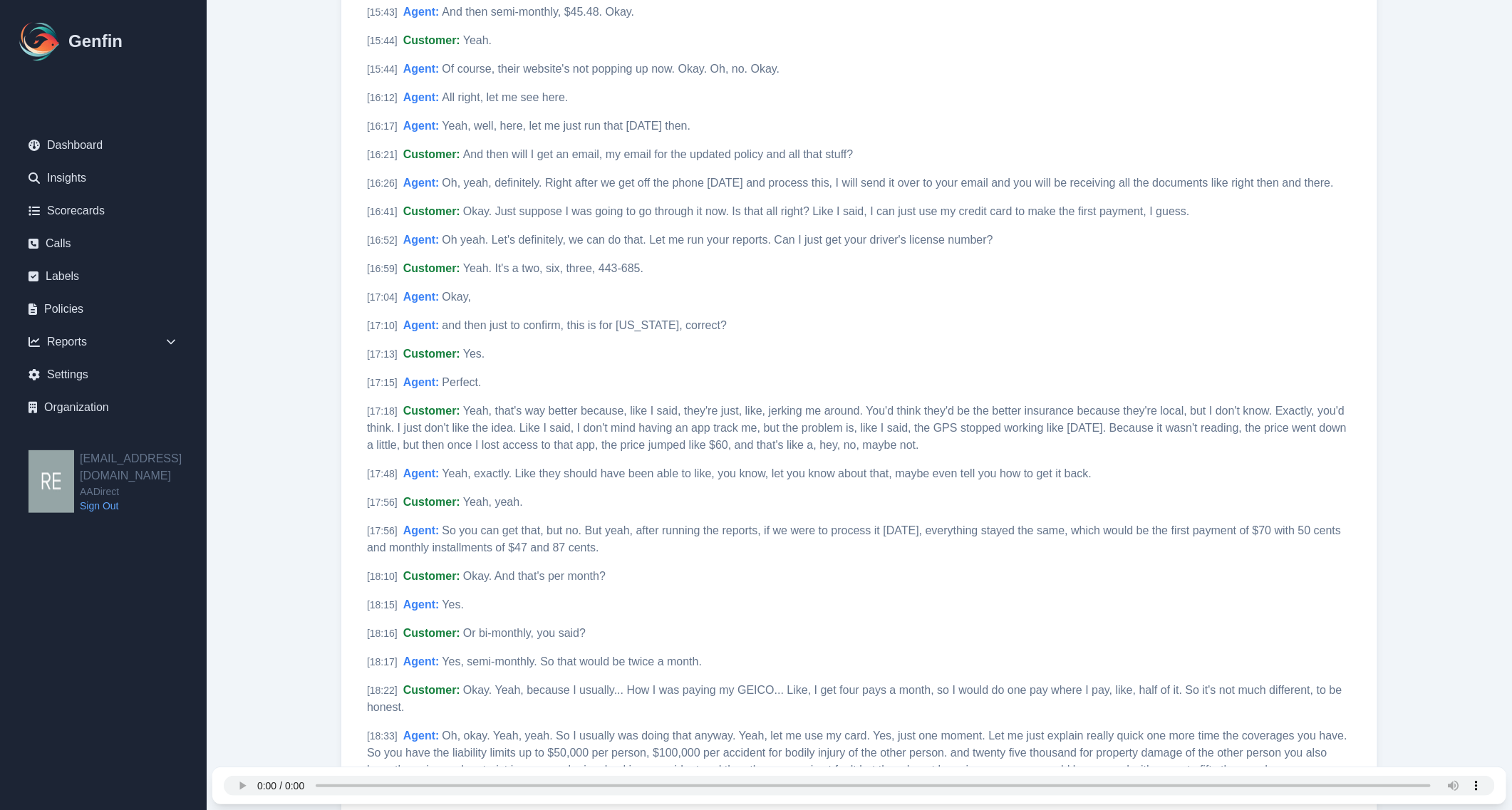
scroll to position [3564, 0]
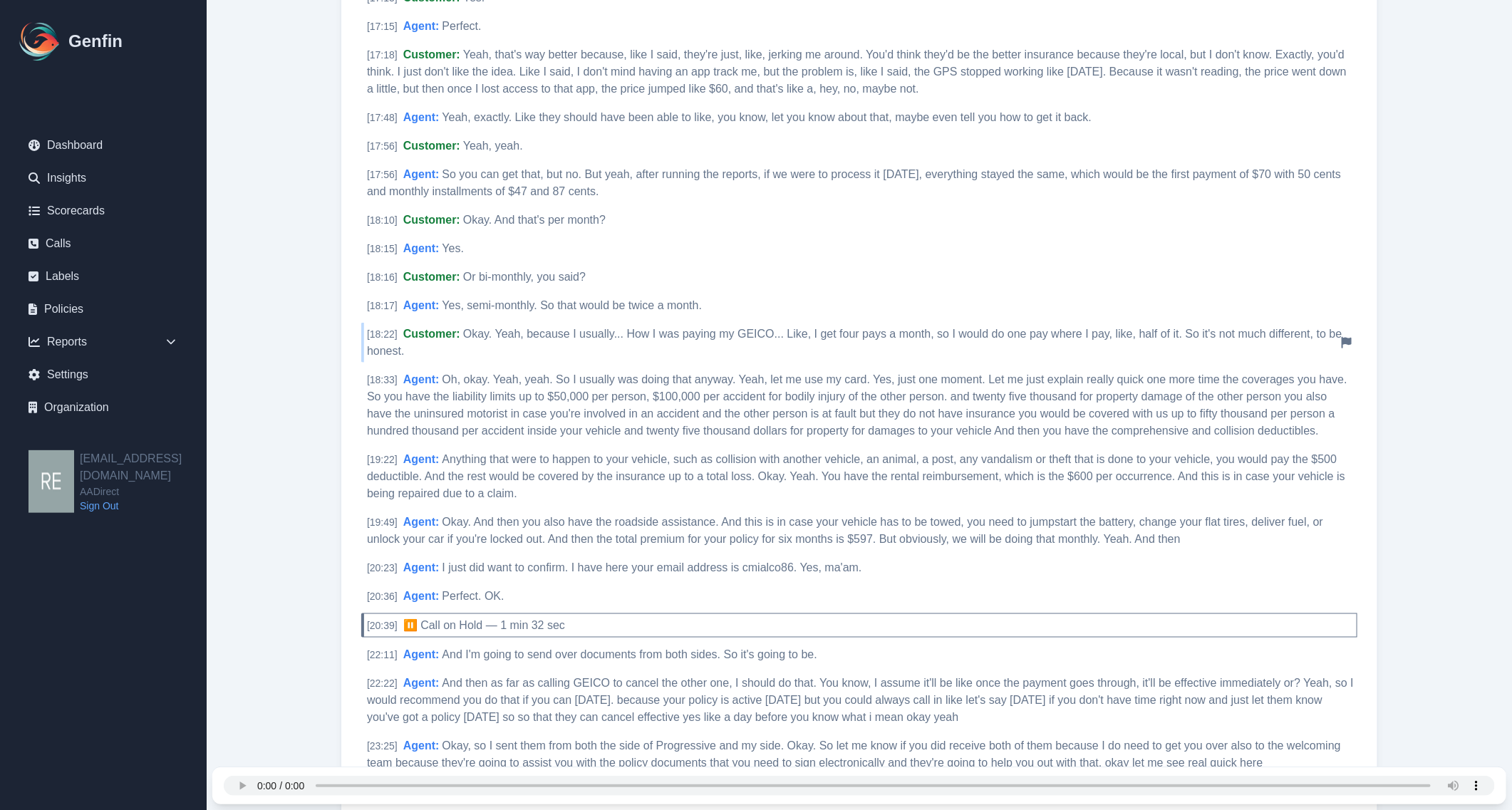
click at [718, 329] on span "Okay. Yeah, because I usually... How I was paying my GEICO... Like, I get four …" at bounding box center [855, 343] width 975 height 30
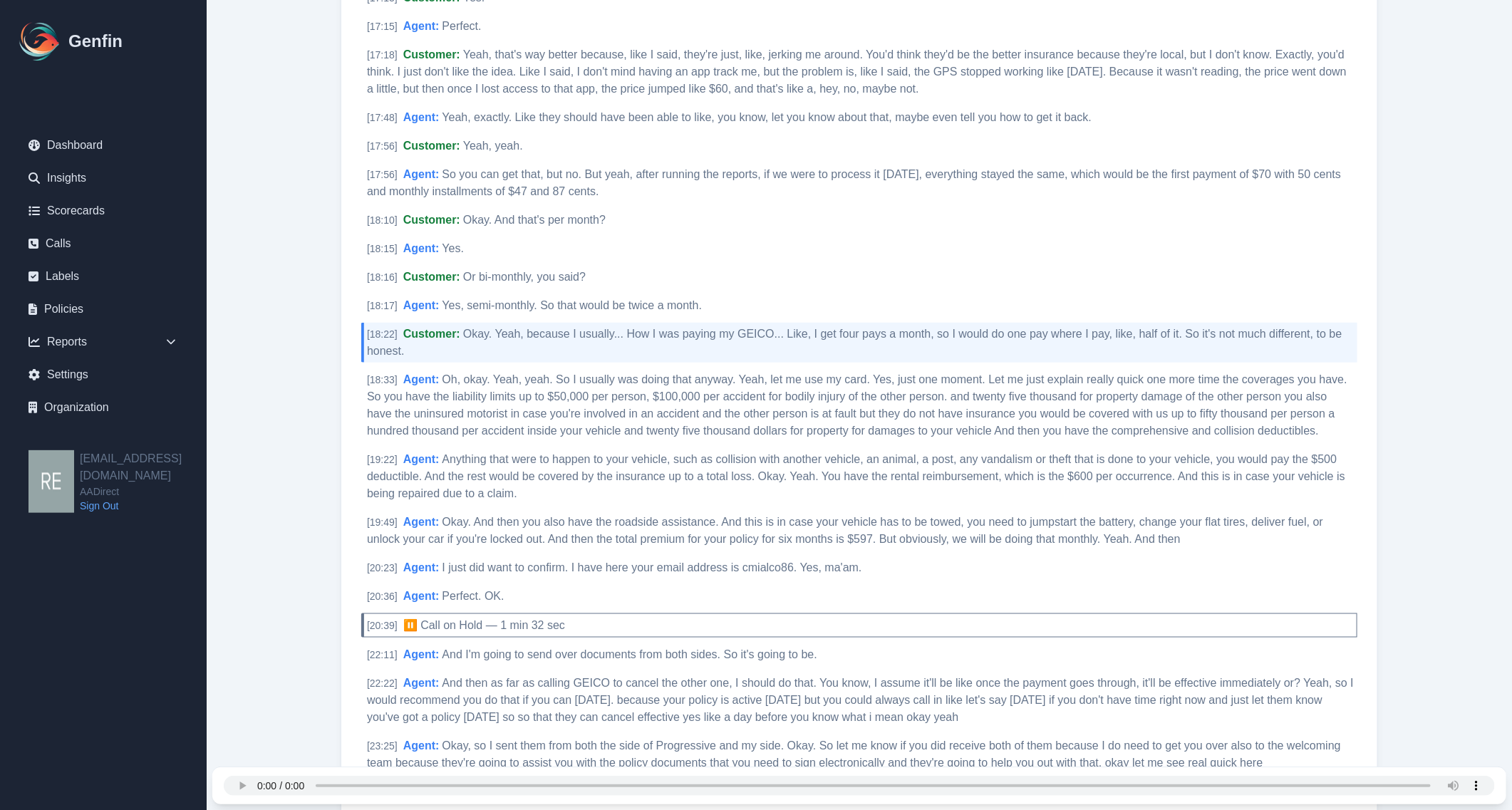
scroll to position [3653, 0]
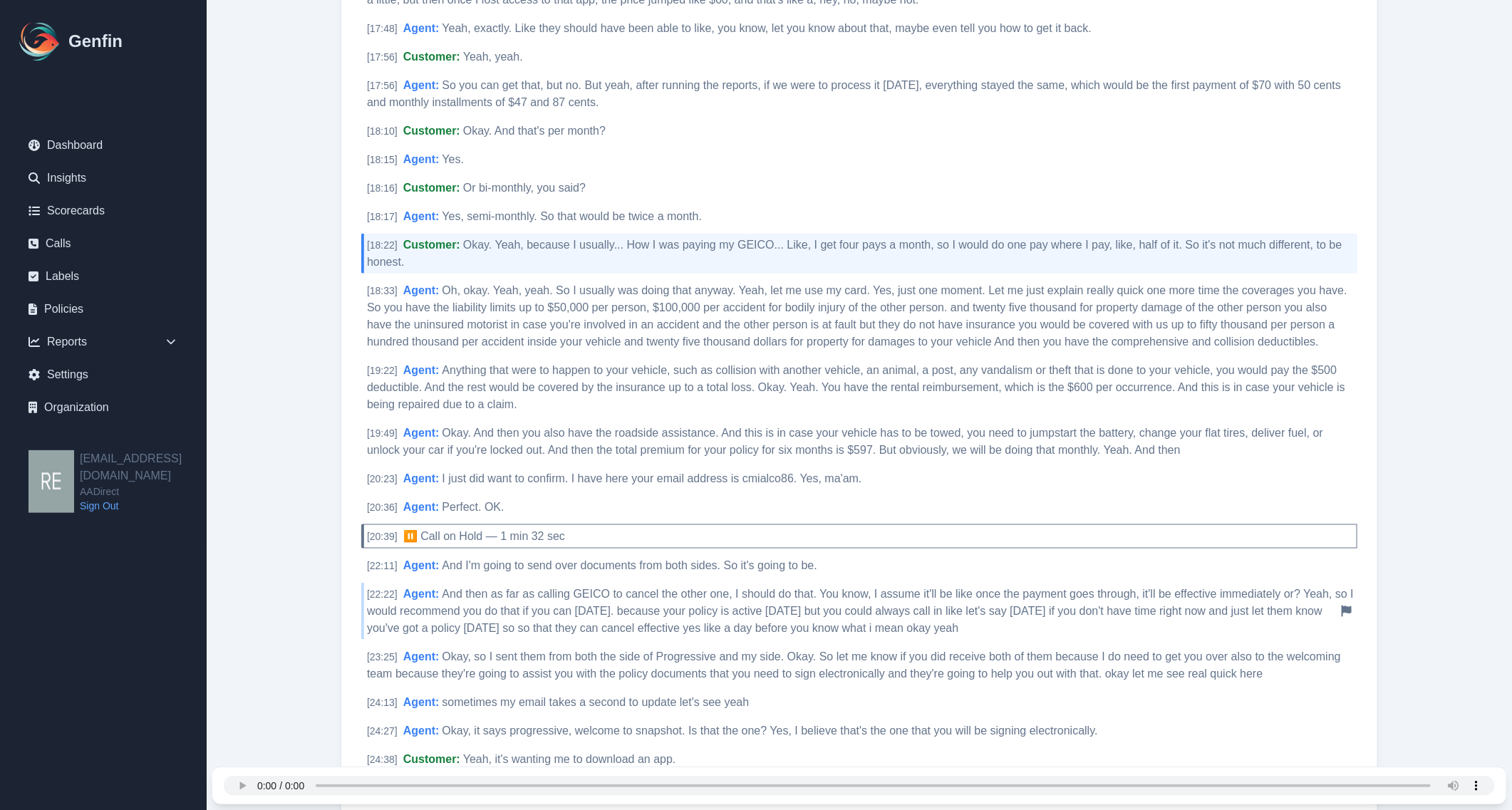
click at [692, 601] on div "[ 22:22 ] Agent : And then as far as calling GEICO to cancel the other one, I s…" at bounding box center [859, 612] width 996 height 57
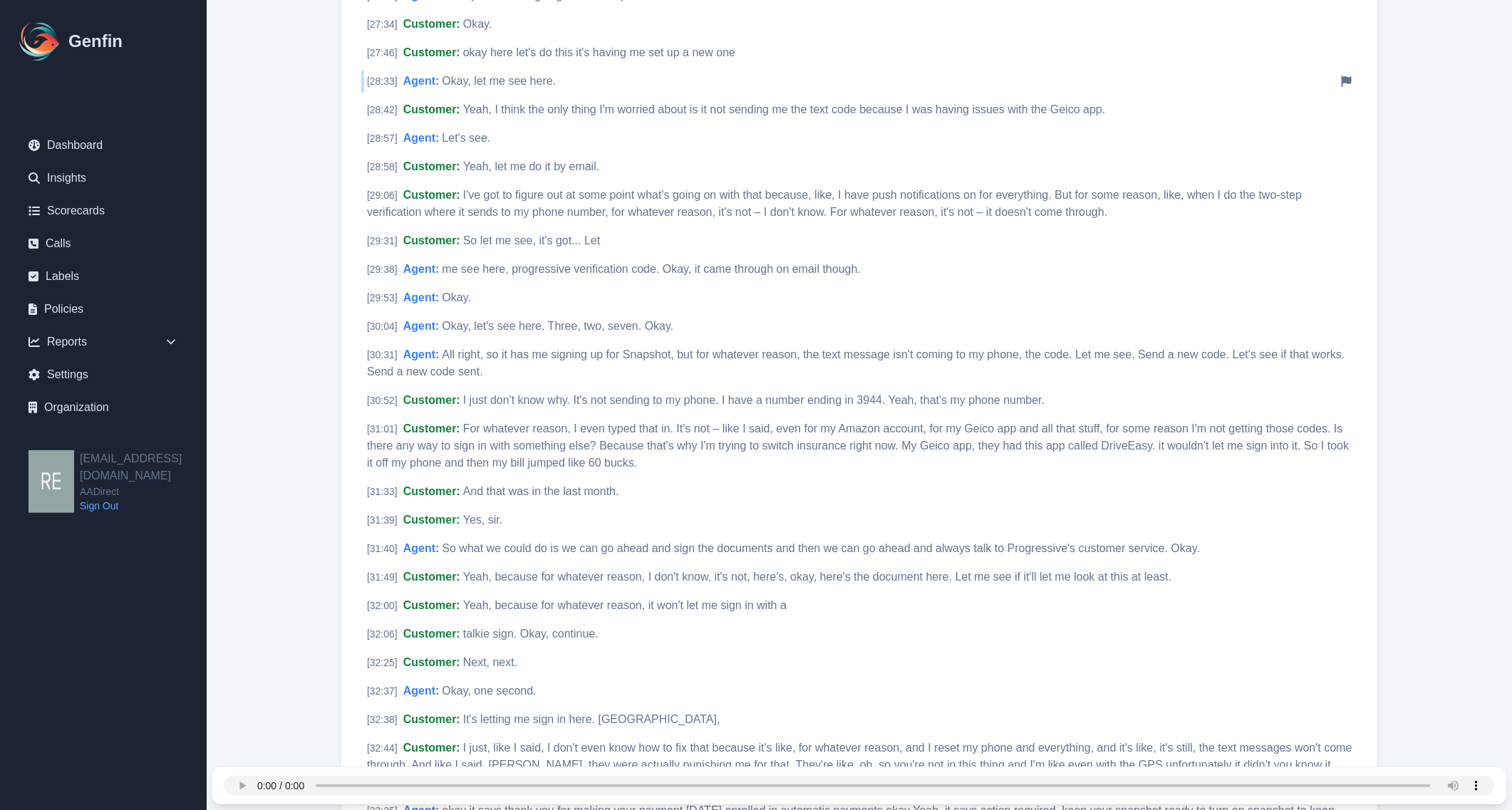
scroll to position [5168, 0]
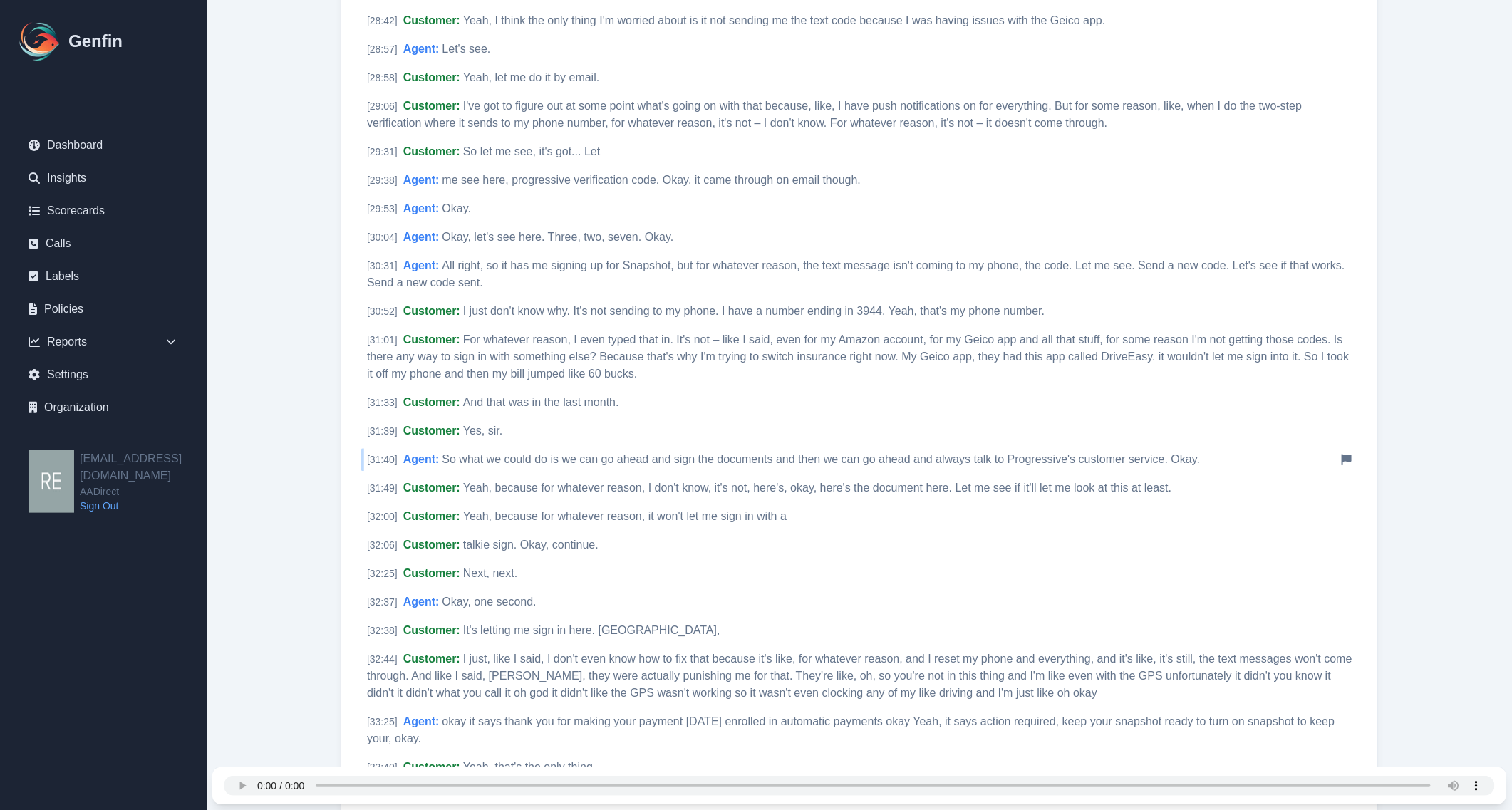
click at [818, 454] on span "So what we could do is we can go ahead and sign the documents and then we can g…" at bounding box center [821, 459] width 758 height 12
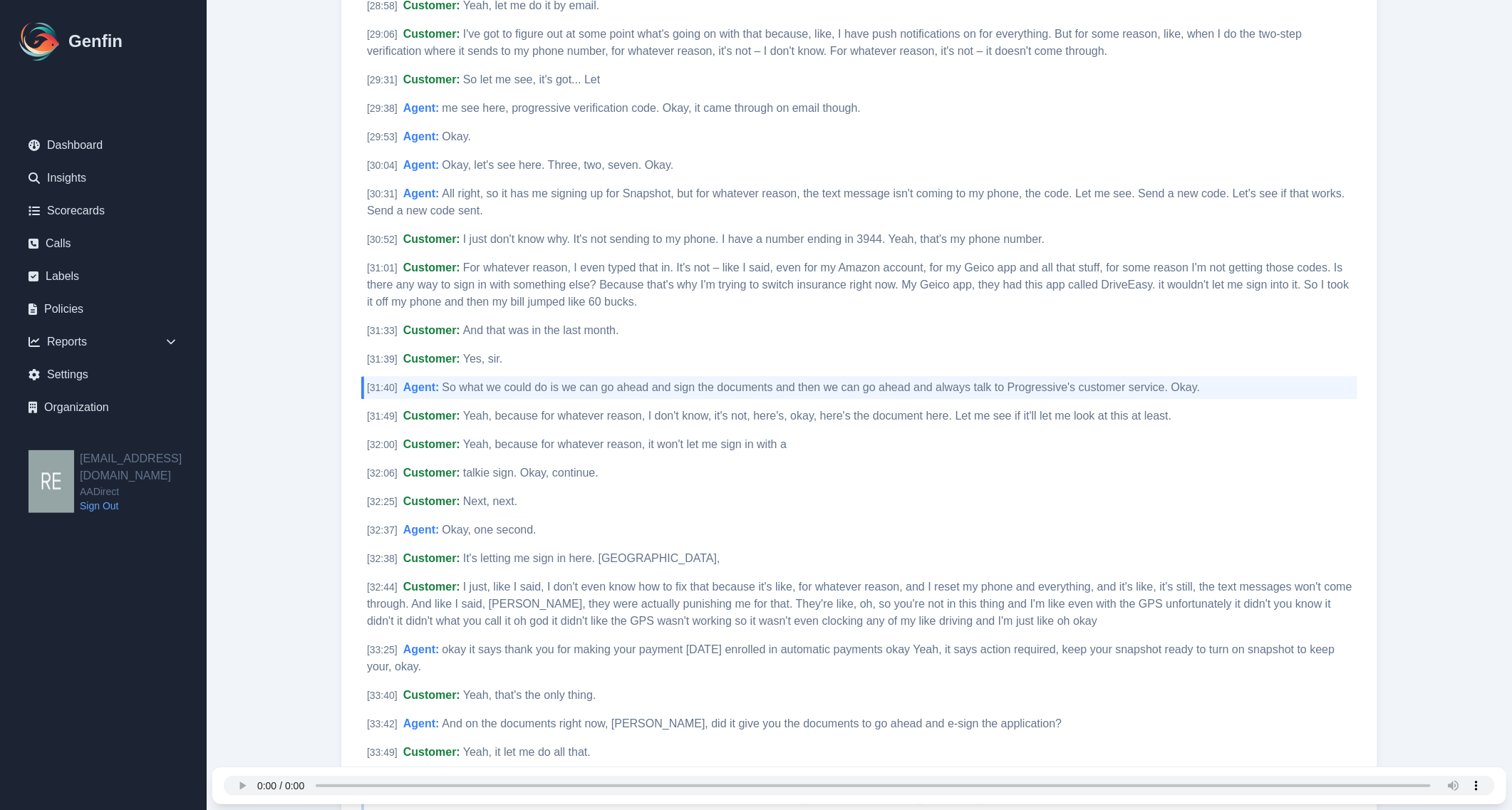
scroll to position [4972, 0]
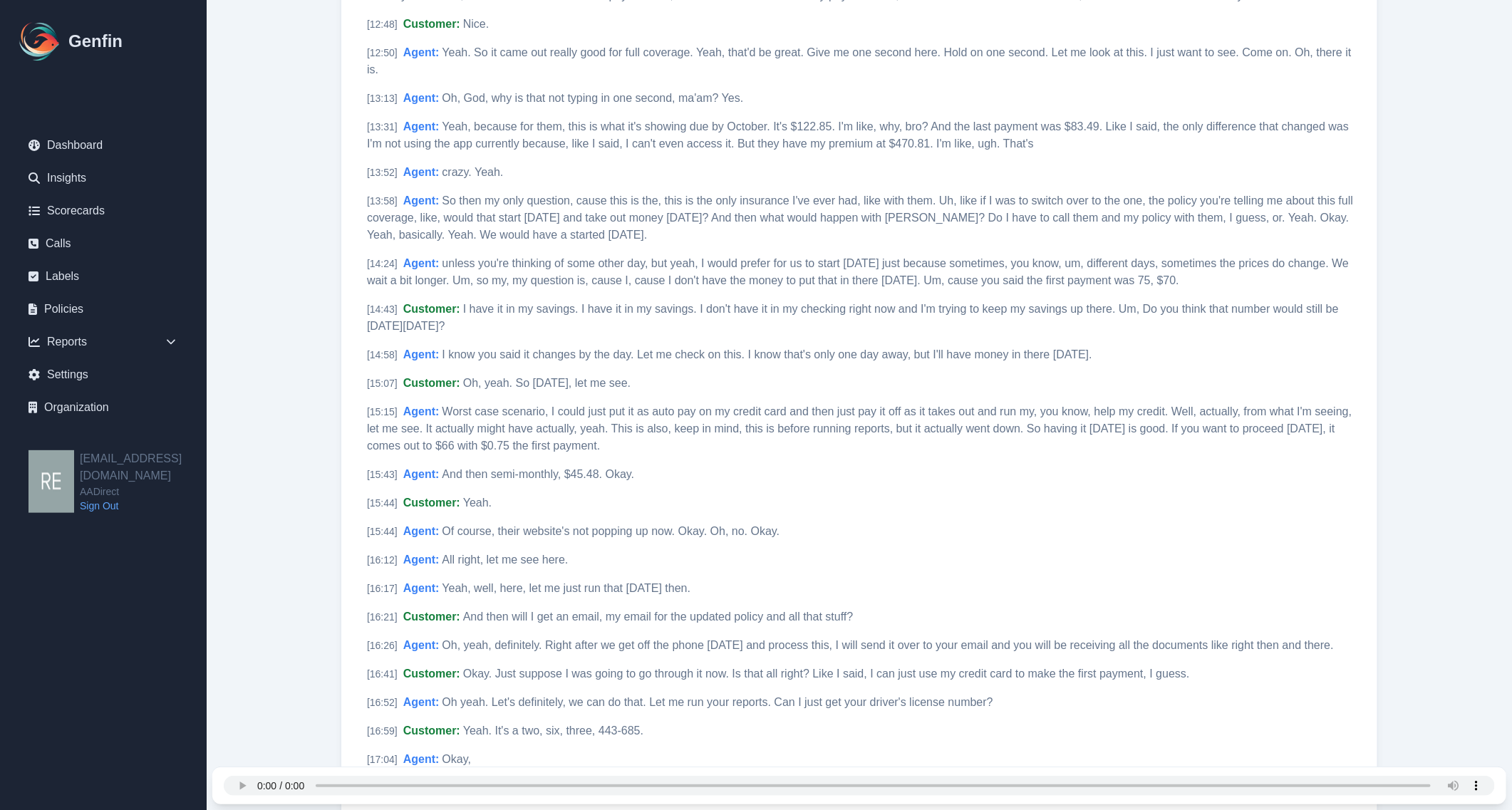
scroll to position [2656, 0]
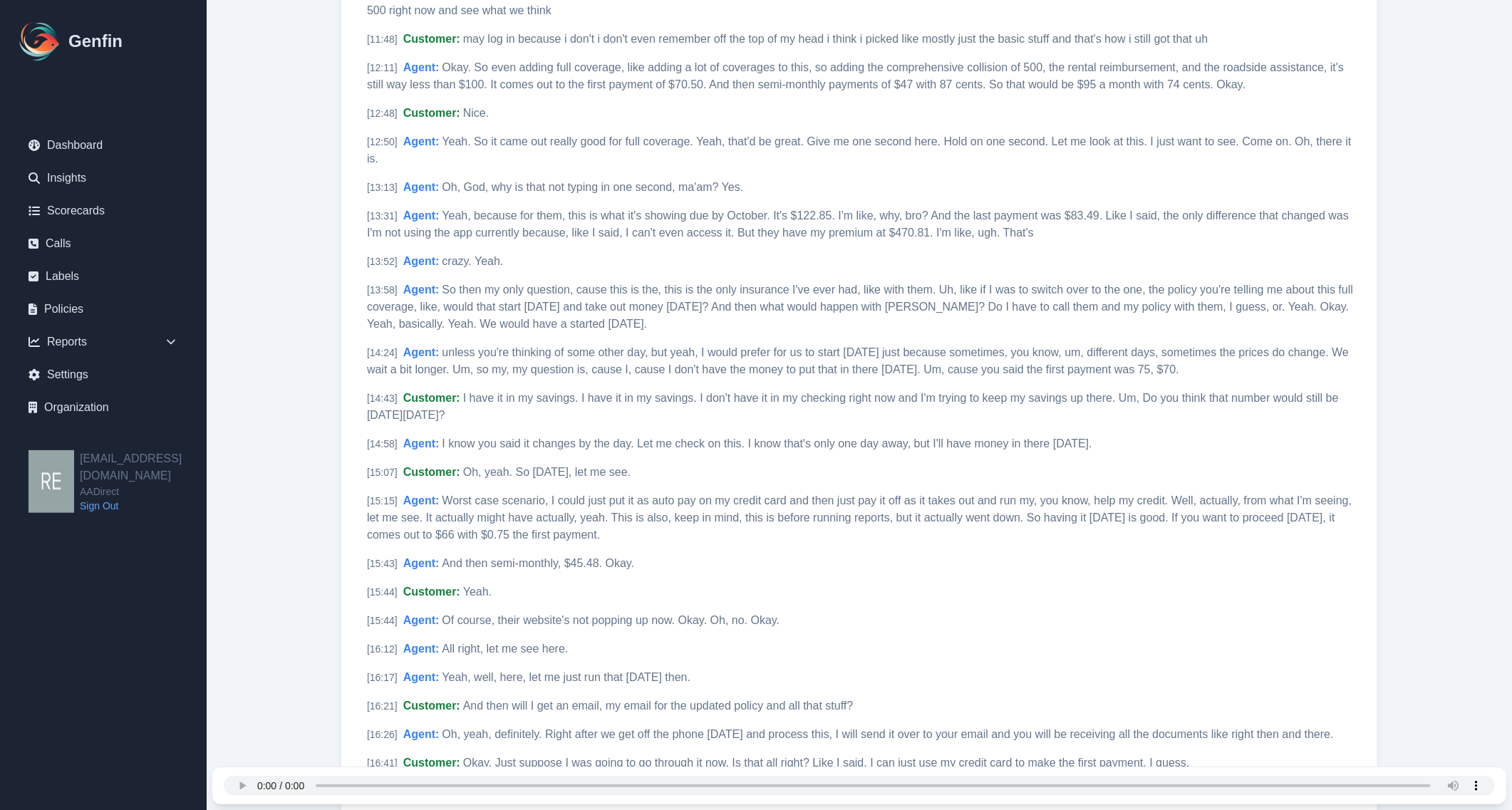
click at [889, 501] on span "Worst case scenario, I could just put it as auto pay on my credit card and then…" at bounding box center [859, 518] width 985 height 47
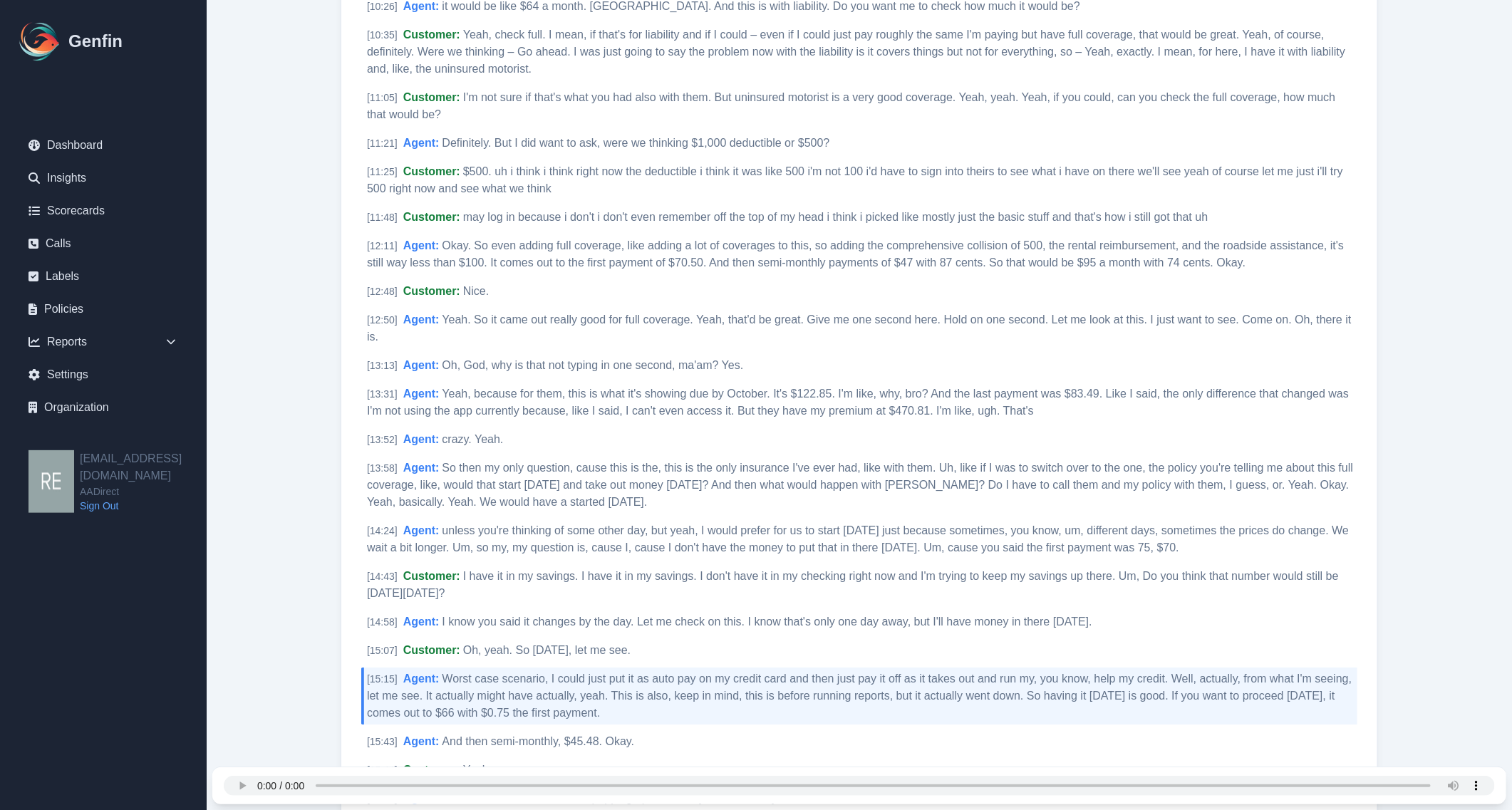
scroll to position [2388, 0]
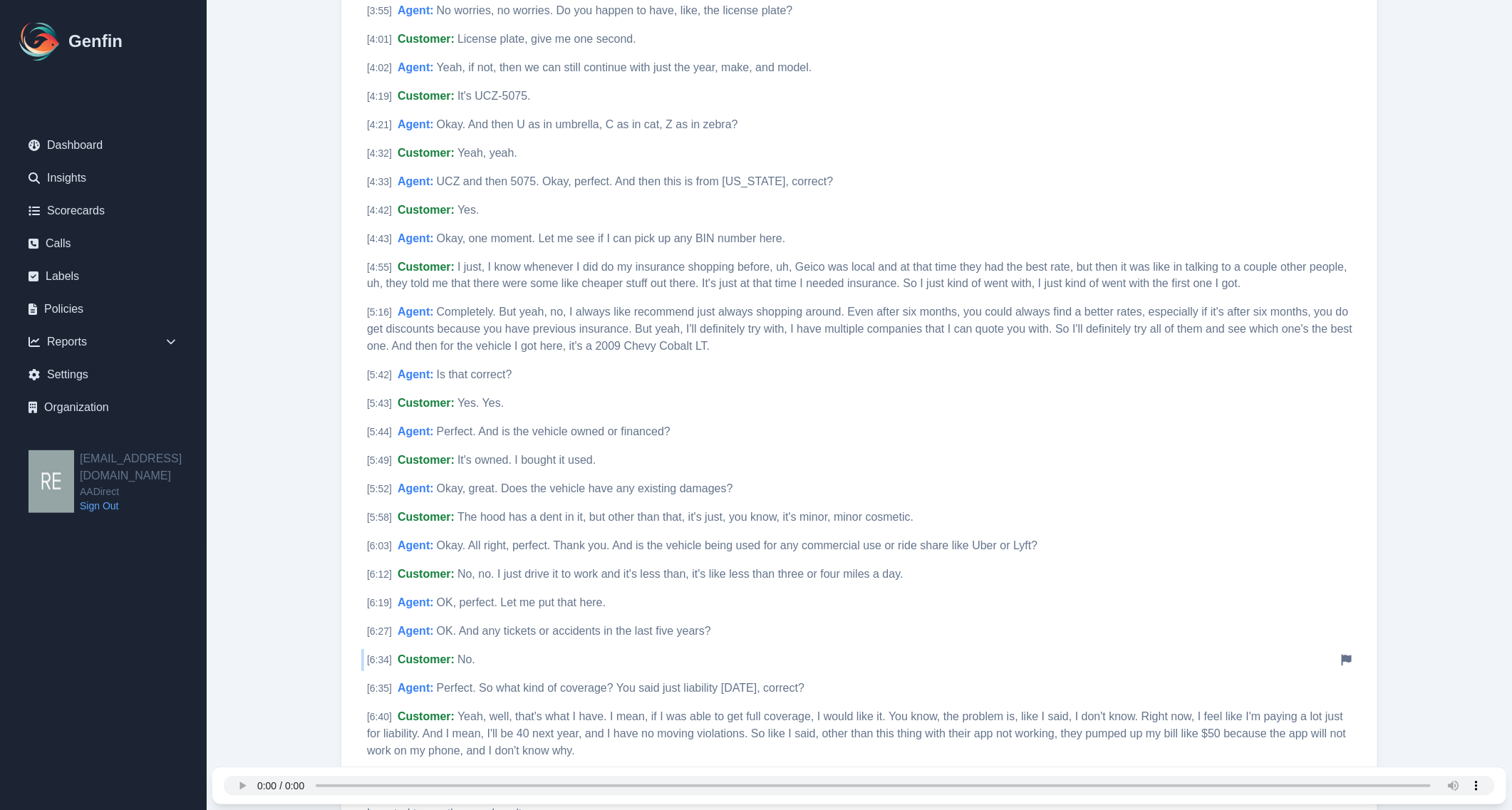
scroll to position [1675, 0]
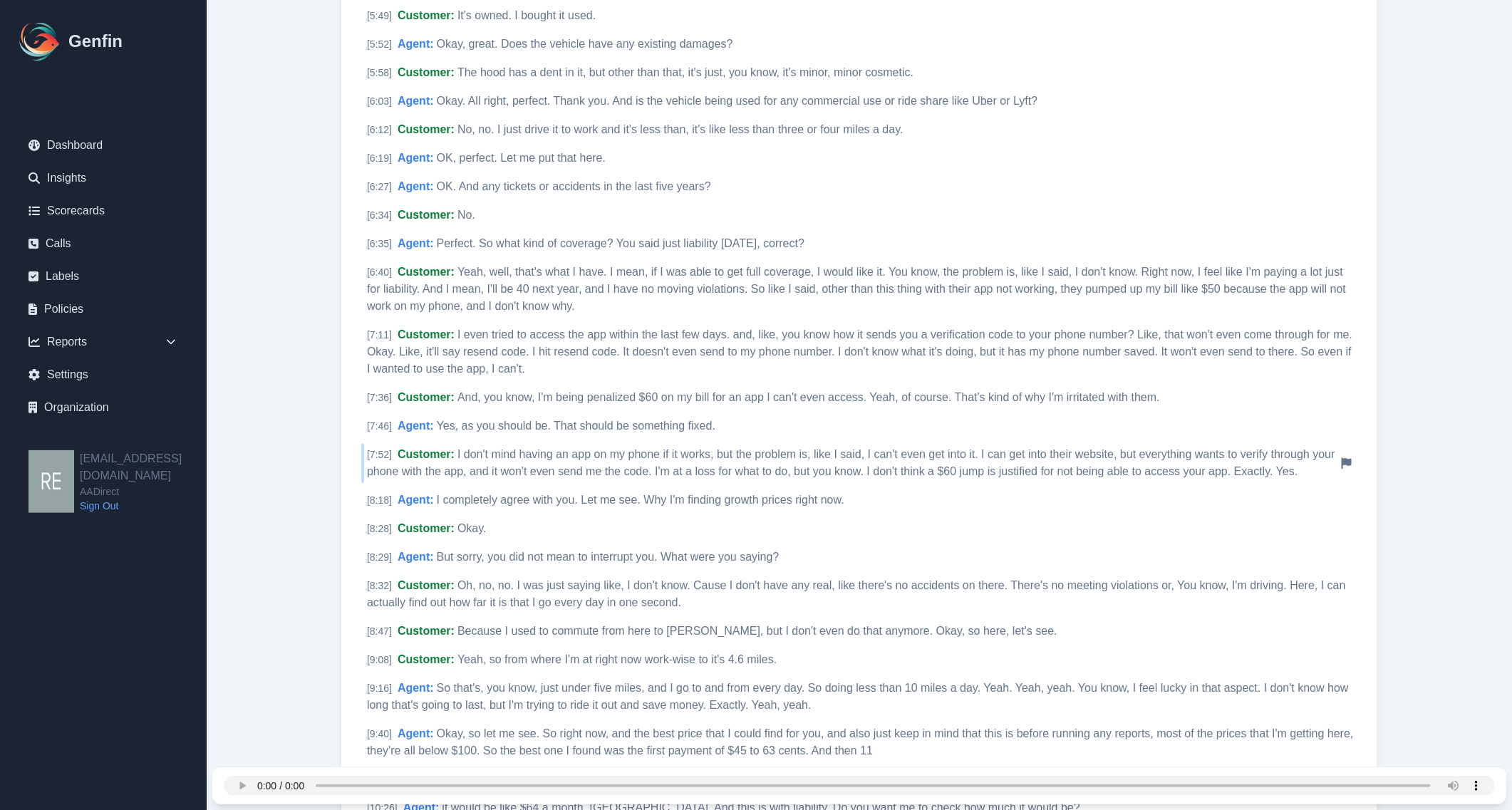
click at [724, 464] on span "I don't mind having an app on my phone if it works, but the problem is, like I …" at bounding box center [852, 463] width 968 height 30
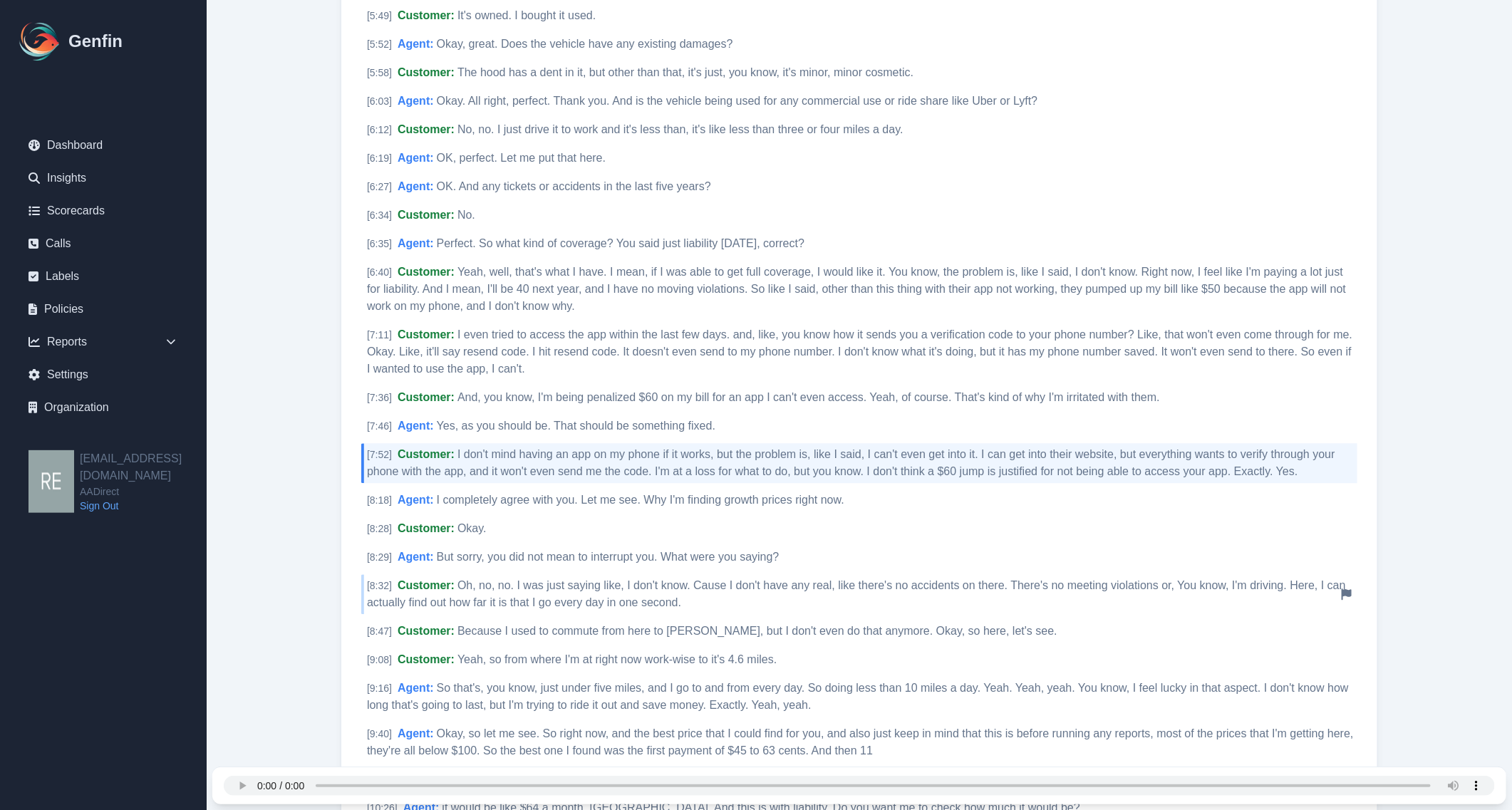
scroll to position [1765, 0]
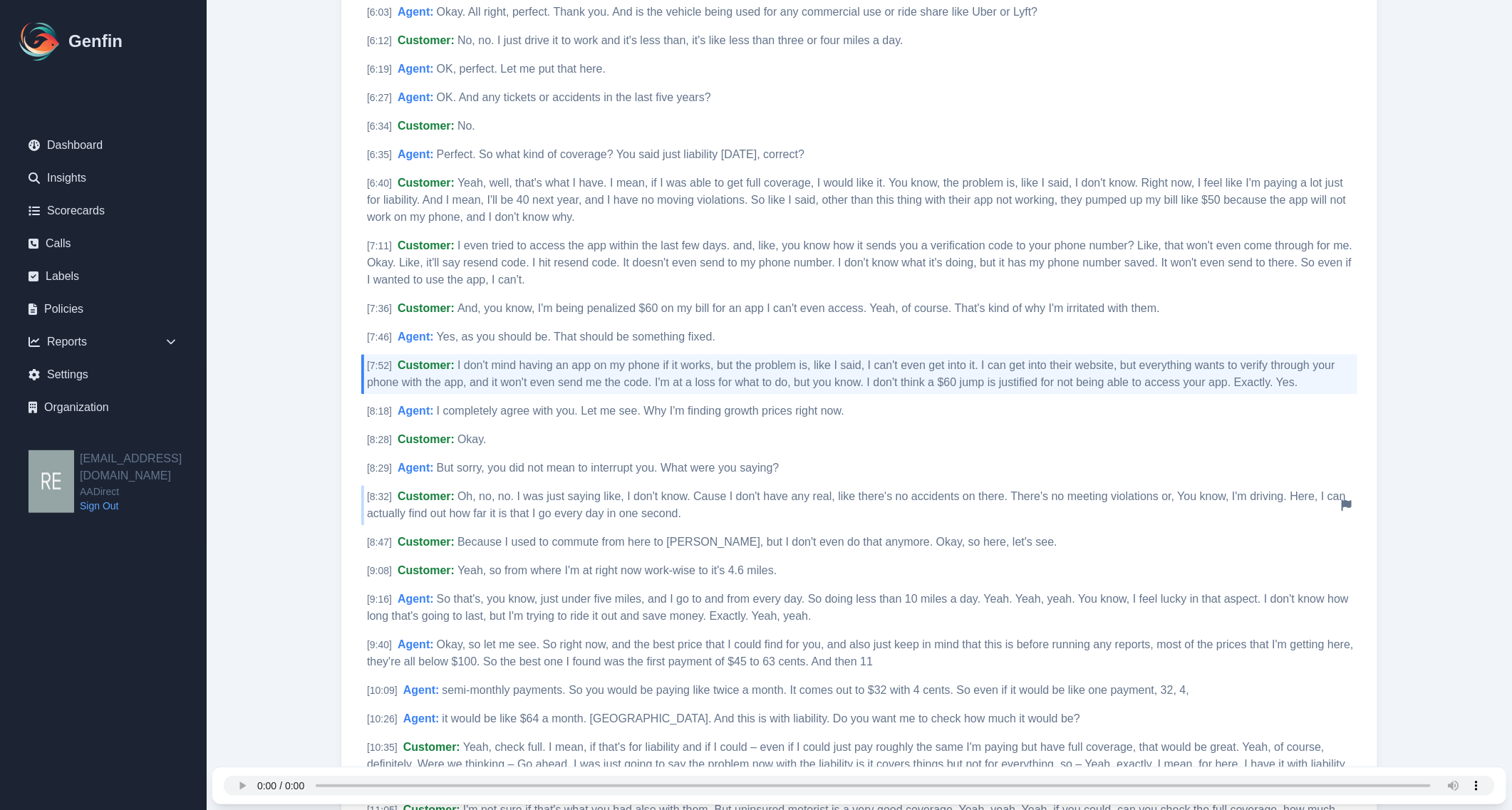
click at [621, 501] on span "Oh, no, no. I was just saying like, I don't know. Cause I don't have any real, …" at bounding box center [857, 505] width 979 height 30
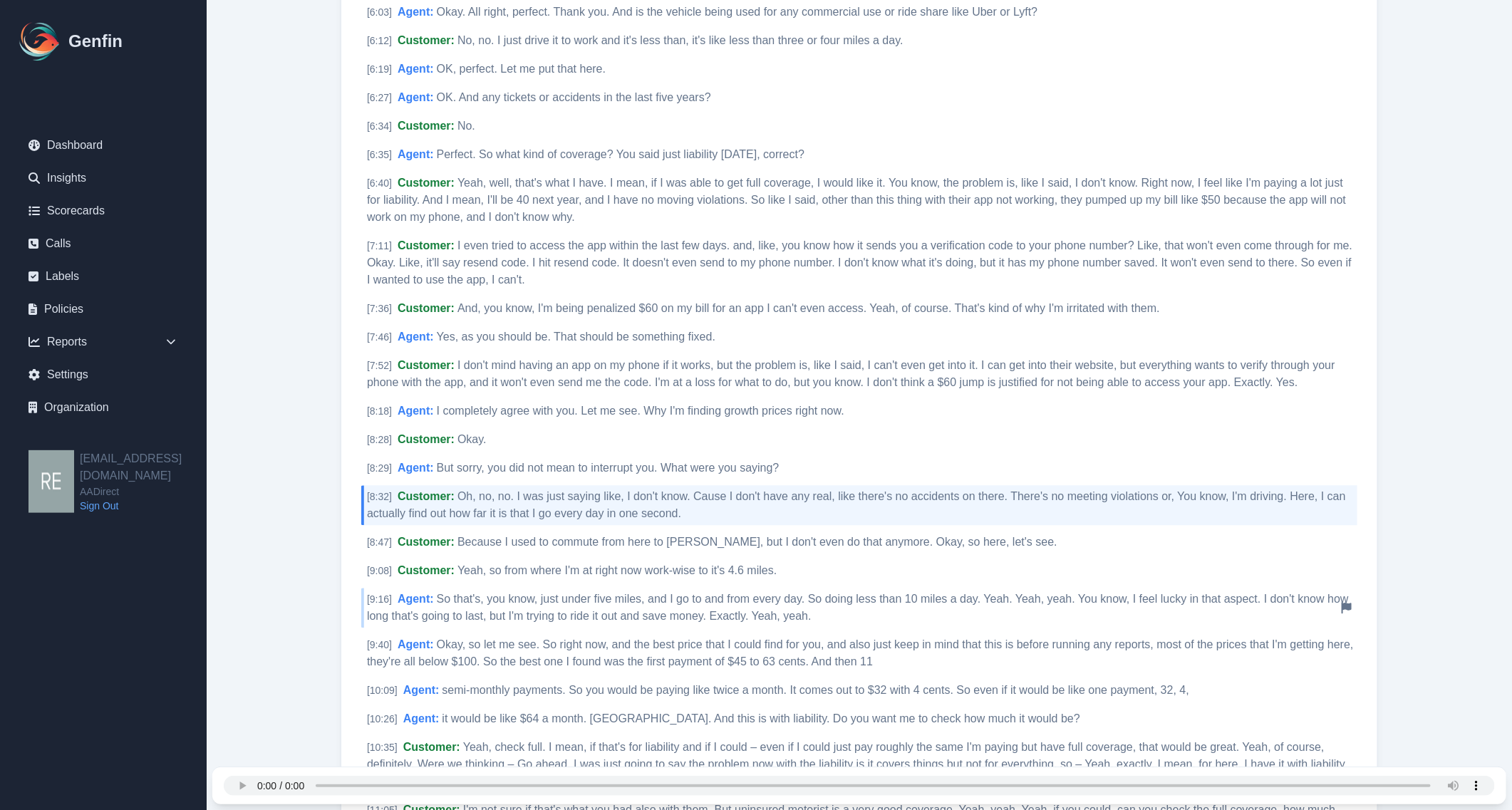
scroll to position [1943, 0]
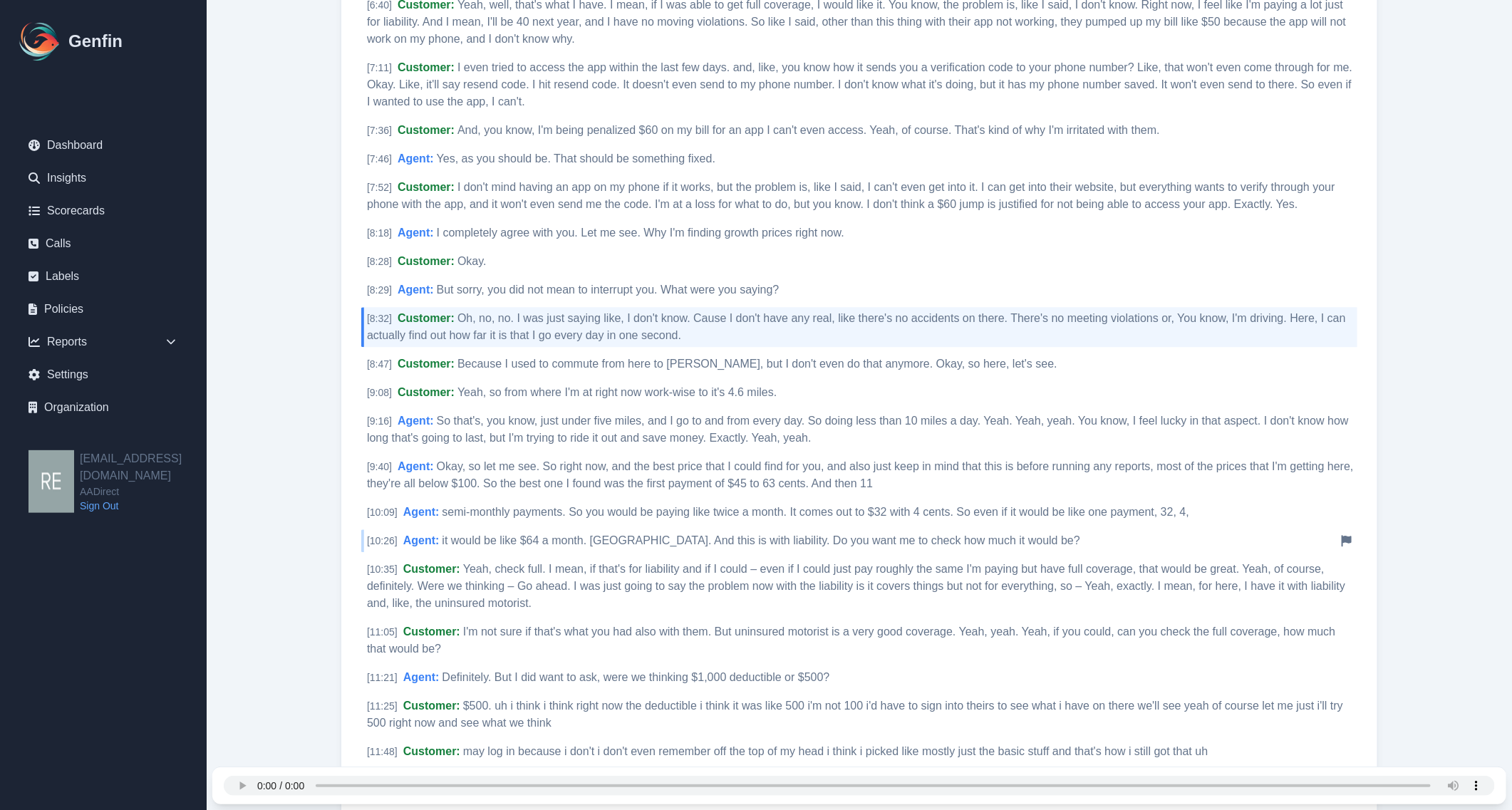
click at [632, 536] on span "it would be like $64 a month. Nice. And this is with liability. Do you want me …" at bounding box center [760, 541] width 639 height 12
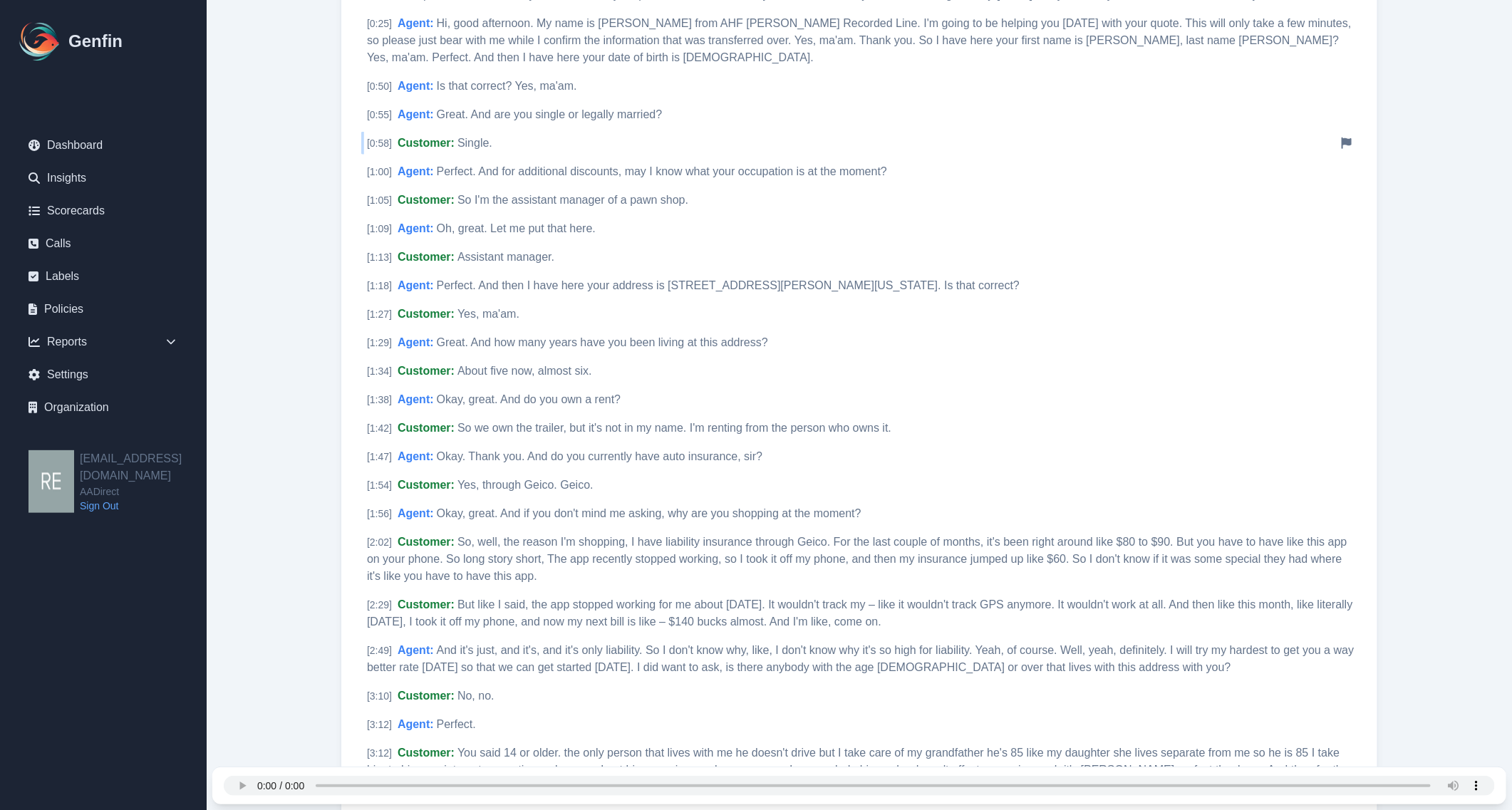
scroll to position [0, 0]
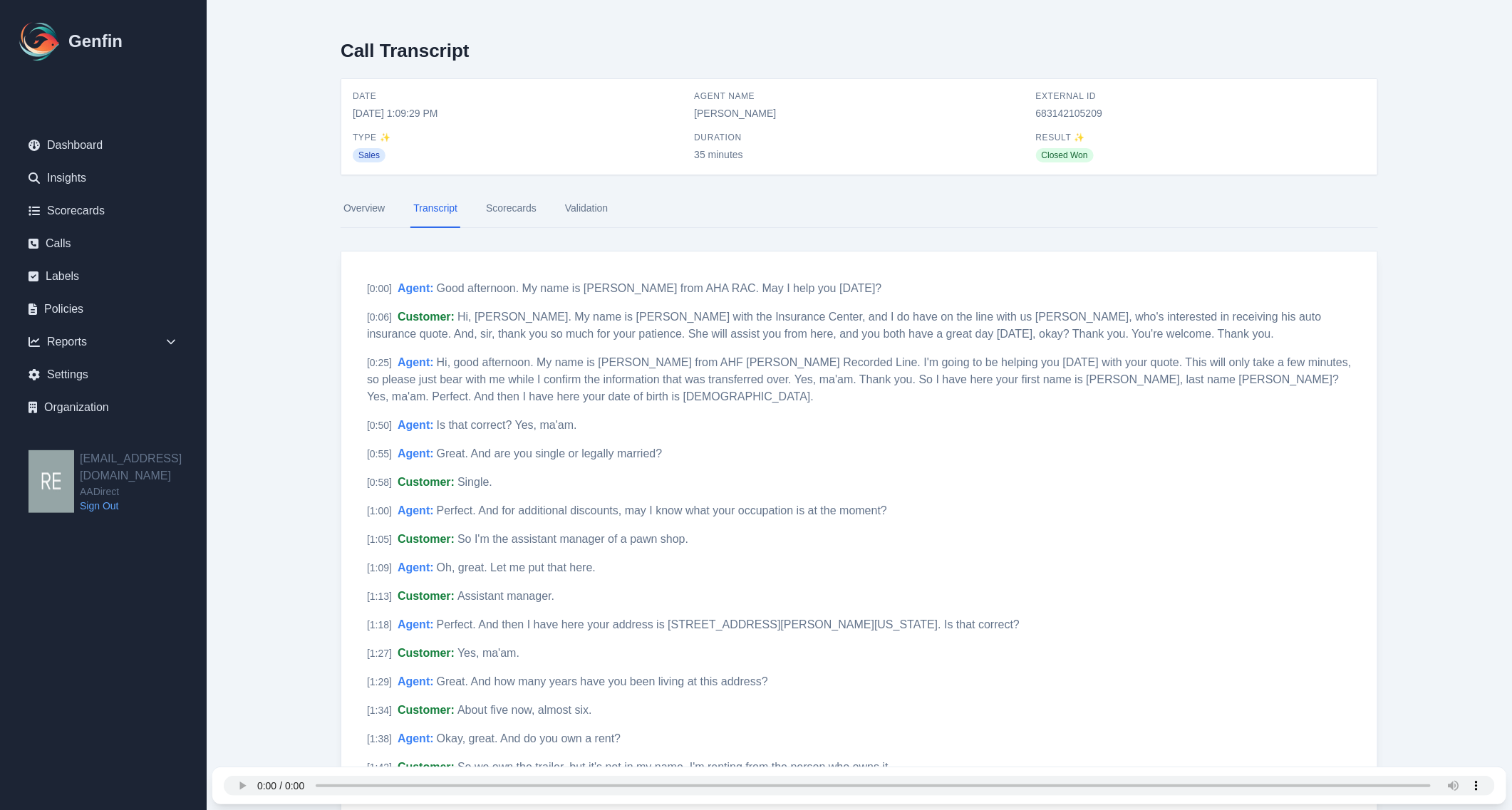
click at [1089, 119] on span "683142105209" at bounding box center [1201, 113] width 330 height 14
click at [1087, 115] on span "683142105209" at bounding box center [1201, 113] width 330 height 14
copy span "683142105209"
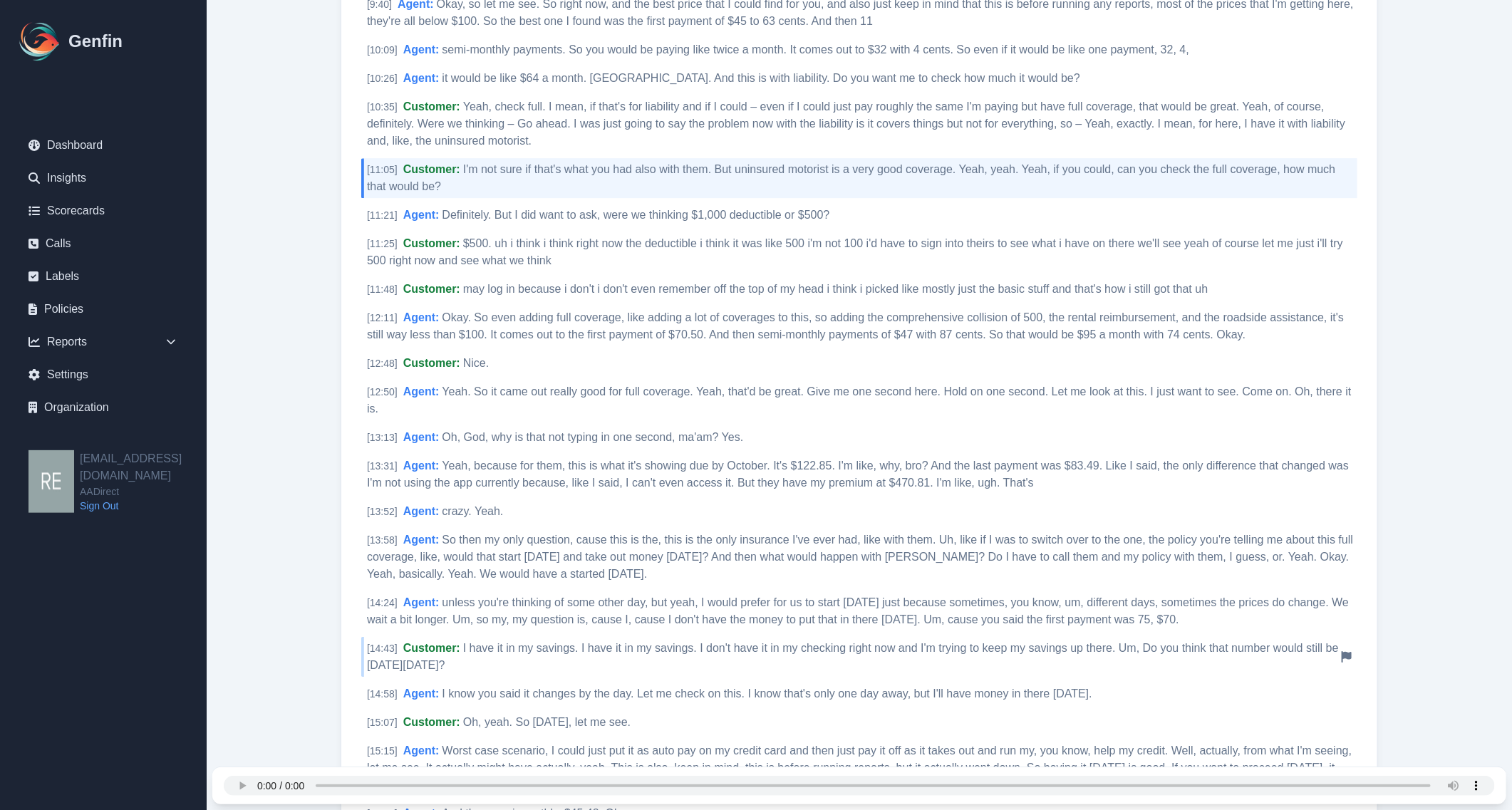
scroll to position [2494, 0]
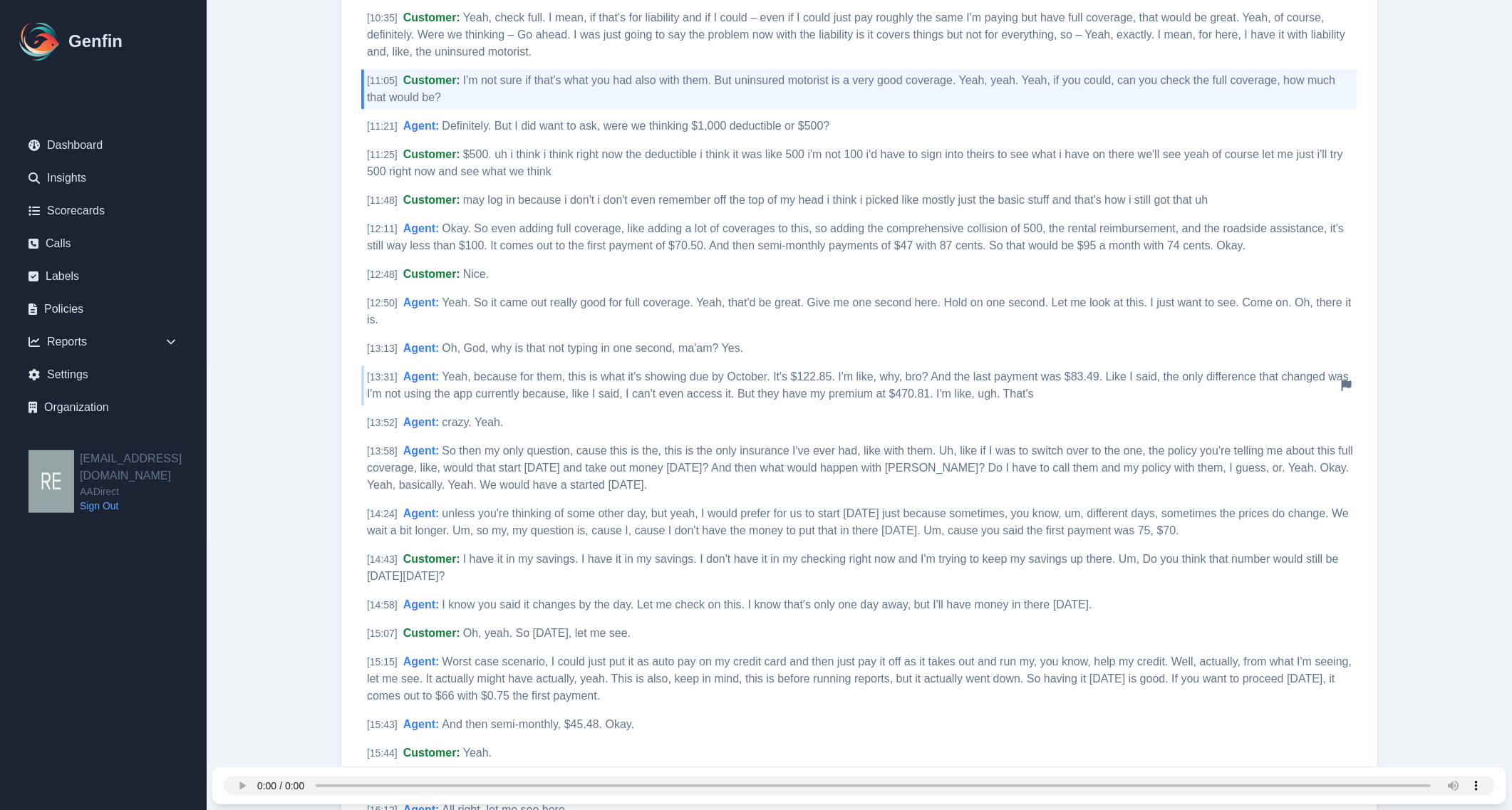
click at [764, 365] on div "[ 13:31 ] Agent : Yeah, because for them, this is what it's showing due by Octo…" at bounding box center [859, 385] width 996 height 40
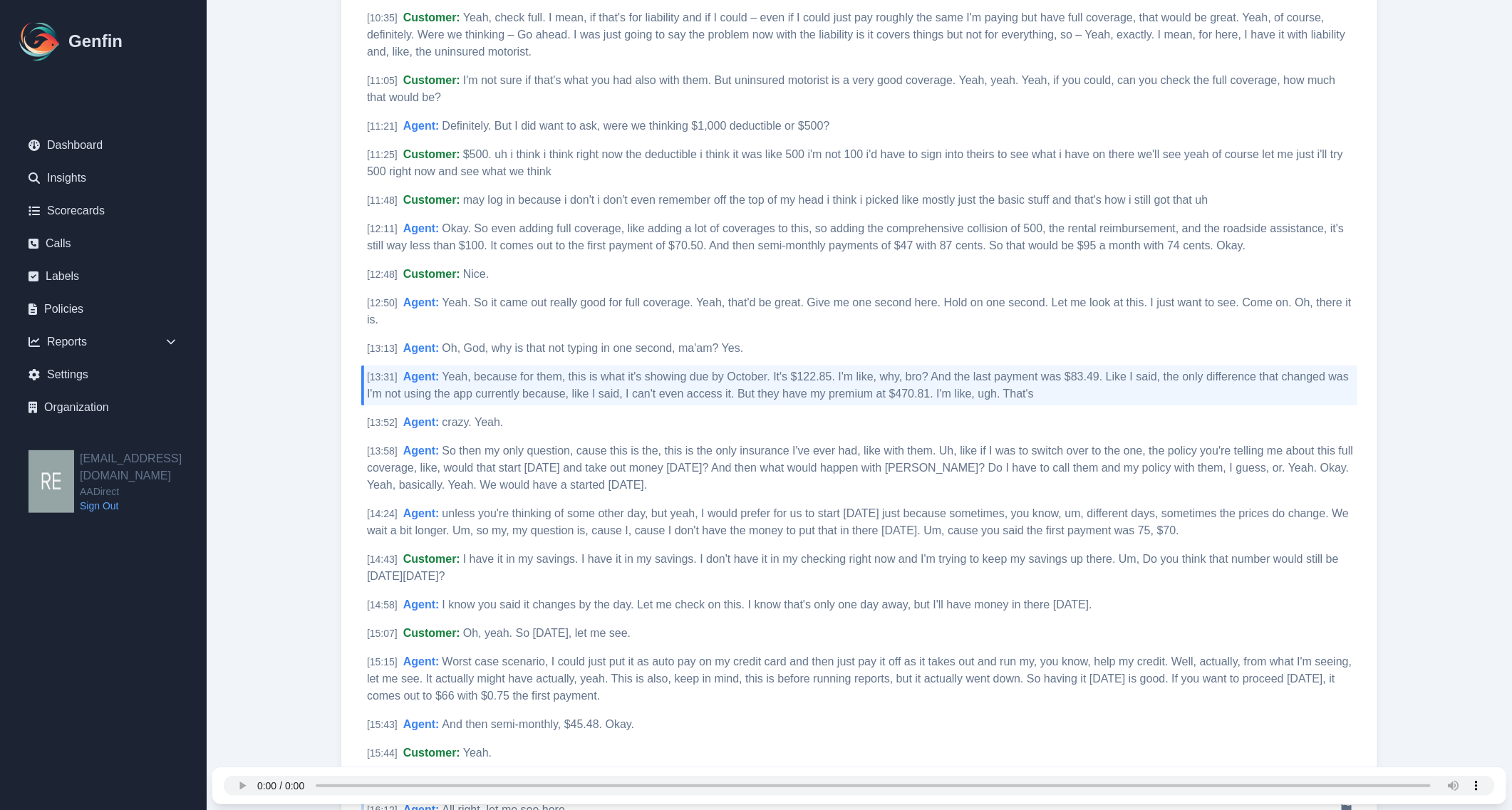
scroll to position [2762, 0]
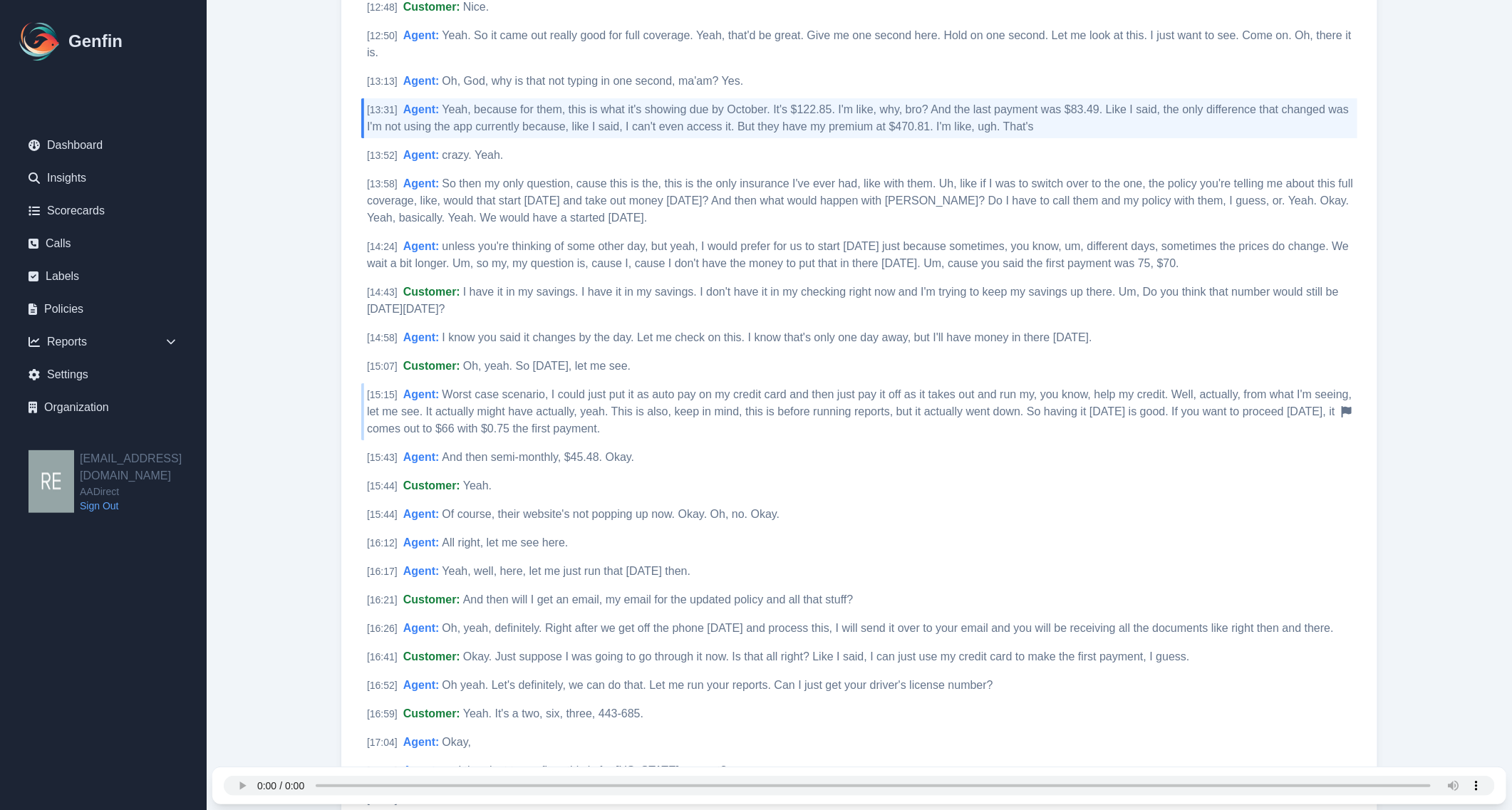
click at [647, 398] on span "Worst case scenario, I could just put it as auto pay on my credit card and then…" at bounding box center [859, 411] width 985 height 47
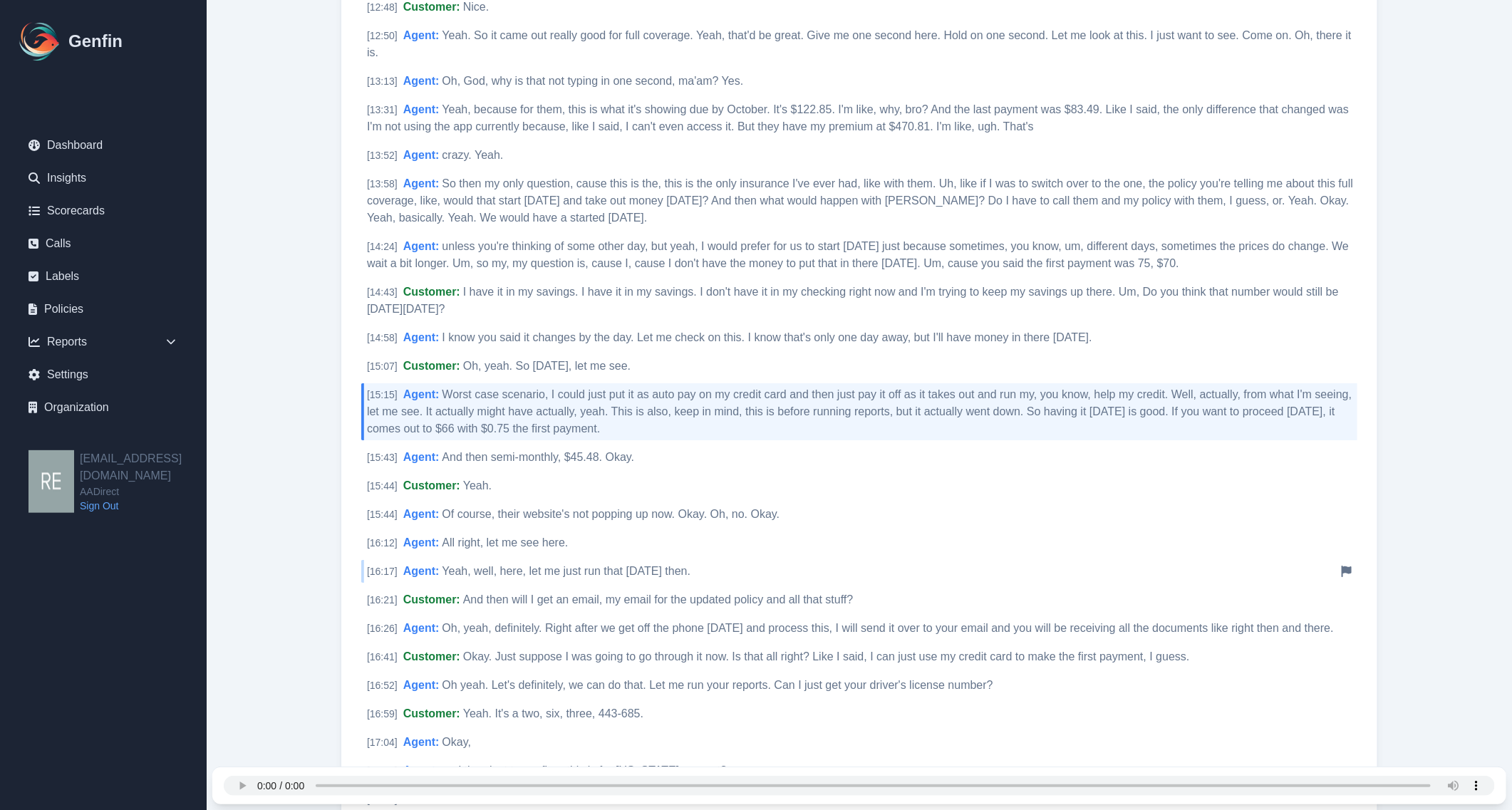
scroll to position [2940, 0]
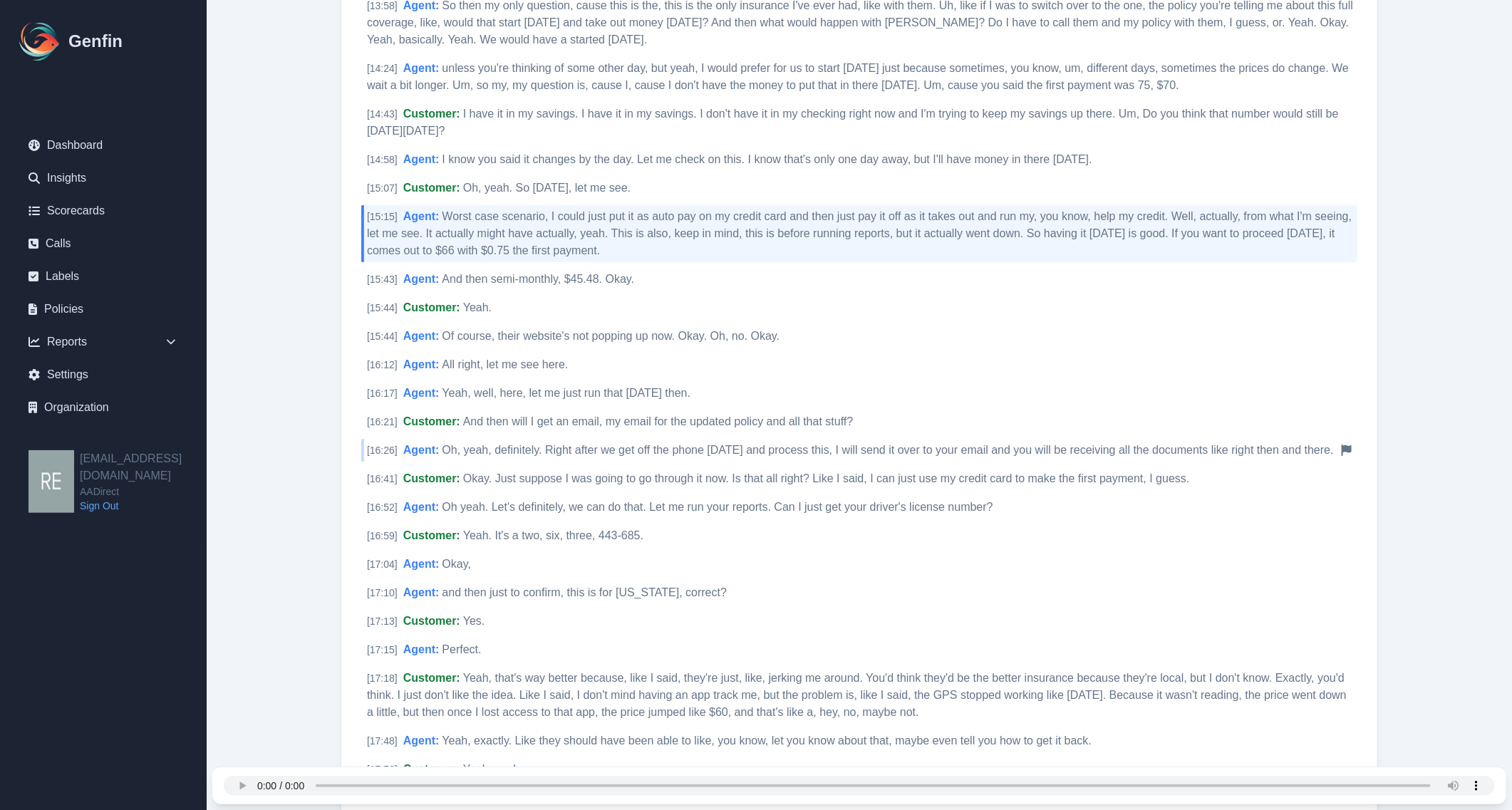
click at [638, 444] on span "Oh, yeah, definitely. Right after we get off the phone tomorrow and process thi…" at bounding box center [887, 450] width 891 height 12
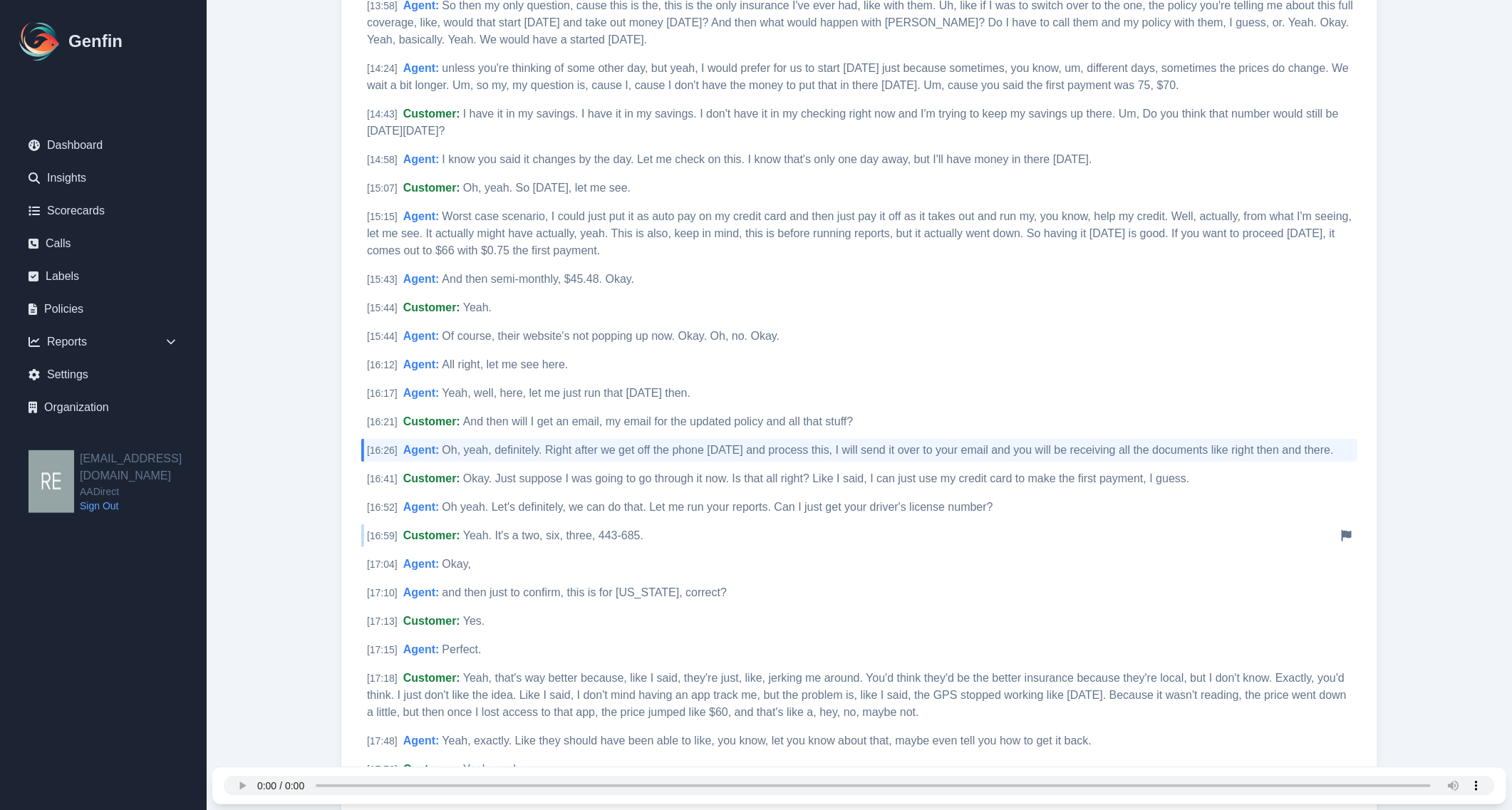
scroll to position [3118, 0]
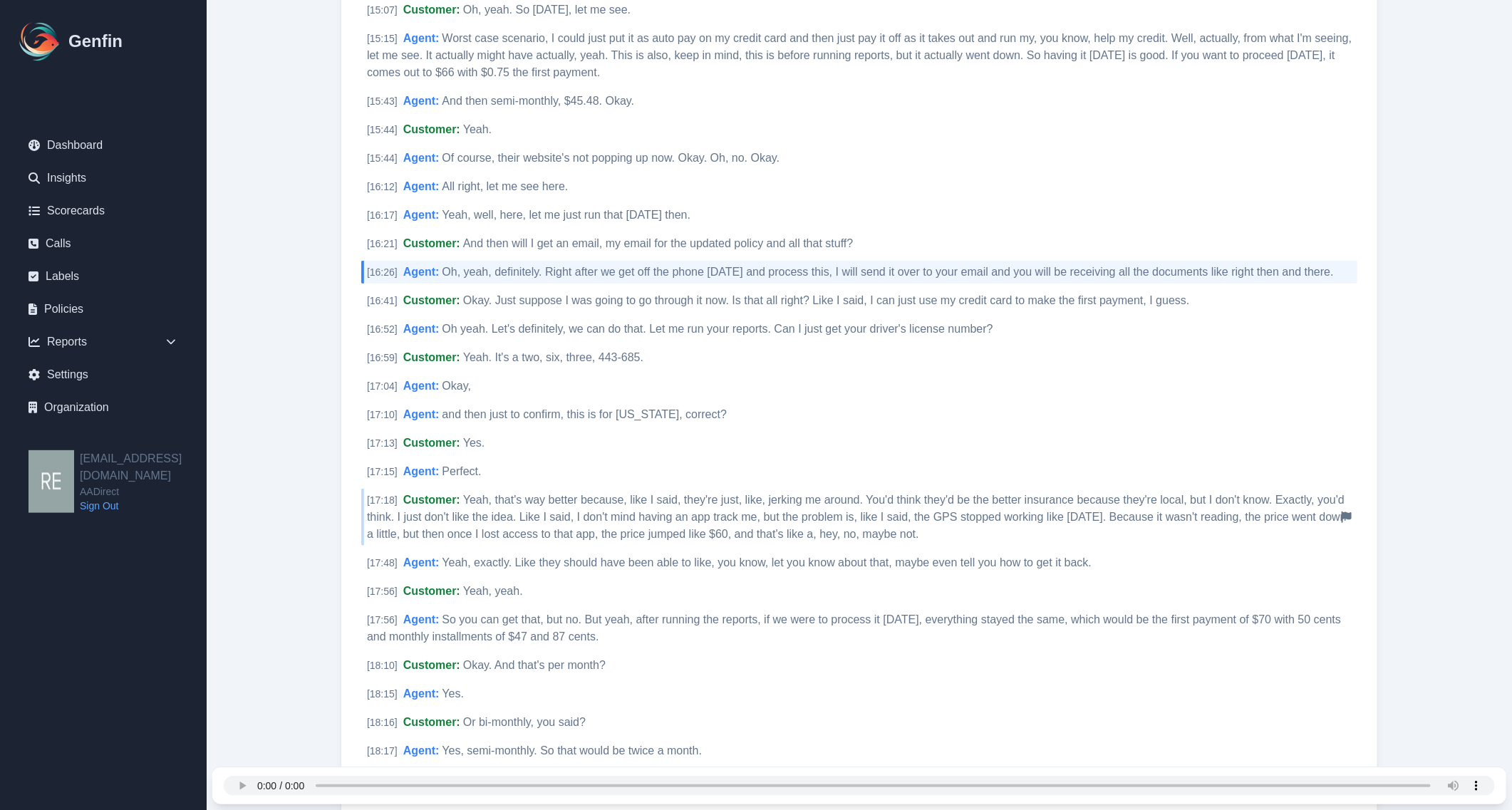
click at [775, 526] on span "Yeah, that's way better because, like I said, they're just, like, jerking me ar…" at bounding box center [857, 517] width 980 height 47
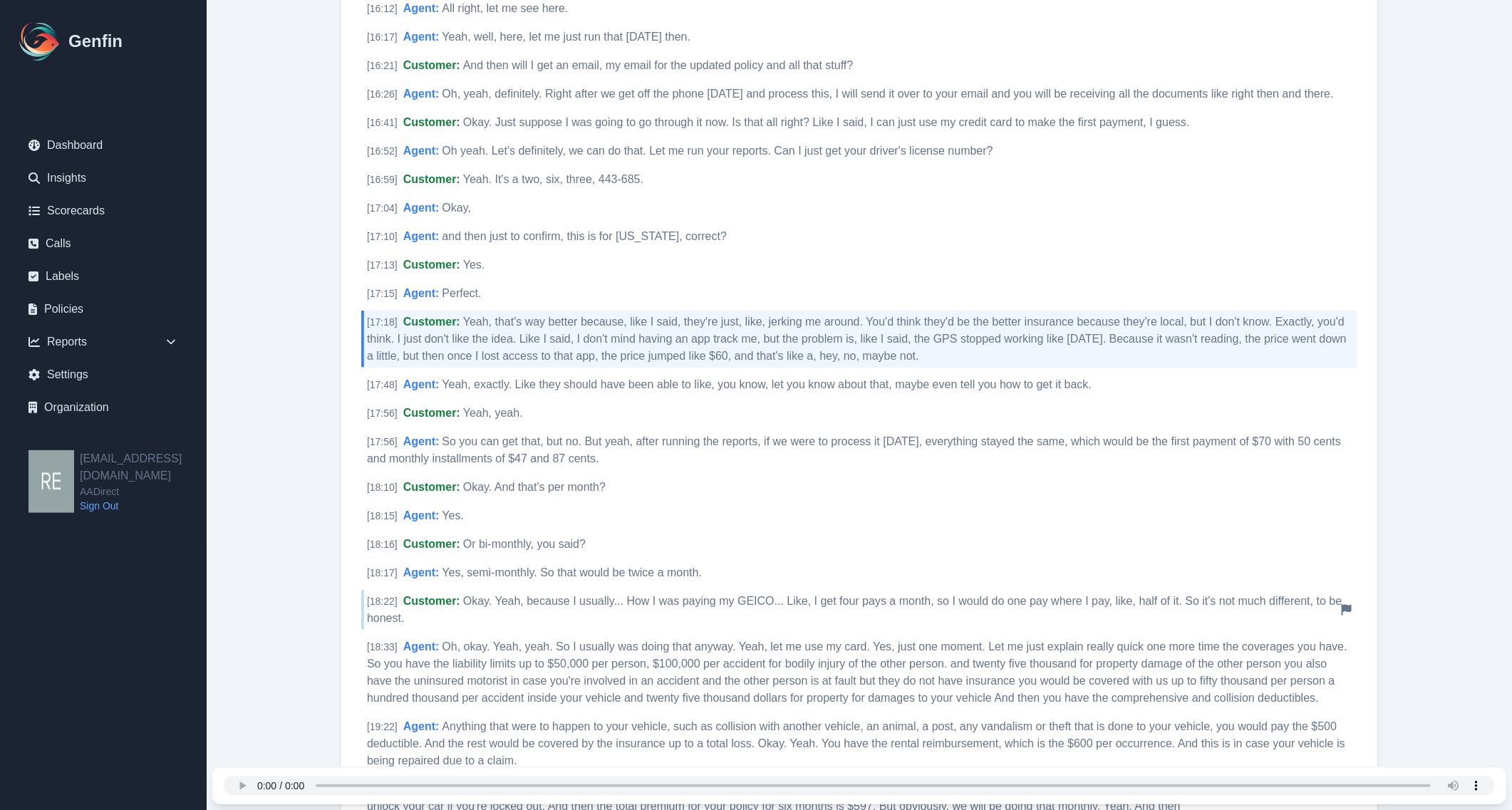
scroll to position [3386, 0]
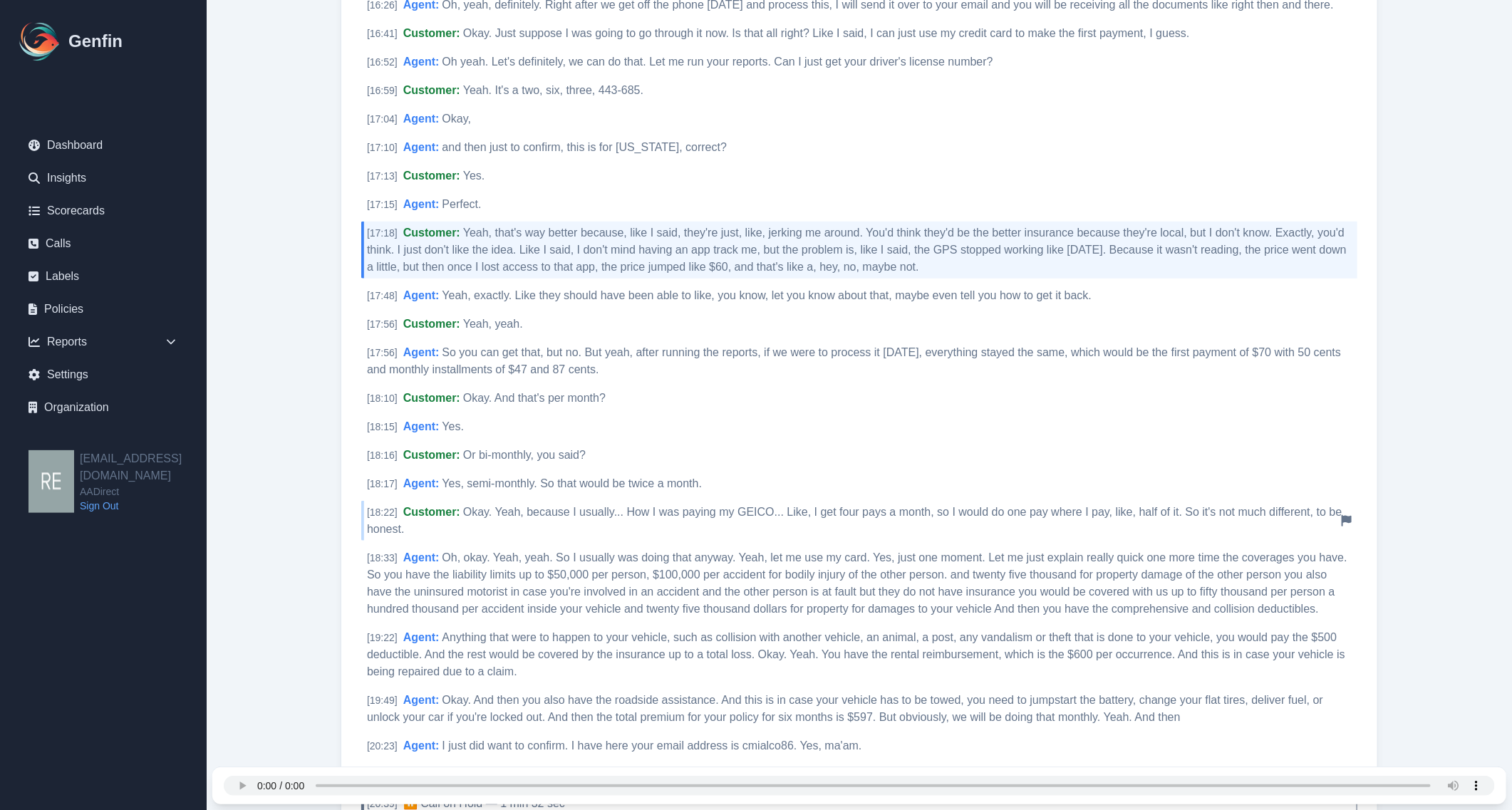
click at [703, 501] on div "[ 18:22 ] Customer : Okay. Yeah, because I usually... How I was paying my GEICO…" at bounding box center [859, 521] width 996 height 40
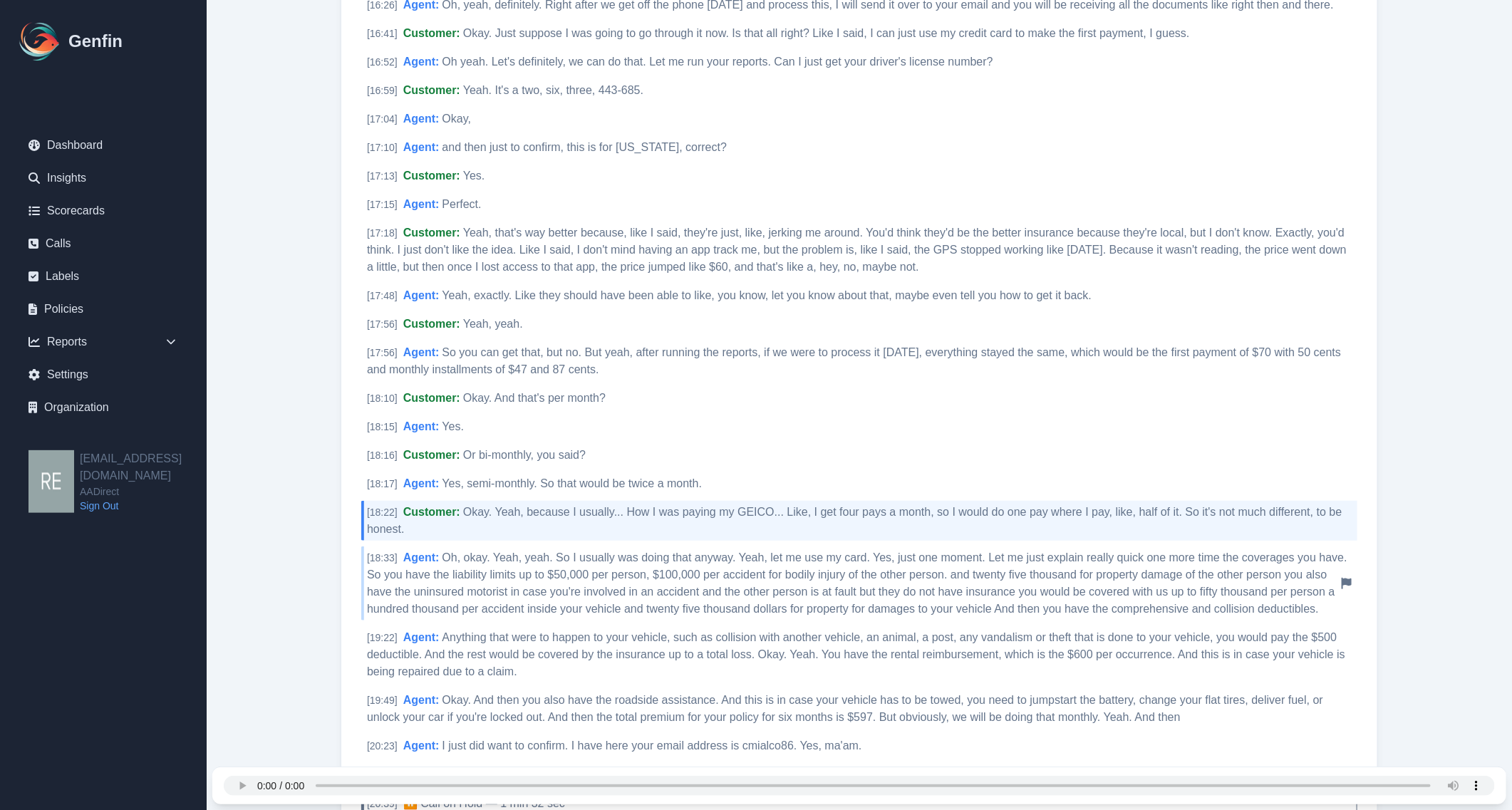
scroll to position [3653, 0]
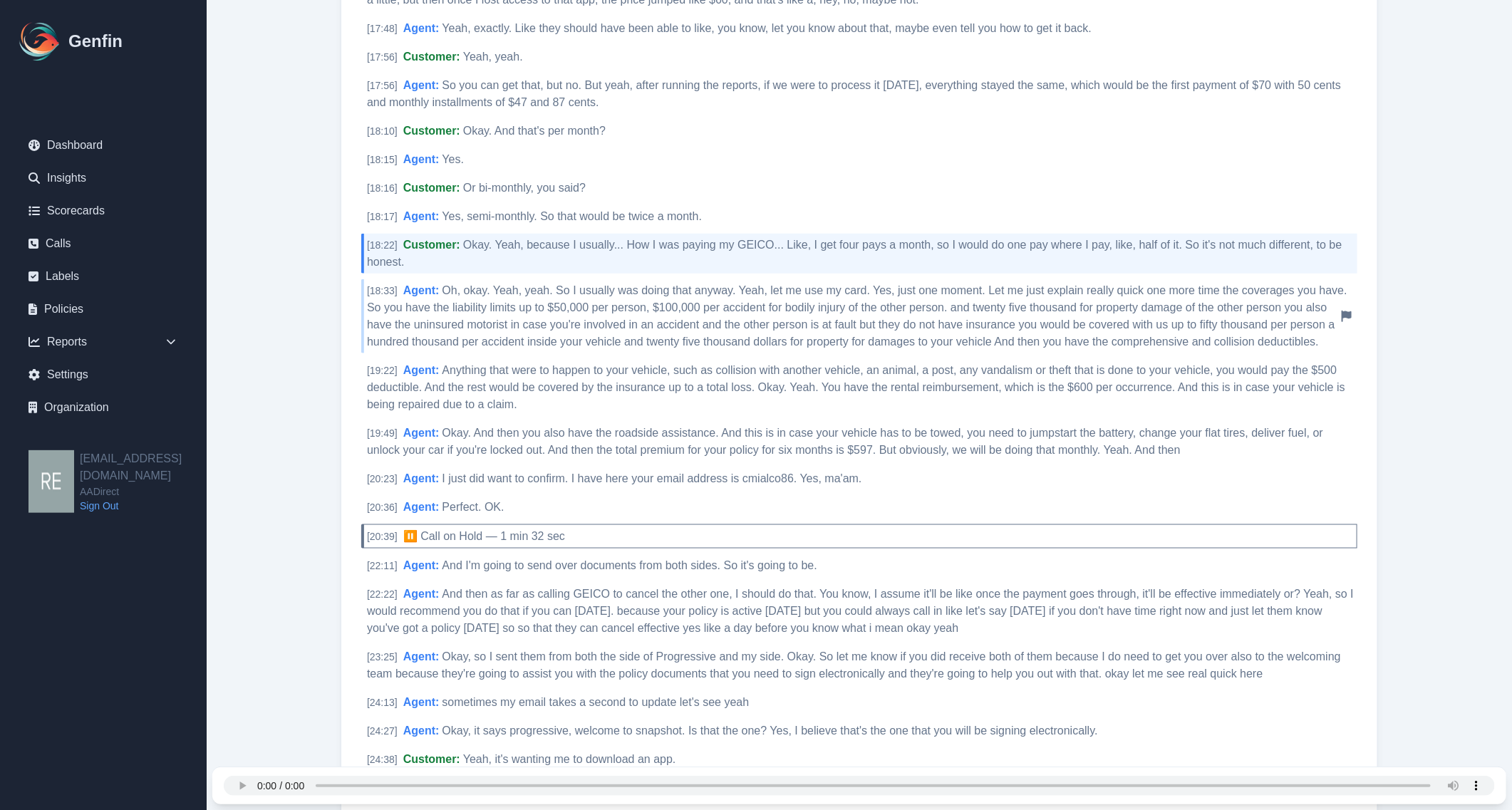
click at [714, 326] on span "Oh, okay. Yeah, yeah. So I usually was doing that anyway. Yeah, let me use my c…" at bounding box center [857, 316] width 980 height 63
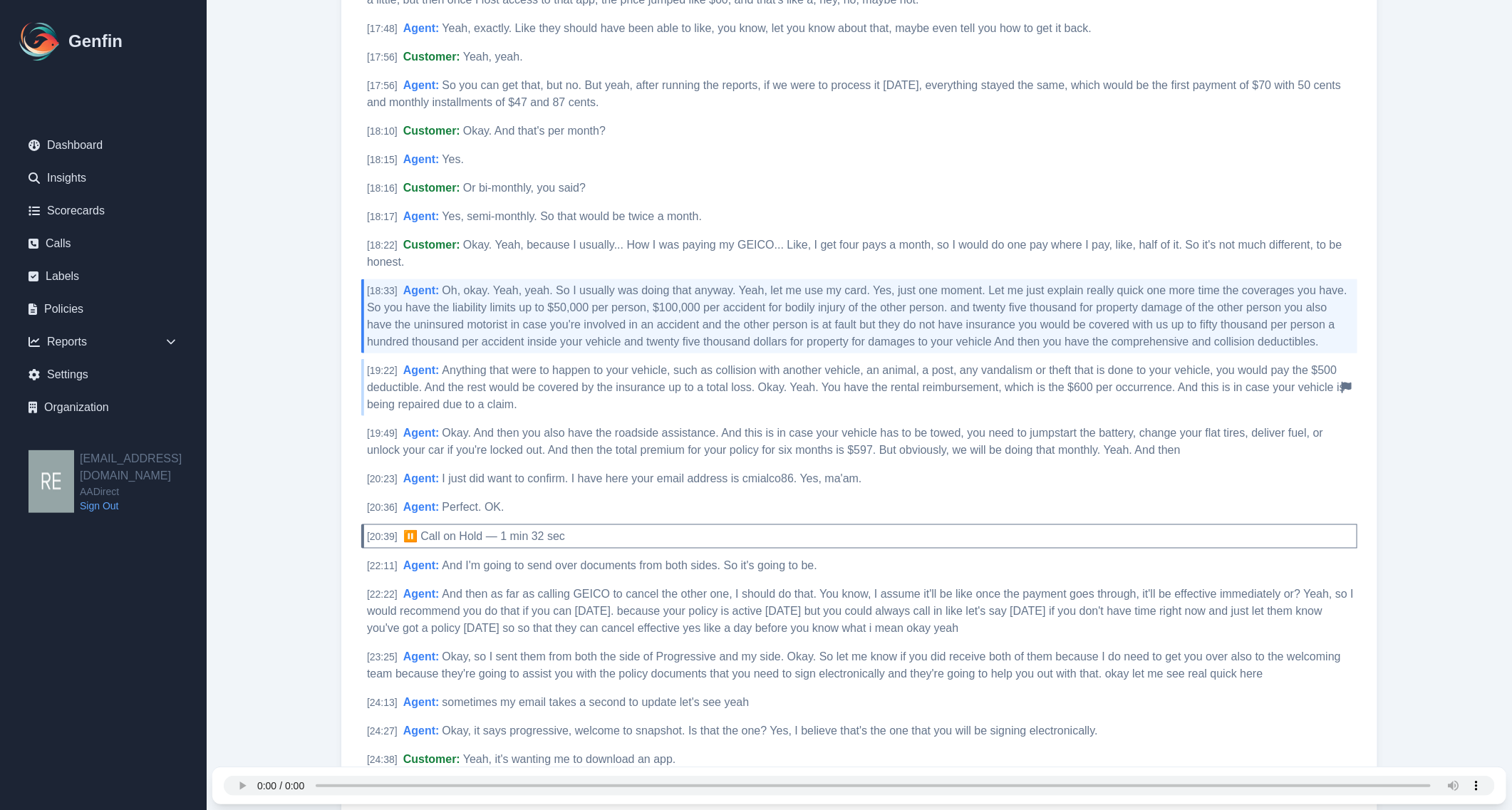
click at [737, 375] on div "[ 19:22 ] Agent : Anything that were to happen to your vehicle, such as collisi…" at bounding box center [859, 388] width 996 height 57
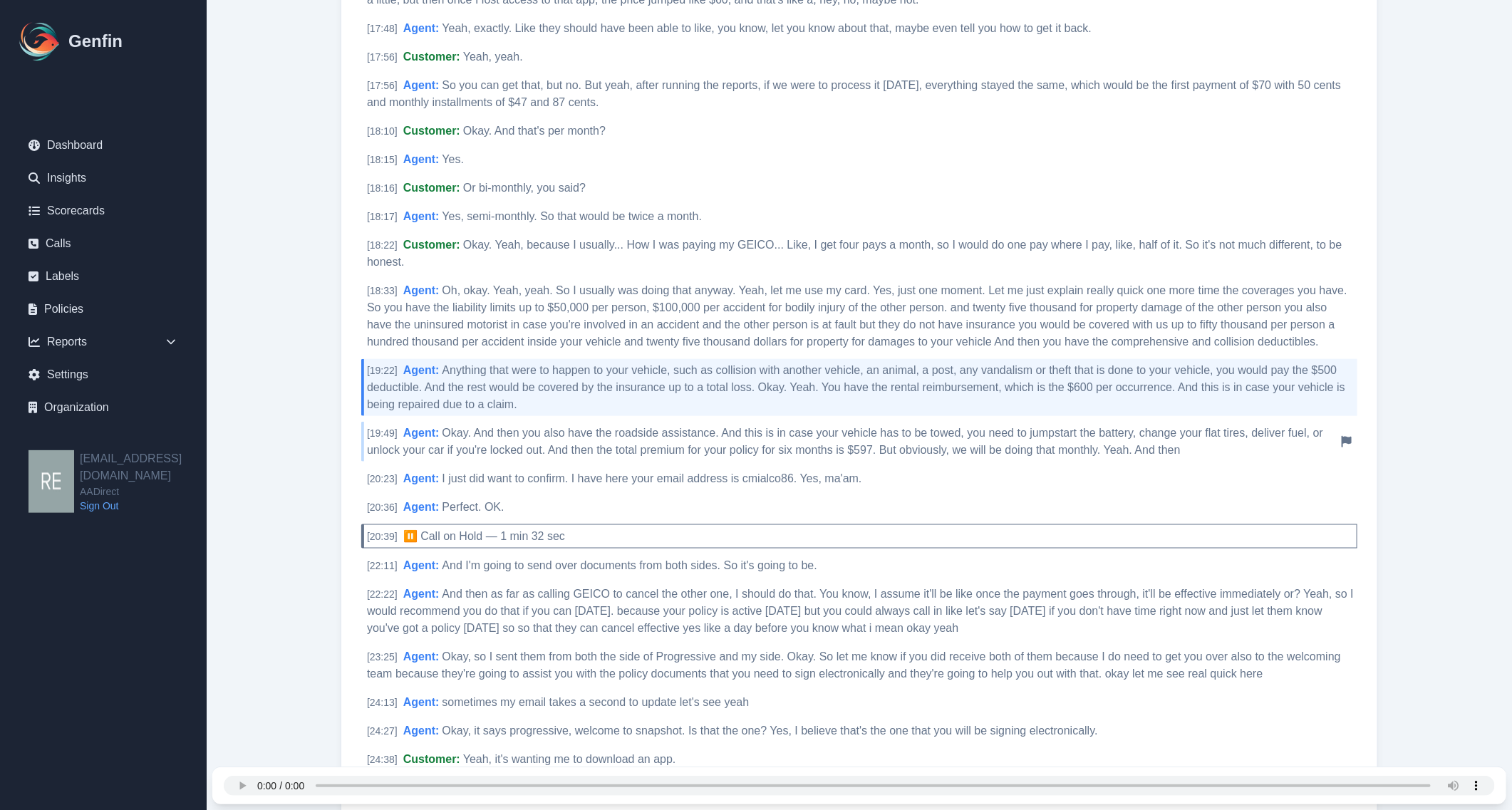
click at [984, 439] on div "[ 19:49 ] Agent : Okay. And then you also have the roadside assistance. And thi…" at bounding box center [859, 442] width 996 height 40
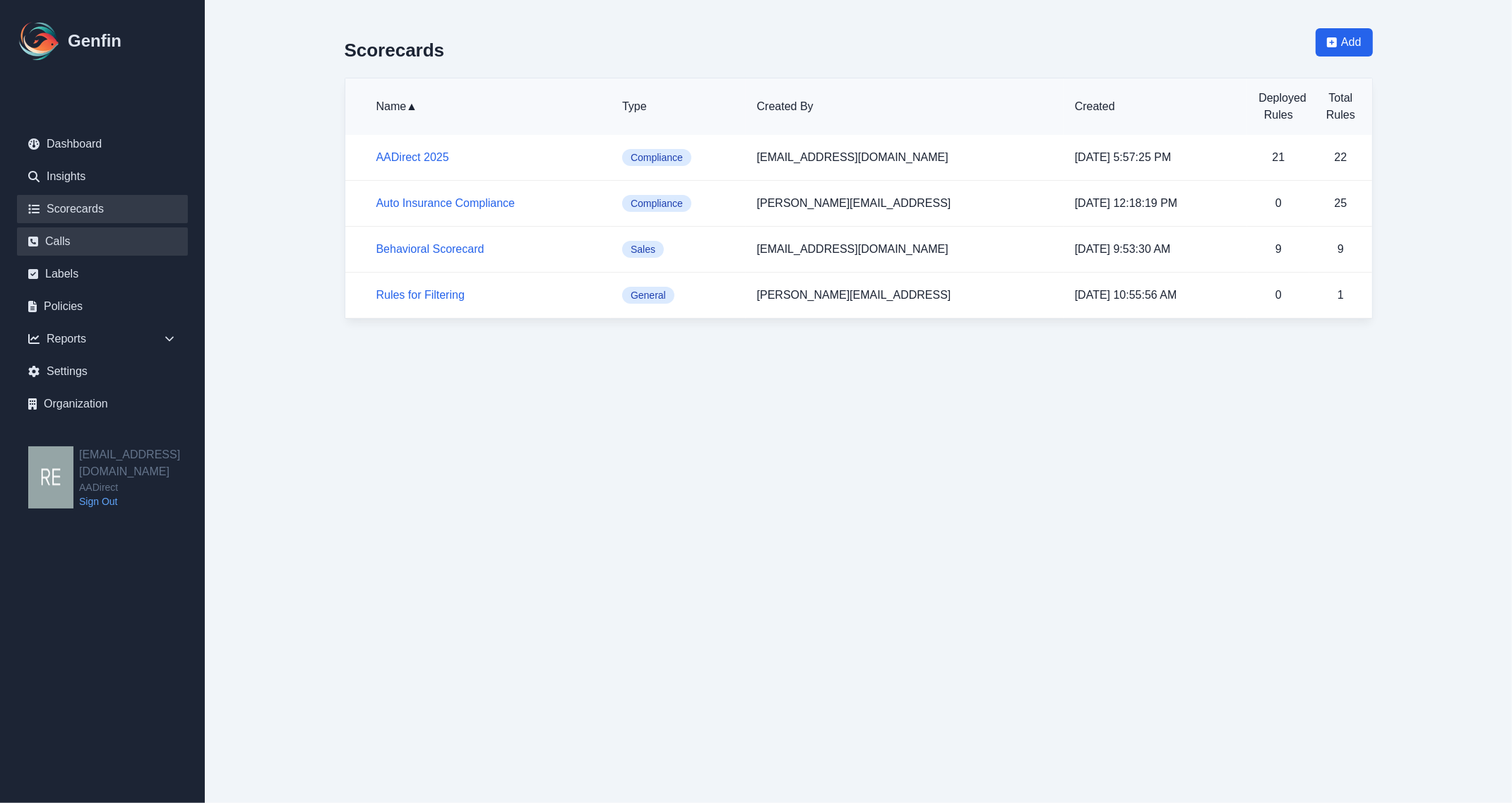
click at [58, 251] on link "Calls" at bounding box center [102, 241] width 171 height 28
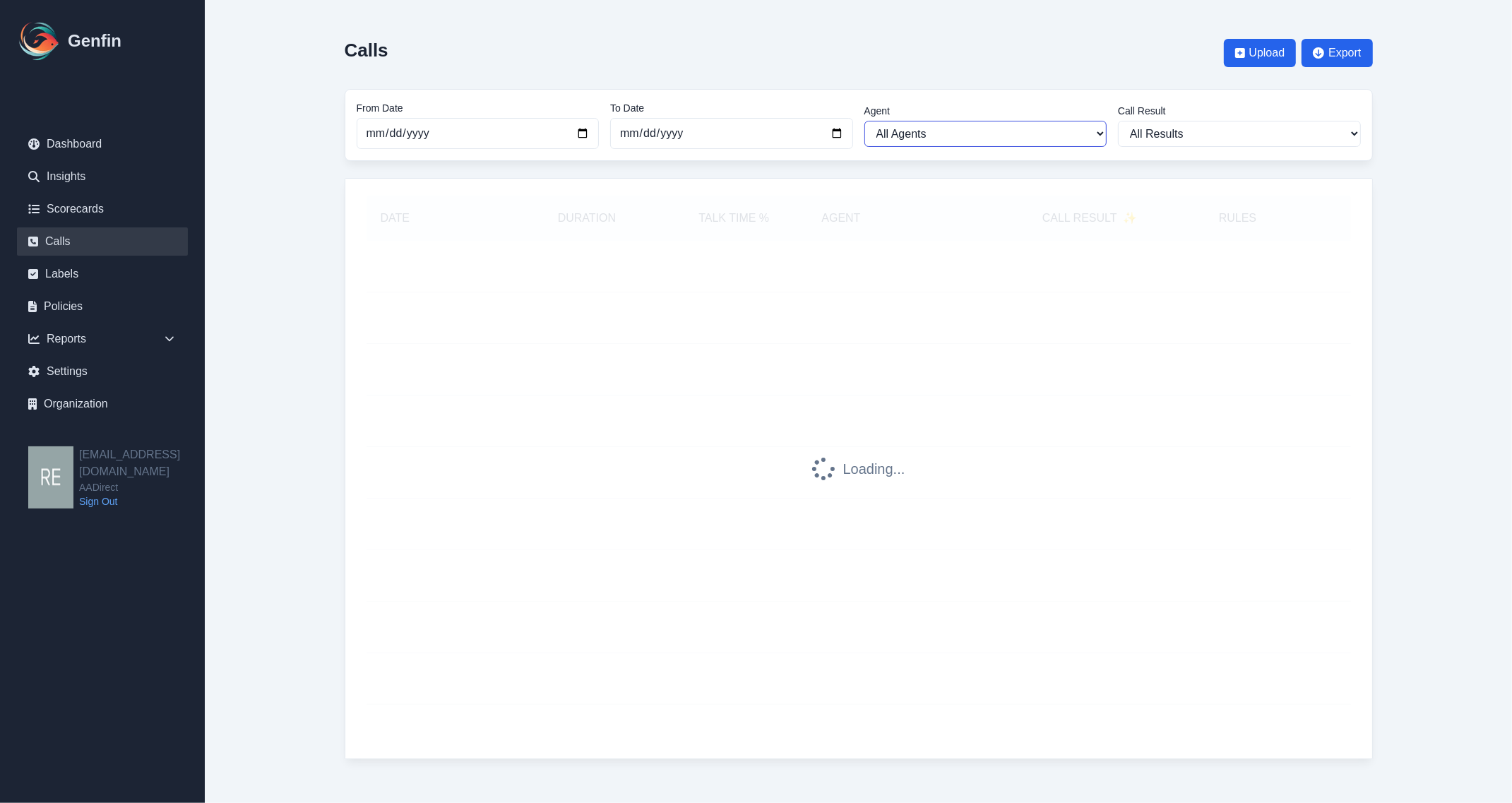
click at [1075, 132] on select "All Agents [PERSON_NAME] [PERSON_NAME] [PERSON_NAME] [PERSON_NAME] [PERSON_NAME…" at bounding box center [986, 134] width 243 height 27
click at [1274, 135] on select "All Results Closed Won Closed Lost Requires Followup" at bounding box center [1239, 134] width 243 height 27
select select "Yes"
click at [1118, 121] on select "All Results Closed Won Closed Lost Requires Followup" at bounding box center [1239, 134] width 243 height 27
select select "Yes"
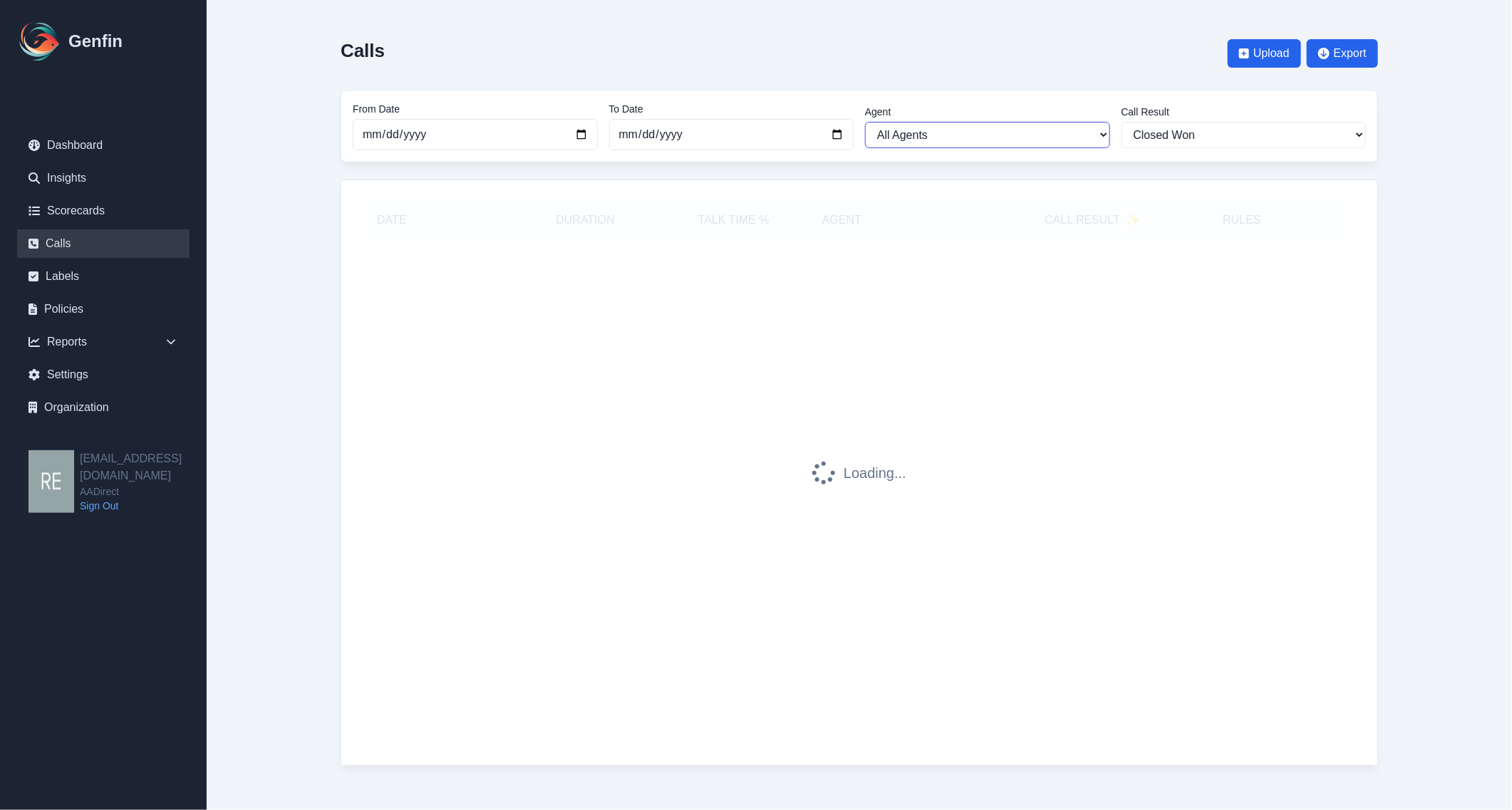
click at [1042, 136] on select "All Agents Abdulla Ali Adrian Banuelos Ana Martinez Angela Barnett Annaly Casti…" at bounding box center [988, 135] width 246 height 27
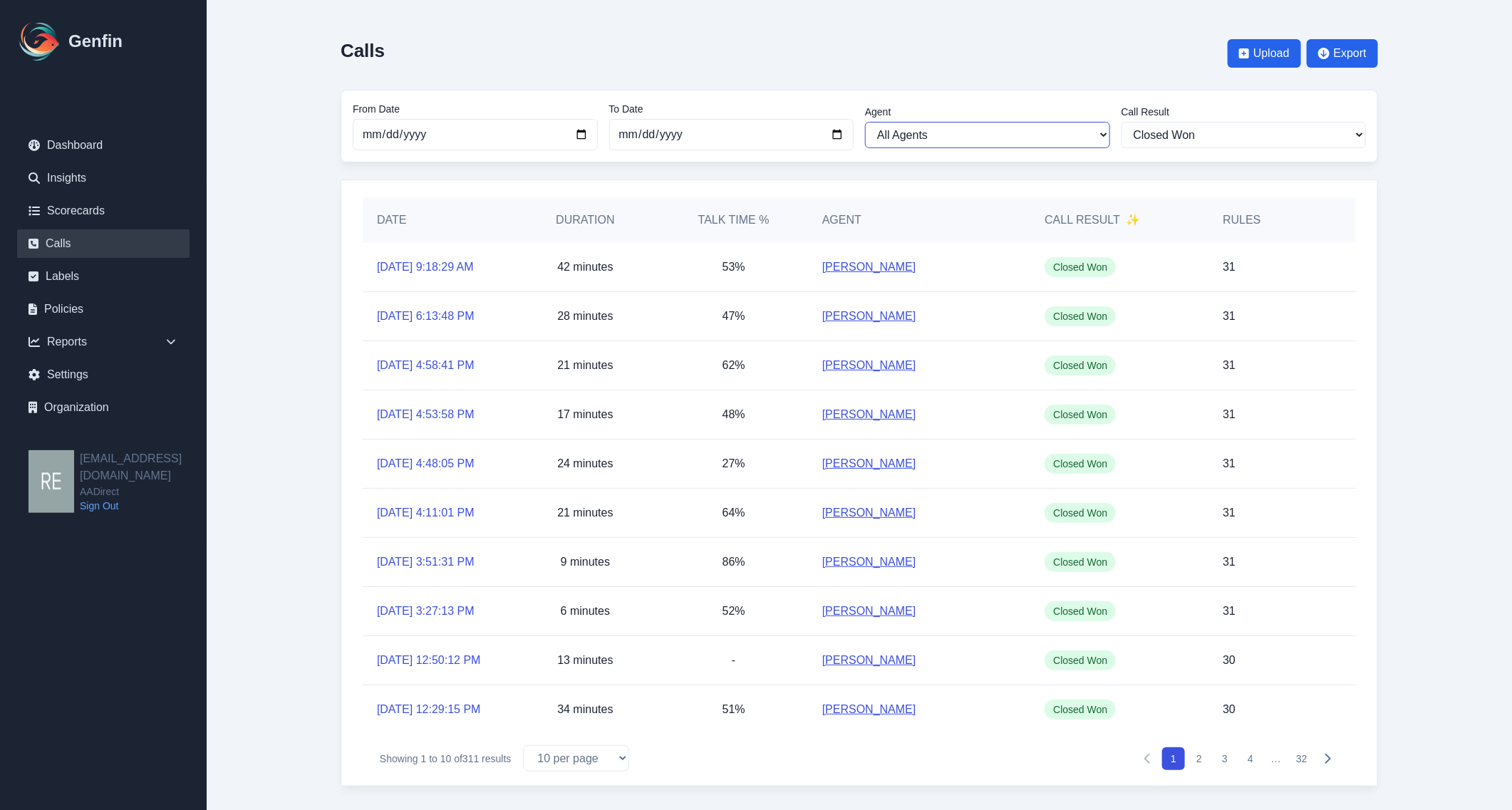
select select "[PERSON_NAME]"
click at [865, 122] on select "All Agents Abdulla Ali Adrian Banuelos Ana Martinez Angela Barnett Annaly Casti…" at bounding box center [988, 135] width 246 height 27
select select "[PERSON_NAME]"
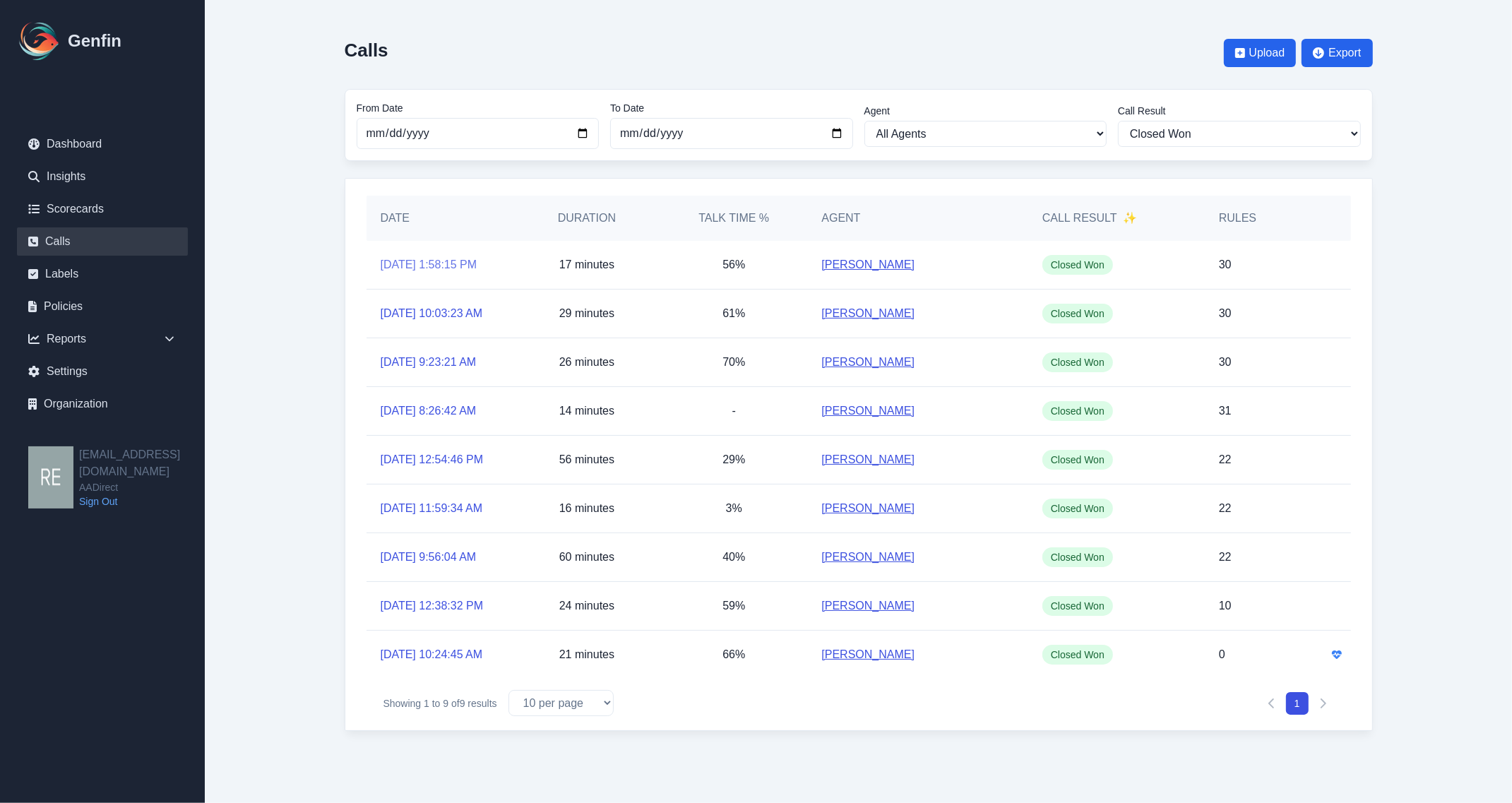
click at [449, 263] on link "9/19/2025, 1:58:15 PM" at bounding box center [429, 264] width 97 height 17
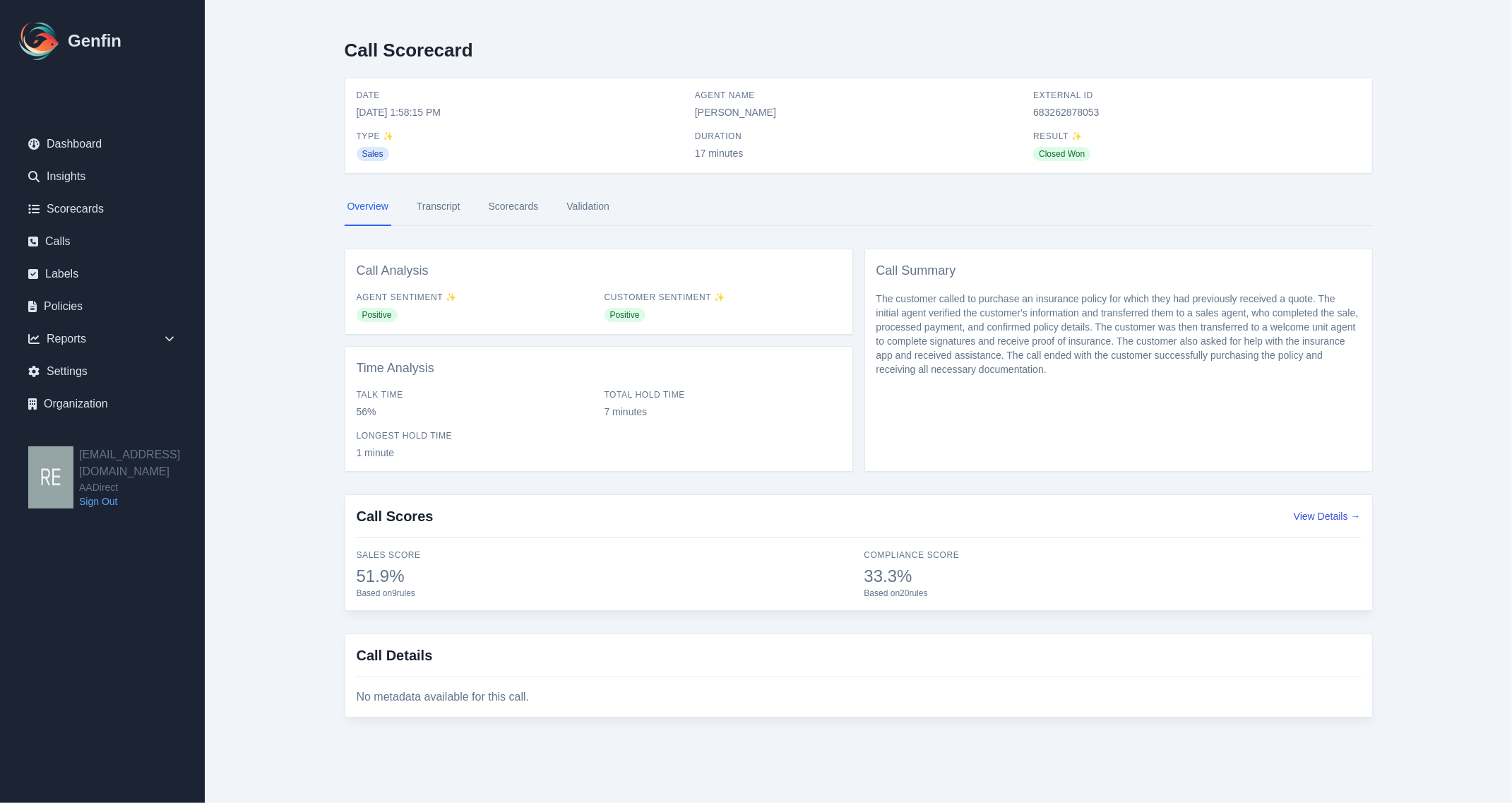
click at [508, 213] on link "Scorecards" at bounding box center [513, 206] width 56 height 38
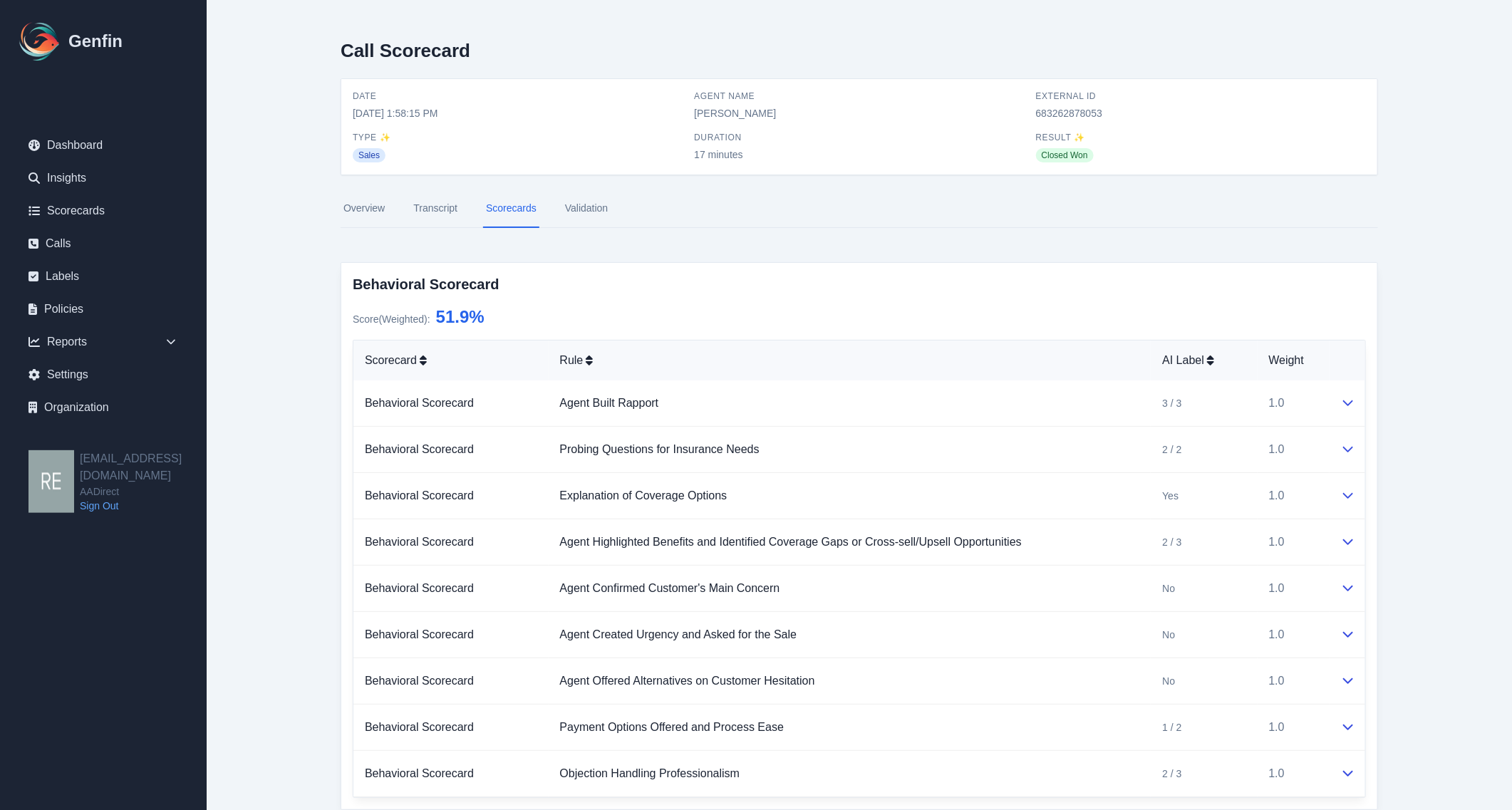
click at [444, 191] on link "Transcript" at bounding box center [436, 208] width 50 height 39
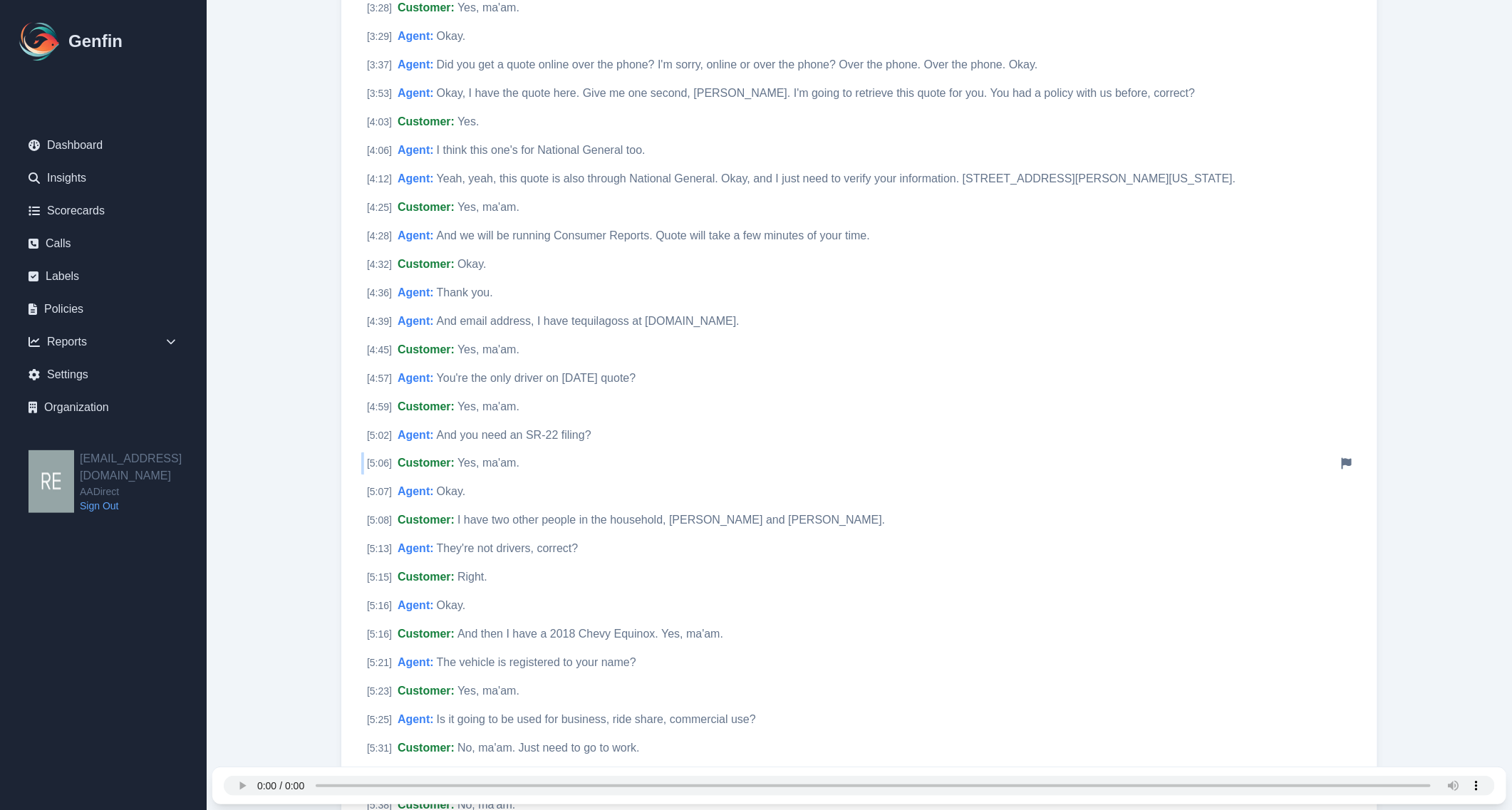
scroll to position [713, 0]
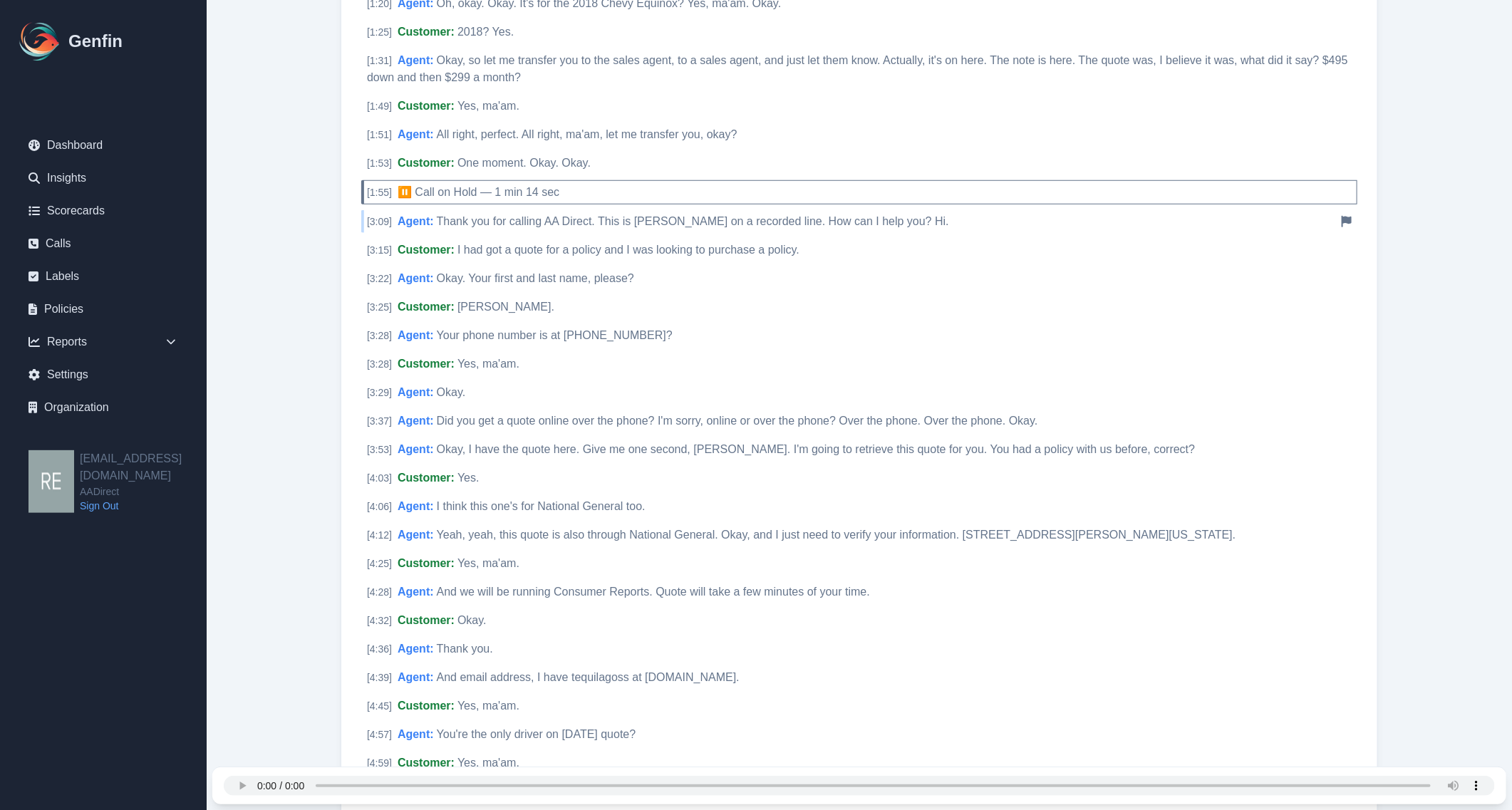
click at [843, 225] on span "Thank you for calling AA Direct. This is Gracie Martinez on a recorded line. Ho…" at bounding box center [693, 221] width 513 height 12
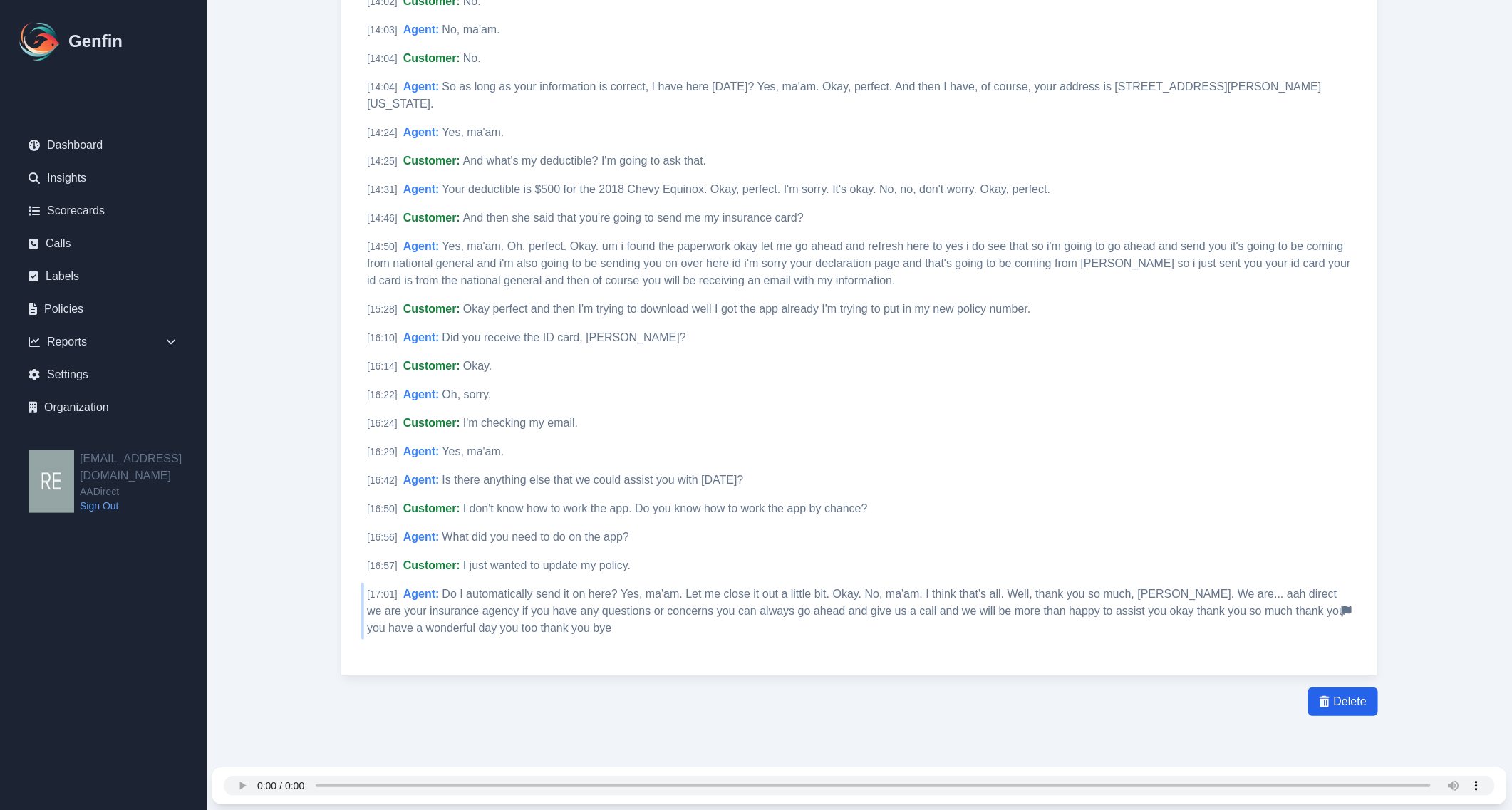
scroll to position [2593, 0]
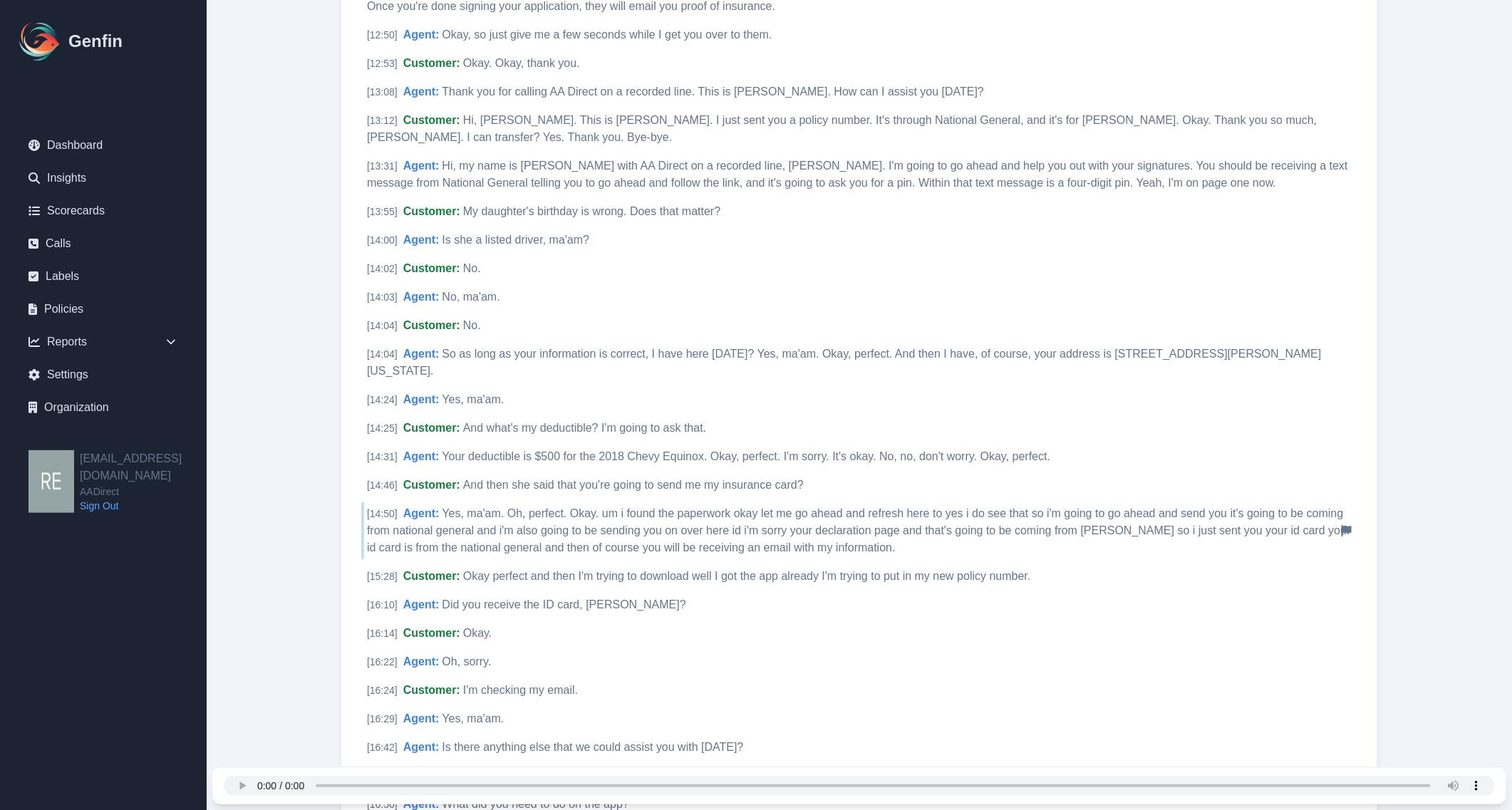
drag, startPoint x: 753, startPoint y: 565, endPoint x: 759, endPoint y: 550, distance: 16.2
click at [754, 565] on div "[ 15:28 ] Customer : Okay perfect and then I'm trying to download well I got th…" at bounding box center [859, 576] width 996 height 23
click at [784, 523] on span "Yes, ma'am. Oh, perfect. Okay. um i found the paperwork okay let me go ahead an…" at bounding box center [859, 531] width 984 height 47
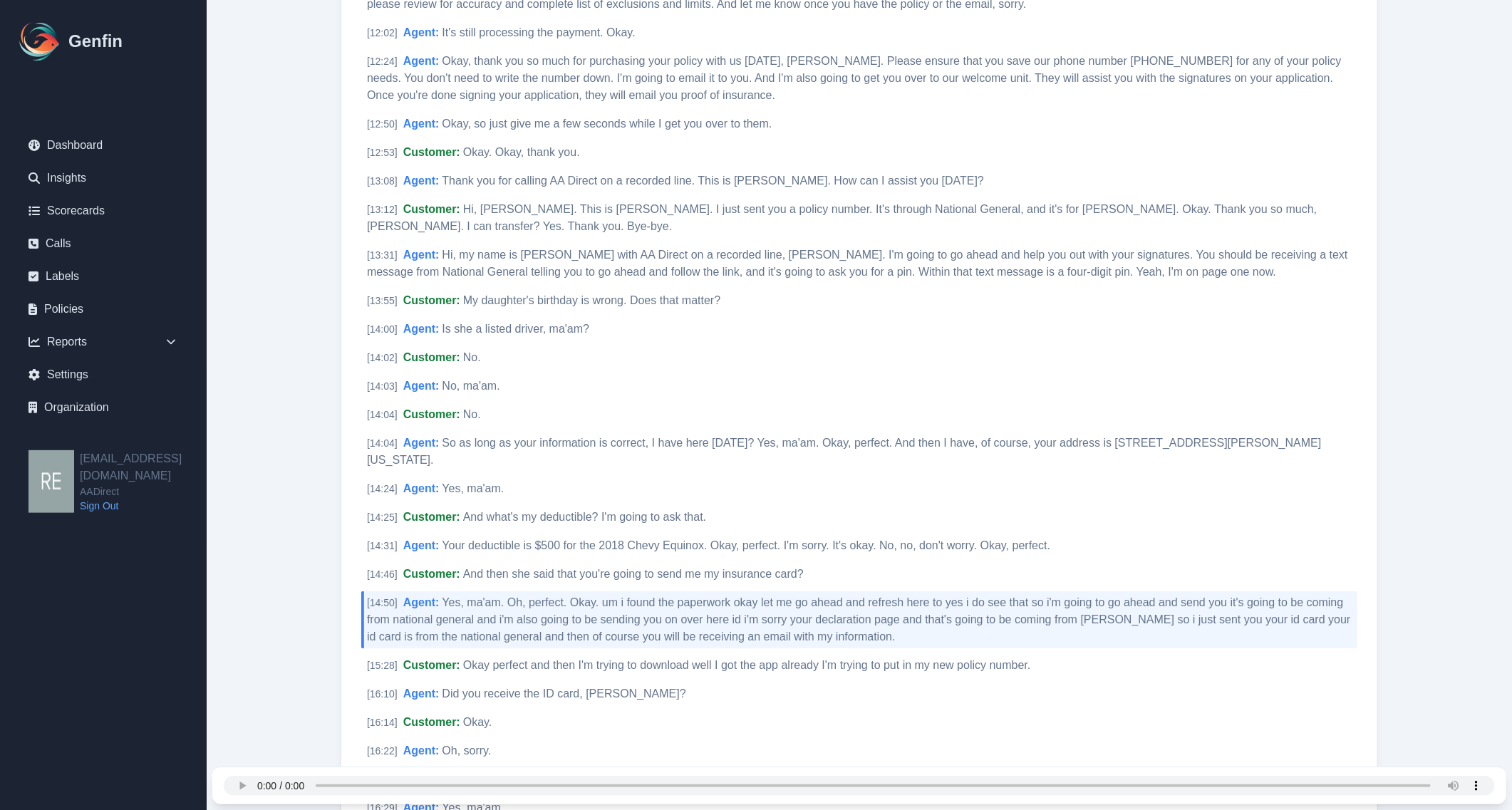
scroll to position [2237, 0]
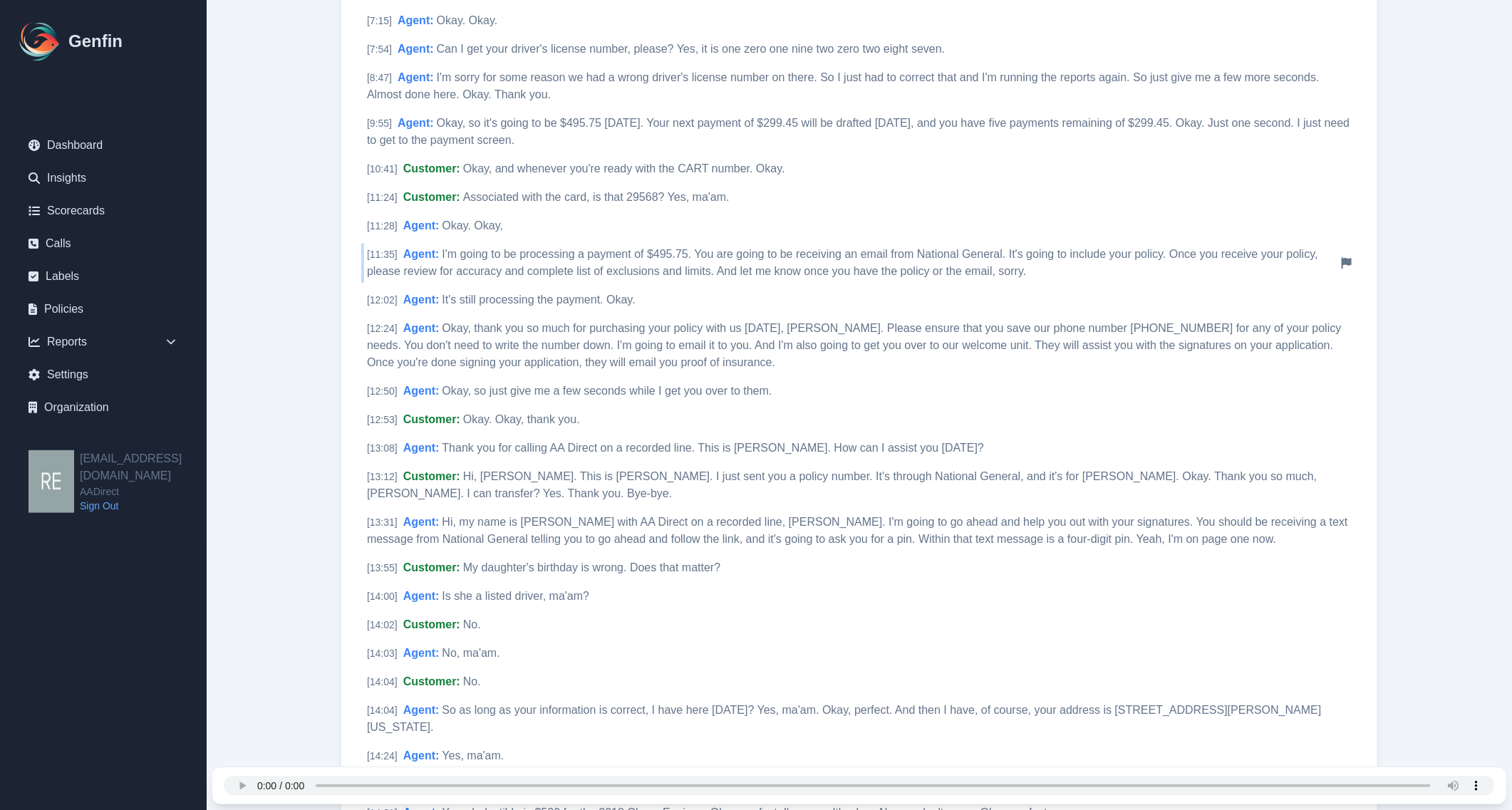
click at [754, 267] on span "I'm going to be processing a payment of $495.75. You are going to be receiving …" at bounding box center [843, 262] width 952 height 30
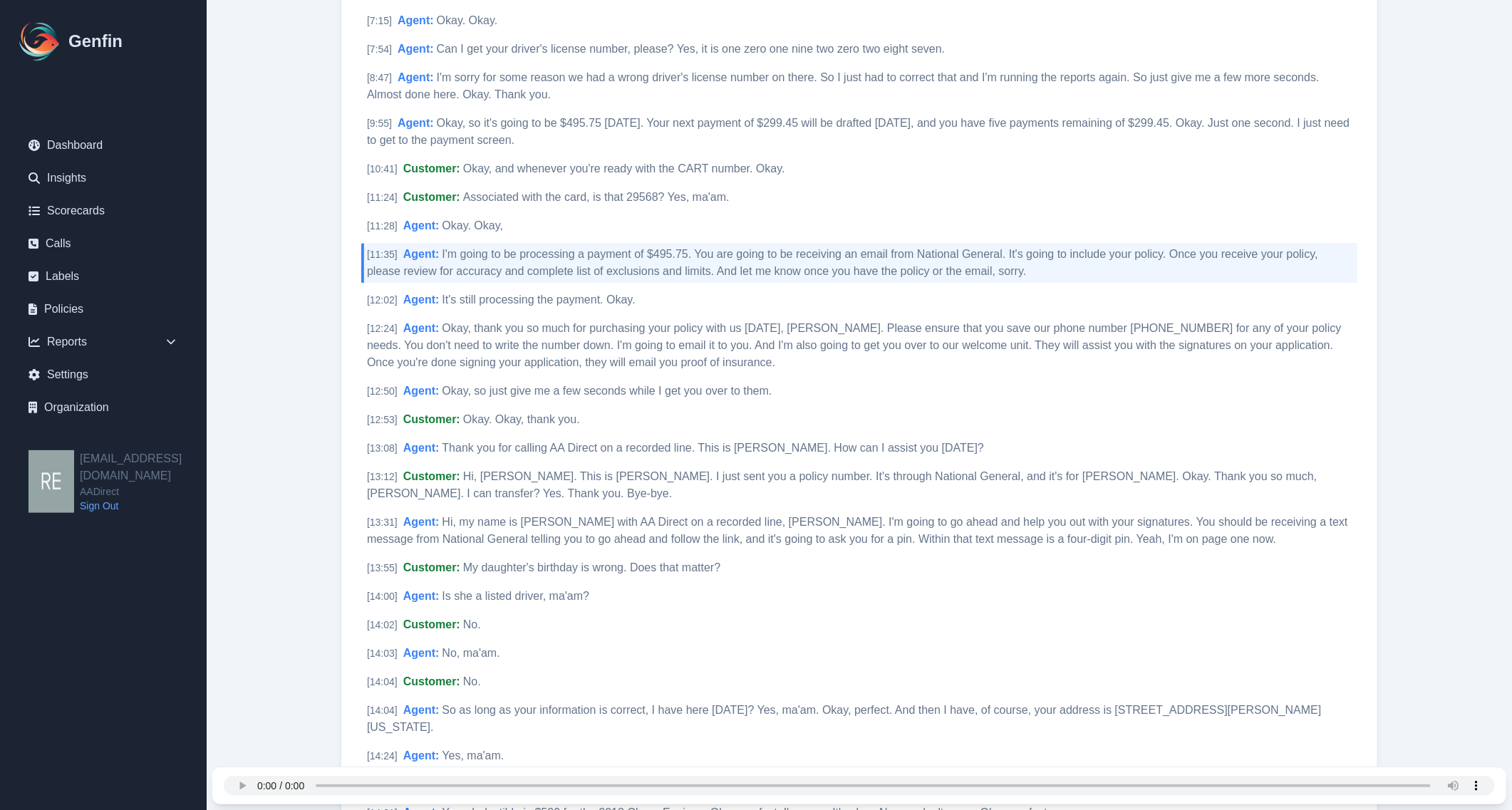
scroll to position [2059, 0]
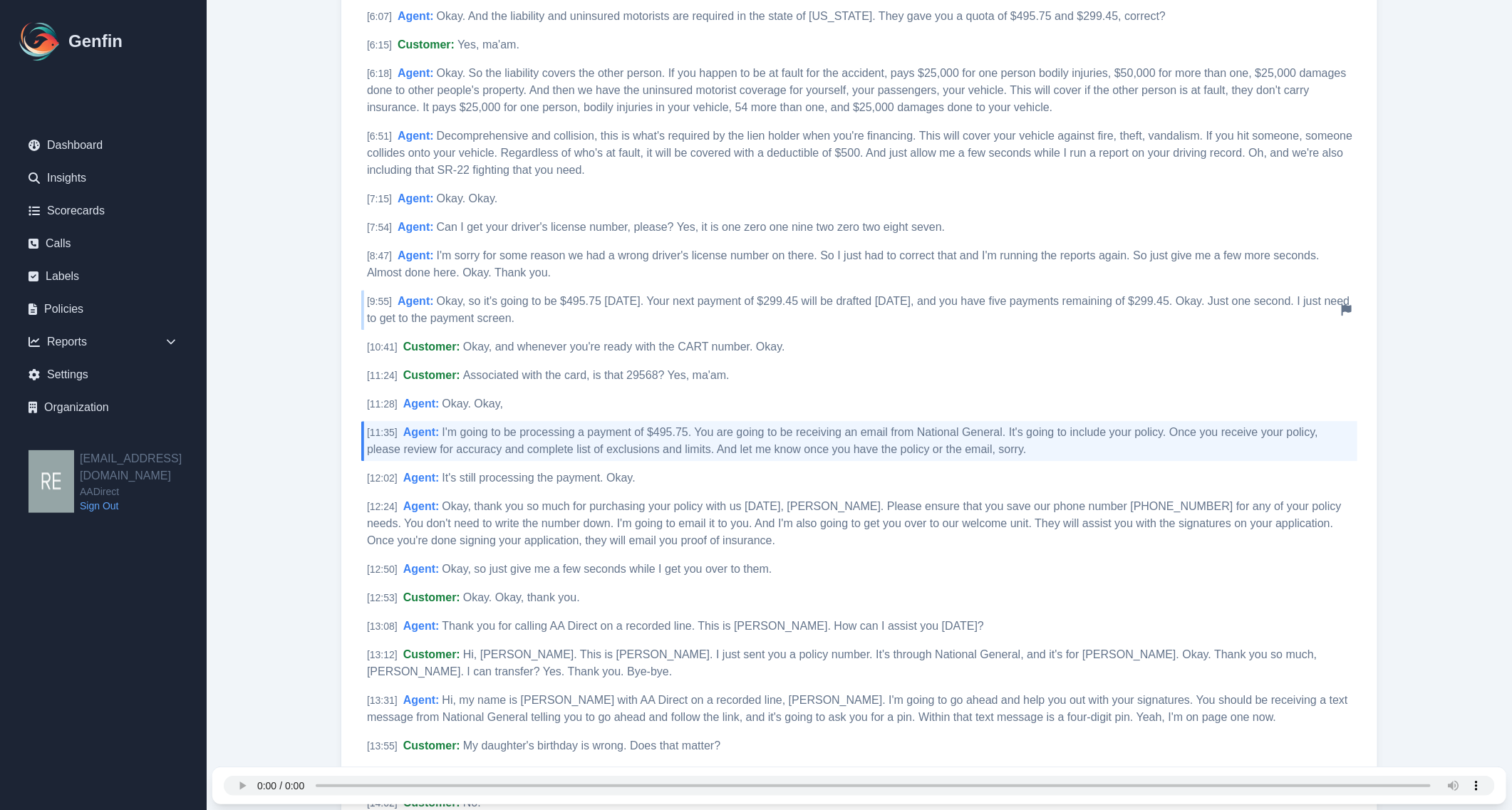
click at [927, 295] on span "Okay, so it's going to be $495.75 today. Your next payment of $299.45 will be d…" at bounding box center [858, 310] width 983 height 30
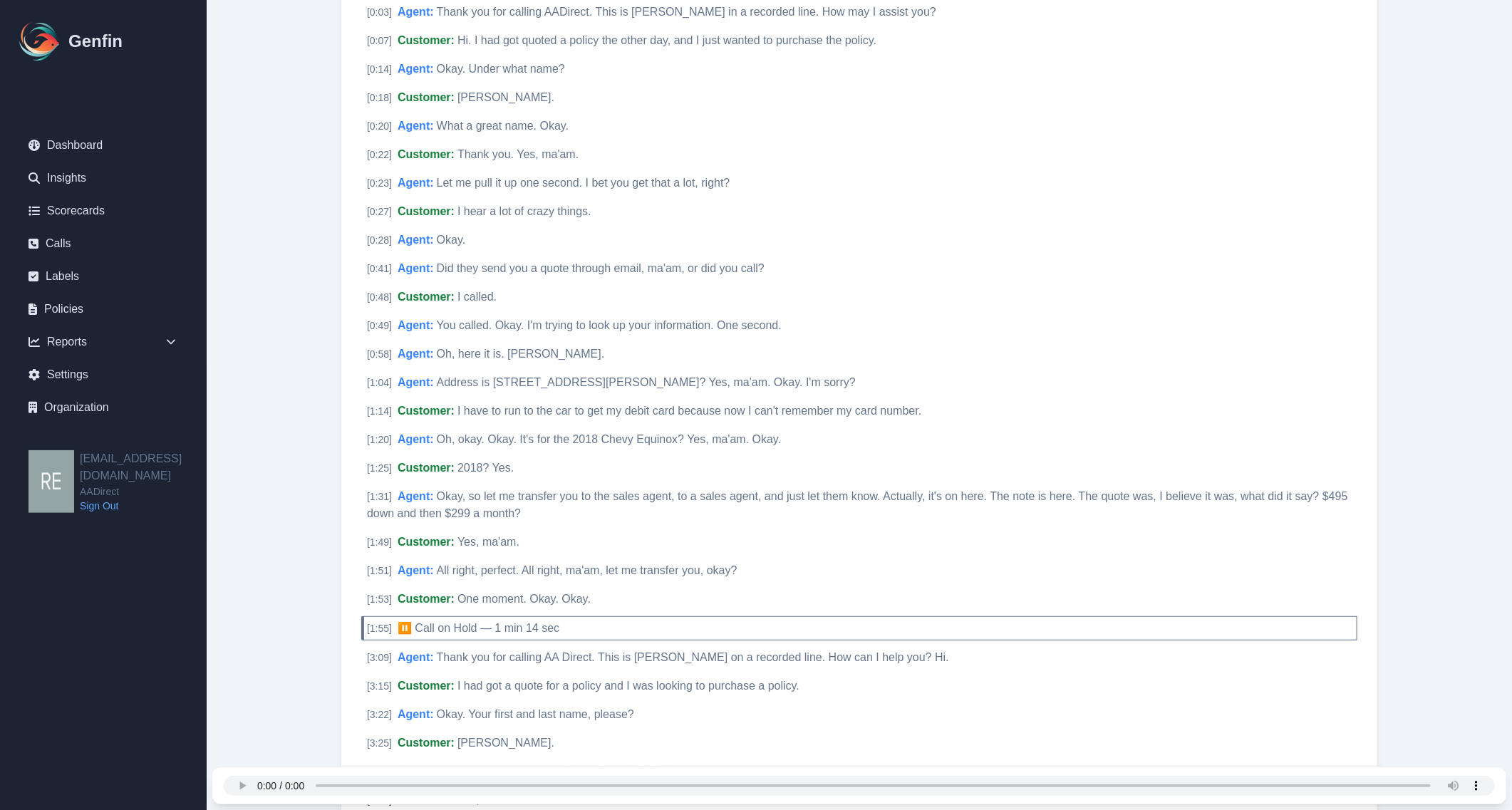
scroll to position [0, 0]
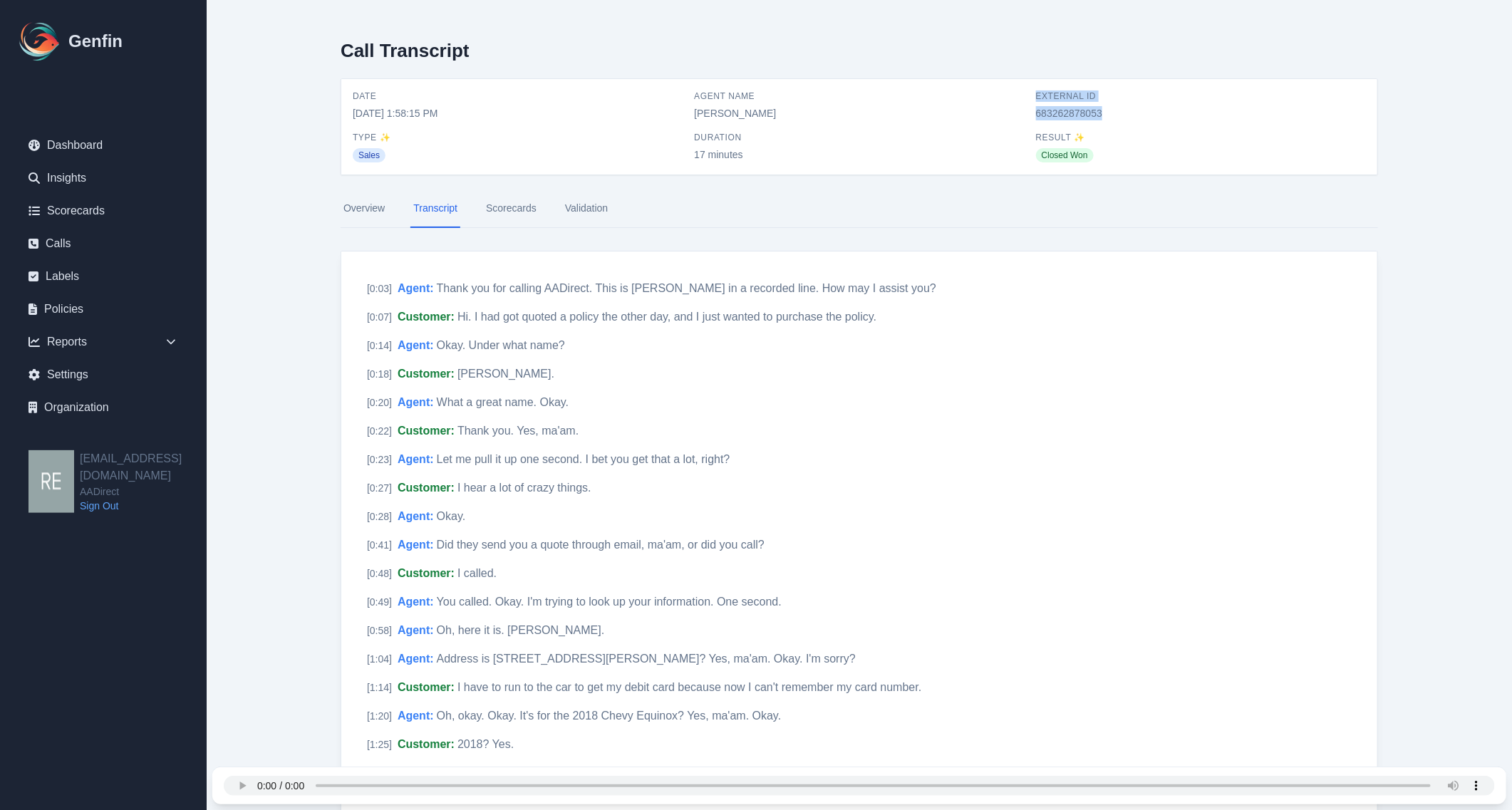
drag, startPoint x: 1046, startPoint y: 97, endPoint x: 1128, endPoint y: 109, distance: 82.9
click at [1128, 109] on div "External ID 683262878053" at bounding box center [1201, 105] width 330 height 30
copy div "External ID 683262878053"
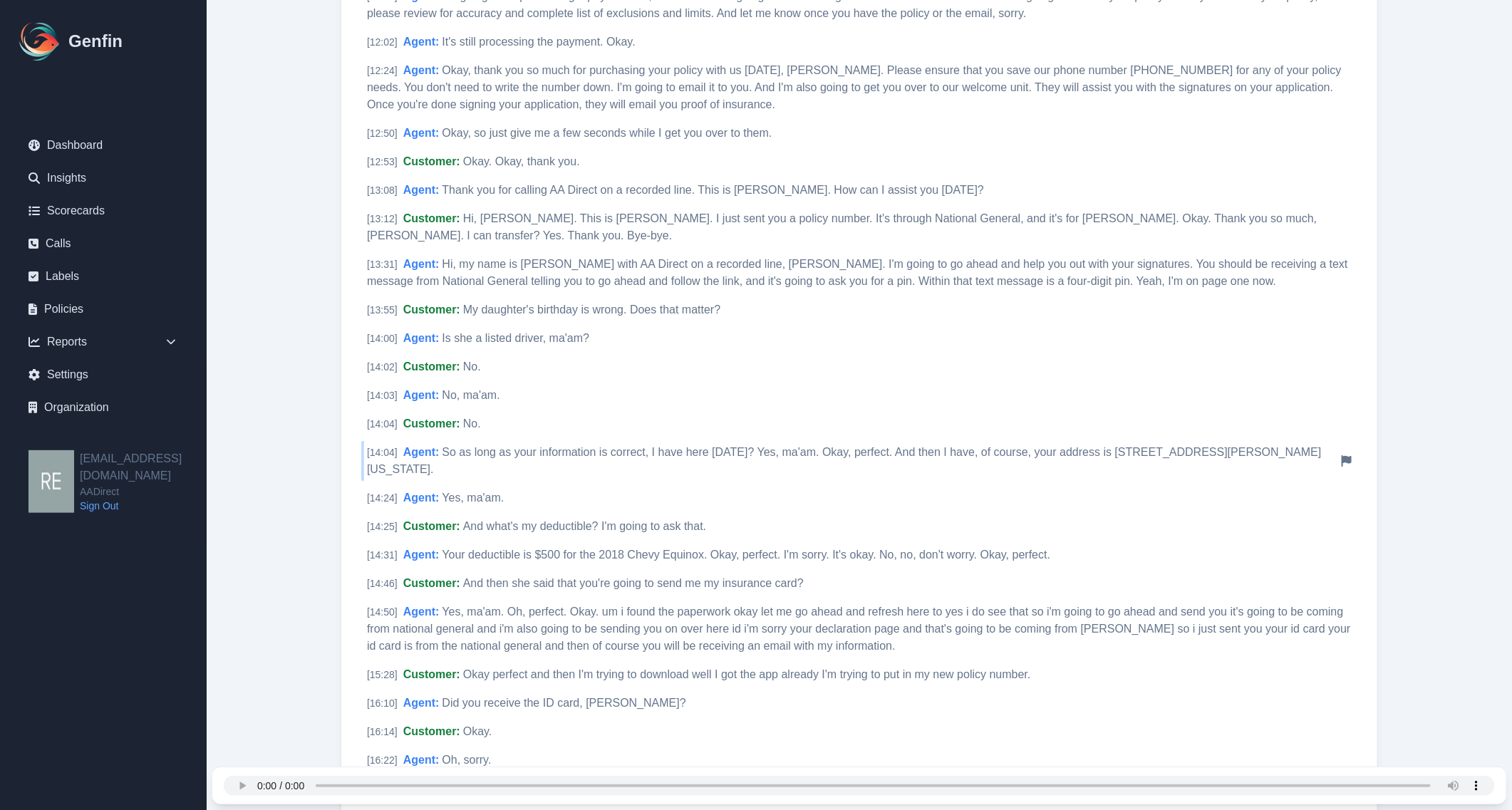
scroll to position [2227, 0]
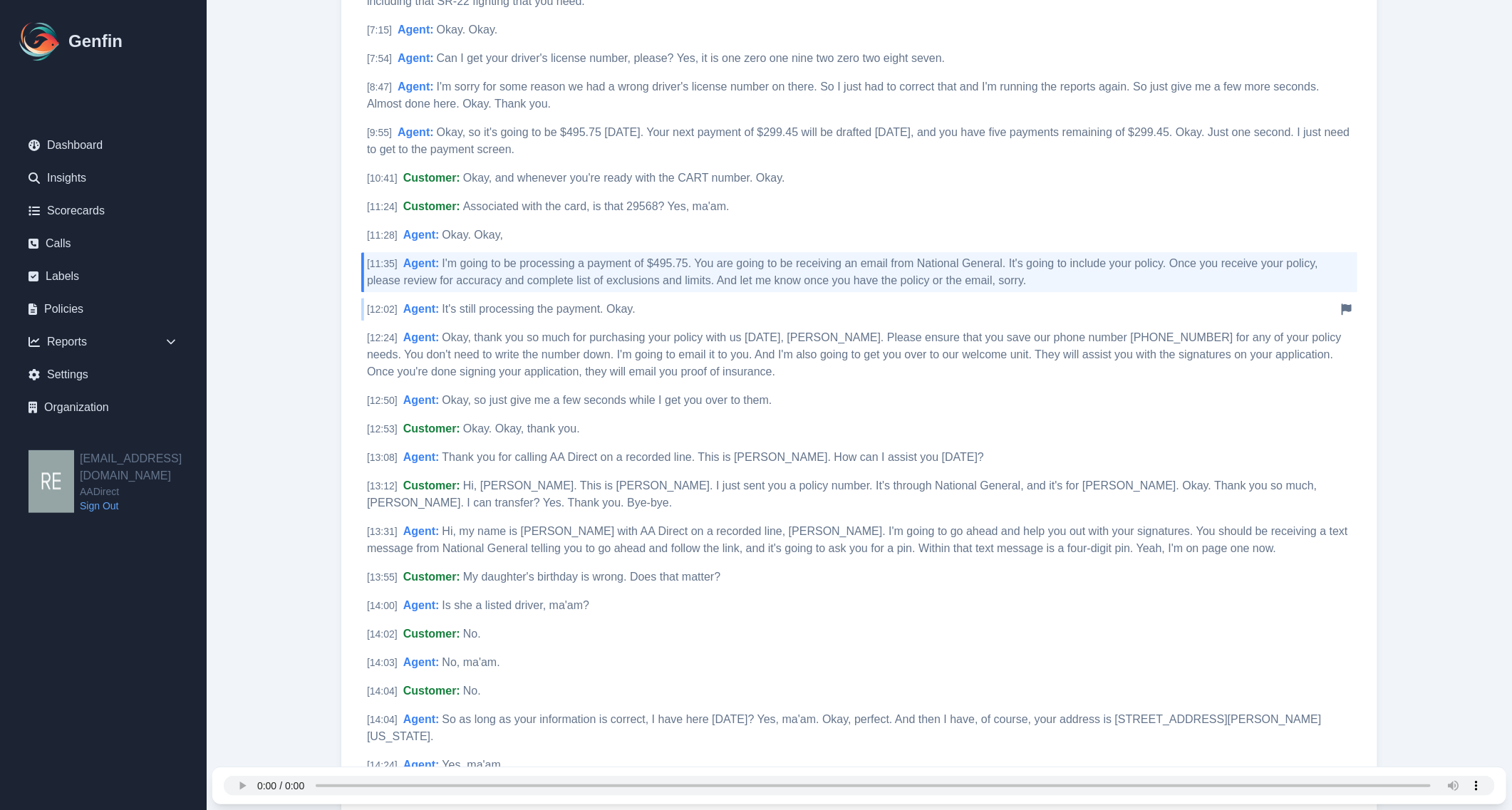
click at [561, 307] on span "It's still processing the payment. Okay." at bounding box center [538, 309] width 193 height 12
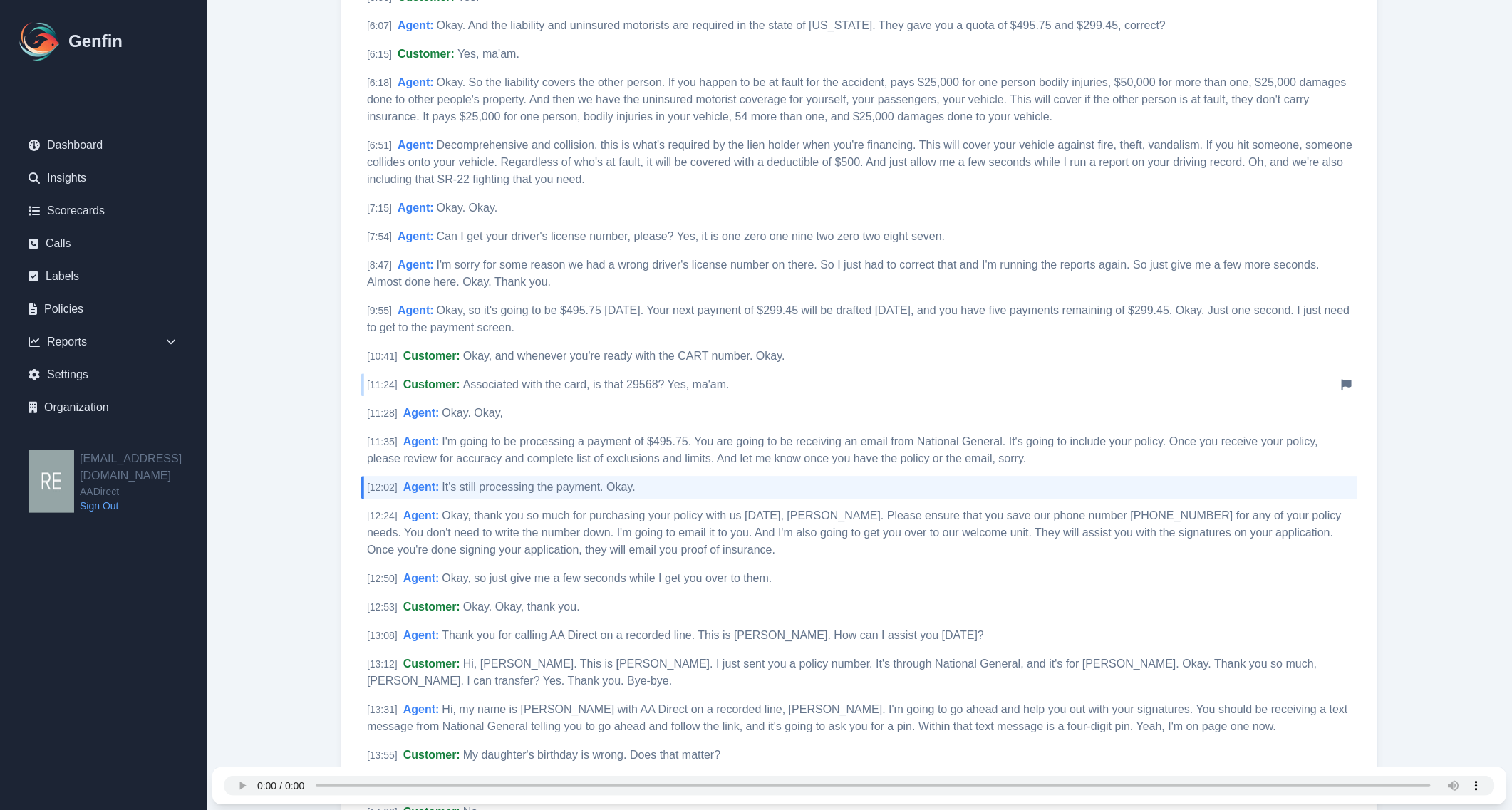
scroll to position [1960, 0]
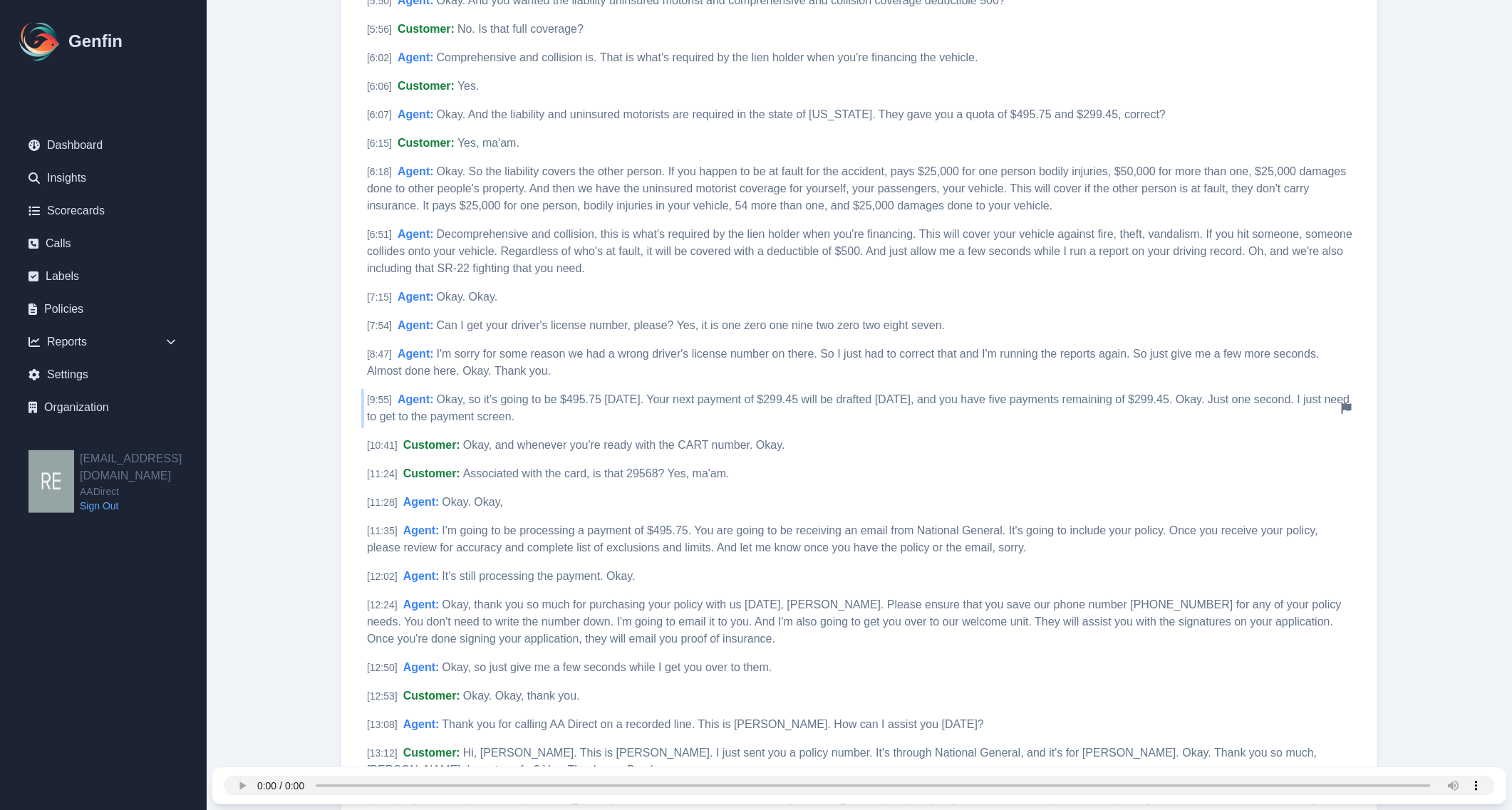
click at [785, 390] on div "[ 9:55 ] Agent : Okay, so it's going to be $495.75 today. Your next payment of …" at bounding box center [859, 408] width 996 height 40
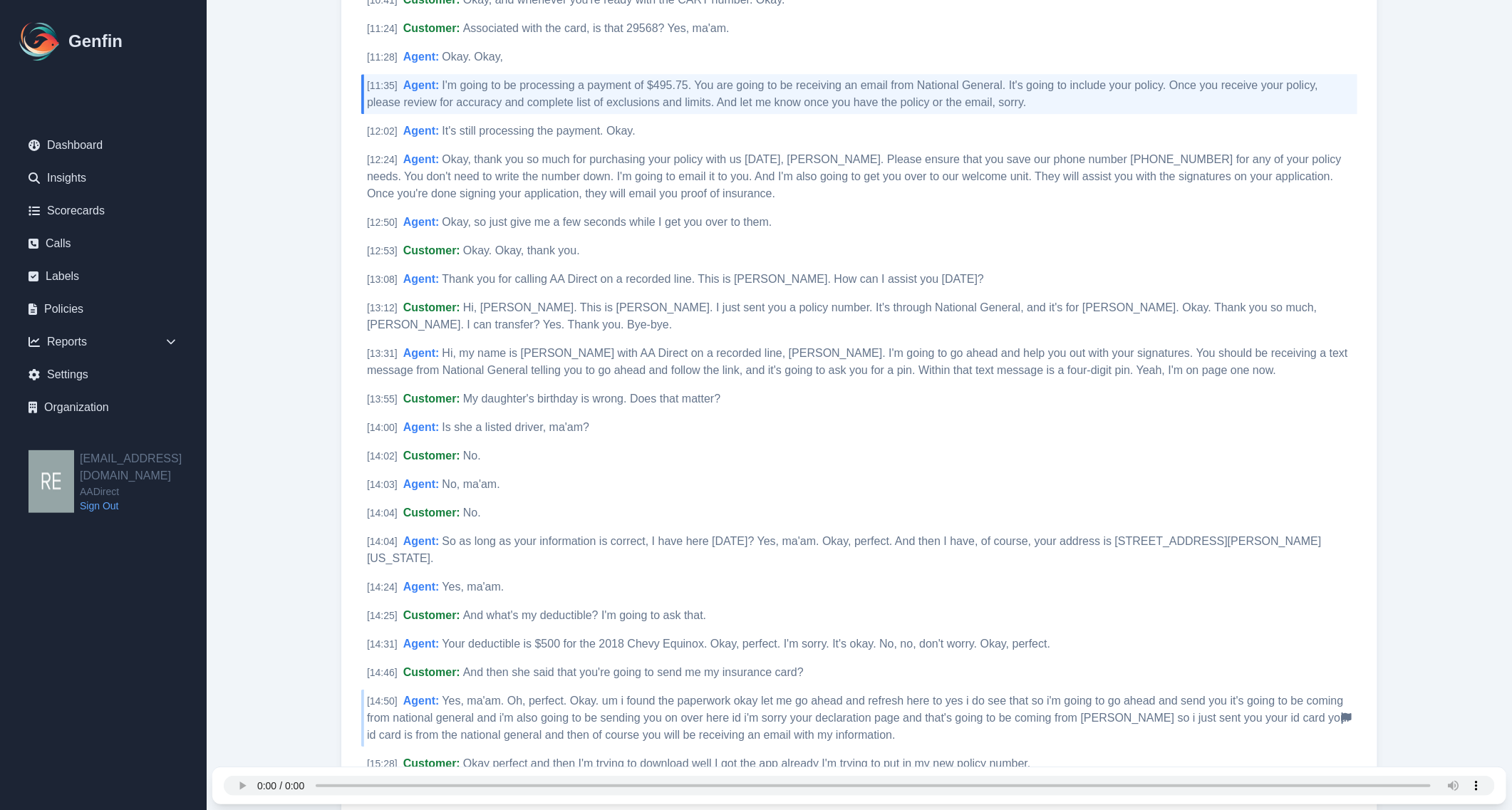
scroll to position [2673, 0]
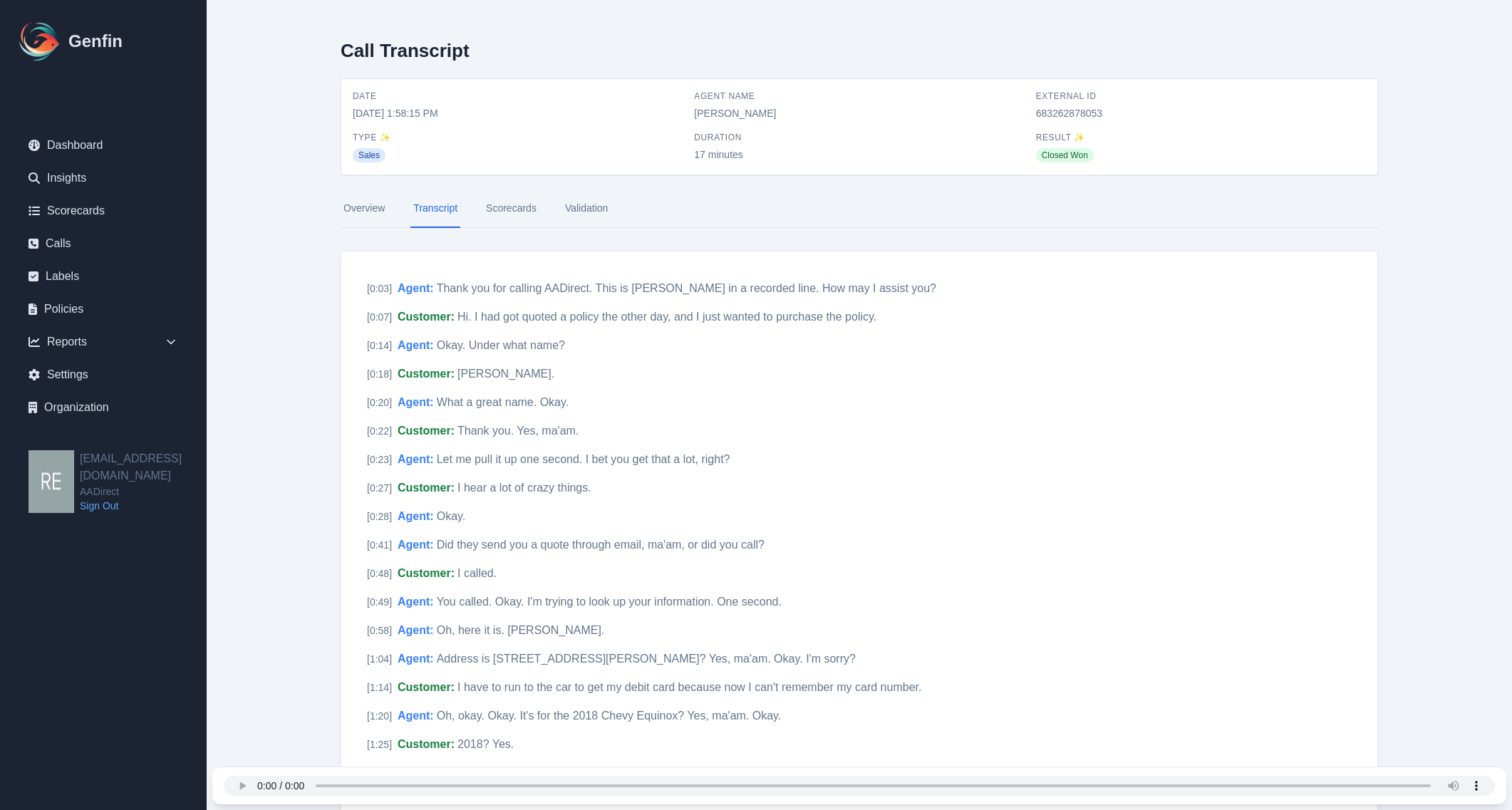
scroll to position [2673, 0]
